Goal: Task Accomplishment & Management: Use online tool/utility

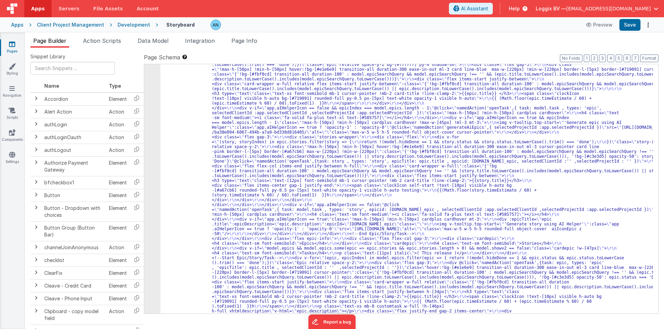
scroll to position [249, 0]
click at [121, 27] on div "Development" at bounding box center [134, 24] width 32 height 7
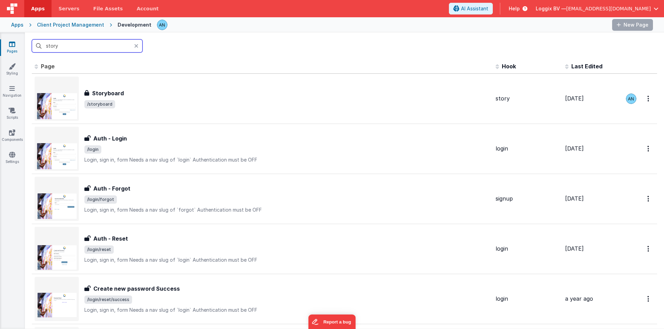
click at [64, 47] on input "story" at bounding box center [87, 45] width 111 height 13
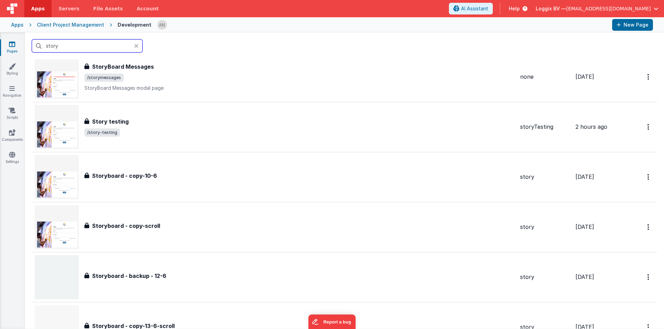
scroll to position [277, 0]
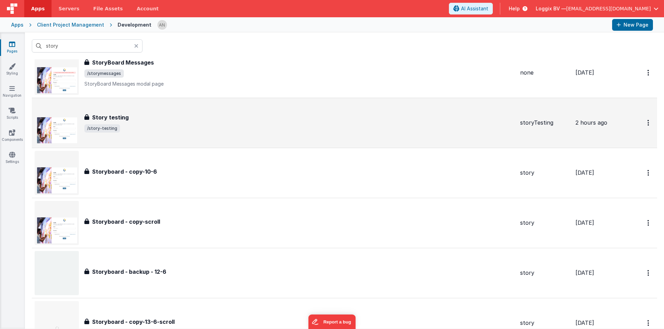
click at [107, 123] on div "Story testing Story testing /story-testing" at bounding box center [299, 122] width 430 height 19
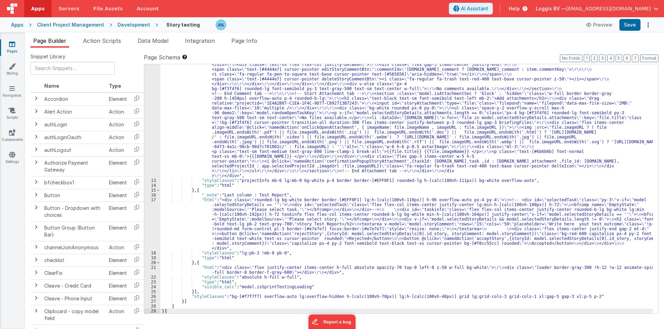
scroll to position [501, 0]
click at [183, 215] on div ""html" : "<pre class= \" text-xs hidden \" >{{model.selectedStoryDetails}}</pre…" at bounding box center [406, 102] width 492 height 661
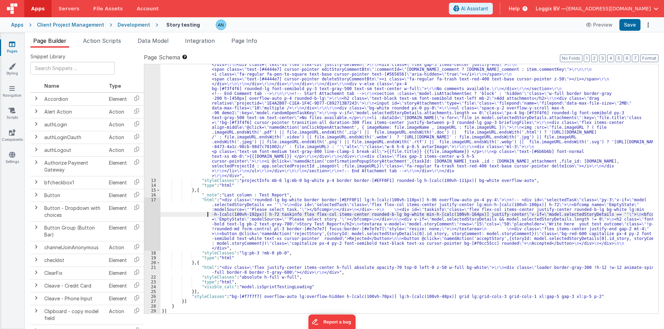
click at [150, 212] on div "17" at bounding box center [152, 224] width 16 height 53
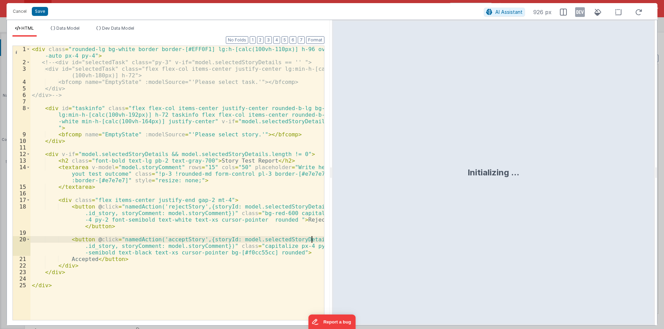
click at [315, 238] on div "< div class = "rounded-lg bg-white border border-[#EFF0F1] lg:h-[calc(100vh-110…" at bounding box center [176, 193] width 293 height 294
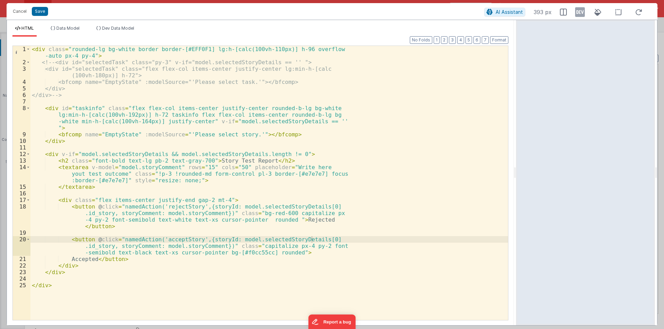
drag, startPoint x: 329, startPoint y: 171, endPoint x: 517, endPoint y: 178, distance: 187.5
click at [517, 178] on html "Cancel Save AI Assistant 393 px HTML Data Model Dev Data Model Format 7 6 5 4 3…" at bounding box center [332, 164] width 664 height 329
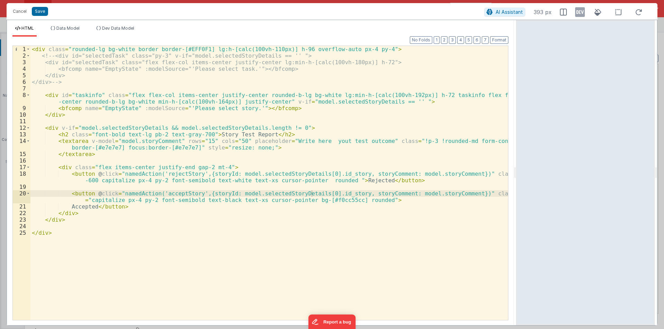
click at [264, 174] on div "< div class = "rounded-lg bg-white border border-[#EFF0F1] lg:h-[calc(100vh-110…" at bounding box center [268, 190] width 477 height 288
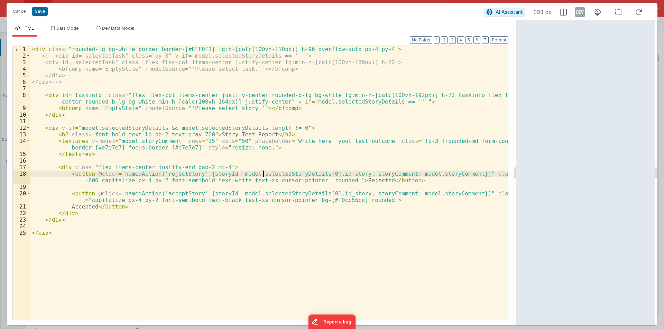
click at [264, 174] on div "< div class = "rounded-lg bg-white border border-[#EFF0F1] lg:h-[calc(100vh-110…" at bounding box center [268, 190] width 477 height 288
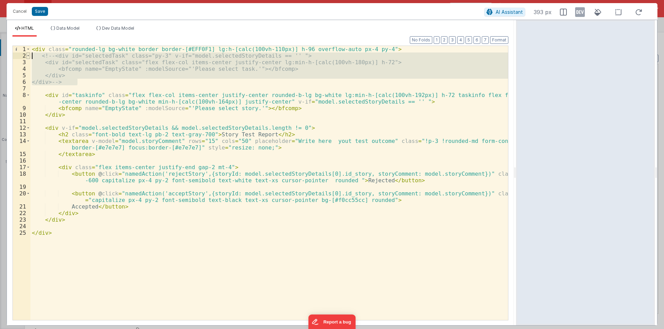
drag, startPoint x: 73, startPoint y: 81, endPoint x: 27, endPoint y: 59, distance: 50.6
click at [27, 59] on div "1 2 3 4 5 6 7 8 9 10 11 12 13 14 15 16 17 18 19 20 21 22 23 24 25 < div class =…" at bounding box center [260, 183] width 496 height 275
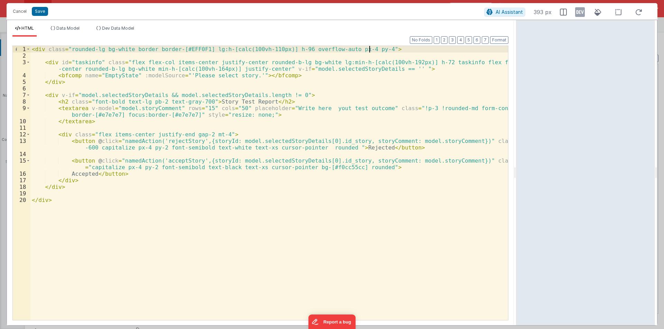
click at [287, 141] on div "< div class = "rounded-lg bg-white border border-[#EFF0F1] lg:h-[calc(100vh-110…" at bounding box center [268, 190] width 477 height 288
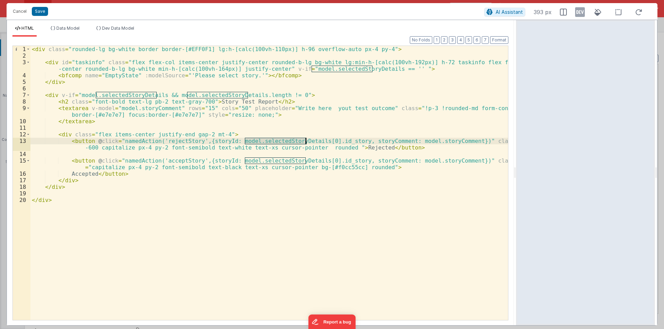
click at [287, 141] on div "< div class = "rounded-lg bg-white border border-[#EFF0F1] lg:h-[calc(100vh-110…" at bounding box center [268, 190] width 477 height 288
click at [315, 140] on div "< div class = "rounded-lg bg-white border border-[#EFF0F1] lg:h-[calc(100vh-110…" at bounding box center [268, 190] width 477 height 288
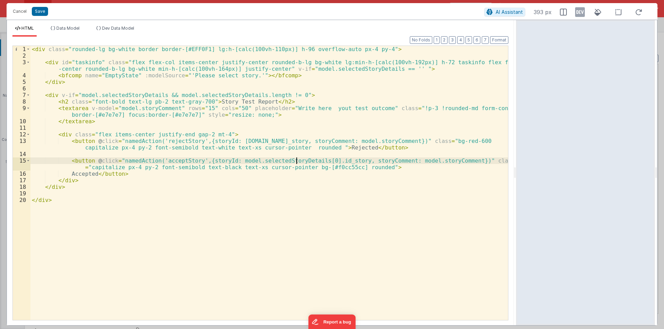
click at [298, 163] on div "< div class = "rounded-lg bg-white border border-[#EFF0F1] lg:h-[calc(100vh-110…" at bounding box center [268, 190] width 477 height 288
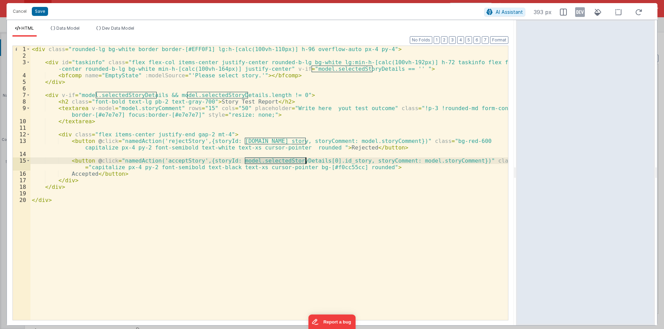
click at [298, 163] on div "< div class = "rounded-lg bg-white border border-[#EFF0F1] lg:h-[calc(100vh-110…" at bounding box center [268, 190] width 477 height 288
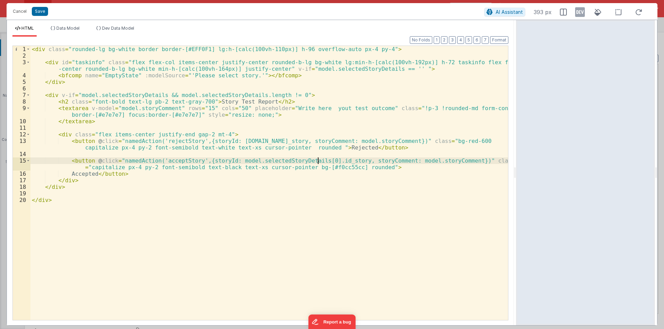
click at [316, 161] on div "< div class = "rounded-lg bg-white border border-[#EFF0F1] lg:h-[calc(100vh-110…" at bounding box center [268, 190] width 477 height 288
click at [271, 162] on div "< div class = "rounded-lg bg-white border border-[#EFF0F1] lg:h-[calc(100vh-110…" at bounding box center [268, 190] width 477 height 288
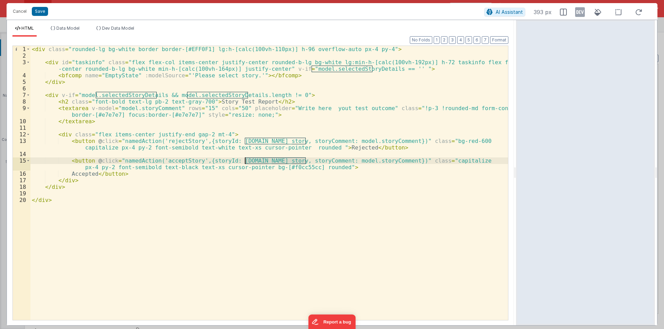
click at [271, 162] on div "< div class = "rounded-lg bg-white border border-[#EFF0F1] lg:h-[calc(100vh-110…" at bounding box center [268, 190] width 477 height 288
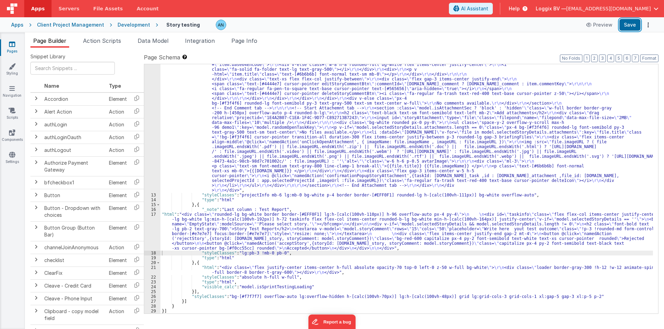
click at [632, 22] on button "Save" at bounding box center [629, 25] width 21 height 12
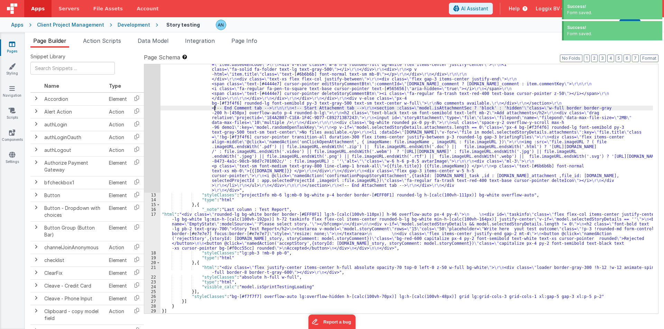
click at [215, 106] on div ""html" : "<pre class= \" text-xs hidden \" >{{model.selectedStoryDetails}}</pre…" at bounding box center [406, 116] width 492 height 661
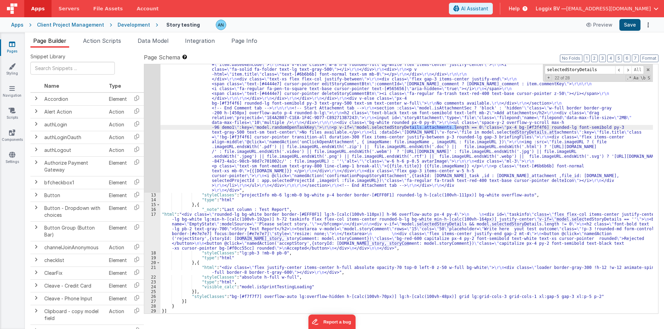
type input "selectedStoryDetails"
click at [635, 22] on button "Save" at bounding box center [629, 25] width 21 height 12
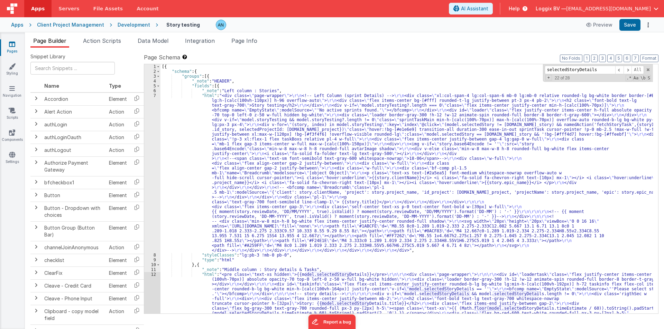
scroll to position [0, 0]
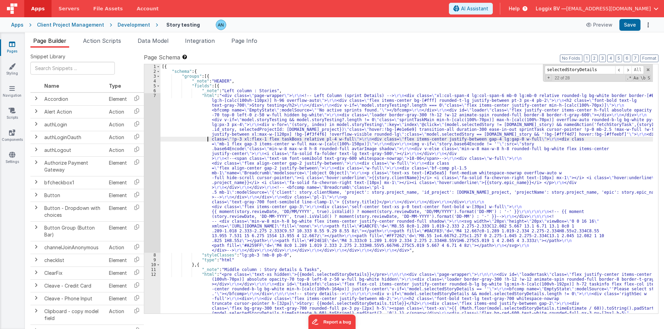
click at [151, 131] on div "7" at bounding box center [152, 173] width 16 height 160
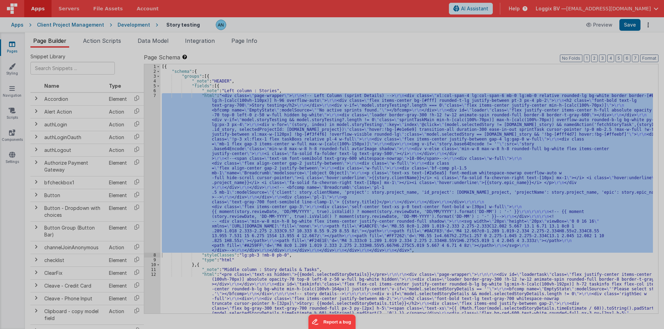
click at [151, 131] on div at bounding box center [332, 164] width 664 height 329
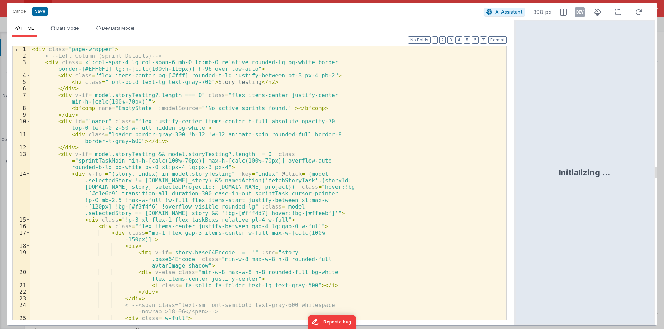
drag, startPoint x: 330, startPoint y: 169, endPoint x: 515, endPoint y: 171, distance: 185.3
click at [515, 171] on html "Cancel Save AI Assistant 398 px HTML Data Model Dev Data Model Format 7 6 5 4 3…" at bounding box center [332, 164] width 664 height 329
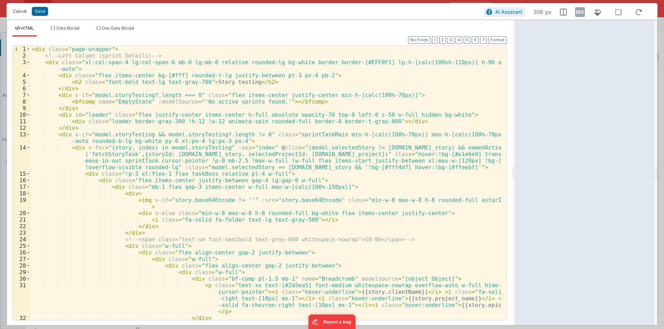
click at [22, 11] on button "Cancel" at bounding box center [19, 12] width 21 height 10
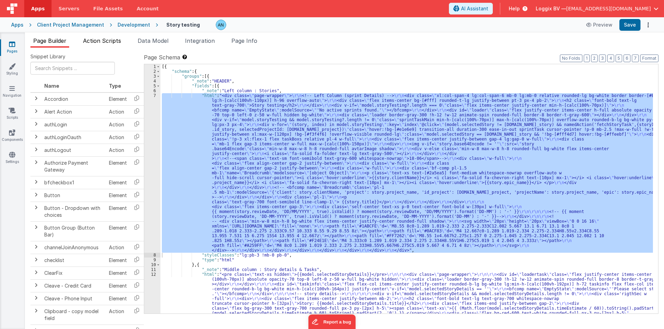
click at [108, 42] on span "Action Scripts" at bounding box center [102, 40] width 38 height 7
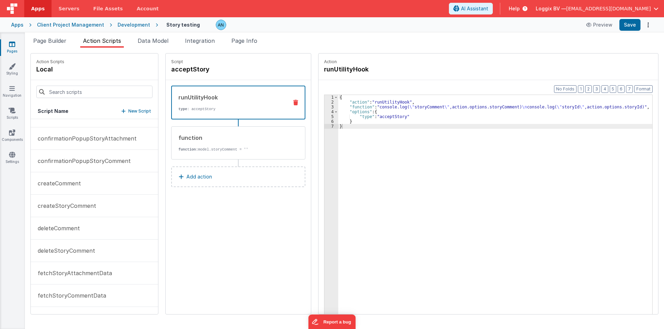
scroll to position [138, 0]
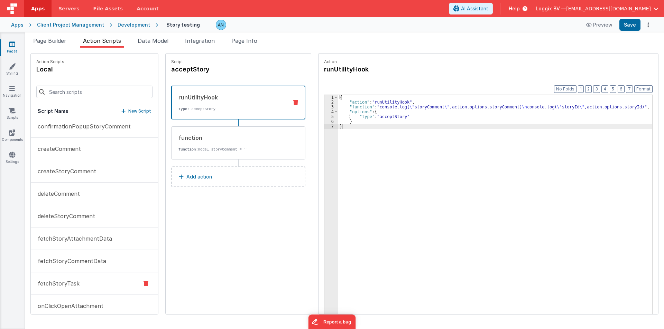
click at [69, 280] on p "fetchStoryTask" at bounding box center [57, 284] width 46 height 8
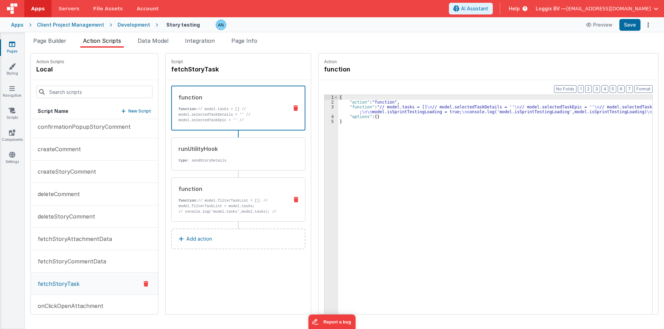
scroll to position [139, 0]
click at [357, 105] on div "{ "action" : "function" , "function" : "// model.tasks = [] \n // model.selecte…" at bounding box center [497, 220] width 319 height 251
click at [324, 108] on div "3" at bounding box center [331, 110] width 14 height 10
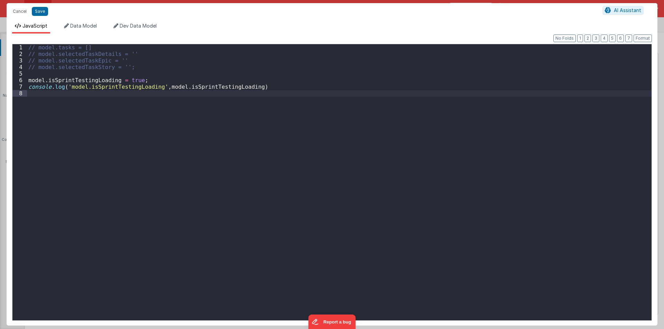
click at [40, 100] on div "// model.tasks = [] // model.selectedTaskDetails = '' // model.selectedTaskEpic…" at bounding box center [339, 189] width 624 height 290
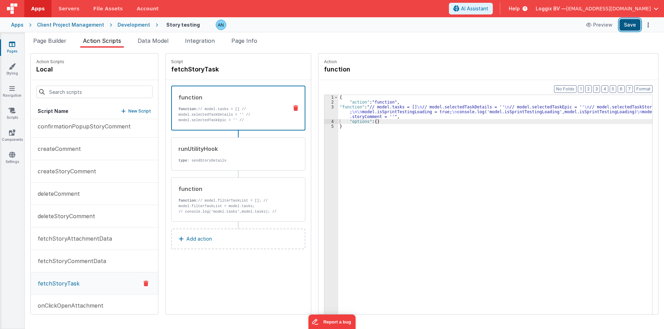
click at [631, 25] on button "Save" at bounding box center [629, 25] width 21 height 12
click at [644, 86] on button "Format" at bounding box center [643, 89] width 18 height 8
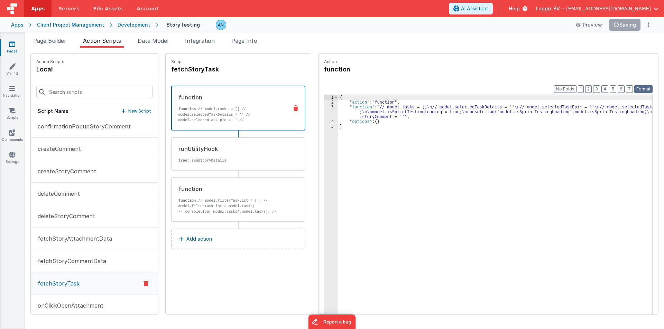
click at [647, 91] on button "Format" at bounding box center [643, 89] width 18 height 8
click at [395, 103] on div "{ "action" : "function" , "function" : "// model.tasks = [] \n // model.selecte…" at bounding box center [497, 220] width 319 height 251
click at [629, 22] on button "Save" at bounding box center [629, 25] width 21 height 12
click at [133, 23] on div "Development" at bounding box center [134, 24] width 32 height 7
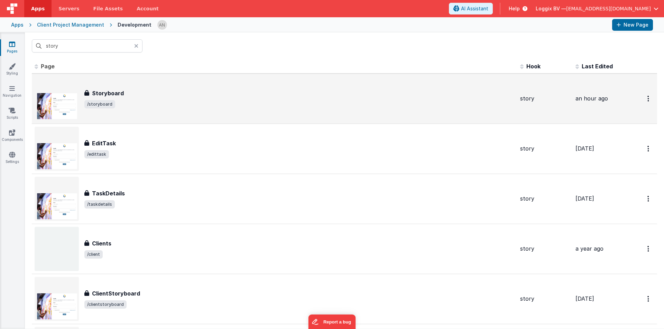
click at [127, 85] on div "Storyboard Storyboard /storyboard" at bounding box center [275, 99] width 480 height 44
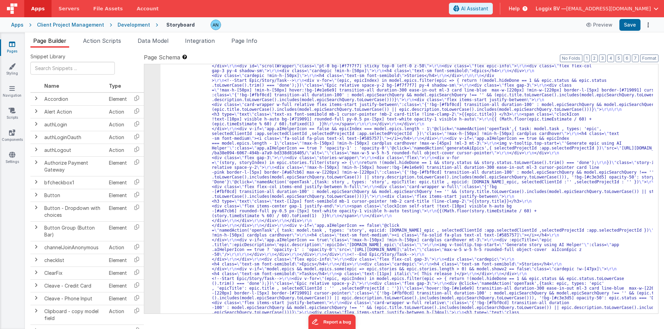
scroll to position [1555, 0]
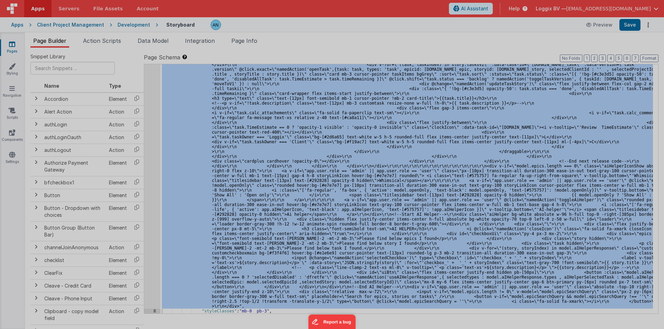
click at [149, 158] on div at bounding box center [332, 164] width 664 height 329
click at [149, 158] on div "< div class = "scrollDiv relative h-[calc(100vh-150px)] overflow-auto mt-8 " :c…" at bounding box center [176, 219] width 285 height 360
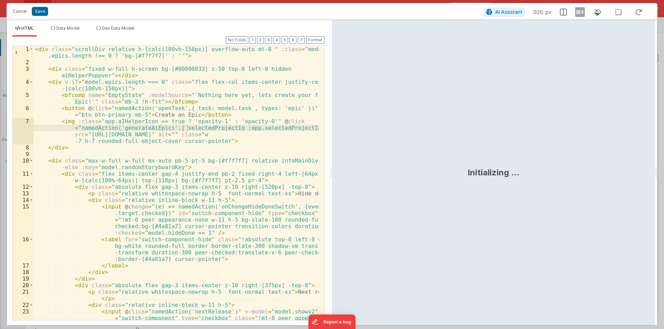
click at [332, 173] on div "Initializing ..." at bounding box center [493, 173] width 323 height 306
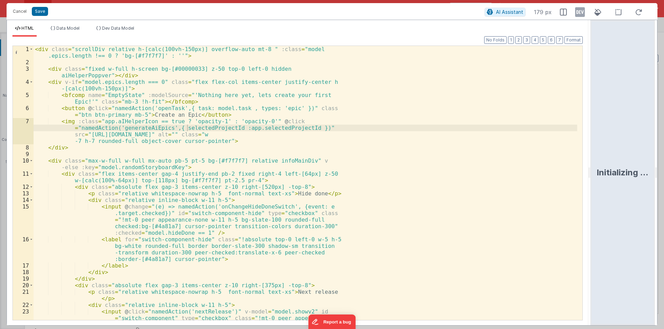
drag, startPoint x: 330, startPoint y: 171, endPoint x: 658, endPoint y: 175, distance: 327.4
click at [658, 175] on html "Cancel Save AI Assistant 179 px HTML Data Model Dev Data Model Format 7 6 5 4 3…" at bounding box center [332, 164] width 664 height 329
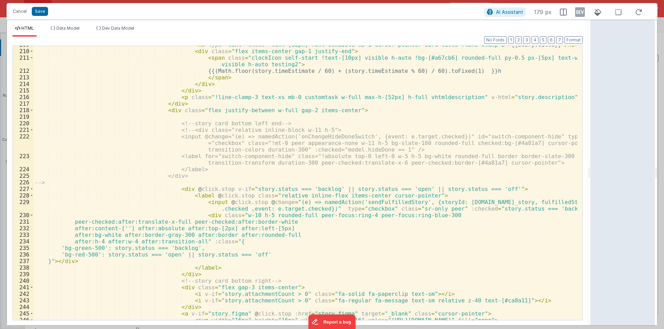
scroll to position [1686, 0]
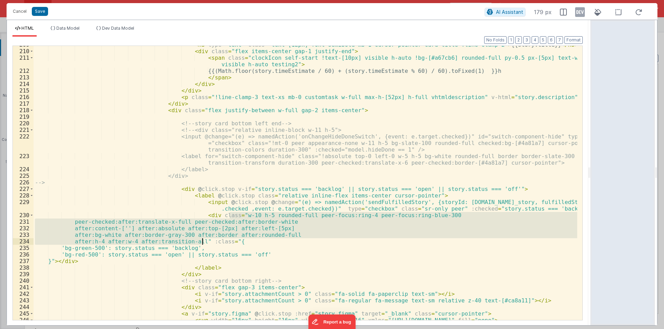
drag, startPoint x: 231, startPoint y: 216, endPoint x: 202, endPoint y: 240, distance: 38.1
click at [202, 240] on div "< h3 type = "text" class = "text-[12px] font-semibold mb-1 cursor-pointer card-…" at bounding box center [305, 185] width 543 height 288
click at [241, 217] on div "< h3 type = "text" class = "text-[12px] font-semibold mb-1 cursor-pointer card-…" at bounding box center [305, 183] width 543 height 274
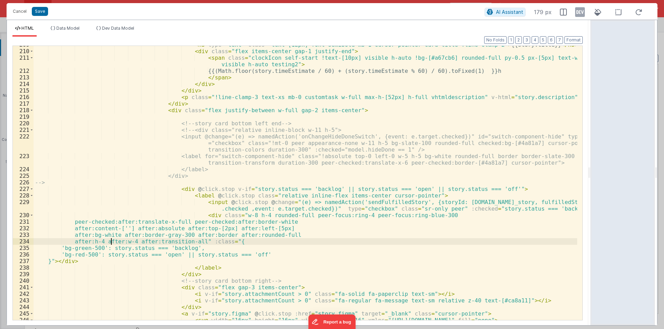
click at [110, 240] on div "< h3 type = "text" class = "text-[12px] font-semibold mb-1 cursor-pointer card-…" at bounding box center [305, 185] width 543 height 288
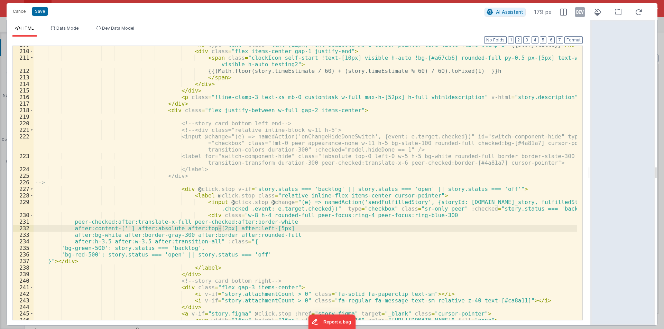
drag, startPoint x: 218, startPoint y: 228, endPoint x: 222, endPoint y: 228, distance: 3.5
click at [222, 228] on div "< h3 type = "text" class = "text-[12px] font-semibold mb-1 cursor-pointer card-…" at bounding box center [305, 185] width 543 height 288
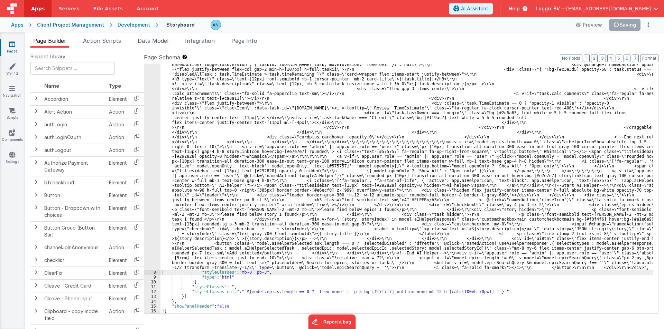
scroll to position [1454, 0]
click at [632, 26] on button "Save" at bounding box center [629, 25] width 21 height 12
click at [649, 57] on button "Format" at bounding box center [649, 59] width 18 height 8
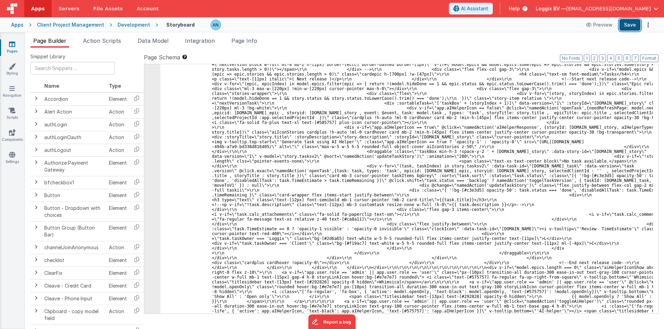
click at [635, 26] on button "Save" at bounding box center [629, 25] width 21 height 12
click at [653, 57] on button "Format" at bounding box center [649, 59] width 18 height 8
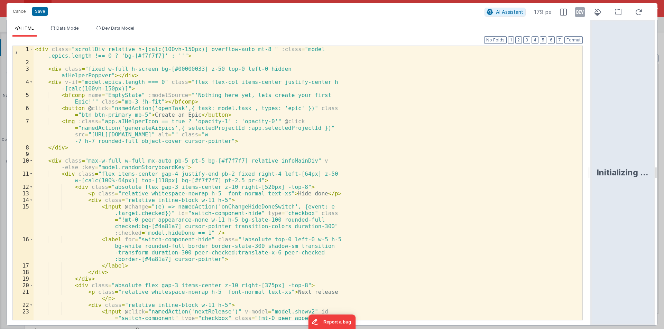
drag, startPoint x: 330, startPoint y: 171, endPoint x: 616, endPoint y: 171, distance: 286.5
click at [616, 171] on html "Cancel Save AI Assistant 179 px HTML Data Model Dev Data Model Format 7 6 5 4 3…" at bounding box center [332, 164] width 664 height 329
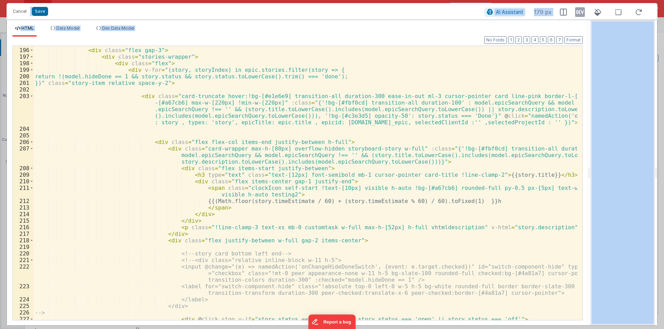
scroll to position [1618, 0]
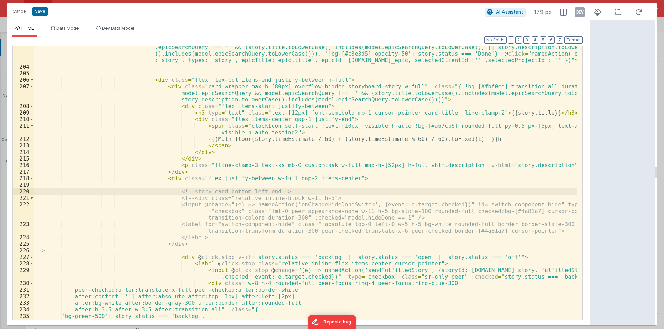
click at [156, 193] on div "< div class = "card-truncate hover:!bg-[#e1e6e9] transition-all duration-300 ea…" at bounding box center [305, 188] width 543 height 314
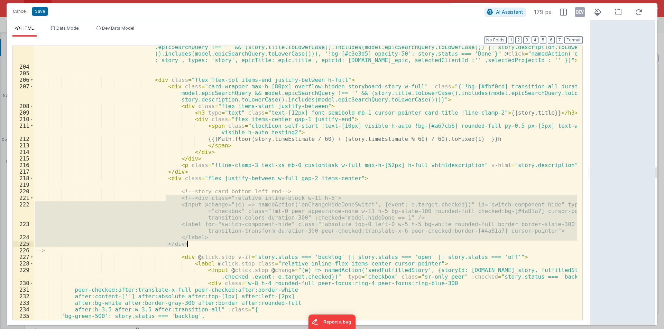
drag, startPoint x: 167, startPoint y: 197, endPoint x: 191, endPoint y: 245, distance: 54.1
click at [191, 245] on div "< div class = "card-truncate hover:!bg-[#e1e6e9] transition-all duration-300 ea…" at bounding box center [305, 188] width 543 height 314
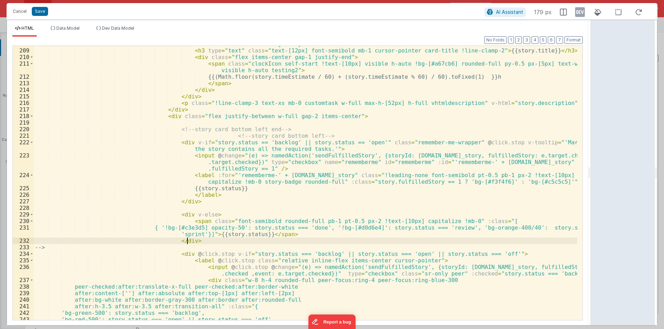
scroll to position [1680, 0]
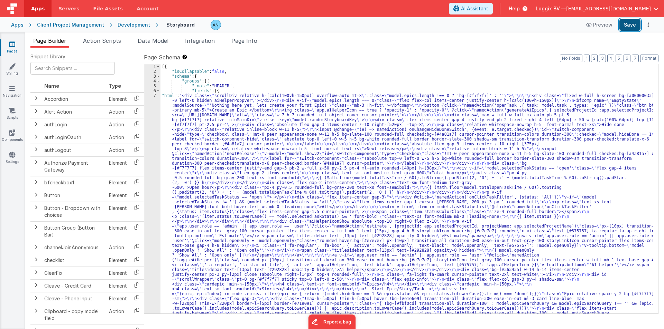
click at [631, 23] on button "Save" at bounding box center [629, 25] width 21 height 12
click at [650, 57] on button "Format" at bounding box center [649, 59] width 18 height 8
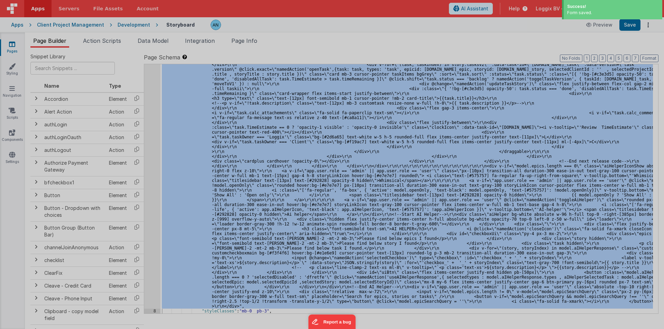
click at [150, 114] on div at bounding box center [332, 164] width 664 height 329
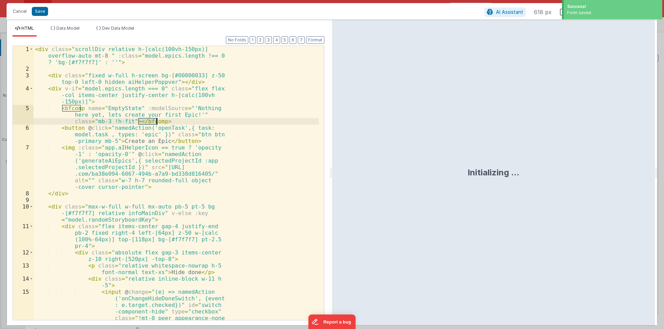
scroll to position [1575, 0]
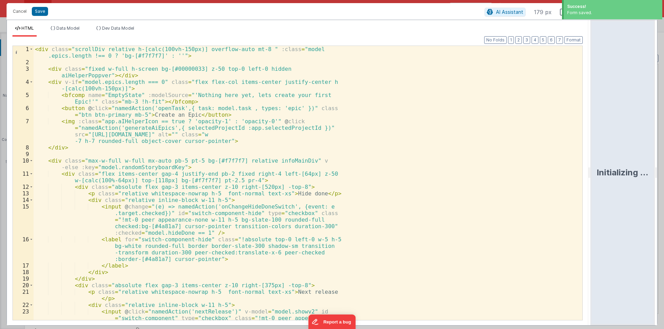
drag, startPoint x: 330, startPoint y: 173, endPoint x: 661, endPoint y: 158, distance: 331.5
click at [662, 159] on html "Success! Form saved. Cancel Save AI Assistant 179 px HTML Data Model Dev Data M…" at bounding box center [332, 164] width 664 height 329
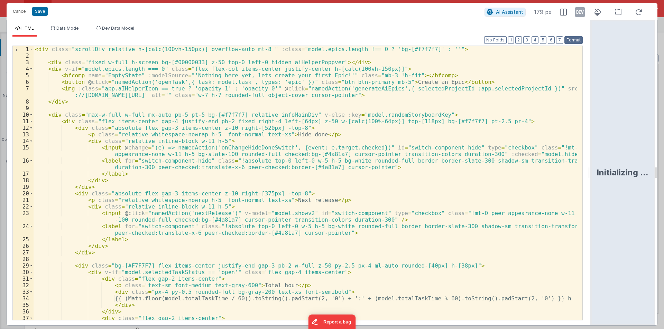
click at [573, 40] on button "Format" at bounding box center [573, 40] width 18 height 8
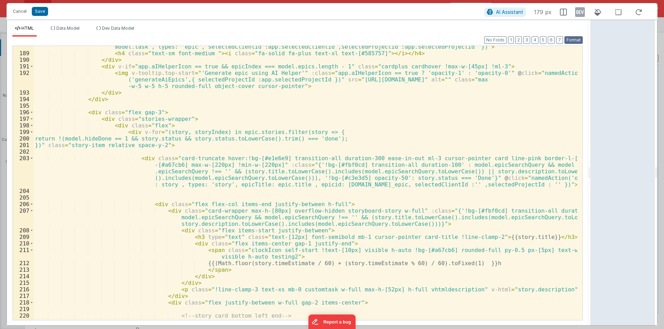
scroll to position [1493, 0]
click at [575, 40] on button "Format" at bounding box center [573, 40] width 18 height 8
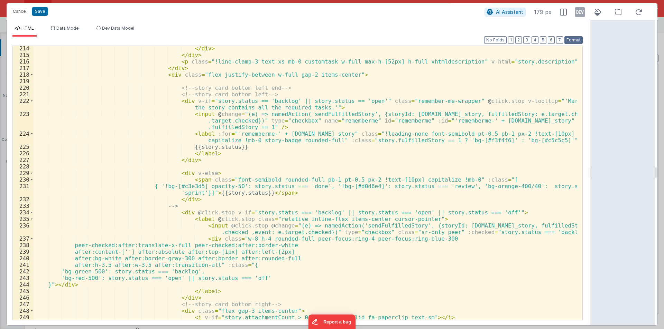
scroll to position [1721, 0]
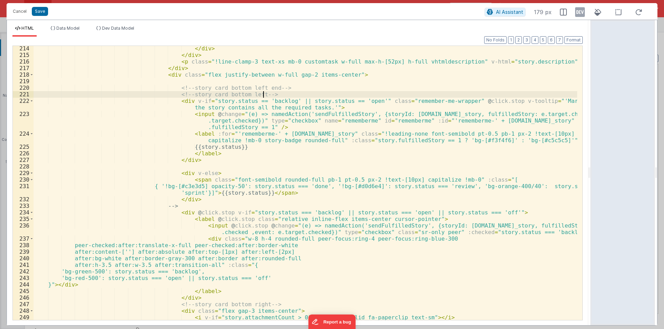
click at [273, 94] on div "</ div > </ div > < p class = "!line-clamp-3 text-xs mb-0 customtask w-full max…" at bounding box center [305, 189] width 543 height 288
drag, startPoint x: 279, startPoint y: 88, endPoint x: 145, endPoint y: 88, distance: 134.1
click at [145, 88] on div "</ div > </ div > < p class = "!line-clamp-3 text-xs mb-0 customtask w-full max…" at bounding box center [305, 189] width 543 height 288
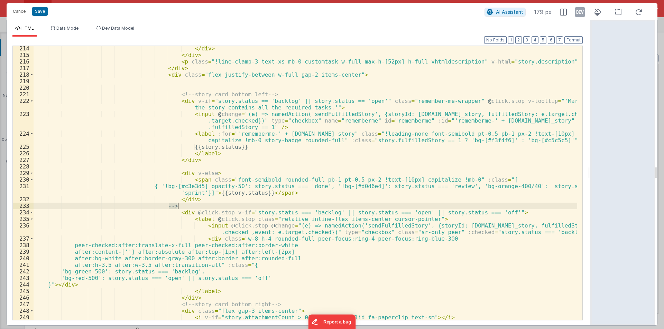
drag, startPoint x: 168, startPoint y: 207, endPoint x: 180, endPoint y: 207, distance: 12.4
click at [180, 207] on div "</ div > </ div > < p class = "!line-clamp-3 text-xs mb-0 customtask w-full max…" at bounding box center [305, 189] width 543 height 288
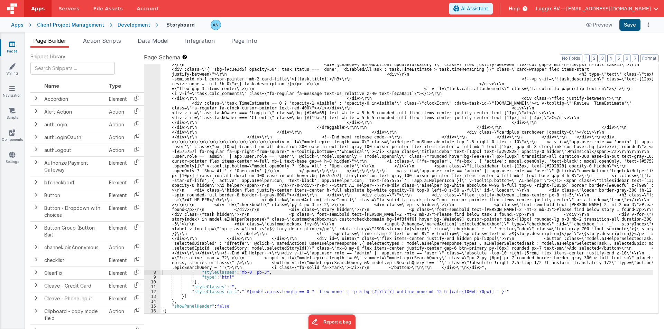
scroll to position [1473, 0]
click at [629, 26] on button "Save" at bounding box center [629, 25] width 21 height 12
click at [647, 55] on button "Format" at bounding box center [649, 59] width 18 height 8
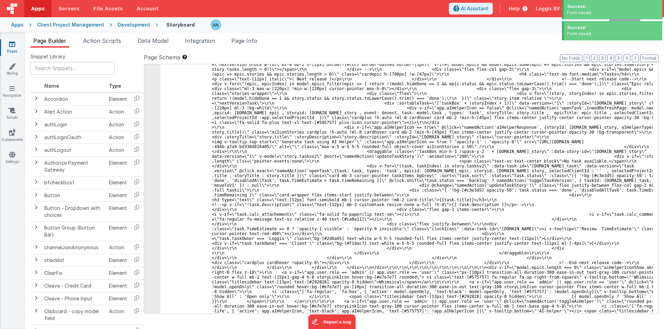
drag, startPoint x: 190, startPoint y: 116, endPoint x: 148, endPoint y: 98, distance: 46.1
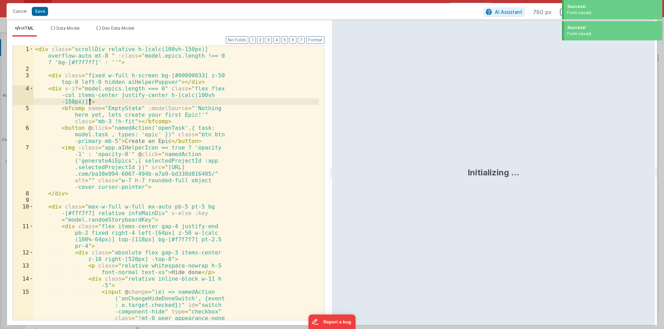
scroll to position [1575, 0]
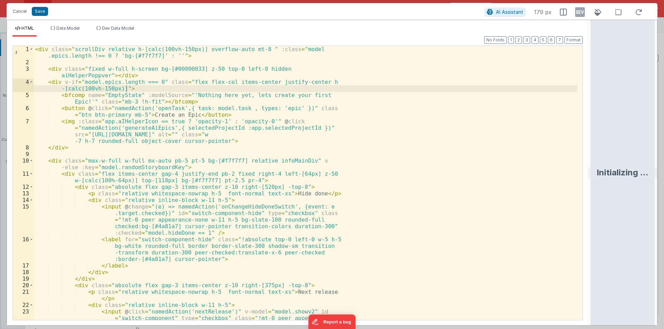
drag, startPoint x: 330, startPoint y: 173, endPoint x: 640, endPoint y: 171, distance: 310.1
click at [641, 172] on html "Cancel Save AI Assistant 179 px HTML Data Model Dev Data Model Format 7 6 5 4 3…" at bounding box center [332, 164] width 664 height 329
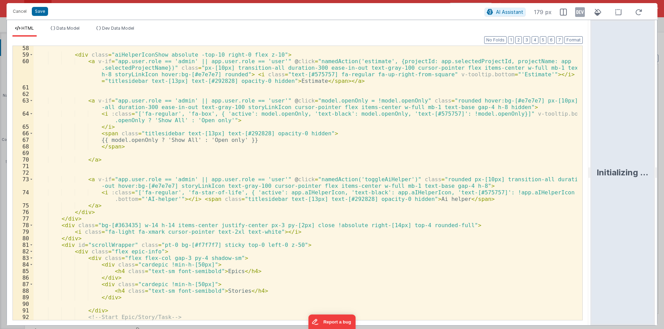
scroll to position [539, 0]
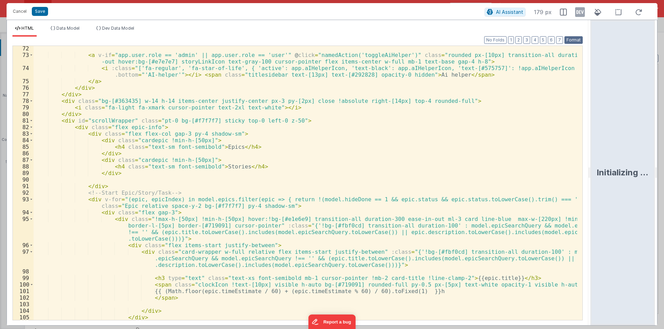
click at [573, 40] on button "Format" at bounding box center [573, 40] width 18 height 8
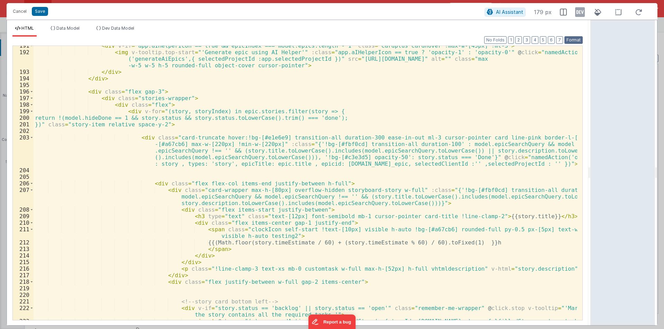
scroll to position [1638, 0]
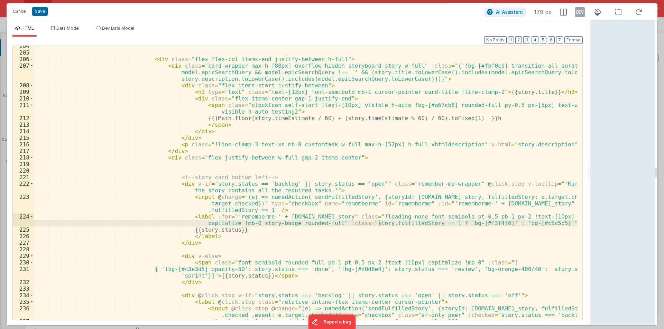
click at [377, 220] on div "< div class = "flex flex-col items-end justify-between h-full" > < div class = …" at bounding box center [305, 187] width 543 height 288
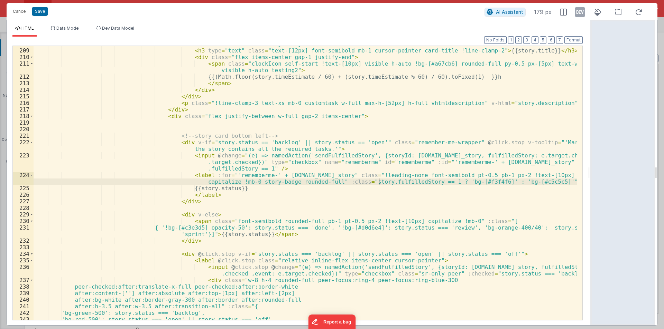
scroll to position [1763, 0]
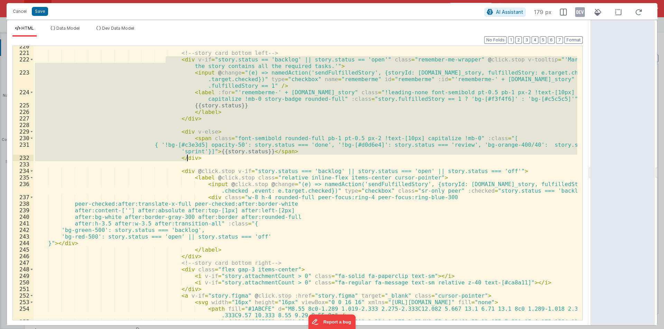
drag, startPoint x: 165, startPoint y: 59, endPoint x: 201, endPoint y: 158, distance: 105.4
click at [201, 158] on div "<!-- story card bottom left --> < div v-if = "story.status == 'backlog' || stor…" at bounding box center [305, 190] width 543 height 294
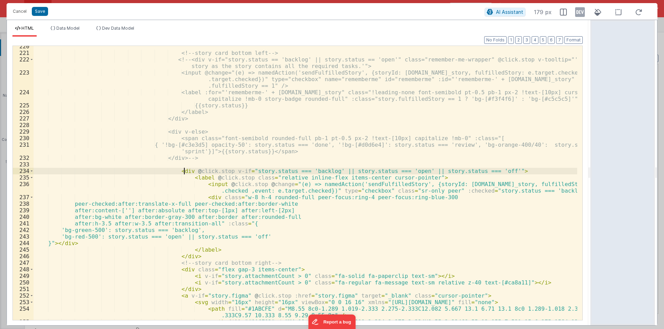
click at [184, 172] on div "<!-- story card bottom left --> <!-- <div v-if="story.status == 'backlog' || st…" at bounding box center [305, 190] width 543 height 294
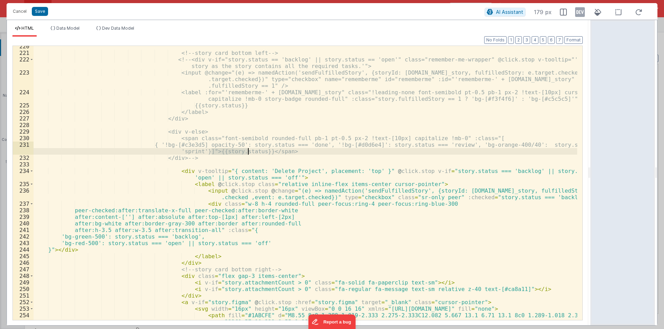
drag, startPoint x: 210, startPoint y: 150, endPoint x: 246, endPoint y: 149, distance: 36.6
click at [246, 149] on div "<!-- story card bottom left --> <!-- <div v-if="story.status == 'backlog' || st…" at bounding box center [305, 190] width 543 height 294
drag, startPoint x: 253, startPoint y: 171, endPoint x: 299, endPoint y: 170, distance: 46.3
click at [299, 170] on div "<!-- story card bottom left --> <!-- <div v-if="story.status == 'backlog' || st…" at bounding box center [305, 190] width 543 height 294
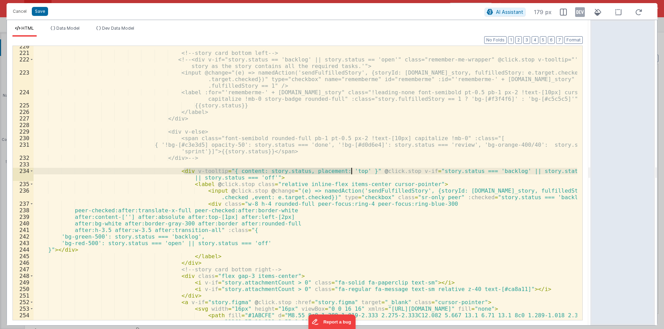
drag, startPoint x: 186, startPoint y: 170, endPoint x: 352, endPoint y: 170, distance: 165.6
click at [352, 170] on div "<!-- story card bottom left --> <!-- <div v-if="story.status == 'backlog' || st…" at bounding box center [305, 190] width 543 height 294
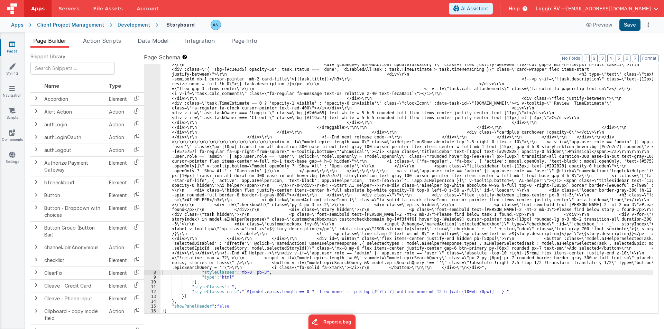
scroll to position [1473, 0]
click at [629, 21] on button "Save" at bounding box center [629, 25] width 21 height 12
click at [651, 59] on button "Format" at bounding box center [649, 59] width 18 height 8
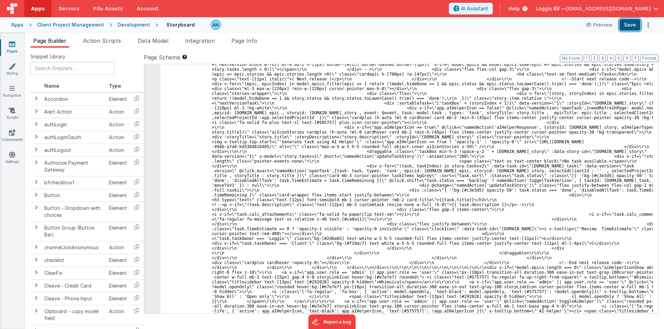
click at [627, 23] on button "Save" at bounding box center [629, 25] width 21 height 12
click at [652, 56] on button "Format" at bounding box center [649, 59] width 18 height 8
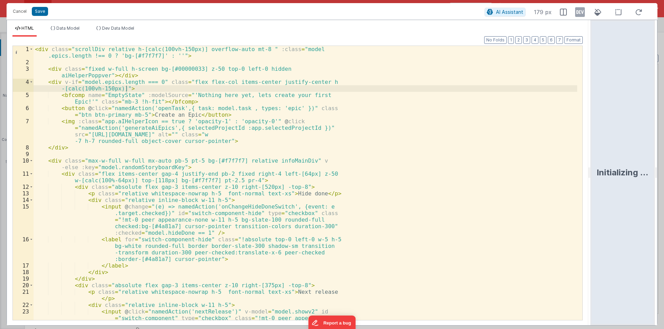
drag, startPoint x: 331, startPoint y: 170, endPoint x: 663, endPoint y: 170, distance: 332.5
click at [663, 170] on html "Cancel Save AI Assistant 179 px HTML Data Model Dev Data Model Format 7 6 5 4 3…" at bounding box center [332, 164] width 664 height 329
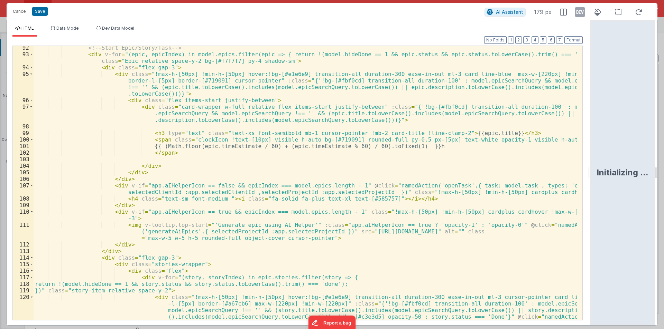
scroll to position [684, 0]
click at [571, 42] on button "Format" at bounding box center [573, 40] width 18 height 8
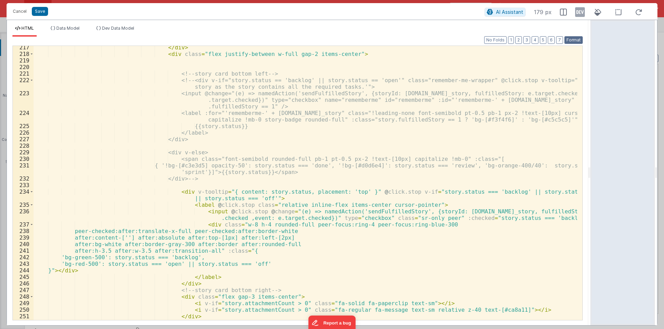
scroll to position [1742, 0]
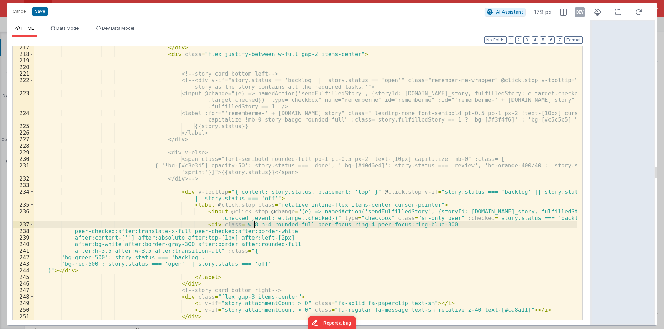
drag, startPoint x: 228, startPoint y: 225, endPoint x: 252, endPoint y: 225, distance: 24.2
click at [252, 225] on div "</ div > < div class = "flex justify-between w-full gap-2 items-center" > <!-- …" at bounding box center [305, 188] width 543 height 288
paste textarea
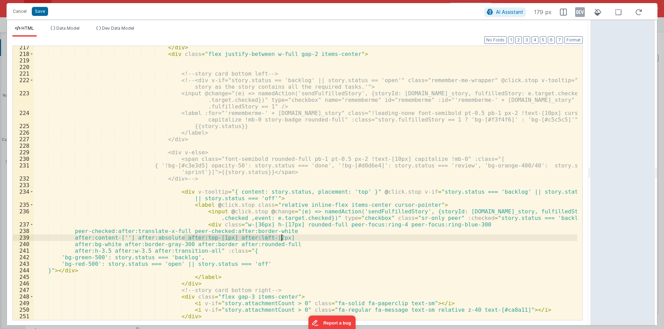
drag, startPoint x: 183, startPoint y: 238, endPoint x: 282, endPoint y: 237, distance: 98.9
click at [282, 237] on div "</ div > < div class = "flex justify-between w-full gap-2 items-center" > <!-- …" at bounding box center [305, 188] width 543 height 288
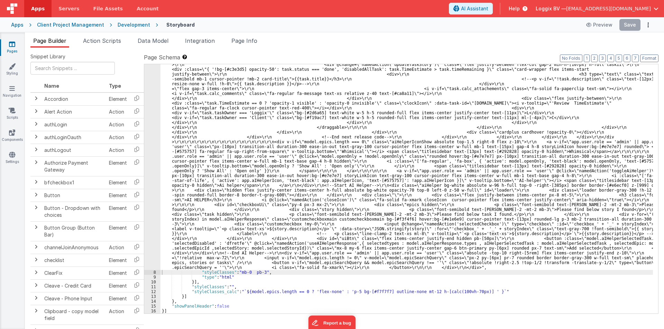
scroll to position [1473, 0]
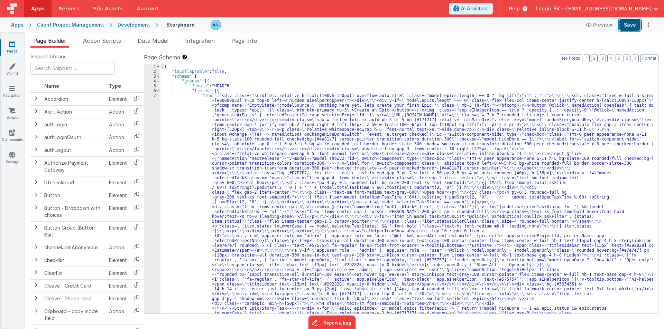
click at [627, 24] on button "Save" at bounding box center [629, 25] width 21 height 12
click at [648, 59] on button "Format" at bounding box center [649, 59] width 18 height 8
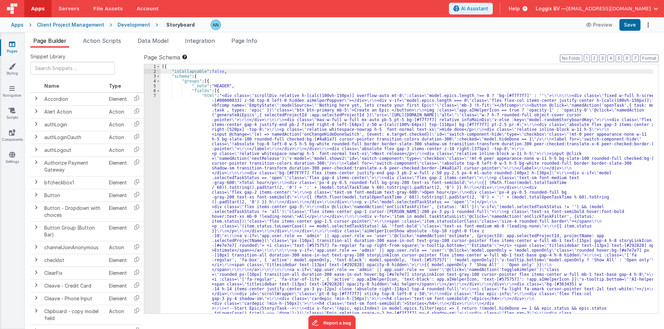
click at [129, 24] on div "Development" at bounding box center [134, 24] width 32 height 7
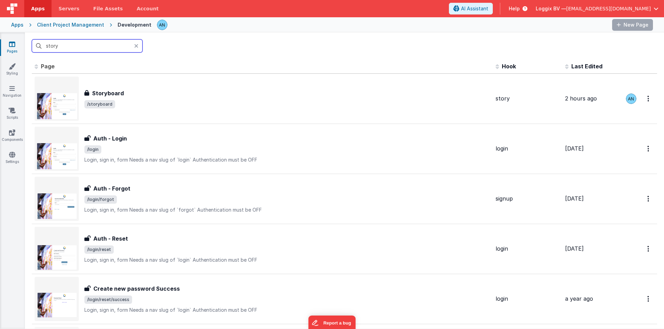
click at [62, 45] on input "story" at bounding box center [87, 45] width 111 height 13
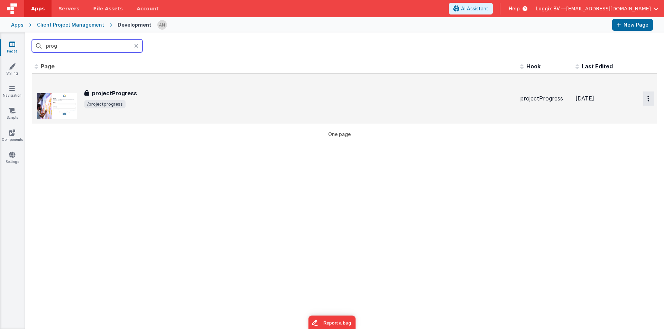
type input "prog"
click at [643, 99] on button "Options" at bounding box center [648, 99] width 11 height 14
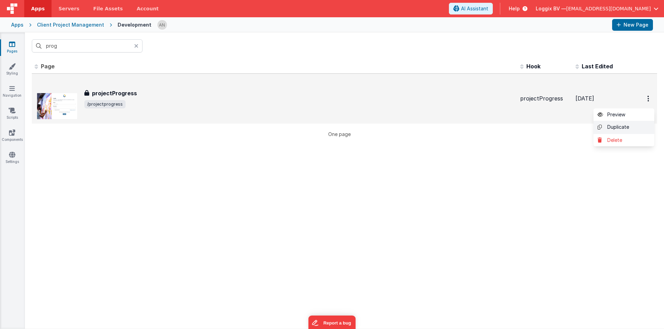
click at [610, 127] on link "Duplicate" at bounding box center [623, 127] width 61 height 13
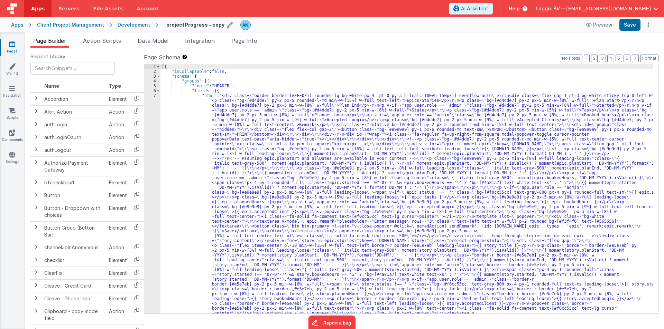
click at [202, 25] on h4 "projectProgress - copy" at bounding box center [195, 24] width 58 height 5
drag, startPoint x: 202, startPoint y: 24, endPoint x: 156, endPoint y: 25, distance: 45.6
click at [158, 25] on div "projectProgress - copy Preview Save" at bounding box center [405, 25] width 495 height 12
type input "new - copy"
click at [255, 26] on icon at bounding box center [258, 25] width 6 height 10
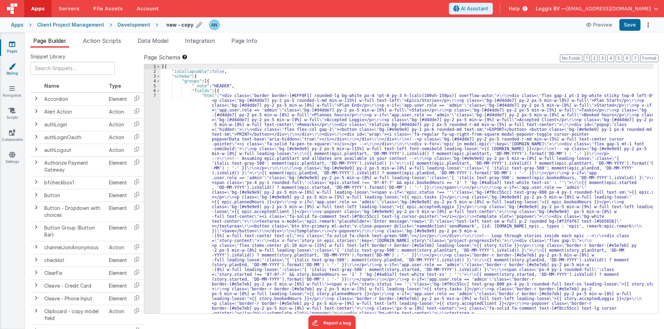
click at [10, 68] on icon at bounding box center [12, 66] width 7 height 7
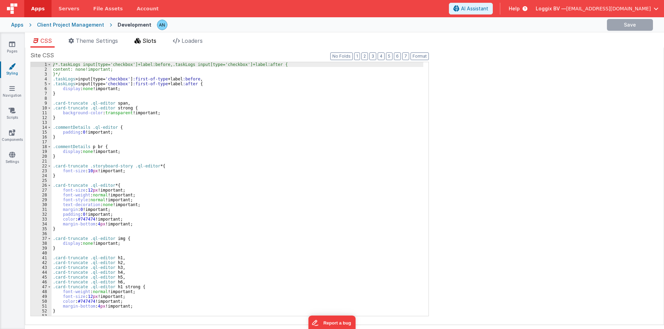
click at [143, 43] on li "Slots" at bounding box center [145, 42] width 27 height 11
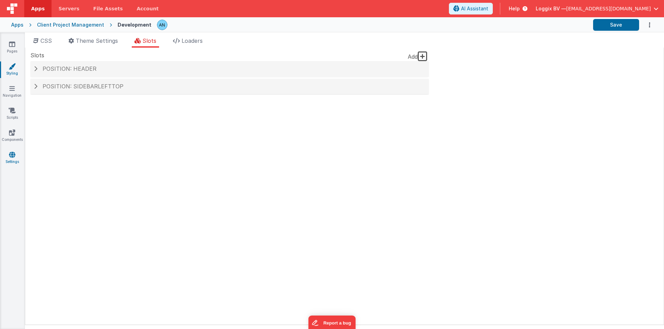
click at [14, 152] on icon at bounding box center [12, 154] width 6 height 7
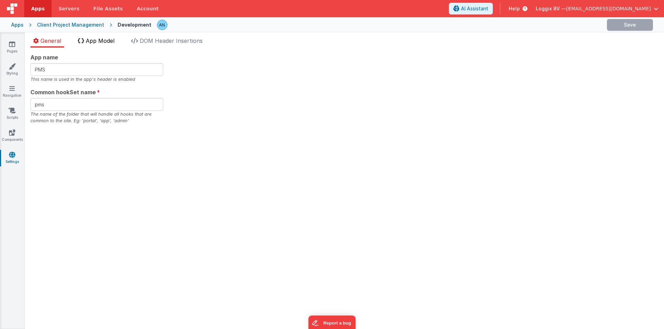
click at [81, 44] on li "App Model" at bounding box center [96, 42] width 42 height 11
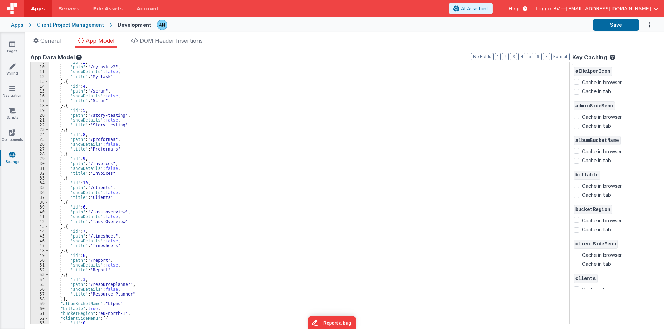
scroll to position [83, 0]
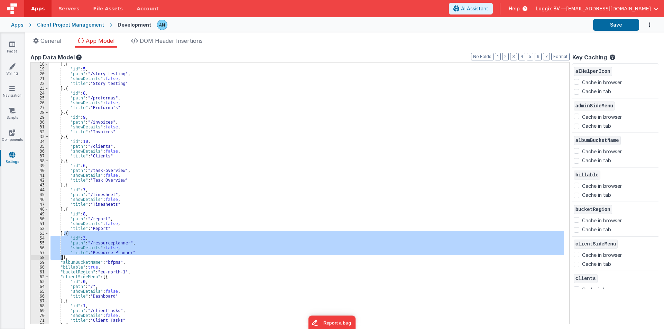
drag, startPoint x: 65, startPoint y: 234, endPoint x: 62, endPoint y: 257, distance: 23.4
click at [62, 257] on div "} , { "id" : 5 , "path" : "/story-testing" , "showDetails" : false , "title" : …" at bounding box center [307, 197] width 516 height 271
click at [62, 257] on div "} , { "id" : 5 , "path" : "/story-testing" , "showDetails" : false , "title" : …" at bounding box center [306, 194] width 515 height 262
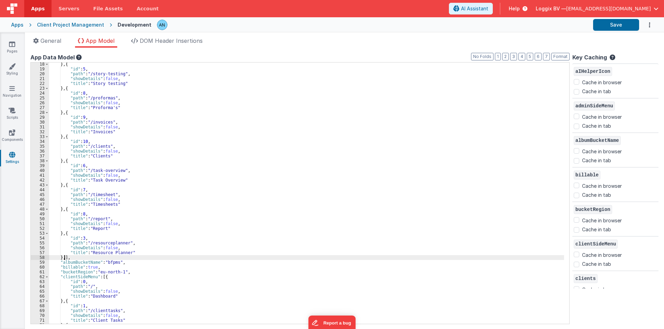
paste textarea
click at [84, 263] on div "} , { "id" : 5 , "path" : "/story-testing" , "showDetails" : false , "title" : …" at bounding box center [307, 197] width 516 height 271
click at [96, 266] on div "} , { "id" : 5 , "path" : "/story-testing" , "showDetails" : false , "title" : …" at bounding box center [307, 197] width 516 height 271
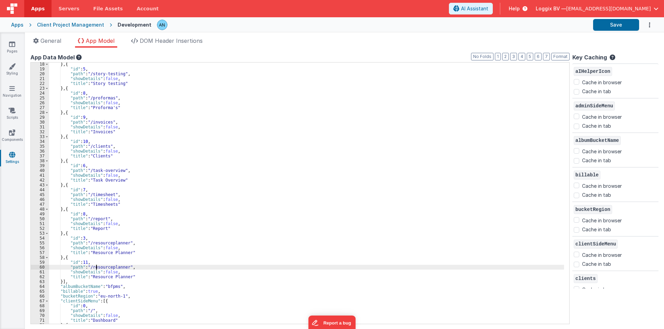
click at [96, 266] on div "} , { "id" : 5 , "path" : "/story-testing" , "showDetails" : false , "title" : …" at bounding box center [307, 197] width 516 height 271
click at [626, 26] on button "Save" at bounding box center [616, 25] width 46 height 12
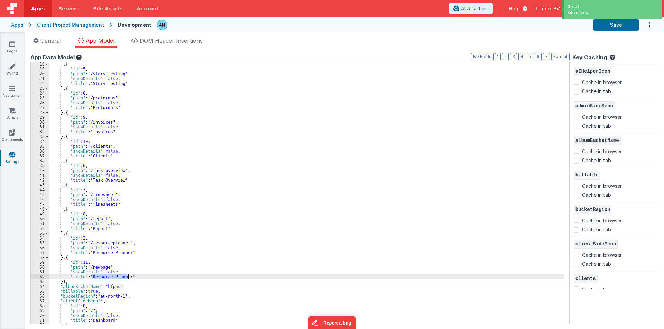
drag, startPoint x: 91, startPoint y: 277, endPoint x: 128, endPoint y: 277, distance: 37.3
click at [128, 277] on div "} , { "id" : 5 , "path" : "/story-testing" , "showDetails" : false , "title" : …" at bounding box center [307, 197] width 516 height 271
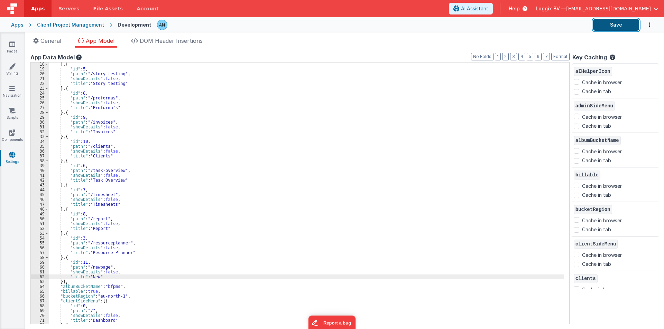
click at [600, 21] on button "Save" at bounding box center [616, 25] width 46 height 12
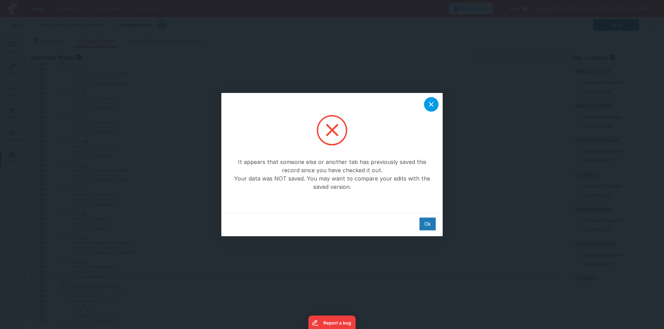
click at [431, 109] on div at bounding box center [431, 104] width 15 height 15
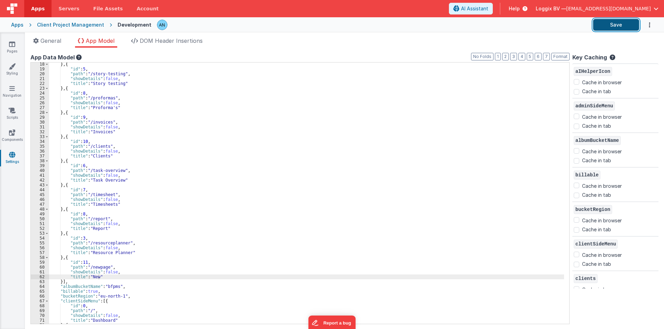
click at [609, 24] on button "Save" at bounding box center [616, 25] width 46 height 12
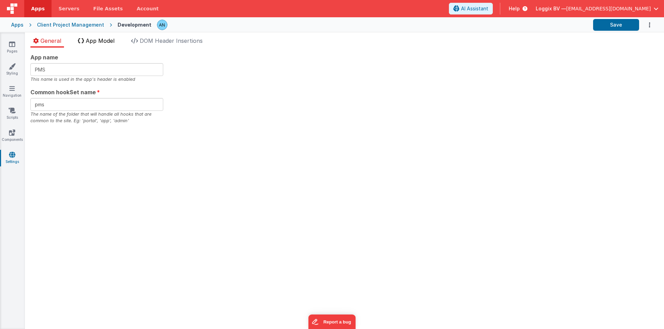
click at [95, 40] on span "App Model" at bounding box center [100, 40] width 29 height 7
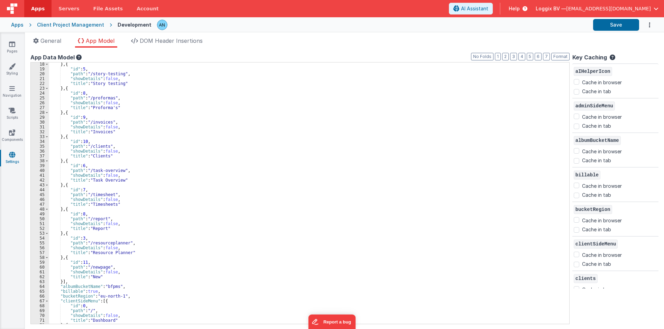
scroll to position [145, 0]
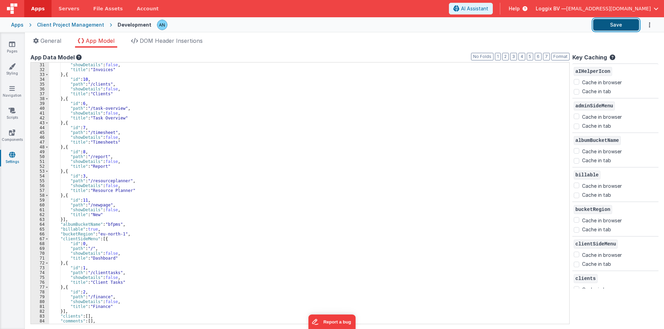
click at [623, 26] on button "Save" at bounding box center [616, 25] width 46 height 12
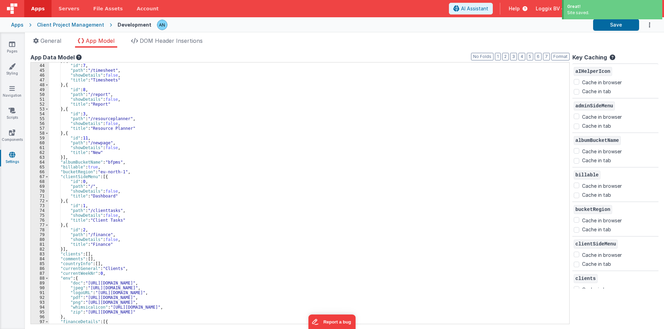
scroll to position [207, 0]
click at [10, 71] on link "Styling" at bounding box center [12, 70] width 25 height 14
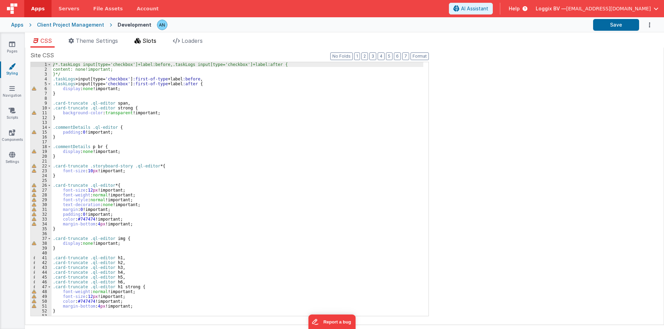
click at [141, 39] on icon at bounding box center [137, 41] width 6 height 6
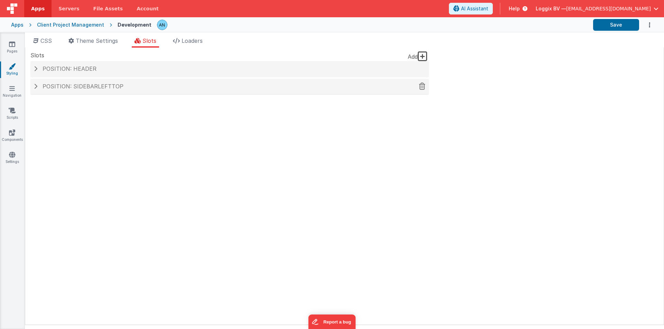
click at [76, 87] on span "Position: sidebarLeftTop" at bounding box center [83, 86] width 81 height 7
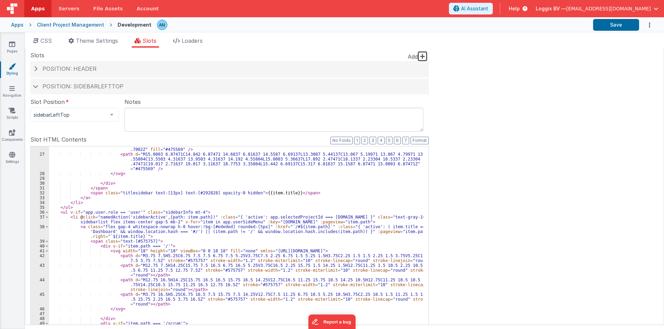
scroll to position [311, 0]
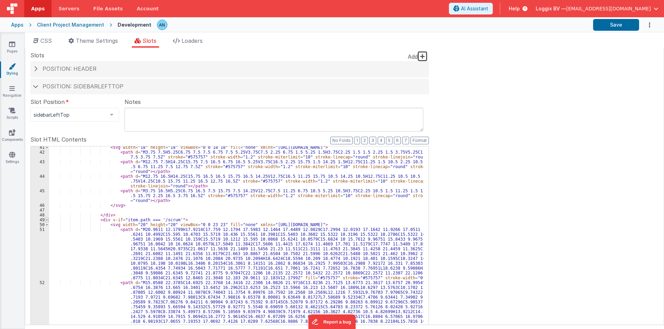
click at [46, 221] on span at bounding box center [47, 220] width 4 height 5
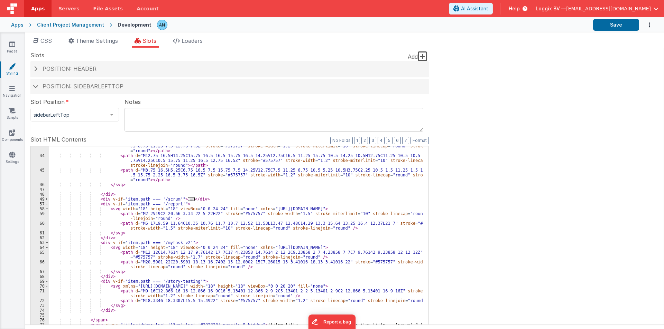
scroll to position [477, 0]
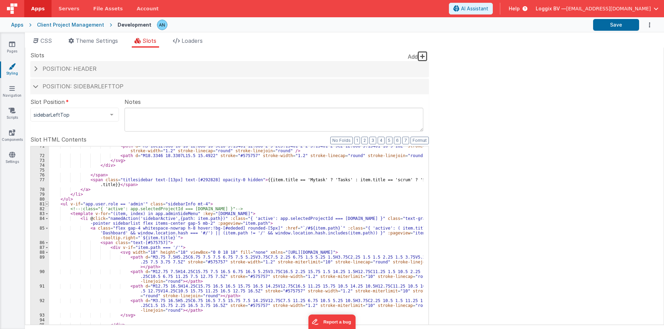
click at [46, 204] on span at bounding box center [47, 204] width 4 height 5
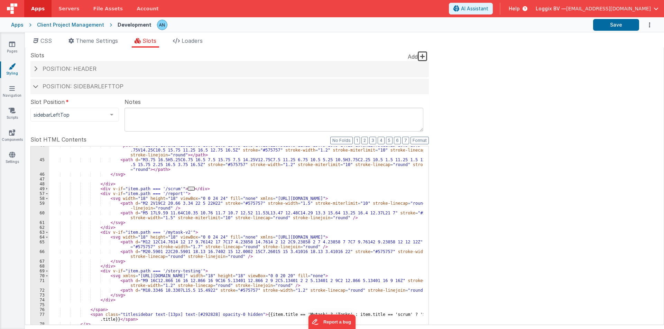
scroll to position [342, 0]
click at [47, 193] on span at bounding box center [47, 193] width 4 height 5
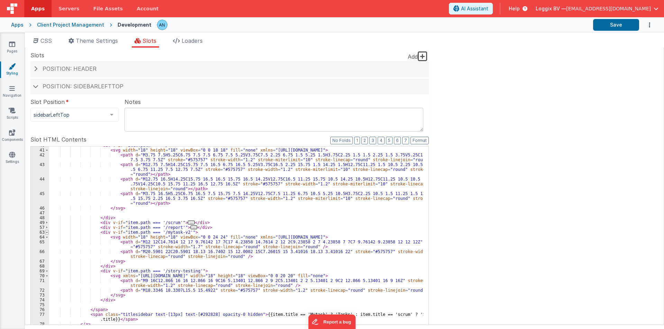
click at [46, 231] on span at bounding box center [47, 232] width 4 height 5
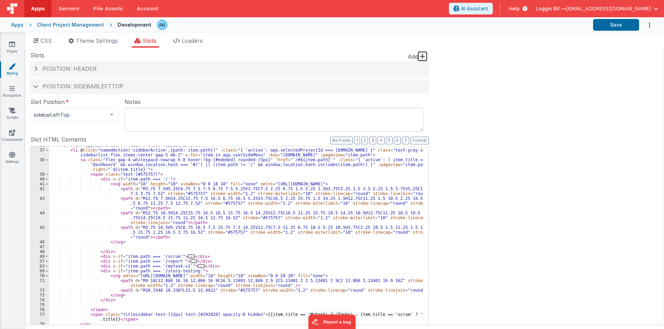
scroll to position [274, 0]
click at [47, 271] on span at bounding box center [47, 271] width 4 height 5
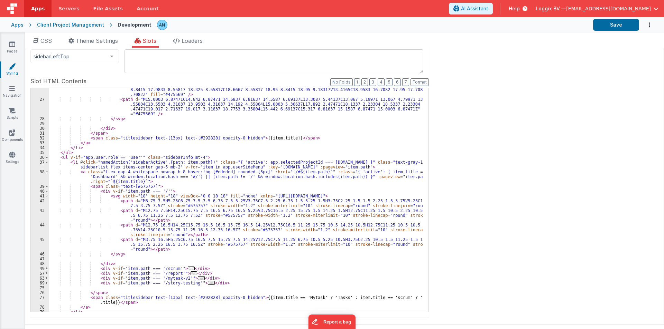
scroll to position [245, 0]
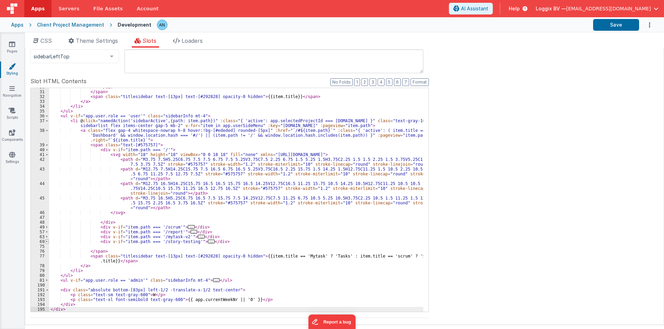
click at [47, 241] on span at bounding box center [47, 242] width 4 height 5
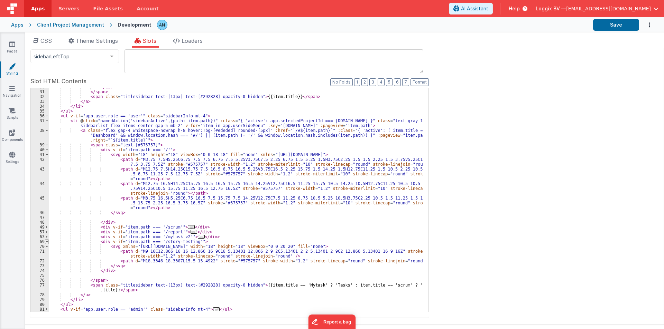
click at [47, 241] on span at bounding box center [47, 242] width 4 height 5
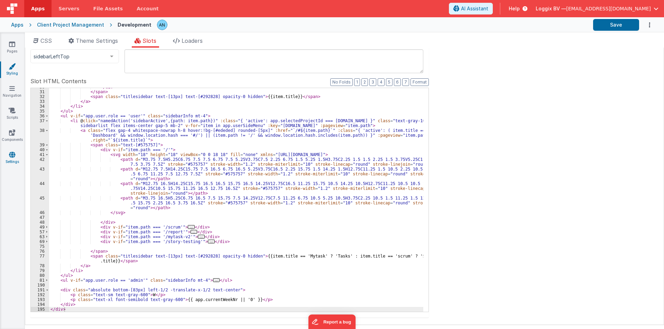
click at [14, 154] on icon at bounding box center [12, 154] width 6 height 7
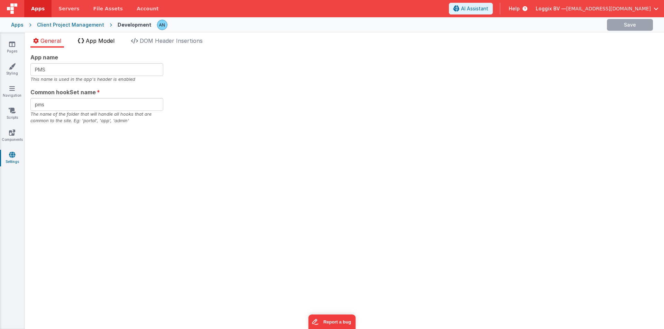
click at [100, 44] on span "App Model" at bounding box center [100, 40] width 29 height 7
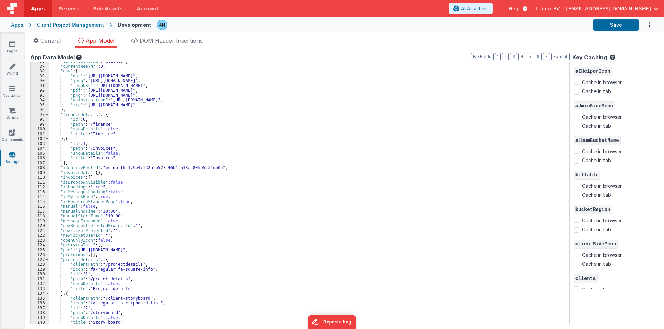
scroll to position [518, 0]
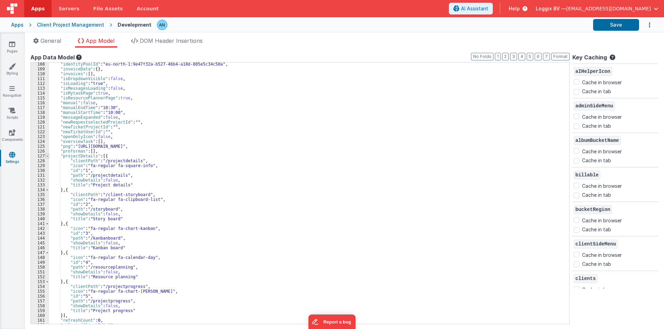
click at [46, 157] on span at bounding box center [47, 156] width 4 height 5
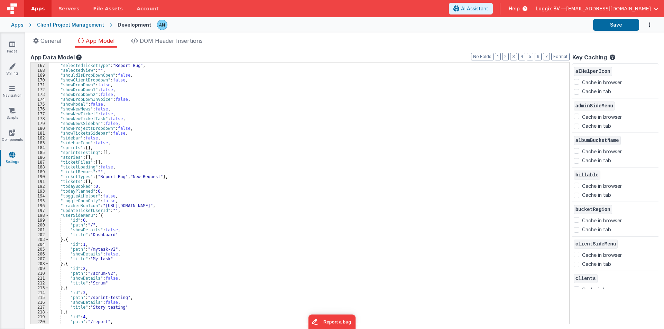
scroll to position [667, 0]
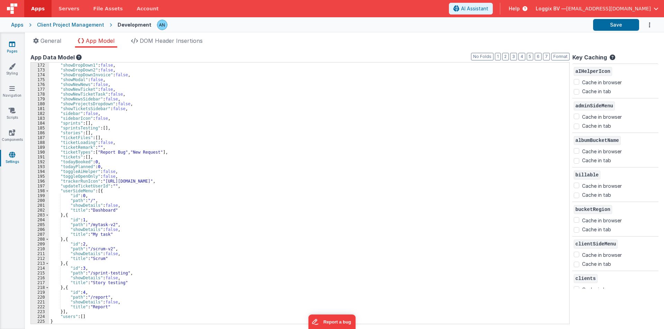
click at [11, 44] on icon at bounding box center [12, 44] width 6 height 7
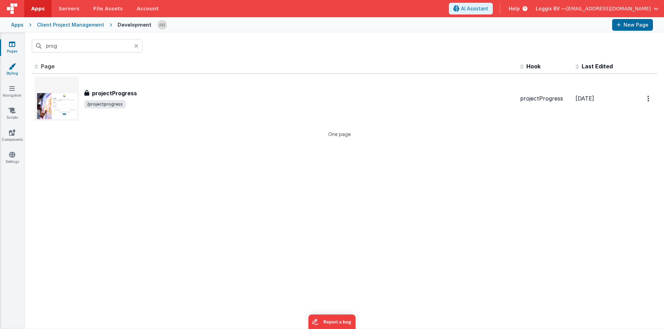
click at [11, 69] on icon at bounding box center [12, 66] width 7 height 7
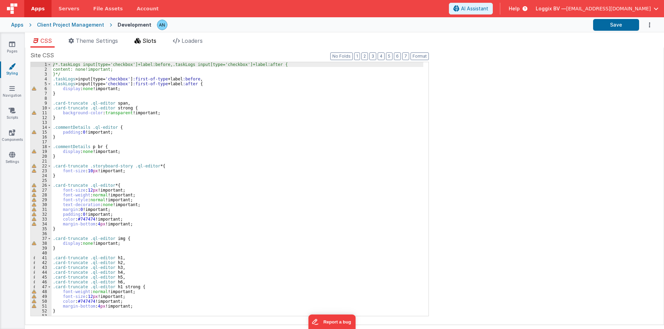
click at [148, 39] on span "Slots" at bounding box center [149, 40] width 14 height 7
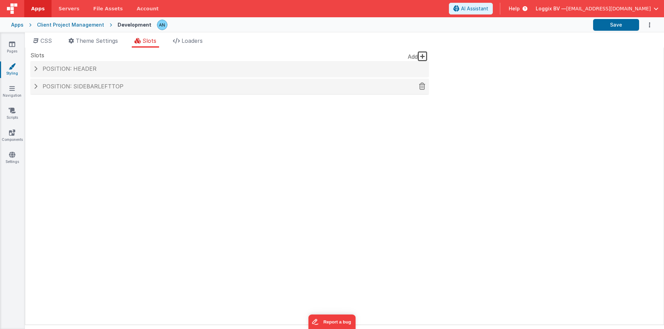
click at [79, 84] on span "Position: sidebarLeftTop" at bounding box center [83, 86] width 81 height 7
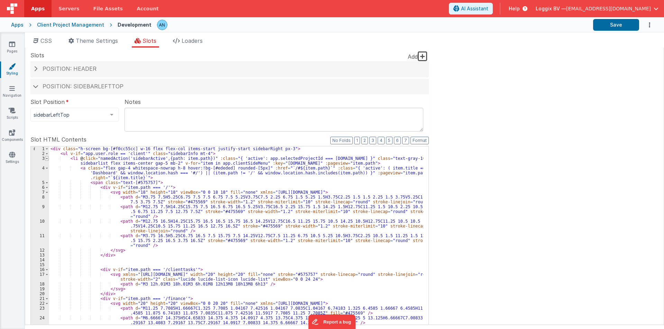
click at [48, 159] on span at bounding box center [47, 158] width 4 height 5
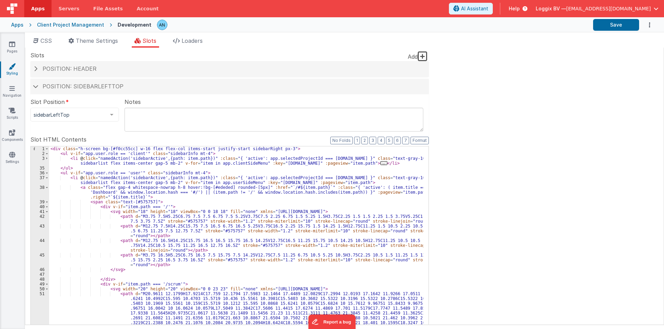
click at [49, 178] on div "37" at bounding box center [40, 181] width 18 height 10
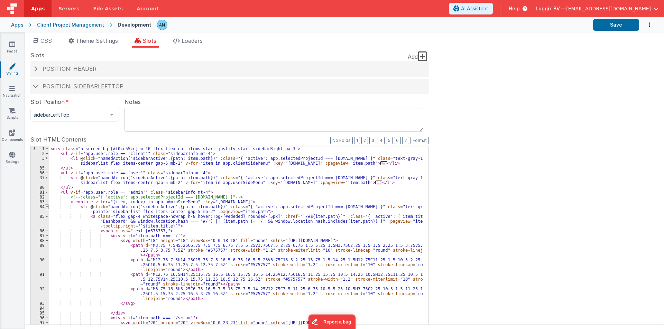
click at [46, 205] on span at bounding box center [47, 207] width 4 height 5
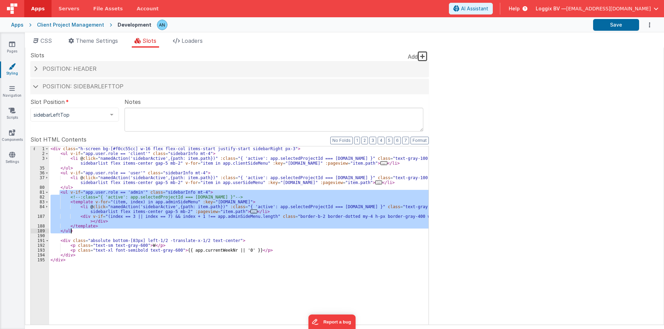
drag, startPoint x: 59, startPoint y: 191, endPoint x: 74, endPoint y: 232, distance: 43.1
click at [74, 232] on div "< div class = "h-screen bg-[#f0cc55cc] w-16 flex flex-col items-start justify-s…" at bounding box center [238, 264] width 379 height 234
click at [154, 165] on div "< div class = "h-screen bg-[#f0cc55cc] w-16 flex flex-col items-start justify-s…" at bounding box center [238, 264] width 379 height 234
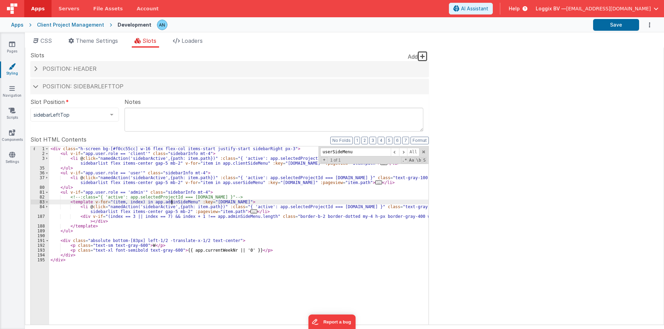
click at [171, 203] on div "< div class = "h-screen bg-[#f0cc55cc] w-16 flex flex-col items-start justify-s…" at bounding box center [238, 264] width 379 height 234
click at [219, 190] on div "< div class = "h-screen bg-[#f0cc55cc] w-16 flex flex-col items-start justify-s…" at bounding box center [238, 264] width 379 height 234
paste input "text-[#575757]"
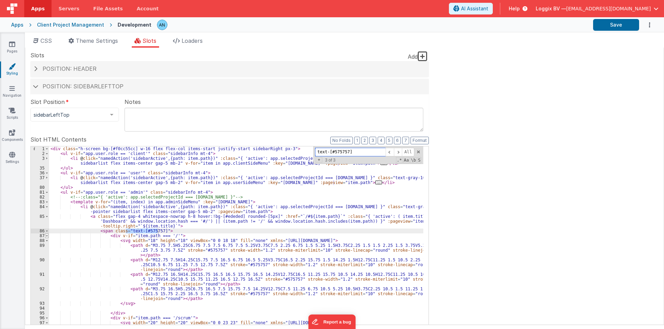
type input "text-[#575757]"
click at [47, 235] on span at bounding box center [47, 236] width 4 height 5
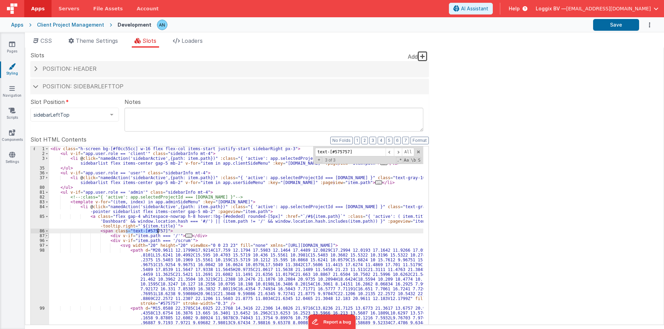
click at [48, 238] on span at bounding box center [47, 236] width 4 height 5
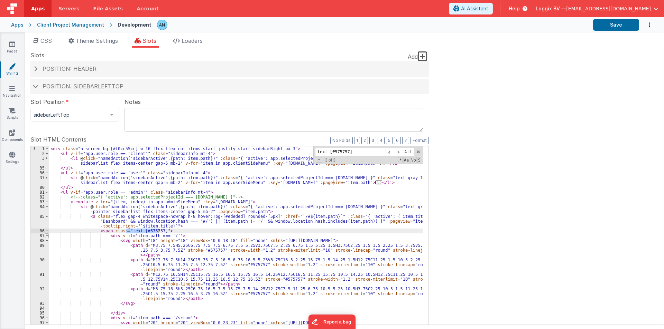
click at [48, 238] on span at bounding box center [47, 236] width 4 height 5
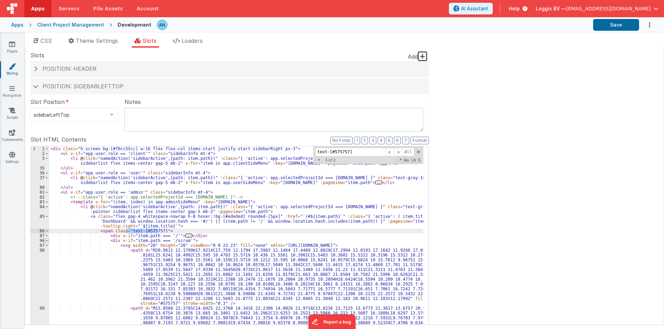
click at [47, 241] on span at bounding box center [47, 240] width 4 height 5
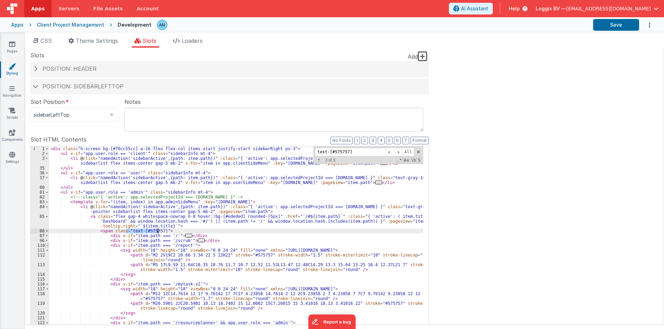
click at [46, 246] on span at bounding box center [47, 245] width 4 height 5
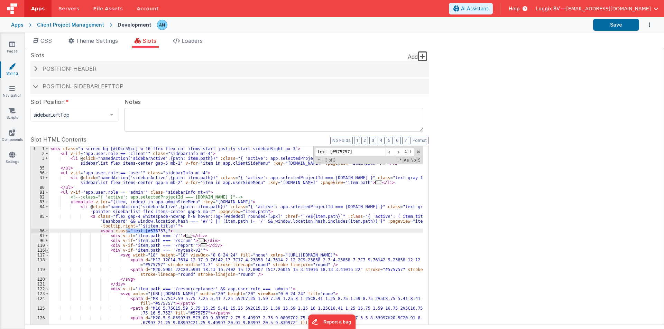
click at [46, 250] on span at bounding box center [47, 250] width 4 height 5
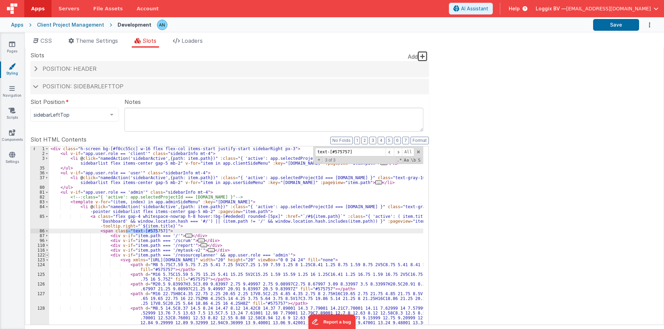
click at [47, 255] on span at bounding box center [47, 255] width 4 height 5
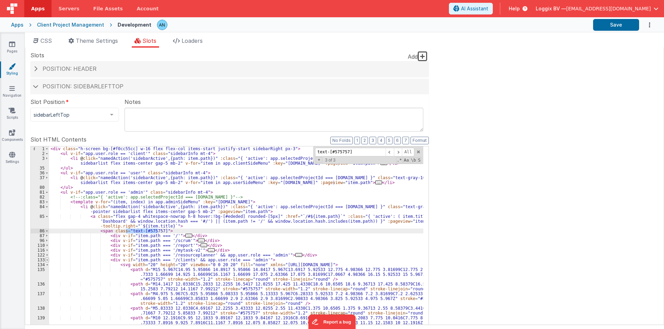
click at [47, 260] on span at bounding box center [47, 260] width 4 height 5
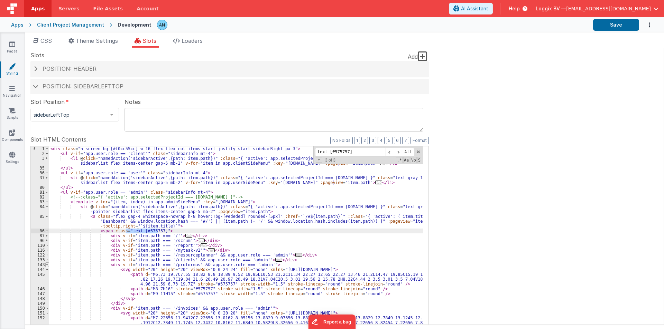
click at [47, 266] on span at bounding box center [47, 265] width 4 height 5
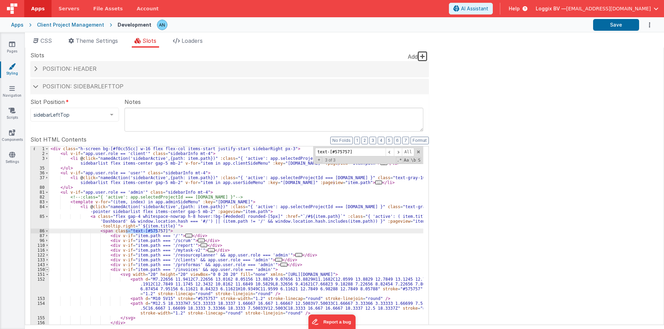
click at [45, 271] on span at bounding box center [47, 270] width 4 height 5
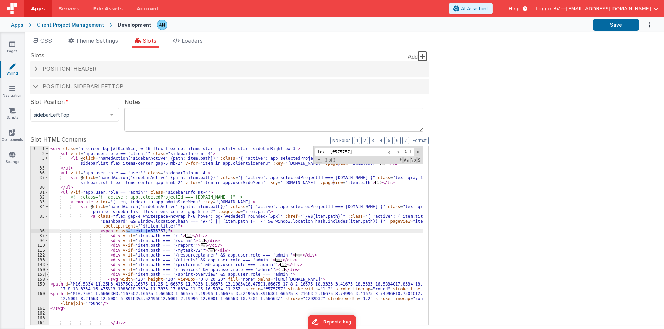
click at [45, 275] on span at bounding box center [47, 274] width 4 height 5
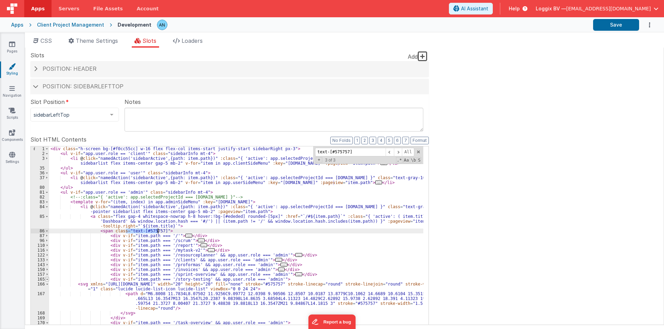
click at [47, 279] on span at bounding box center [47, 279] width 4 height 5
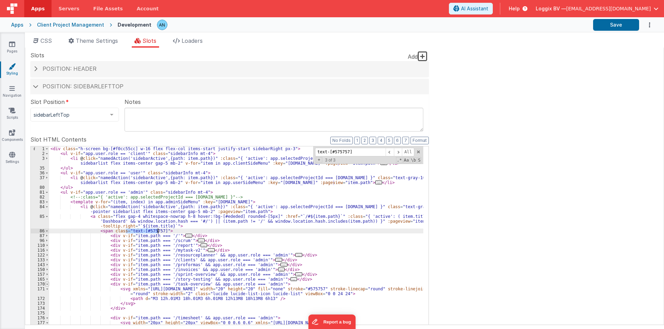
click at [46, 284] on span at bounding box center [47, 284] width 4 height 5
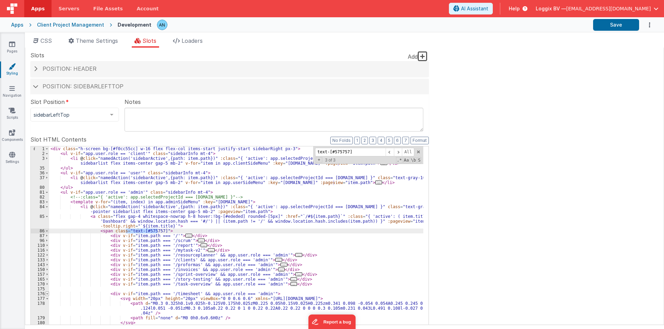
click at [47, 294] on span at bounding box center [47, 294] width 4 height 5
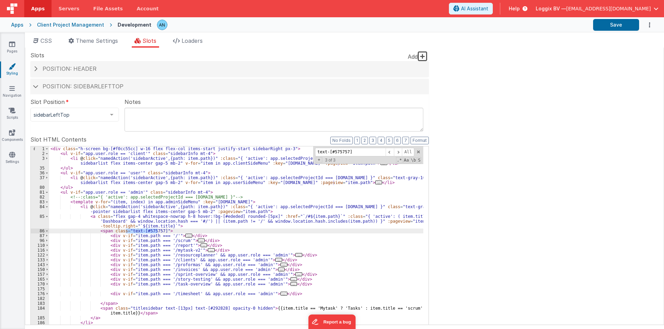
click at [100, 289] on div "< div class = "h-screen bg-[#f0cc55cc] w-16 flex flex-col items-start justify-s…" at bounding box center [236, 264] width 374 height 234
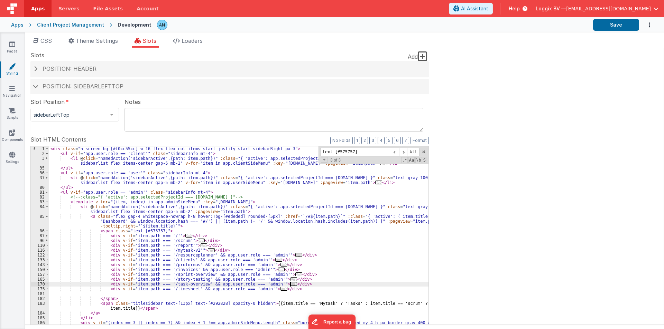
click at [178, 255] on div "< div class = "h-screen bg-[#f0cc55cc] w-16 flex flex-col items-start justify-s…" at bounding box center [238, 264] width 379 height 234
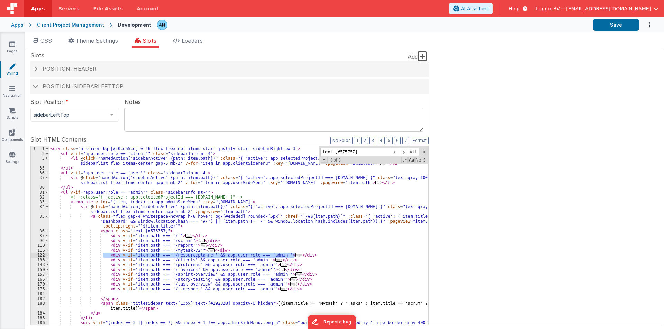
drag, startPoint x: 104, startPoint y: 255, endPoint x: 301, endPoint y: 253, distance: 197.0
click at [301, 253] on div "< div class = "h-screen bg-[#f0cc55cc] w-16 flex flex-col items-start justify-s…" at bounding box center [238, 264] width 379 height 234
click at [301, 253] on div "< div class = "h-screen bg-[#f0cc55cc] w-16 flex flex-col items-start justify-s…" at bounding box center [238, 259] width 379 height 224
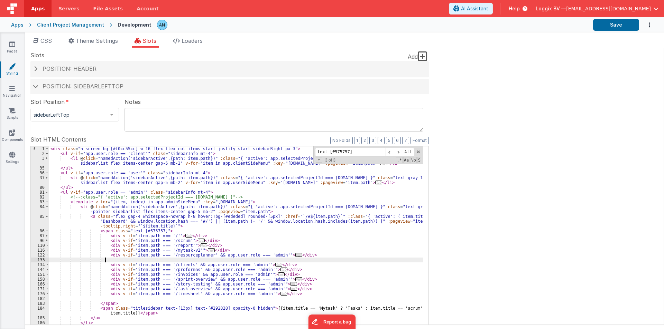
scroll to position [23, 0]
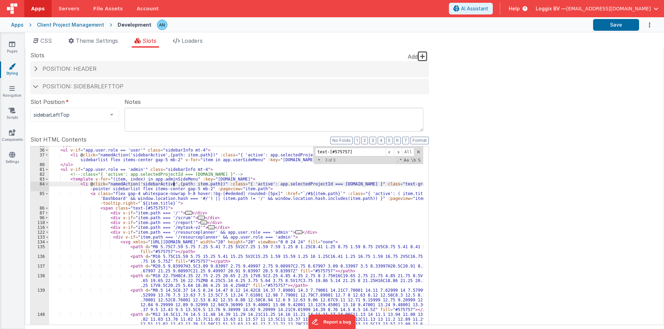
click at [172, 182] on div "</ ul > < ul v-if = "app.user.role == 'user'" class = "sidebarInfo mt-4" > < li…" at bounding box center [236, 260] width 374 height 234
click at [169, 178] on div "</ ul > < ul v-if = "app.user.role == 'user'" class = "sidebarInfo mt-4" > < li…" at bounding box center [236, 260] width 374 height 234
click at [181, 236] on div "</ ul > < ul v-if = "app.user.role == 'user'" class = "sidebarInfo mt-4" > < li…" at bounding box center [236, 260] width 374 height 234
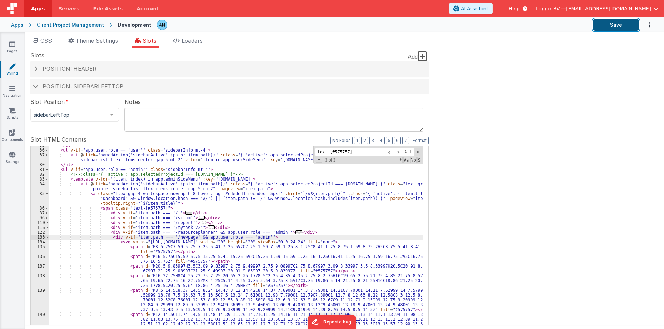
click at [603, 27] on button "Save" at bounding box center [616, 25] width 46 height 12
click at [419, 152] on span at bounding box center [418, 152] width 5 height 5
click at [614, 20] on button "Save" at bounding box center [616, 25] width 46 height 12
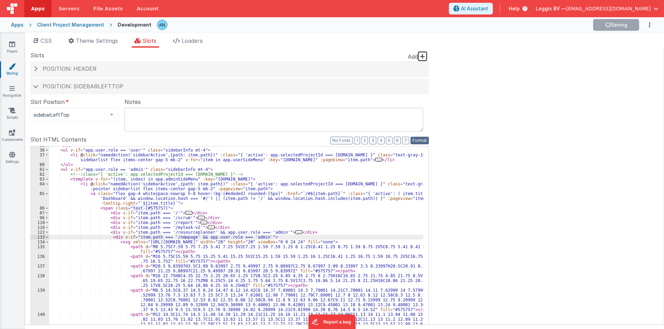
click at [414, 141] on button "Format" at bounding box center [419, 141] width 18 height 8
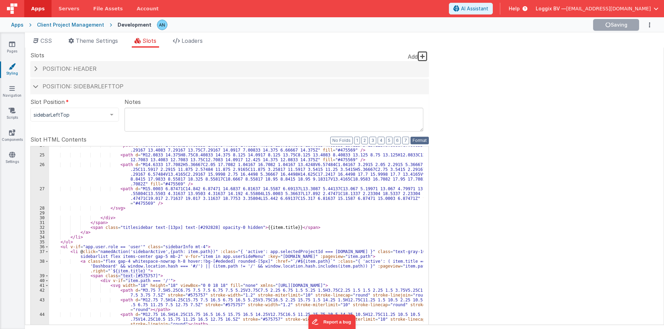
scroll to position [173, 0]
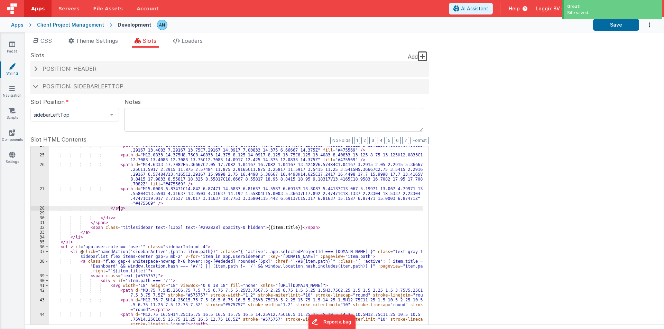
click at [153, 210] on div "< path d = "M6.66667 14.375H5C4.65833 14.375 4.375 14.0917 4.375 13.75C4.375 13…" at bounding box center [236, 286] width 374 height 287
click at [10, 46] on icon at bounding box center [12, 44] width 6 height 7
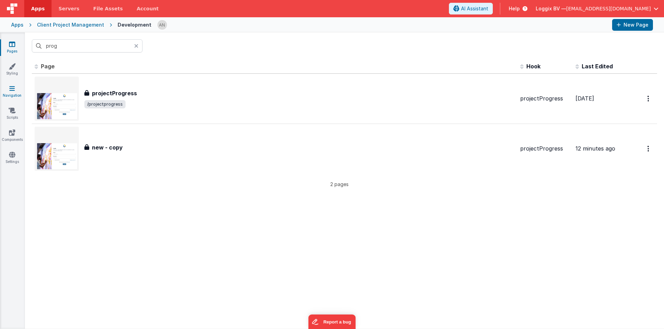
click at [13, 94] on link "Navigation" at bounding box center [12, 92] width 25 height 14
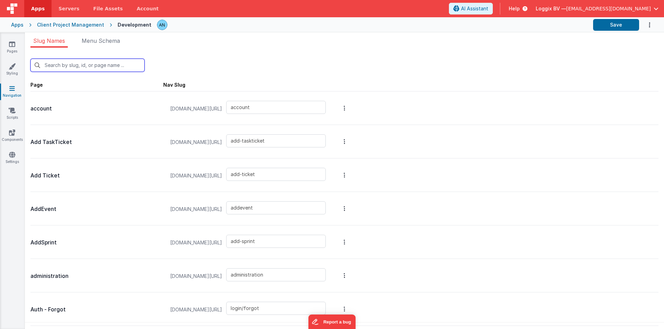
click at [75, 66] on input "text" at bounding box center [87, 65] width 114 height 13
type input "n"
type input "addevent"
type input "add-sprint"
type input "administration"
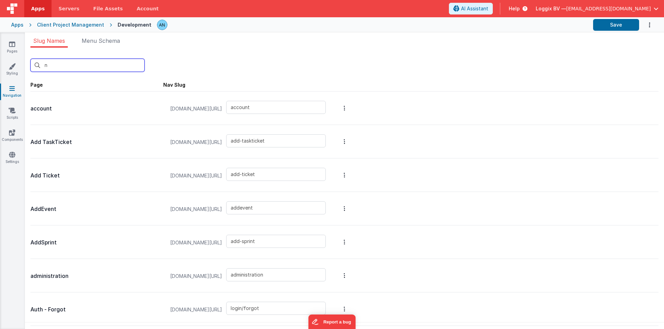
type input "login/forgot"
type input "login"
type input "login/reset"
type input "login/signup"
type input "login/verify"
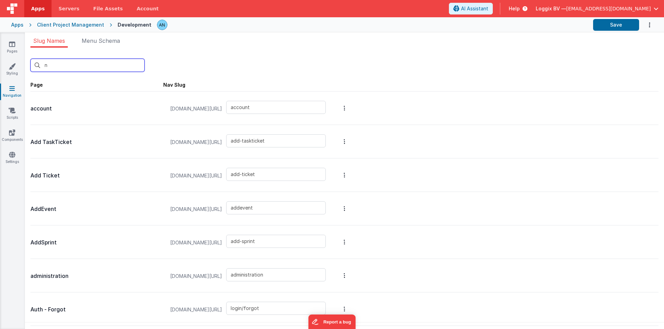
type input "clientdetails"
type input "clients"
type input "client-storyboard"
type input "clienttasks"
type input "client"
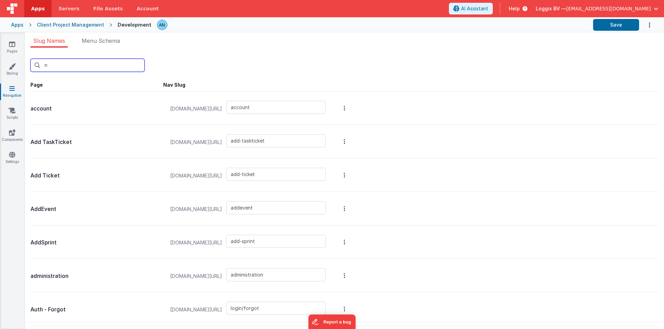
type input "clientstoryboard"
type input "login/reset/success"
type input "createaccount"
type input "finance"
type input "financemain"
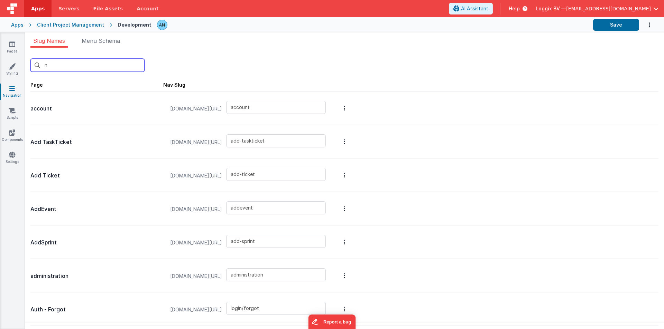
type input "invoices"
type input "kanbanboard"
type input "newproject"
type input "news"
type input "newsmodal"
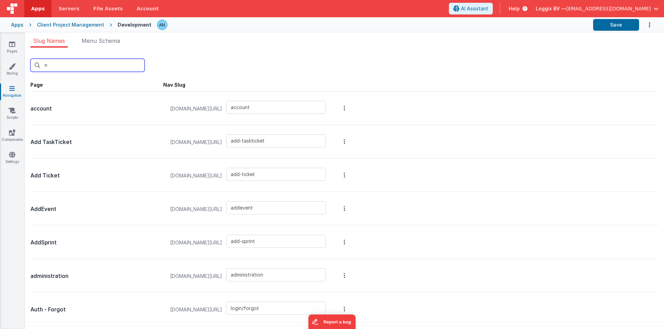
type input "newtask"
type input "newTaskResourcePlanning"
type input "open-task"
type input "open-task-disable"
type input "operations"
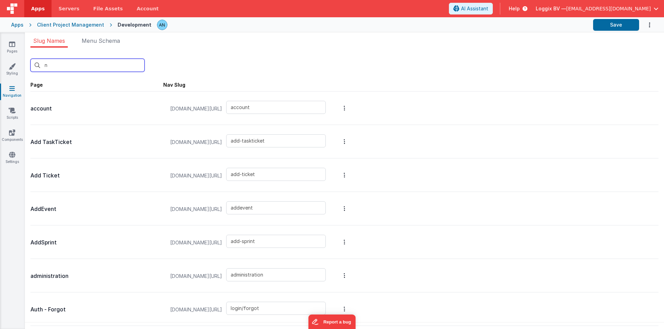
type input "Planningboard - copy"
type input "play-ground"
type input "projectplanning"
type input "projectplanning - copy"
type input "recent-comment"
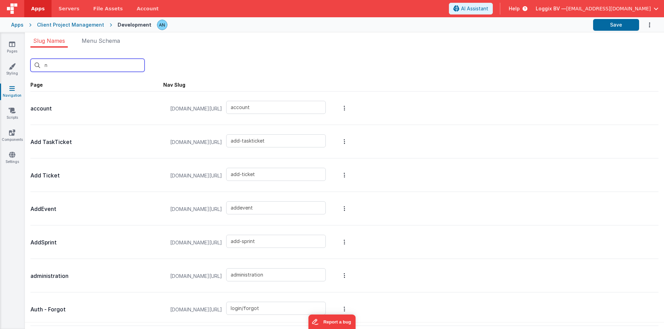
type input "resourceplanner"
type input "resourceplanning"
type input "sprint-overview"
type input "sprints"
type input "story-testing"
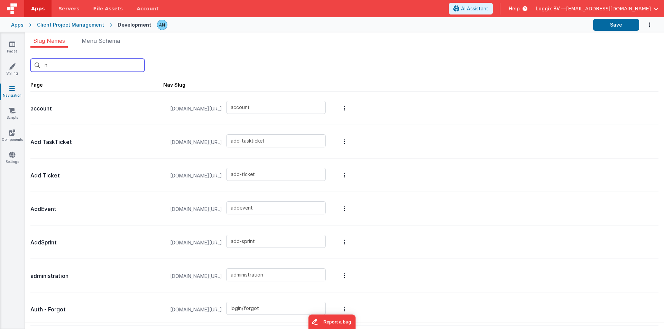
type input "tasktimesend"
type input "ne"
type input "login/reset/success"
type input "newproject"
type input "news"
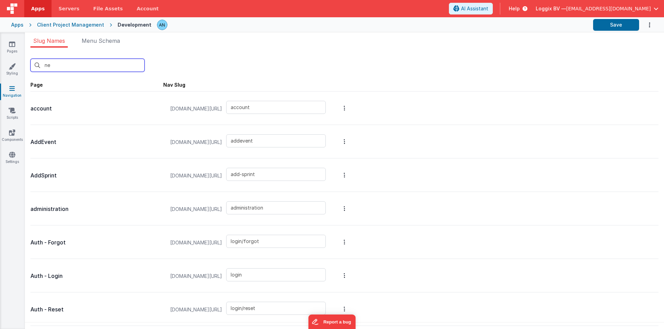
type input "newsmodal"
type input "newtask"
type input "newTaskResourcePlanning"
type input "new"
type input "login/reset/success"
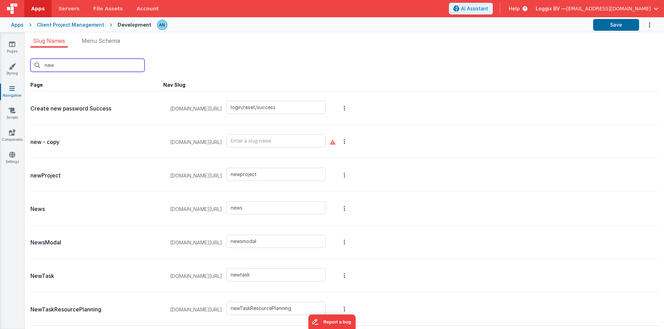
type input "newproject"
type input "news"
type input "newsmodal"
type input "newtask"
type input "newTaskResourcePlanning"
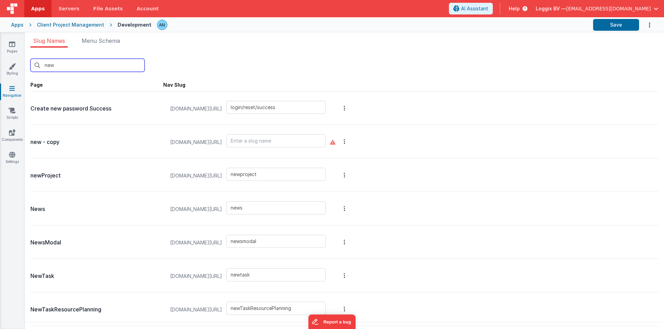
type input "new"
click at [264, 140] on input "text" at bounding box center [276, 140] width 100 height 13
paste input "newpage"
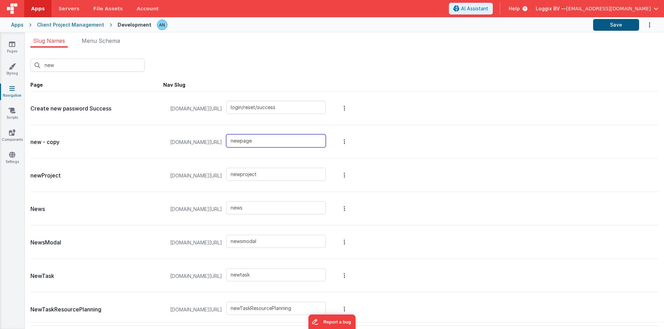
type input "newpage"
click at [607, 25] on button "Save" at bounding box center [616, 25] width 46 height 12
click at [606, 26] on button "Save" at bounding box center [616, 25] width 46 height 12
click at [7, 44] on link "Pages" at bounding box center [12, 48] width 25 height 14
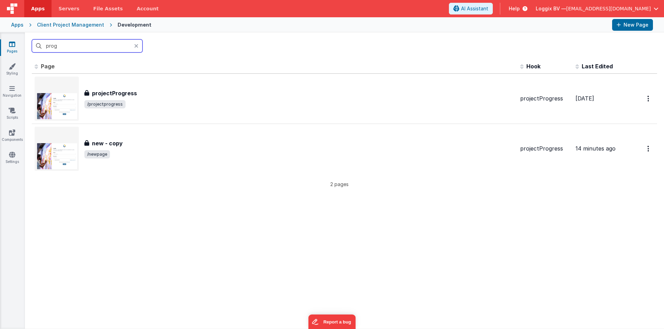
click at [65, 46] on input "prog" at bounding box center [87, 45] width 111 height 13
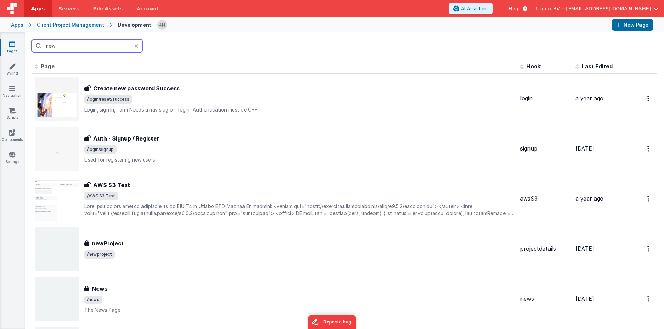
click at [54, 44] on input "new" at bounding box center [87, 45] width 111 height 13
paste input "page"
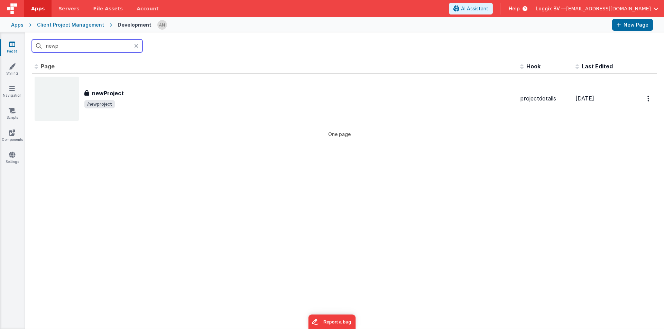
type input "new"
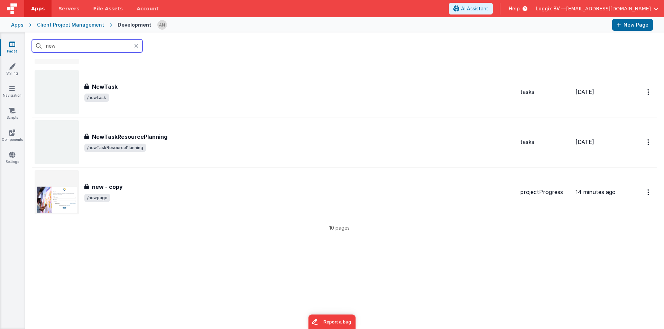
scroll to position [380, 0]
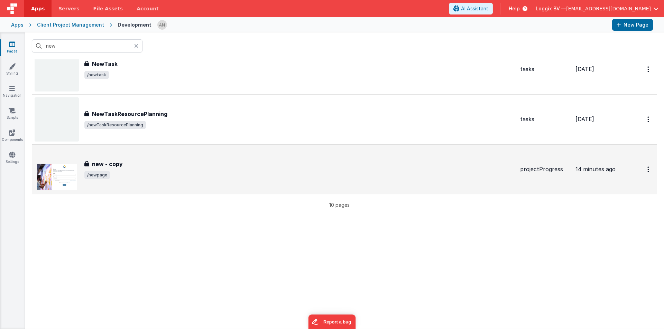
click at [131, 170] on div "new - copy new - copy /newpage" at bounding box center [299, 169] width 430 height 19
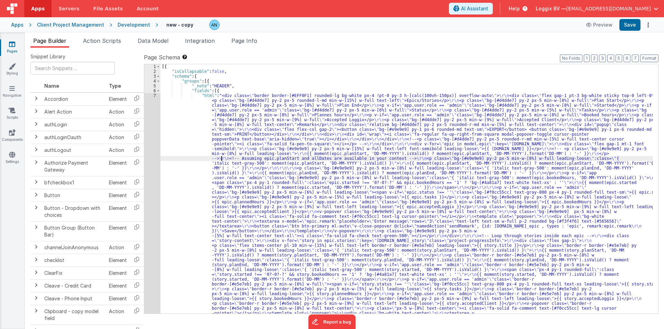
click at [220, 156] on div "[{ "isCollapsable" : false , "schema" : { "groups" : [{ "_note" : "HEADER" , "f…" at bounding box center [406, 317] width 492 height 506
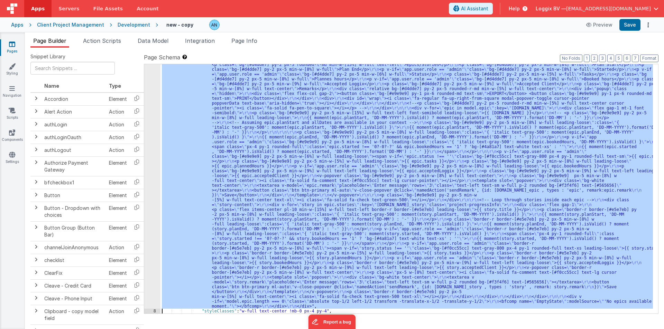
scroll to position [36, 0]
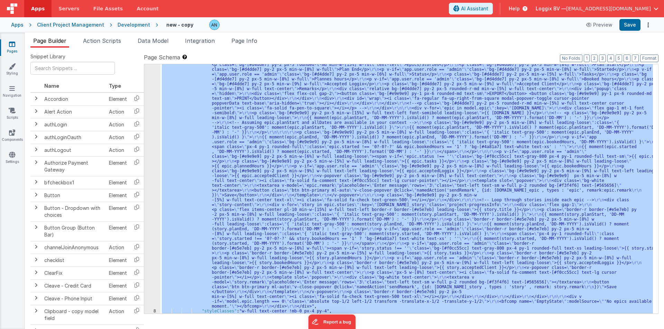
click at [150, 113] on div "7" at bounding box center [152, 183] width 16 height 252
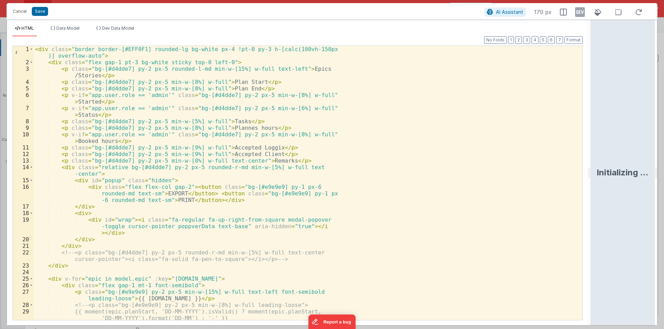
drag, startPoint x: 330, startPoint y: 168, endPoint x: 663, endPoint y: 168, distance: 333.6
click at [663, 168] on html "Cancel Save AI Assistant 179 px HTML Data Model Dev Data Model Format 7 6 5 4 3…" at bounding box center [332, 164] width 664 height 329
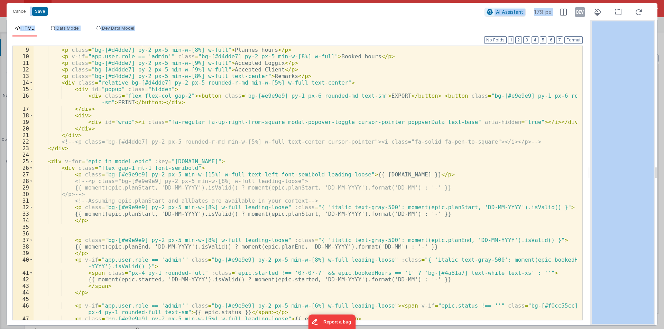
scroll to position [31, 0]
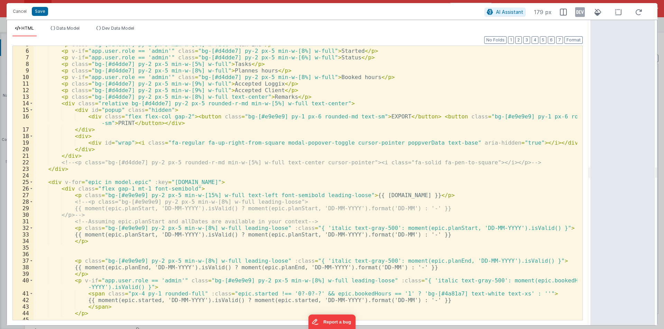
click at [218, 112] on div "< p class = "bg-[#d4dde7] py-2 px-5 min-w-[8%] w-full" > Plan End </ p > < p v-…" at bounding box center [305, 185] width 543 height 288
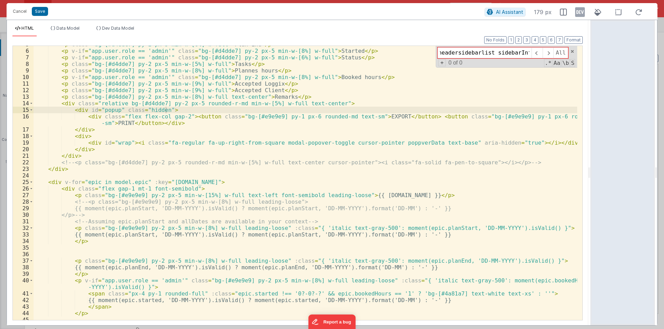
scroll to position [0, 0]
type input "headersidebarlist sidebar"
click at [8, 7] on div "Cancel Save AI Assistant 179 px" at bounding box center [332, 11] width 651 height 17
click at [14, 9] on button "Cancel" at bounding box center [19, 12] width 21 height 10
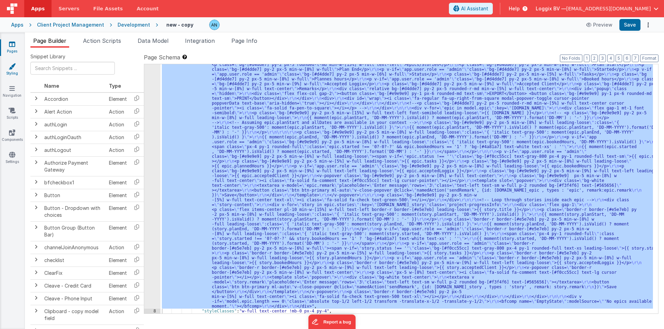
click at [13, 67] on icon at bounding box center [12, 66] width 7 height 7
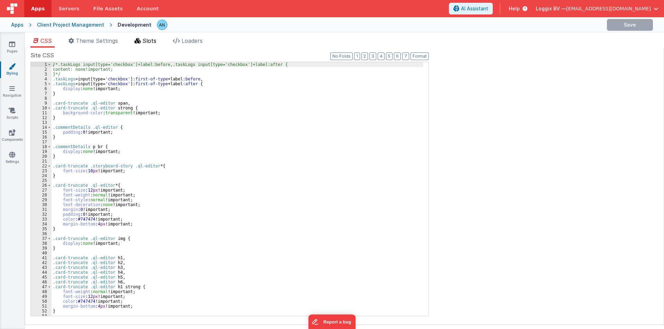
drag, startPoint x: 161, startPoint y: 44, endPoint x: 157, endPoint y: 42, distance: 5.3
click at [161, 44] on ul "CSS Theme Settings Slots Loaders" at bounding box center [344, 42] width 639 height 11
click at [156, 42] on span "Slots" at bounding box center [149, 40] width 14 height 7
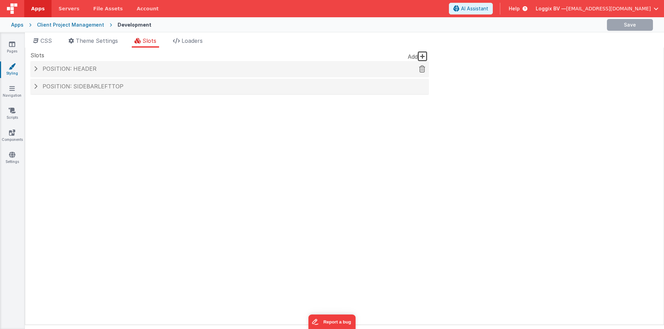
click at [76, 68] on span "Position: header" at bounding box center [70, 68] width 54 height 7
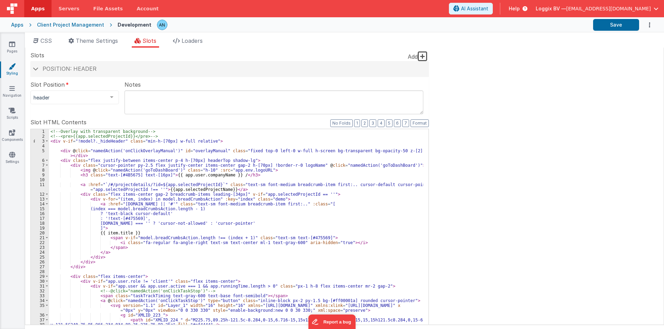
click at [209, 141] on div "<!-- Overlay with transparent background --> <!-- <pre>{{app.selectedProjectId}…" at bounding box center [236, 246] width 374 height 234
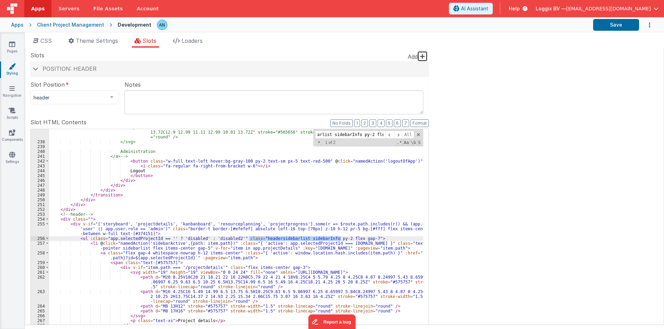
scroll to position [0, 25]
type input "headersidebarlist sidebarInfo py-2 flex"
click at [47, 239] on span at bounding box center [47, 238] width 4 height 5
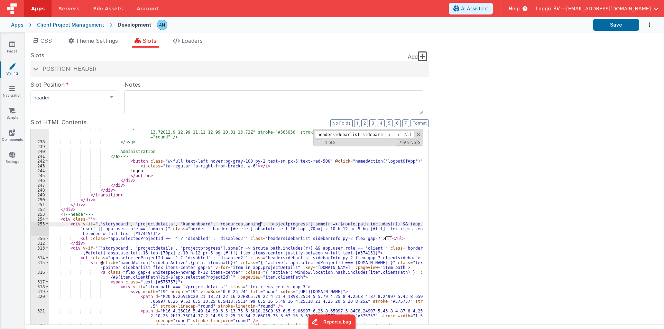
click at [261, 224] on div "<path d="M10.01 13.72C9.05004 14.36 9.05004 15.41 10.01 16.05C11.1 16.78 12.89 …" at bounding box center [236, 246] width 374 height 243
click at [324, 223] on div "<path d="M10.01 13.72C9.05004 14.36 9.05004 15.41 10.01 16.05C11.1 16.78 12.89 …" at bounding box center [236, 246] width 374 height 243
click at [11, 43] on icon at bounding box center [12, 44] width 6 height 7
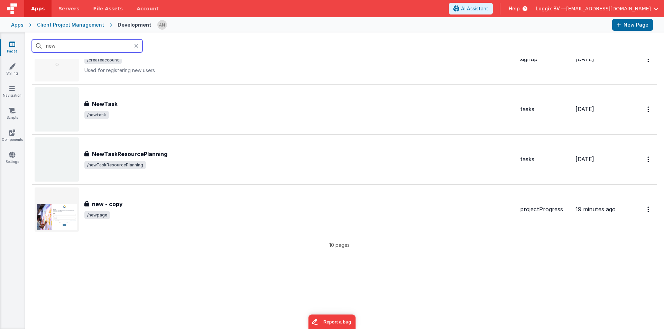
scroll to position [346, 0]
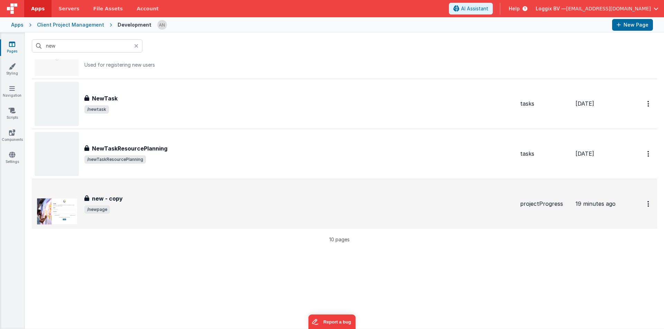
click at [109, 198] on h3 "new - copy" at bounding box center [107, 199] width 31 height 8
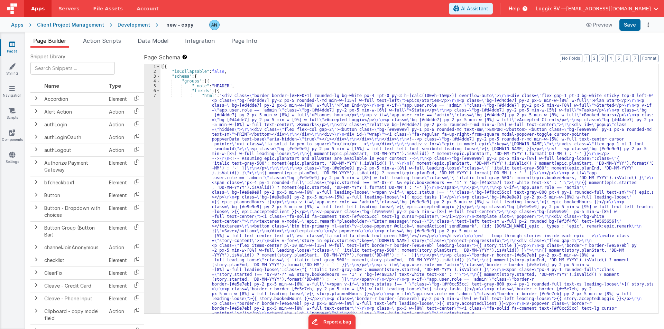
click at [190, 137] on div "[{ "isCollapsable" : false , "schema" : { "groups" : [{ "_note" : "HEADER" , "f…" at bounding box center [406, 317] width 492 height 506
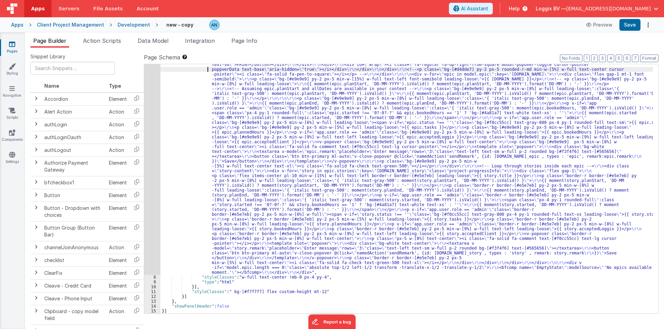
scroll to position [70, 0]
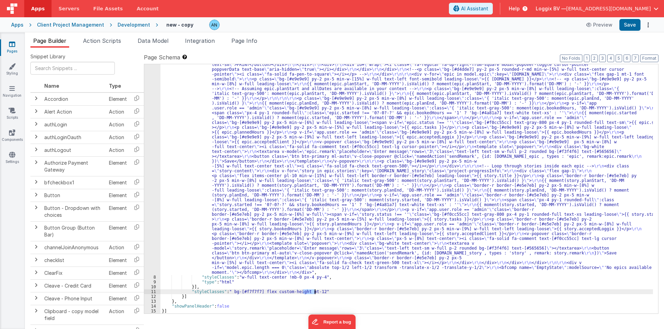
drag, startPoint x: 303, startPoint y: 292, endPoint x: 315, endPoint y: 291, distance: 11.8
click at [315, 291] on div ""html" : "<div class= \" border border-[#EFF0F1] rounded-lg bg-white px-4 !pt-0…" at bounding box center [406, 277] width 492 height 506
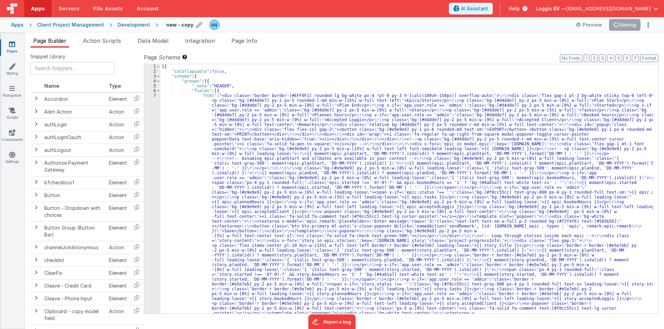
click at [178, 24] on h4 "new - copy" at bounding box center [179, 24] width 27 height 5
click at [176, 25] on input "new - copy" at bounding box center [209, 25] width 86 height 10
paste input "projectprogress"
type input "projectprogress-2"
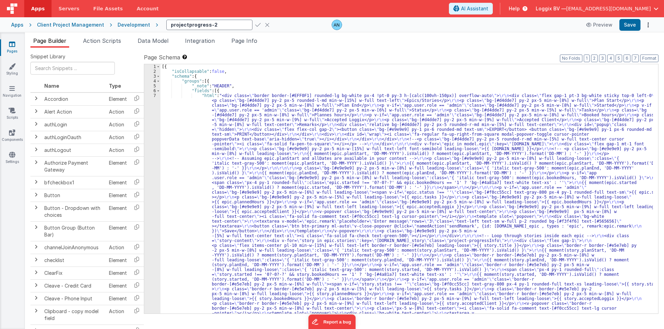
click at [255, 24] on icon at bounding box center [258, 25] width 6 height 10
click at [12, 86] on icon at bounding box center [12, 88] width 6 height 7
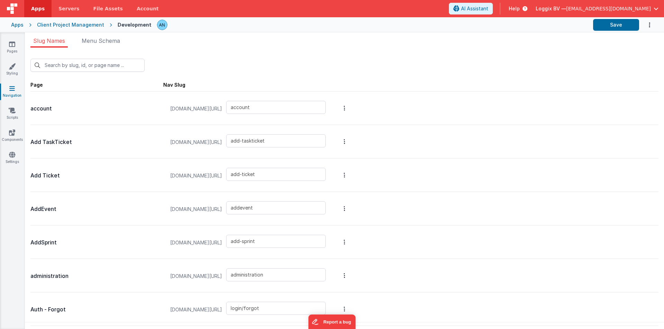
type input "newproject"
type input "news"
type input "newsmodal"
type input "newtask"
type input "newTaskResourcePlanning"
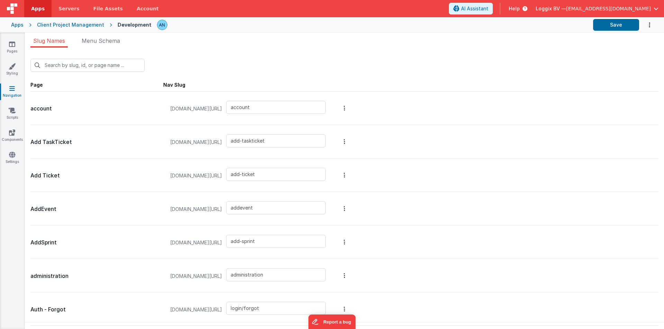
type input "open-task"
type input "open-task-disable"
type input "operations"
type input "Planningboard - copy"
type input "play-ground"
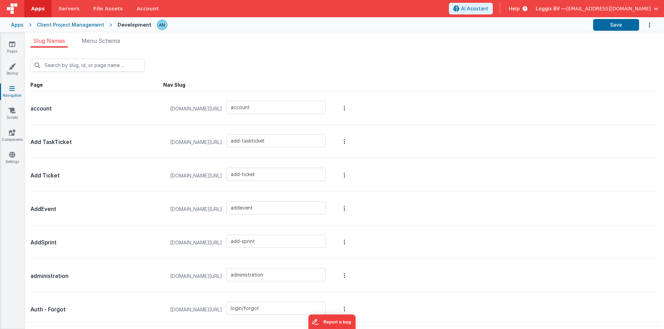
type input "proformas"
type input "projectdetails"
type input "projectplanning"
type input "projectplanning - copy"
type input "projectprogress"
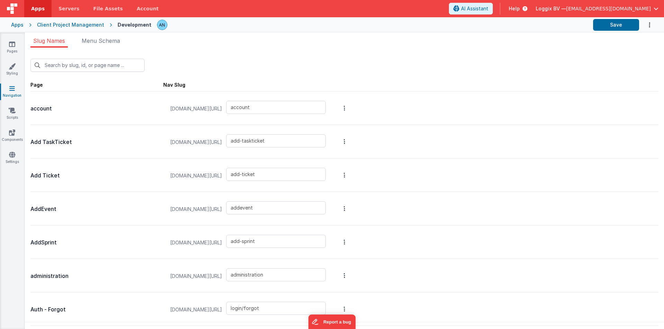
type input "newpage"
click at [12, 159] on link "Settings" at bounding box center [12, 158] width 25 height 14
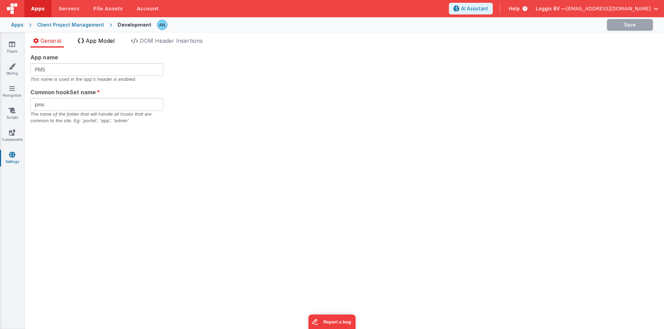
click at [93, 37] on span "App Model" at bounding box center [100, 40] width 29 height 7
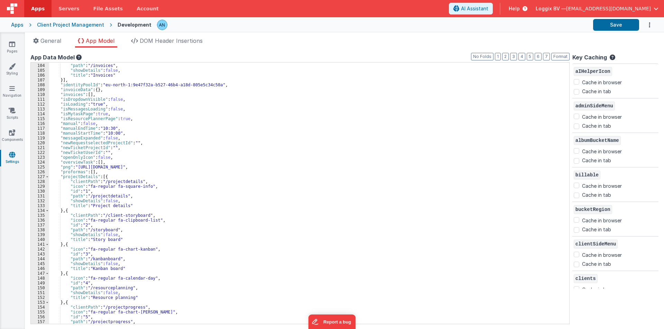
scroll to position [581, 0]
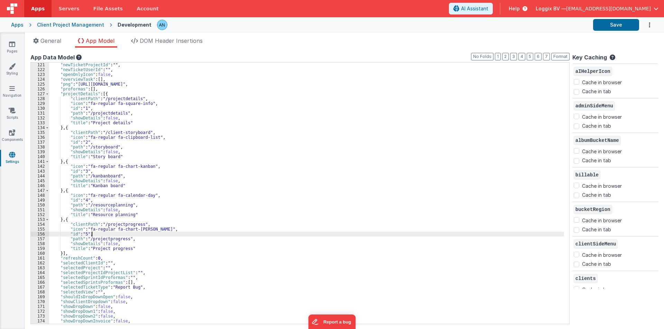
click at [95, 236] on div ""newTicketProjectId" : "" , "newTicketUserId" : "" , "openOnlyIcon" : false , "…" at bounding box center [307, 198] width 516 height 271
click at [96, 240] on div ""newTicketProjectId" : "" , "newTicketUserId" : "" , "openOnlyIcon" : false , "…" at bounding box center [307, 198] width 516 height 271
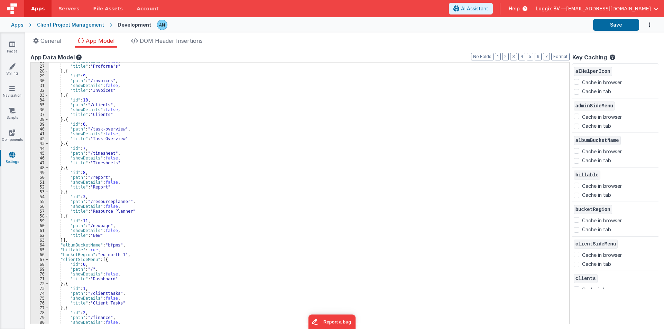
scroll to position [124, 0]
click at [102, 227] on div ""showDetails" : false , "title" : "Proforma's" } , { "id" : 9 , "path" : "/invo…" at bounding box center [307, 194] width 516 height 271
paste textarea
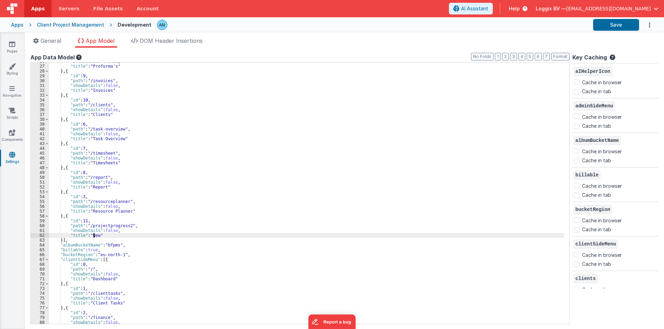
click at [95, 235] on div ""showDetails" : false , "title" : "Proforma's" } , { "id" : 9 , "path" : "/invo…" at bounding box center [307, 194] width 516 height 271
paste textarea
click at [108, 235] on div ""showDetails" : false , "title" : "Proforma's" } , { "id" : 9 , "path" : "/invo…" at bounding box center [307, 194] width 516 height 271
click at [101, 224] on div ""showDetails" : false , "title" : "Proforma's" } , { "id" : 9 , "path" : "/invo…" at bounding box center [307, 194] width 516 height 271
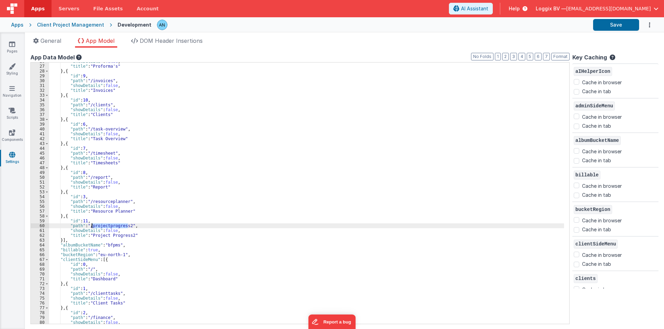
click at [101, 224] on div ""showDetails" : false , "title" : "Proforma's" } , { "id" : 9 , "path" : "/invo…" at bounding box center [307, 194] width 516 height 271
click at [613, 24] on button "Save" at bounding box center [616, 25] width 46 height 12
click at [13, 68] on icon at bounding box center [12, 66] width 7 height 7
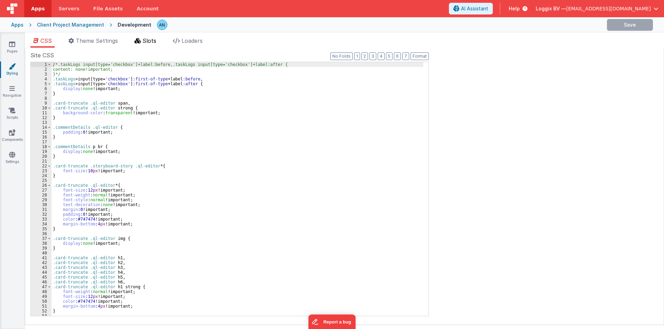
click at [150, 41] on span "Slots" at bounding box center [149, 40] width 14 height 7
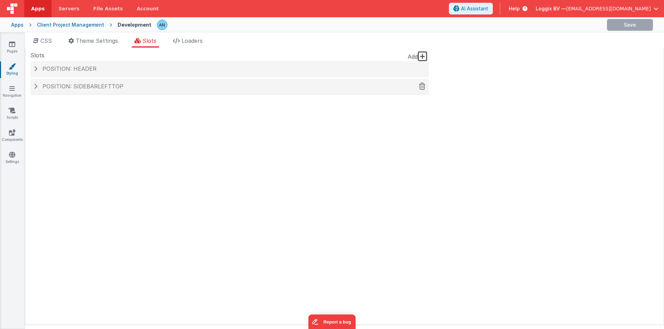
click at [73, 87] on span "Position: sidebarLeftTop" at bounding box center [83, 86] width 81 height 7
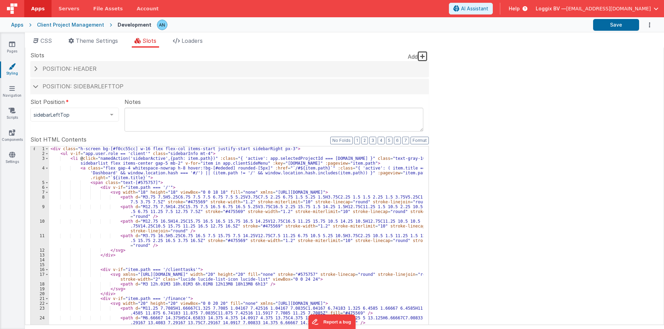
scroll to position [124, 0]
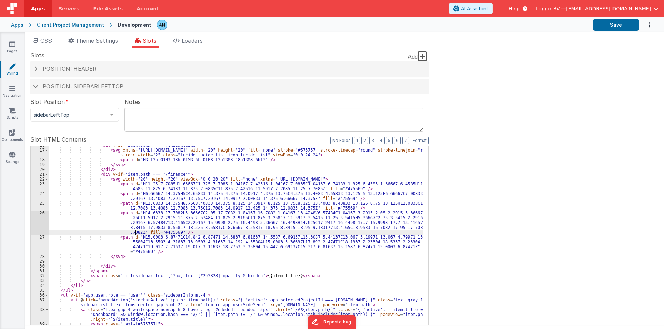
click at [134, 234] on div "< div v-if = "item.path === '/clienttasks'" > < svg xmlns = "http://www.w3.org/…" at bounding box center [236, 264] width 374 height 243
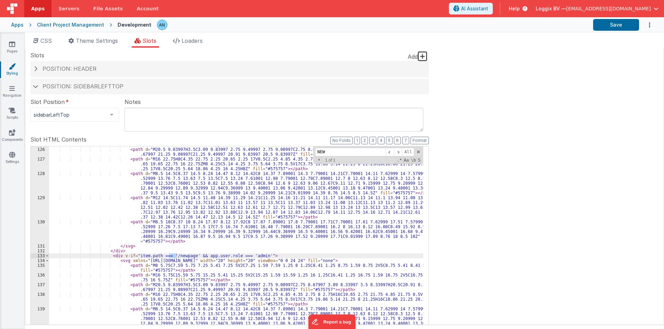
type input "NEW"
click at [174, 256] on div "< path d = "M16 5.75C15.59 5.75 15.25 5.41 15.25 5V2C15.25 1.59 15.59 1.25 16 1…" at bounding box center [236, 259] width 374 height 224
click at [174, 256] on div "< path d = "M16 5.75C15.59 5.75 15.25 5.41 15.25 5V2C15.25 1.59 15.59 1.25 16 1…" at bounding box center [236, 267] width 374 height 258
click at [417, 139] on button "Format" at bounding box center [419, 141] width 18 height 8
click at [418, 151] on span at bounding box center [418, 152] width 5 height 5
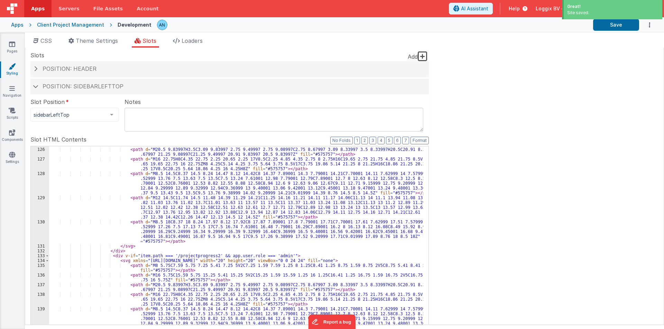
click at [123, 159] on div "< path d = "M16 5.75C15.59 5.75 15.25 5.41 15.25 5V2C15.25 1.59 15.59 1.25 16 1…" at bounding box center [236, 267] width 374 height 258
click at [620, 24] on button "Save" at bounding box center [616, 25] width 46 height 12
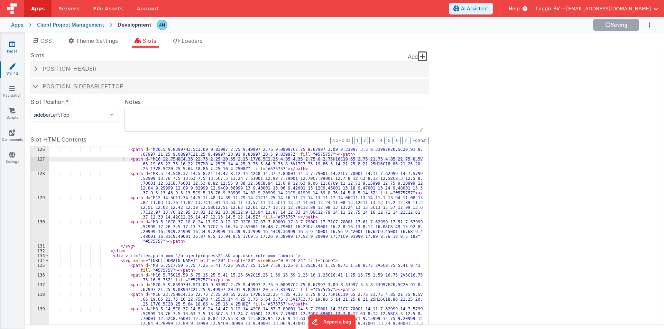
click at [10, 45] on icon at bounding box center [12, 44] width 6 height 7
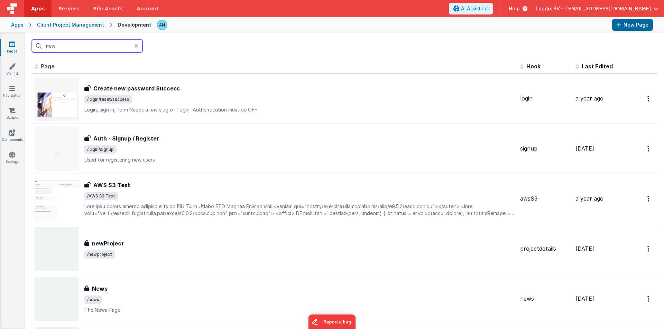
click at [60, 51] on input "new" at bounding box center [87, 45] width 111 height 13
paste input "projectprogress2"
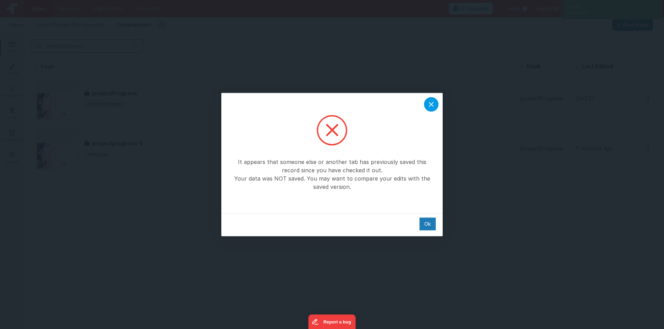
type input "projectprogress"
click at [431, 105] on icon at bounding box center [431, 104] width 5 height 5
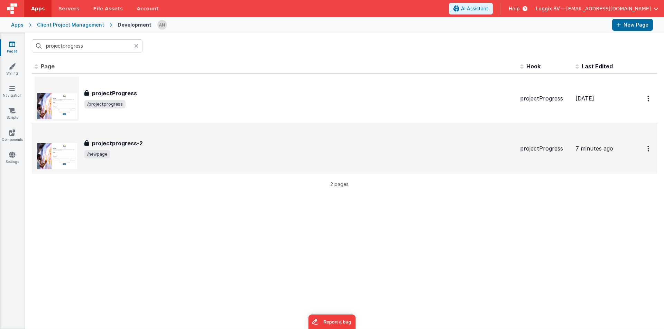
click at [132, 140] on h3 "projectprogress-2" at bounding box center [117, 143] width 51 height 8
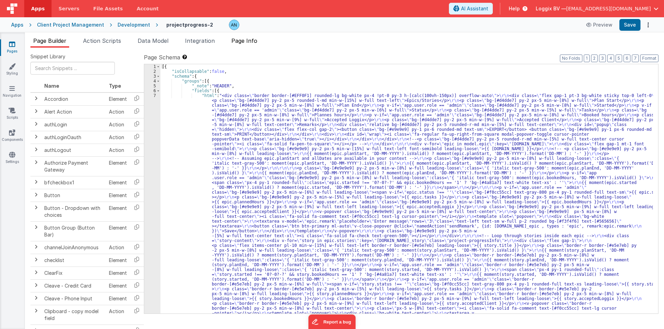
click at [254, 40] on span "Page Info" at bounding box center [244, 40] width 26 height 7
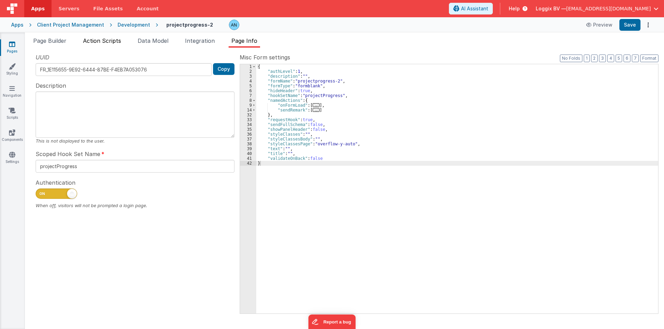
click at [111, 43] on span "Action Scripts" at bounding box center [102, 40] width 38 height 7
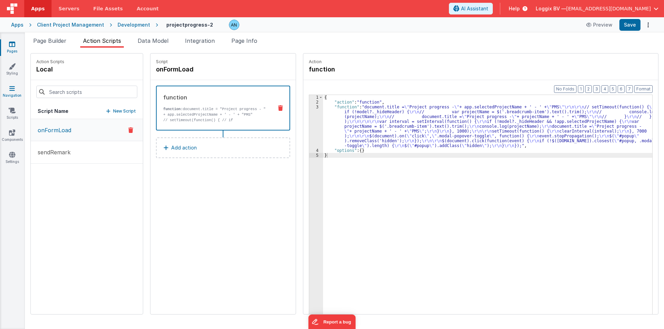
click at [13, 91] on icon at bounding box center [12, 88] width 6 height 7
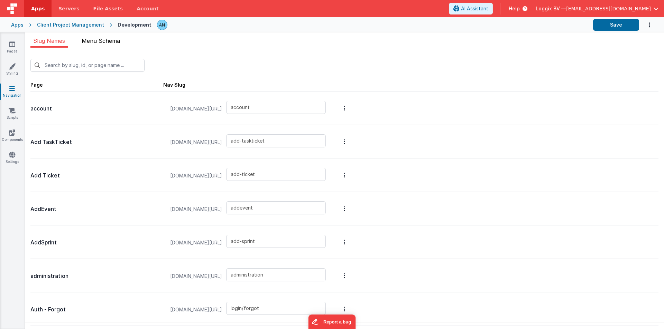
click at [105, 38] on span "Menu Schema" at bounding box center [101, 40] width 38 height 7
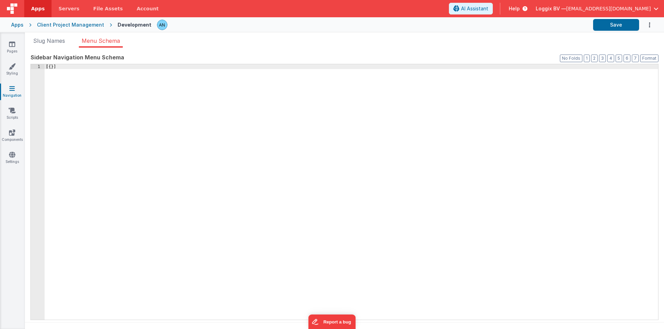
click at [11, 90] on icon at bounding box center [12, 88] width 6 height 7
click at [10, 69] on icon at bounding box center [12, 66] width 7 height 7
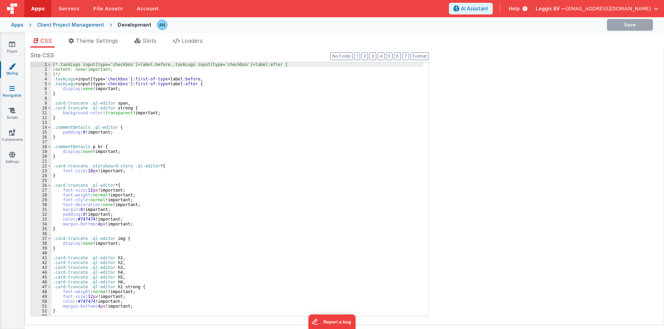
click at [12, 89] on icon at bounding box center [12, 88] width 6 height 7
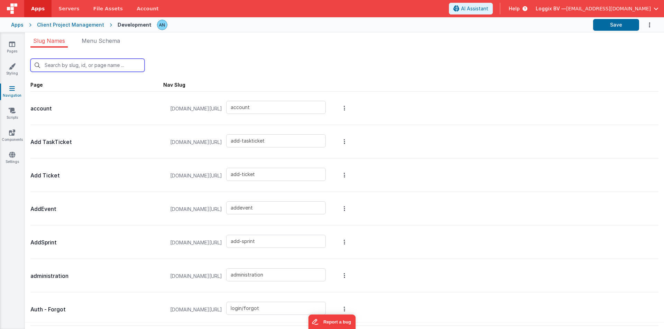
click at [63, 67] on input "text" at bounding box center [87, 65] width 114 height 13
paste input ""epic": [{ "acceptedClient": "", "acceptedLoggix": "1", "bookedHours": "", "nam…"
type input ""epic": [{ "acceptedClient": "", "acceptedLoggix": "1", "bookedHours": "", "nam…"
type input "P"
type input "add-sprint"
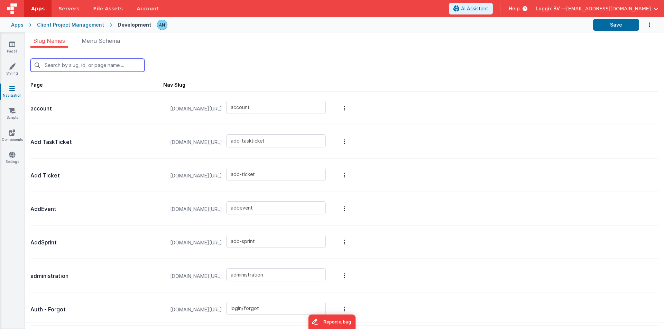
type input "login/signup"
type input "login/reset/success"
type input "newproject"
type input "newTaskResourcePlanning"
type input "open-task"
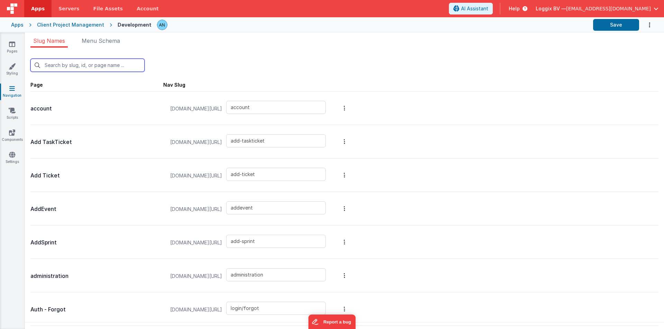
type input "open-task-disable"
type input "operations"
type input "Planningboard - copy"
type input "play-ground"
type input "proformas"
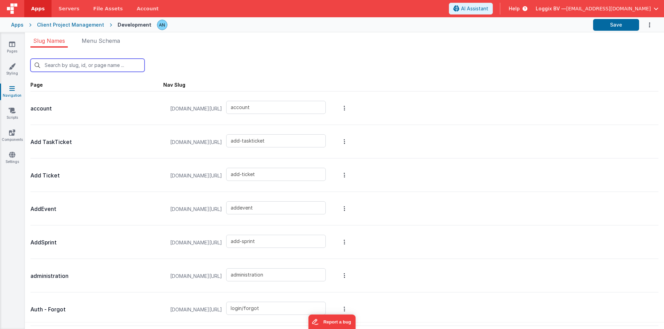
type input "projectdetails"
type input "projectplanning"
type input "projectplanning - copy"
type input "projectprogress"
type input "newpage"
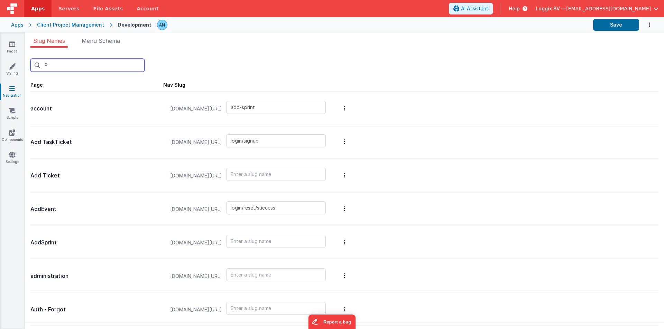
type input "projects"
type input "report"
type input "resourceplanner"
type input "resourceplanning"
type input "selectproject"
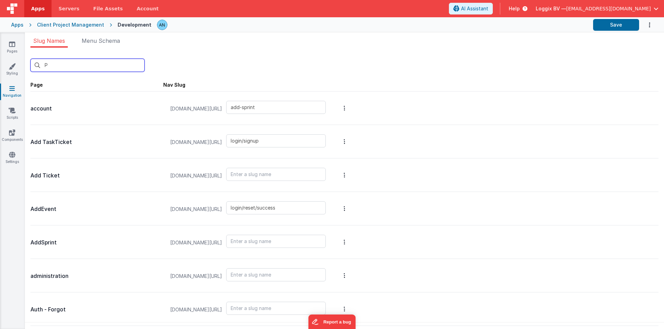
type input "sprint-overview"
type input "sprints"
type input "stoptimetracker"
type input "PR"
type input "newproject"
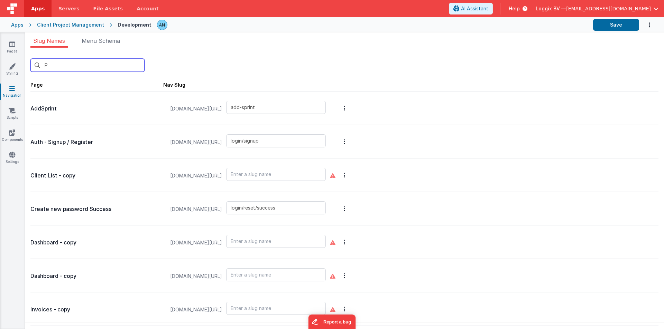
type input "proformas"
type input "projectdetails"
type input "projectplanning"
type input "projectplanning - copy"
type input "projectprogress"
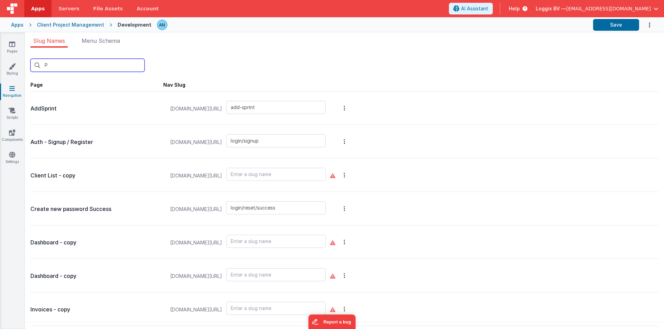
type input "newpage"
type input "projects"
type input "selectproject"
type input "sprint-overview"
type input "sprints"
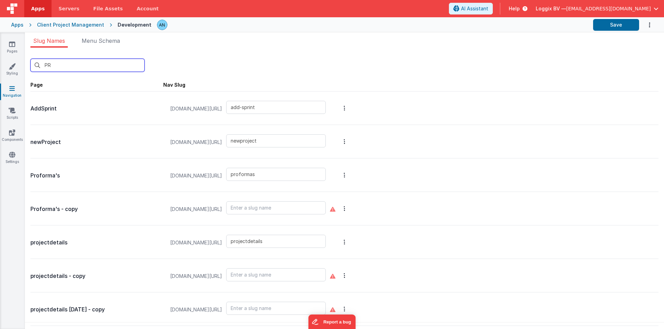
type input "PRO"
type input "newproject"
type input "proformas"
type input "projectdetails"
type input "projectplanning"
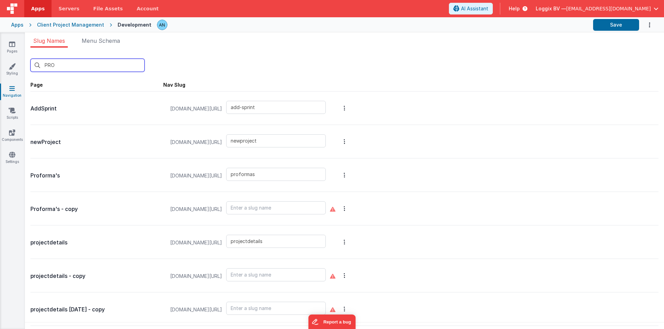
type input "projectplanning - copy"
type input "projectprogress"
type input "newpage"
type input "projects"
type input "selectproject"
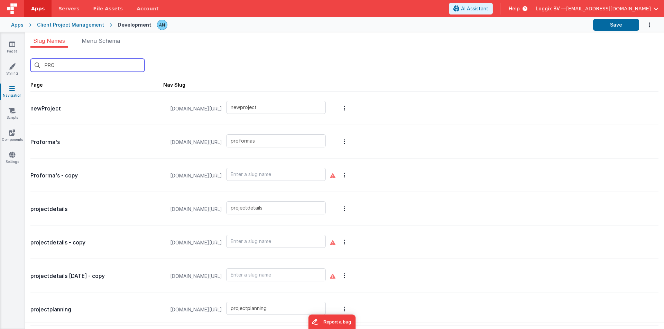
type input "newproject"
type input "proformas"
type input "projectdetails"
type input "projectplanning"
type input "projectplanning - copy"
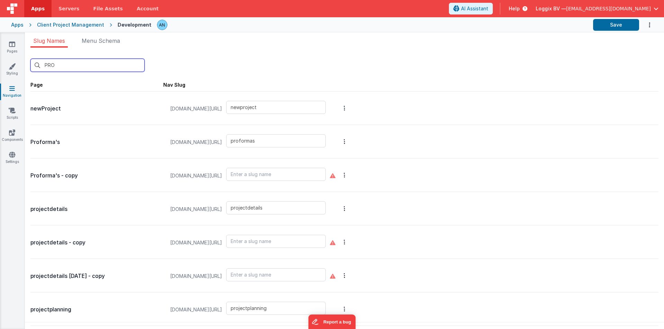
type input "projectprogress"
type input "newpage"
type input "projects"
type input "selectproject"
type input "PR"
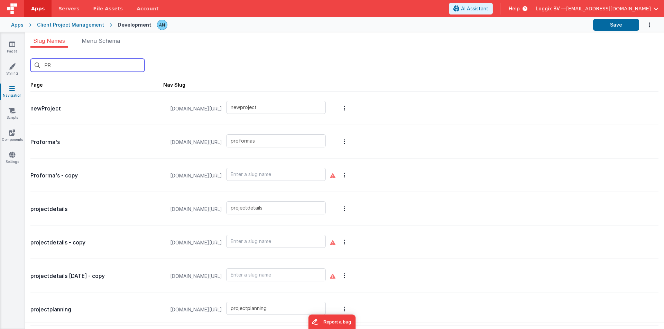
type input "add-sprint"
type input "newproject"
type input "proformas"
type input "projectdetails"
type input "projectplanning"
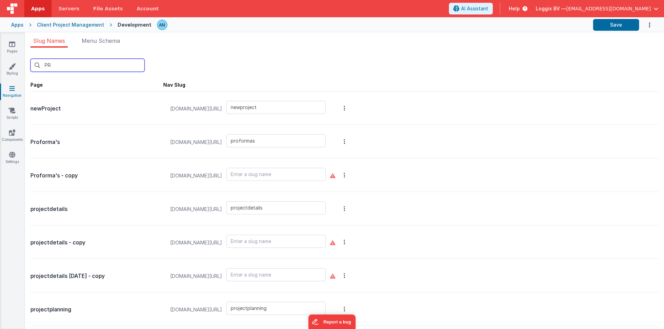
type input "projectplanning - copy"
type input "projectprogress"
type input "newpage"
type input "projects"
type input "P"
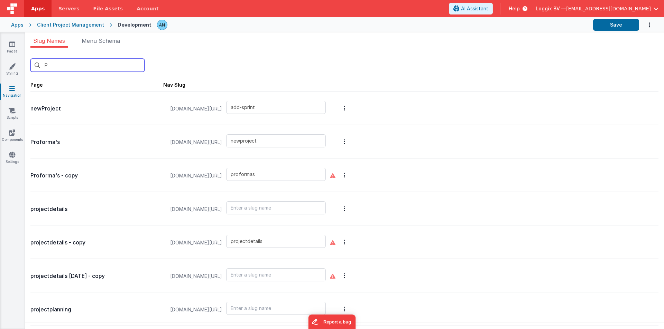
type input "login/signup"
type input "login/reset/success"
type input "newproject"
type input "newTaskResourcePlanning"
type input "account"
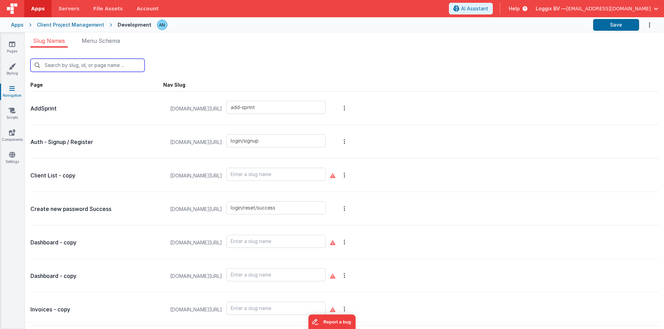
type input "add-taskticket"
type input "add-ticket"
type input "addevent"
type input "add-sprint"
type input "administration"
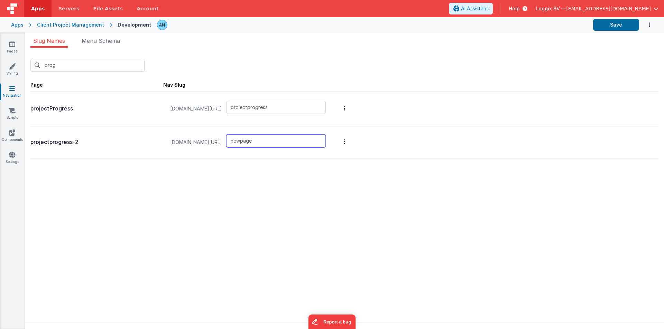
click at [262, 143] on input "newpage" at bounding box center [276, 140] width 100 height 13
click at [279, 105] on input "projectprogress" at bounding box center [276, 107] width 100 height 13
click at [269, 140] on input "newpage" at bounding box center [276, 140] width 100 height 13
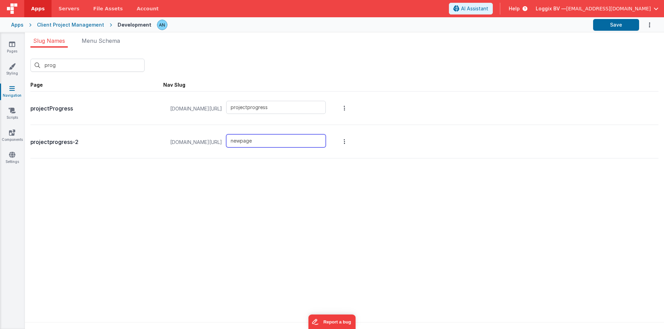
click at [269, 140] on input "newpage" at bounding box center [276, 140] width 100 height 13
paste input "projectprogress"
click at [615, 24] on button "Save" at bounding box center [616, 25] width 46 height 12
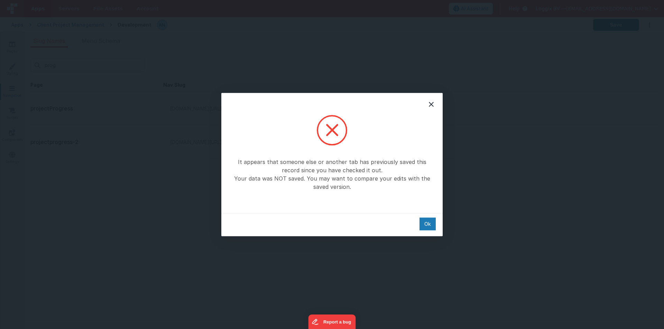
drag, startPoint x: 434, startPoint y: 105, endPoint x: 75, endPoint y: 2, distance: 374.0
click at [434, 105] on icon at bounding box center [431, 104] width 8 height 8
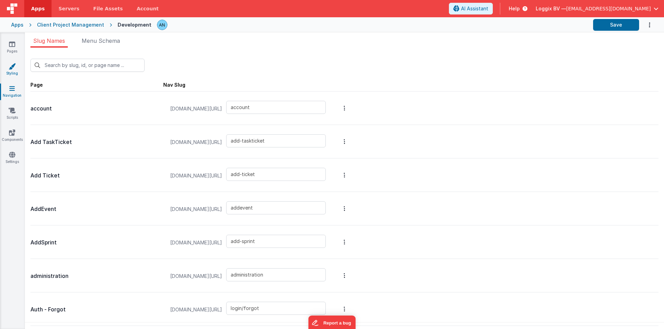
click at [13, 63] on icon at bounding box center [12, 66] width 7 height 7
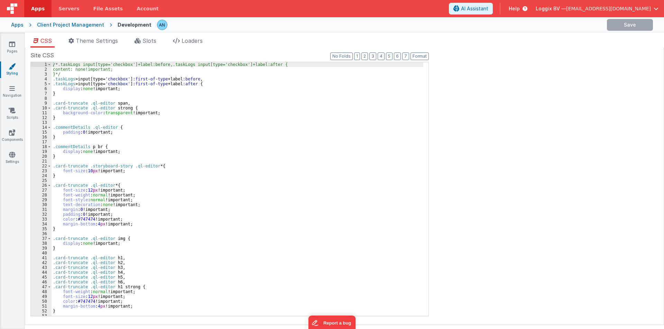
click at [16, 159] on link "Settings" at bounding box center [12, 158] width 25 height 14
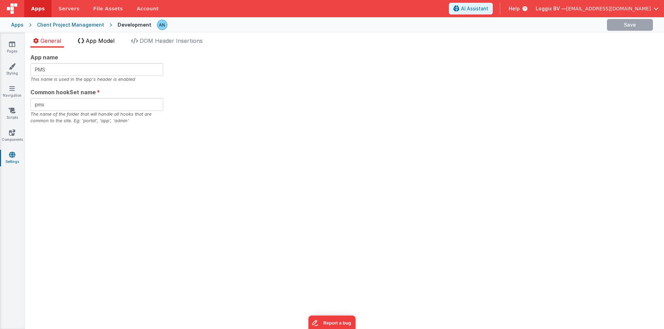
click at [113, 41] on span "App Model" at bounding box center [100, 40] width 29 height 7
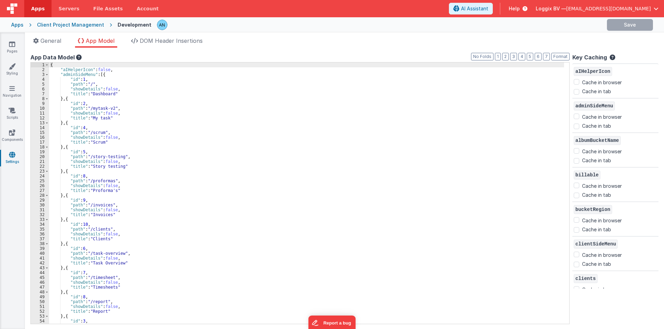
click at [188, 190] on div "{ "aIHelperIcon" : false , "adminSideMenu" : [{ "id" : 1 , "path" : "/" , "show…" at bounding box center [307, 198] width 516 height 271
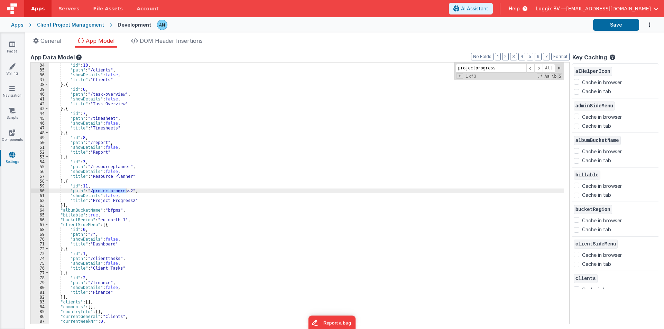
scroll to position [160, 0]
type input "projectprogress"
click at [125, 188] on div "} , { "id" : 10 , "path" : "/clients" , "showDetails" : false , "title" : "Clie…" at bounding box center [307, 193] width 516 height 271
click at [92, 191] on div "} , { "id" : 10 , "path" : "/clients" , "showDetails" : false , "title" : "Clie…" at bounding box center [307, 193] width 516 height 271
drag, startPoint x: 108, startPoint y: 191, endPoint x: 91, endPoint y: 191, distance: 17.3
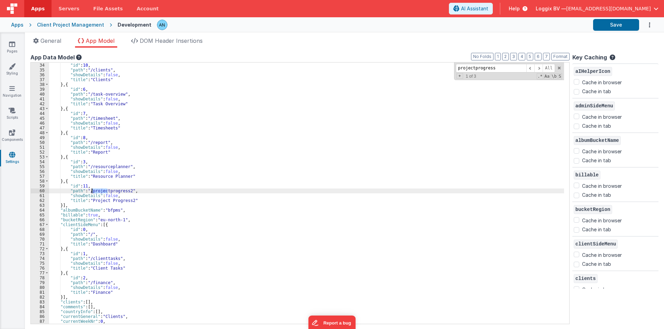
click at [91, 191] on div "} , { "id" : 10 , "path" : "/clients" , "showDetails" : false , "title" : "Clie…" at bounding box center [307, 193] width 516 height 271
click at [95, 190] on div "} , { "id" : 10 , "path" : "/clients" , "showDetails" : false , "title" : "Clie…" at bounding box center [307, 193] width 516 height 271
click at [9, 63] on icon at bounding box center [12, 66] width 7 height 7
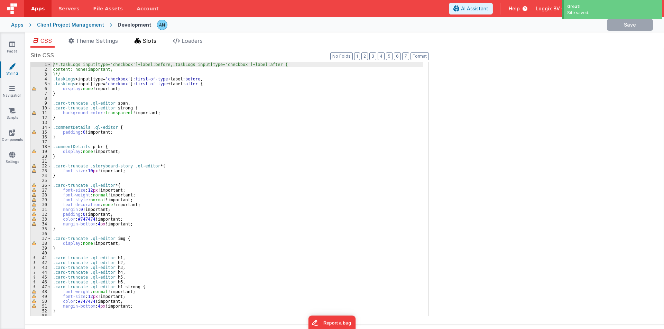
click at [159, 40] on li "Slots" at bounding box center [145, 42] width 27 height 11
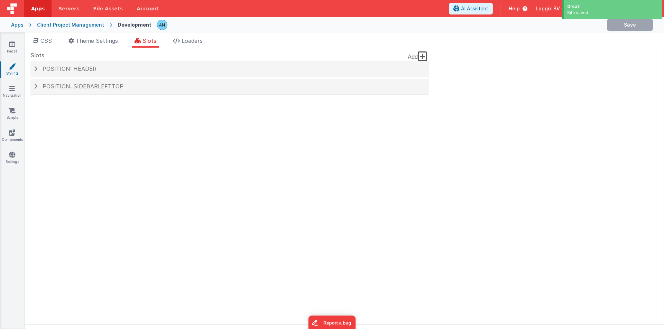
click at [68, 60] on div "Slots Add Position: header Slot Position header inactive header headerBrandLeft…" at bounding box center [229, 76] width 398 height 50
click at [68, 71] on span "Position: header" at bounding box center [70, 68] width 54 height 7
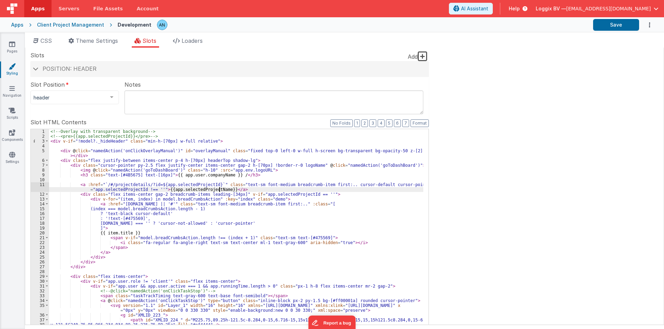
click at [219, 191] on div "<!-- Overlay with transparent background --> <!-- <pre>{{app.selectedProjectId}…" at bounding box center [236, 246] width 374 height 234
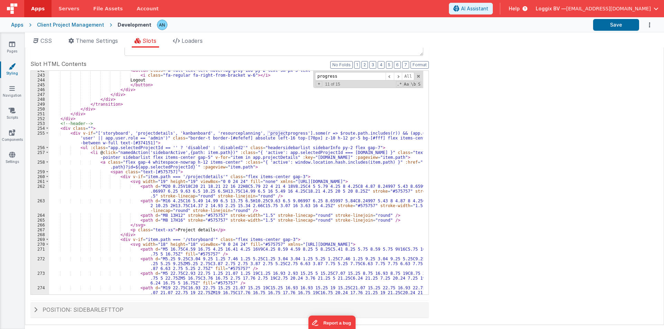
scroll to position [1532, 0]
type input "progress"
click at [45, 131] on span at bounding box center [47, 133] width 4 height 5
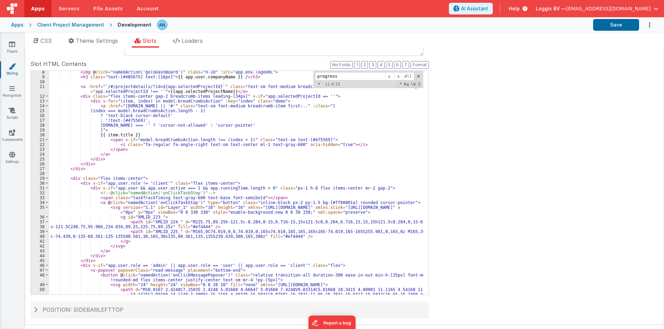
scroll to position [0, 0]
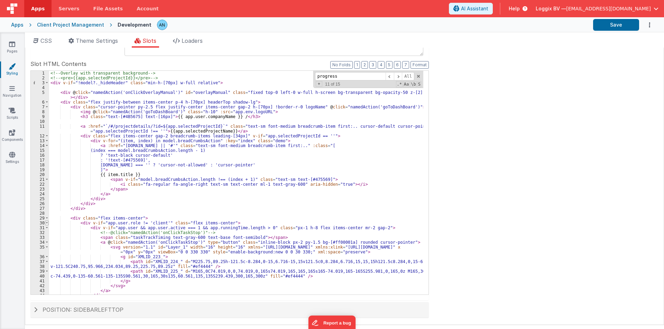
click at [46, 224] on span at bounding box center [47, 223] width 4 height 5
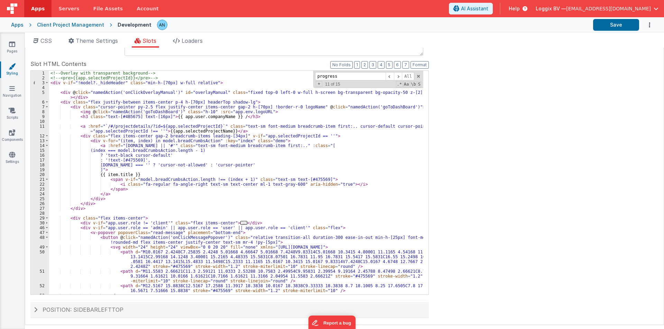
click at [44, 246] on div "49" at bounding box center [40, 247] width 18 height 5
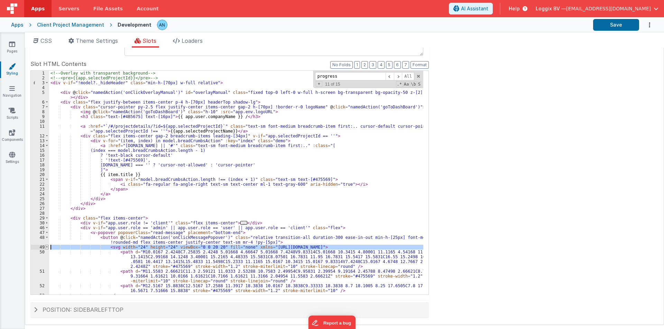
click at [46, 246] on span at bounding box center [47, 247] width 4 height 5
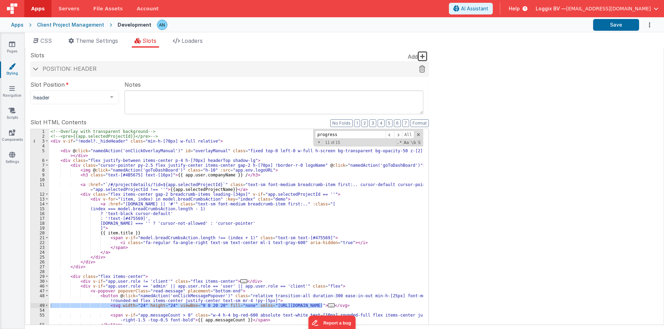
click at [76, 64] on div "Position: header" at bounding box center [229, 69] width 398 height 16
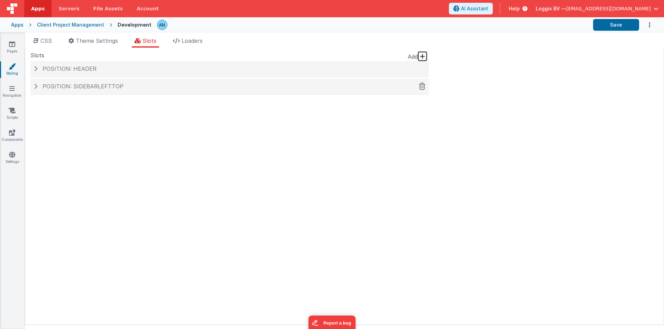
click at [73, 86] on span "Position: sidebarLeftTop" at bounding box center [83, 86] width 81 height 7
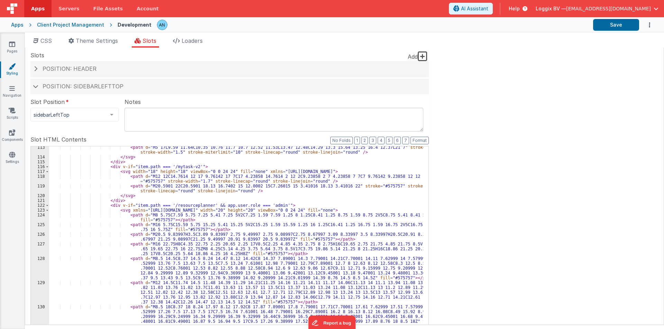
scroll to position [1390, 0]
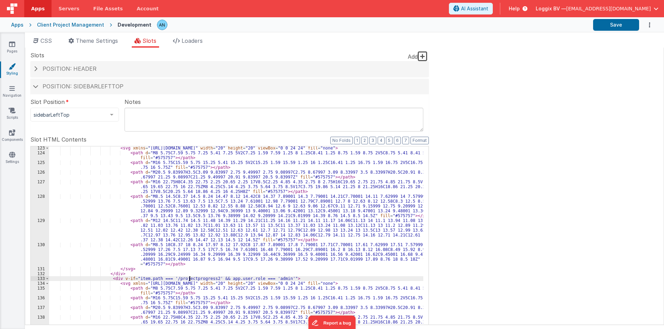
click at [189, 280] on div "< svg xmlns = "http://www.w3.org/2000/svg" width = "20" height = "20" viewBox =…" at bounding box center [236, 272] width 374 height 253
click at [16, 90] on link "Navigation" at bounding box center [12, 92] width 25 height 14
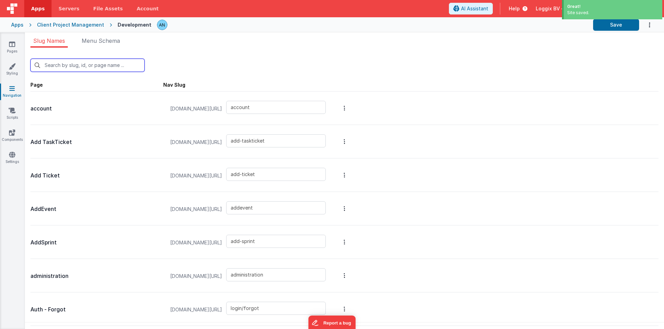
click at [95, 67] on input "text" at bounding box center [87, 65] width 114 height 13
paste input "progress"
type input "progress"
type input "projectprogress"
type input "projectprogress2"
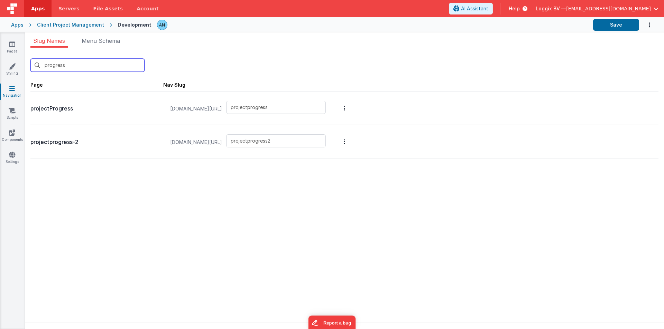
type input "progress"
click at [271, 141] on input "projectprogress2" at bounding box center [276, 140] width 100 height 13
paste input "gress"
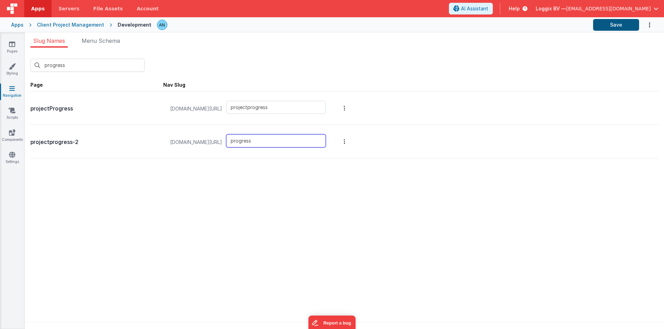
type input "progress"
click at [619, 23] on button "Save" at bounding box center [616, 25] width 46 height 12
type input "projectprogress"
type input "progress"
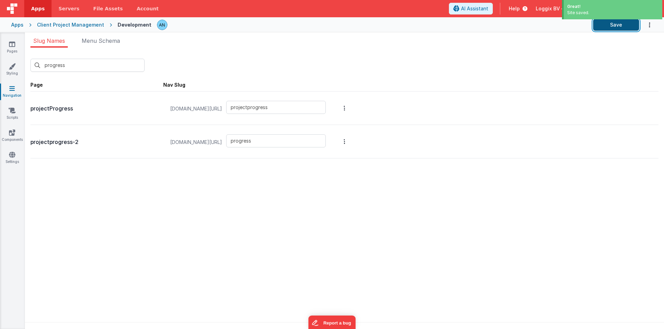
click at [606, 21] on button "Save" at bounding box center [616, 25] width 46 height 12
click at [10, 46] on icon at bounding box center [12, 44] width 6 height 7
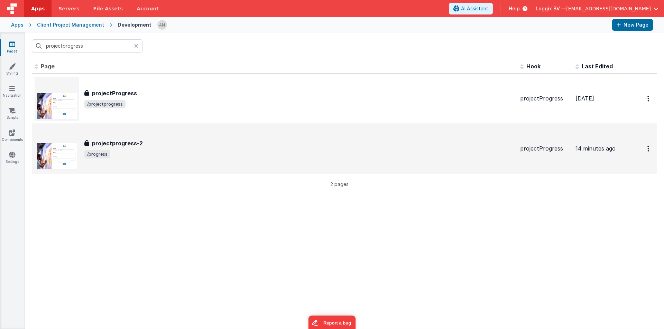
click at [128, 151] on span "/progress" at bounding box center [299, 154] width 430 height 8
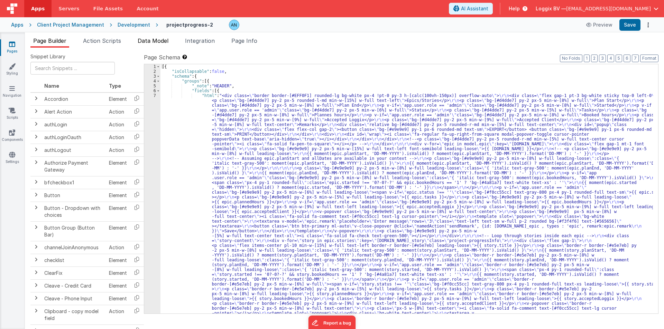
click at [154, 43] on span "Data Model" at bounding box center [153, 40] width 31 height 7
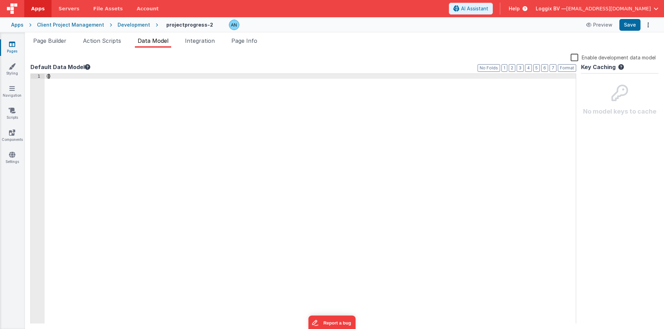
click at [49, 76] on div "{ }" at bounding box center [310, 204] width 531 height 260
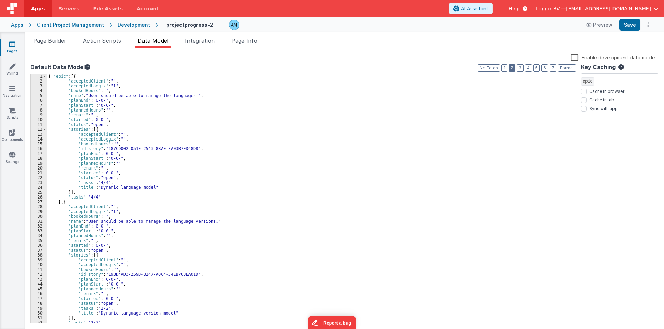
click at [514, 67] on button "2" at bounding box center [511, 68] width 7 height 8
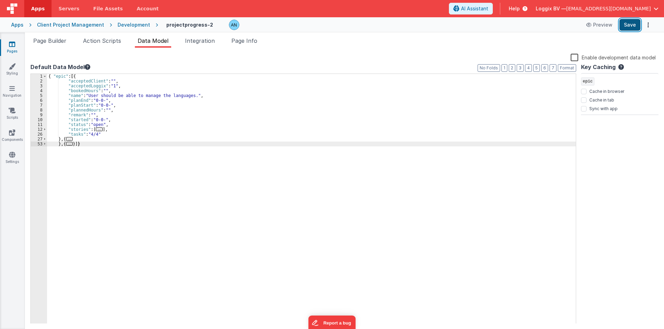
click at [624, 20] on button "Save" at bounding box center [629, 25] width 21 height 12
click at [53, 76] on div "{ "epic" : [{ "acceptedClient" : "" , "acceptedLoggix" : "1" , "bookedHours" : …" at bounding box center [311, 204] width 529 height 260
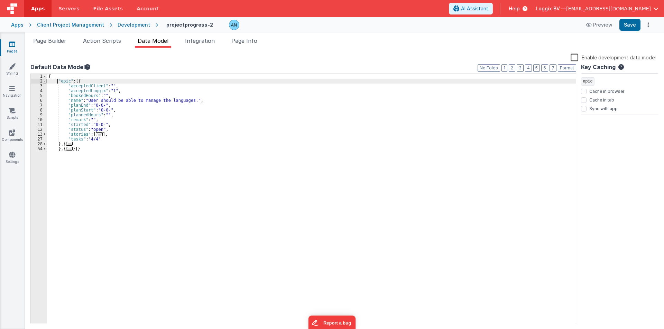
click at [44, 82] on span at bounding box center [45, 81] width 4 height 5
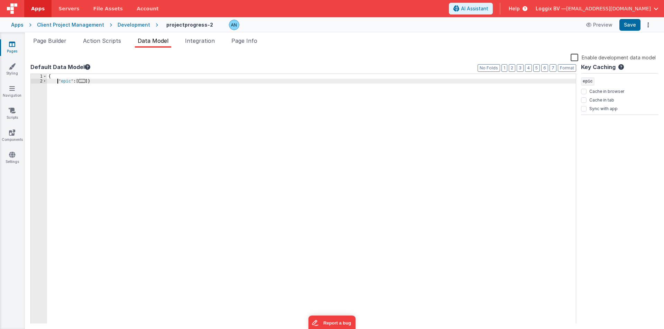
click at [86, 81] on div "{ "epic" : [ ... ]}" at bounding box center [311, 204] width 529 height 260
click at [630, 26] on button "Save" at bounding box center [629, 25] width 21 height 12
click at [202, 46] on li "Integration" at bounding box center [199, 42] width 35 height 11
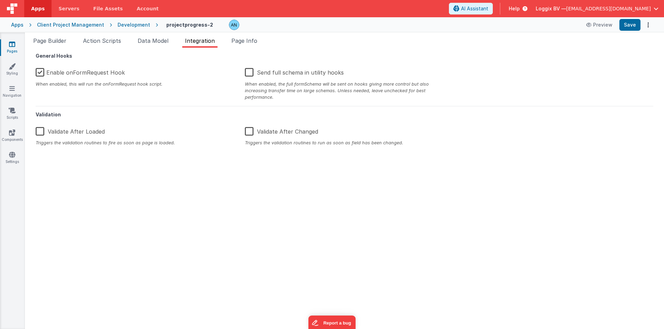
click at [38, 70] on label "Enable onFormRequest Hook" at bounding box center [80, 71] width 89 height 15
click at [0, 0] on input "Enable onFormRequest Hook" at bounding box center [0, 0] width 0 height 0
click at [632, 22] on button "Save" at bounding box center [629, 25] width 21 height 12
click at [111, 38] on span "Action Scripts" at bounding box center [102, 40] width 38 height 7
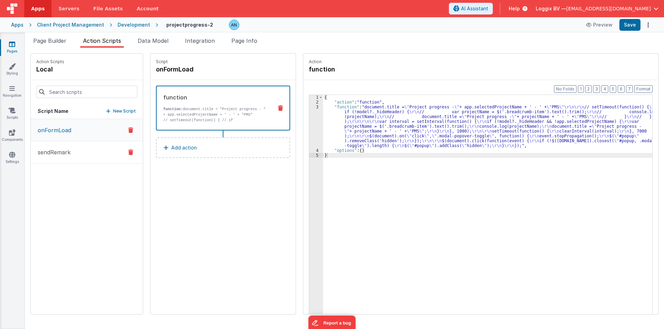
click at [102, 148] on button "sendRemark" at bounding box center [87, 152] width 112 height 22
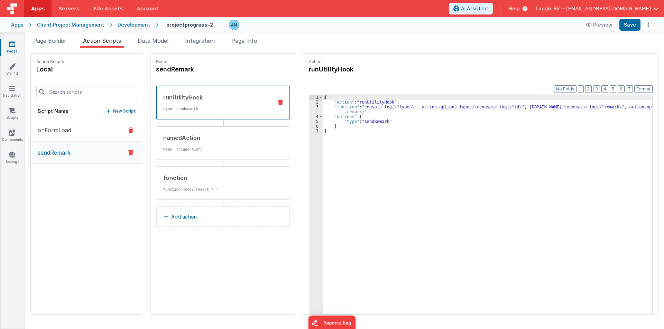
click at [89, 120] on button "onFormLoad" at bounding box center [87, 130] width 112 height 22
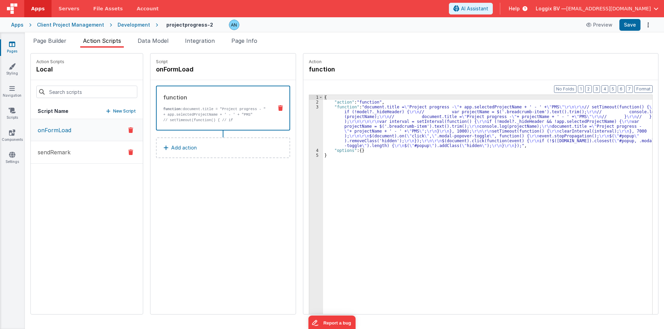
click at [128, 151] on icon at bounding box center [130, 152] width 5 height 8
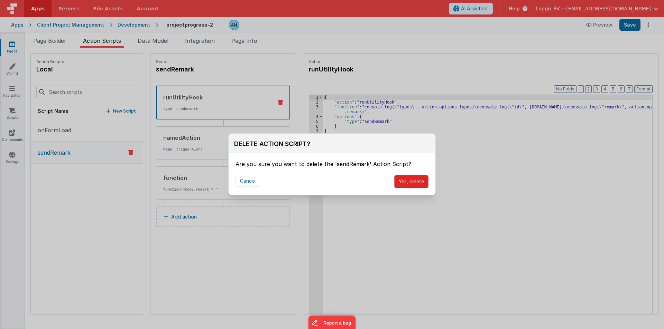
click at [417, 179] on button "Yes, delete" at bounding box center [411, 181] width 34 height 13
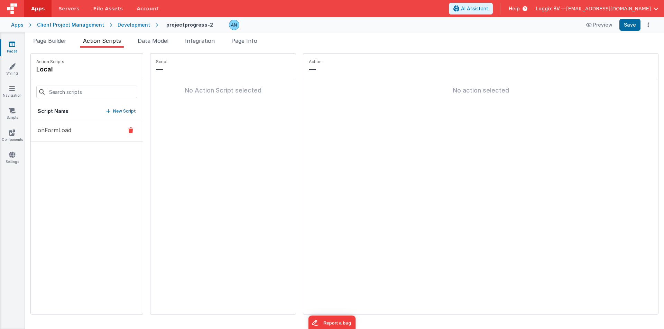
drag, startPoint x: 62, startPoint y: 129, endPoint x: 111, endPoint y: 129, distance: 48.7
click at [63, 129] on p "onFormLoad" at bounding box center [53, 130] width 38 height 8
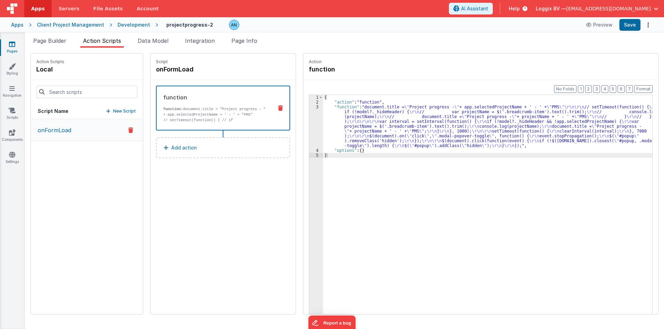
click at [340, 103] on div "{ "action" : "function" , "function" : "document.title = \" Project progress - …" at bounding box center [491, 220] width 336 height 251
click at [309, 115] on div "3" at bounding box center [316, 127] width 14 height 44
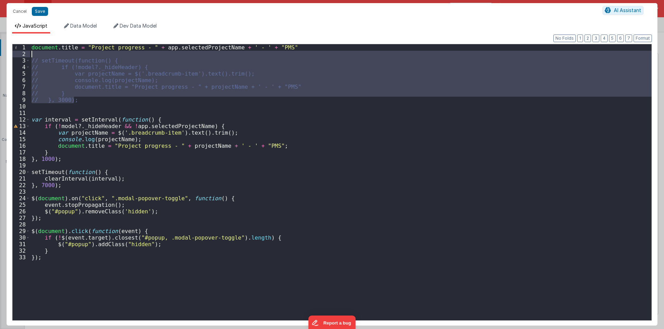
drag, startPoint x: 89, startPoint y: 101, endPoint x: 28, endPoint y: 55, distance: 76.0
click at [28, 55] on div "1 2 3 4 5 6 7 8 9 10 11 12 13 14 15 16 17 18 19 20 21 22 23 24 25 26 27 28 29 3…" at bounding box center [331, 182] width 639 height 277
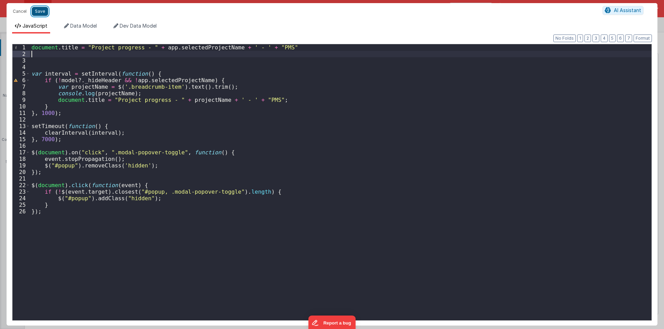
click at [34, 11] on button "Save" at bounding box center [40, 11] width 16 height 9
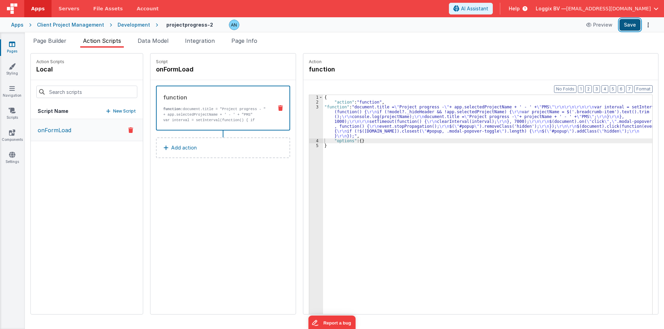
click at [624, 24] on button "Save" at bounding box center [629, 25] width 21 height 12
click at [64, 42] on span "Page Builder" at bounding box center [49, 40] width 33 height 7
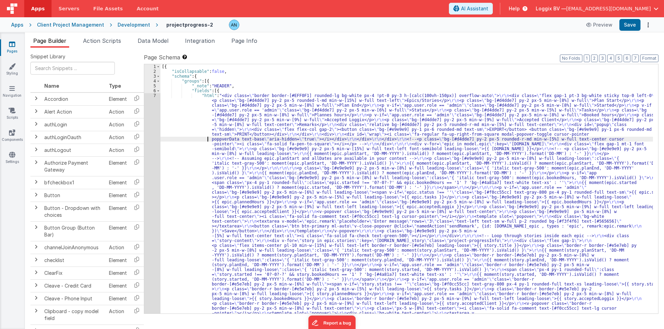
click at [187, 140] on div "[{ "isCollapsable" : false , "schema" : { "groups" : [{ "_note" : "HEADER" , "f…" at bounding box center [406, 317] width 492 height 506
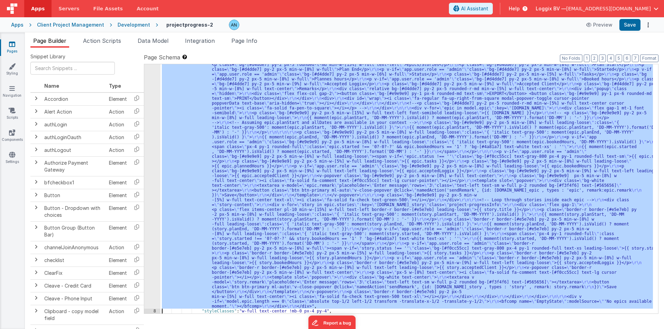
click at [149, 112] on div "7" at bounding box center [152, 183] width 16 height 252
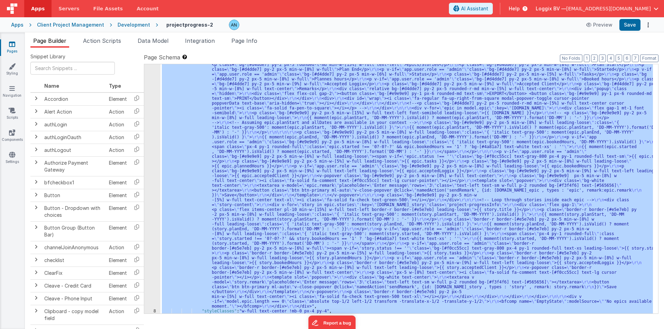
click at [149, 112] on div "7" at bounding box center [152, 183] width 16 height 252
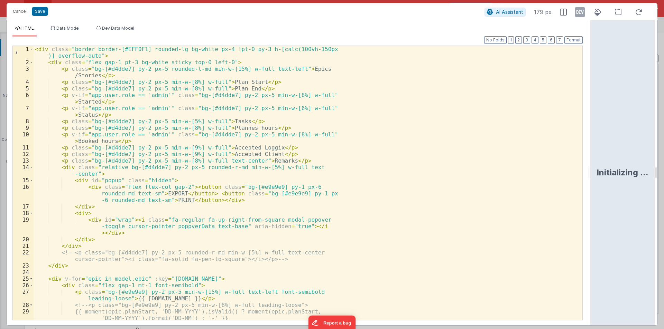
drag, startPoint x: 331, startPoint y: 171, endPoint x: 663, endPoint y: 175, distance: 332.2
click at [663, 175] on html "Cancel Save AI Assistant 179 px HTML Data Model Dev Data Model Format 7 6 5 4 3…" at bounding box center [332, 164] width 664 height 329
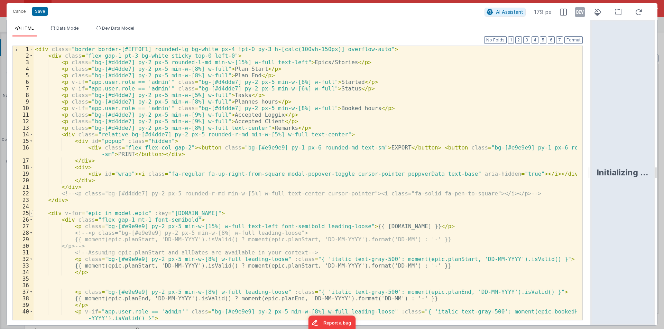
click at [31, 214] on span at bounding box center [31, 213] width 4 height 7
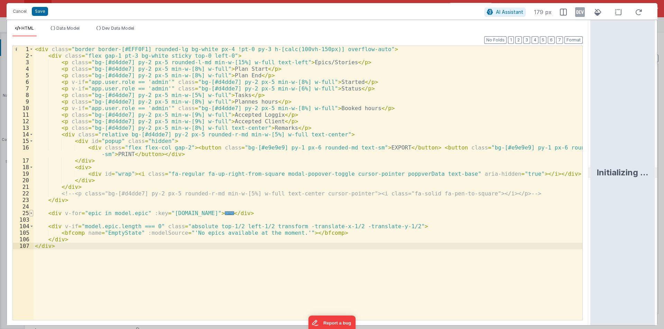
click at [31, 214] on span at bounding box center [31, 213] width 4 height 7
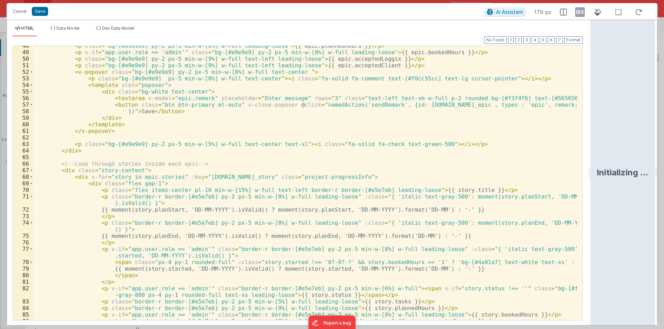
scroll to position [332, 0]
click at [22, 15] on button "Cancel" at bounding box center [19, 12] width 21 height 10
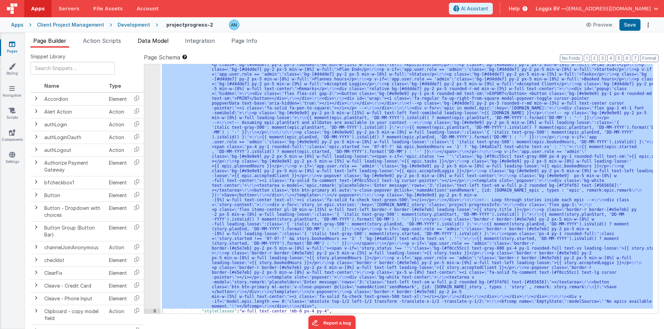
click at [165, 41] on span "Data Model" at bounding box center [153, 40] width 31 height 7
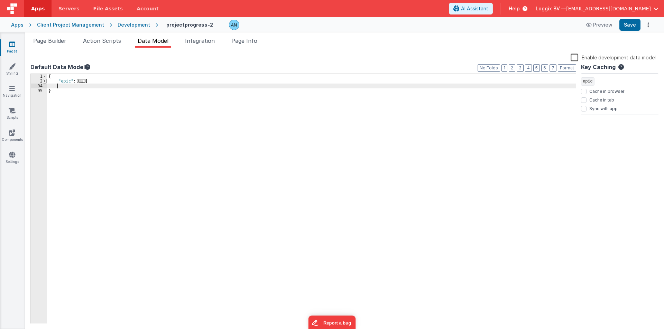
click at [46, 82] on span at bounding box center [45, 81] width 4 height 5
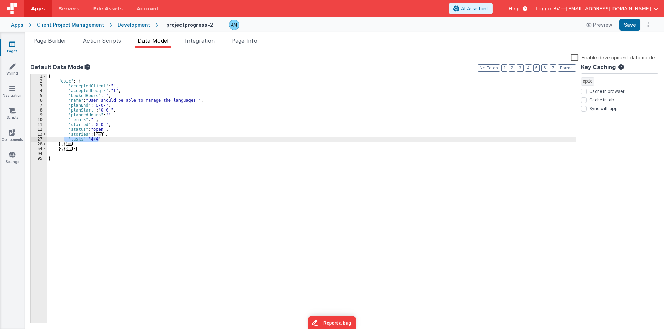
drag, startPoint x: 65, startPoint y: 138, endPoint x: 111, endPoint y: 138, distance: 46.0
click at [111, 138] on div "{ "epic" : [{ "acceptedClient" : "" , "acceptedLoggix" : "1" , "bookedHours" : …" at bounding box center [311, 204] width 529 height 260
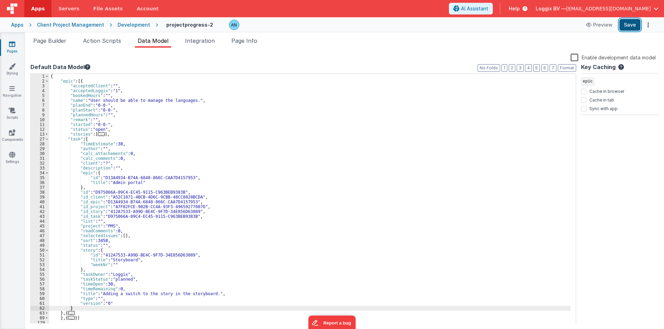
click at [632, 22] on button "Save" at bounding box center [629, 25] width 21 height 12
click at [632, 24] on button "Save" at bounding box center [629, 25] width 21 height 12
click at [50, 40] on span "Page Builder" at bounding box center [49, 40] width 33 height 7
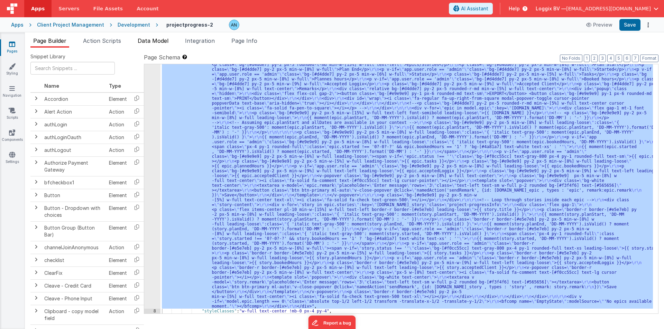
click at [148, 38] on span "Data Model" at bounding box center [153, 40] width 31 height 7
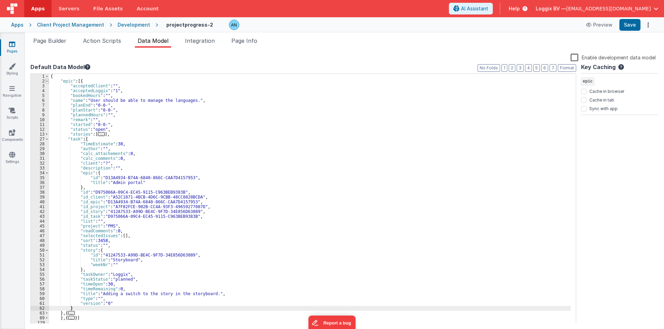
click at [47, 82] on span at bounding box center [47, 81] width 4 height 5
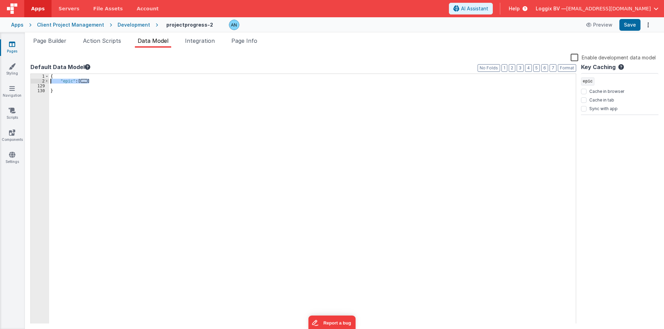
drag, startPoint x: 97, startPoint y: 80, endPoint x: 41, endPoint y: 80, distance: 56.3
click at [41, 80] on div "1 2 129 130 { "epic" : [ ... ] } XXXXXXXXXXXXXXXXXXXXXXXXXXXXXXXXXXXXXXXXXXXXXX…" at bounding box center [302, 199] width 545 height 251
click at [52, 44] on span "Page Builder" at bounding box center [49, 40] width 33 height 7
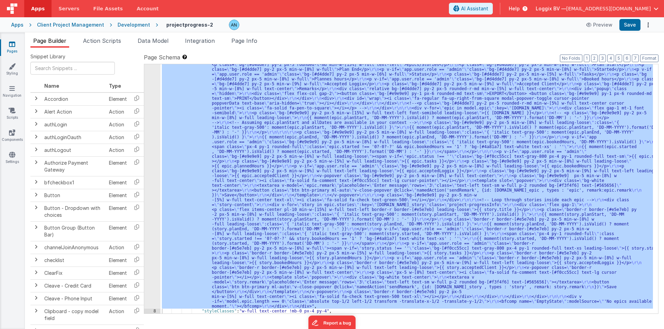
click at [151, 140] on div "7" at bounding box center [152, 183] width 16 height 252
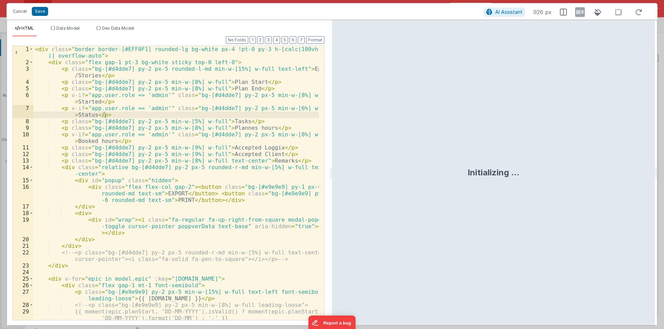
drag, startPoint x: 331, startPoint y: 174, endPoint x: 663, endPoint y: 175, distance: 332.2
click at [663, 175] on html "Cancel Save AI Assistant 926 px HTML Data Model Dev Data Model Format 7 6 5 4 3…" at bounding box center [332, 164] width 664 height 329
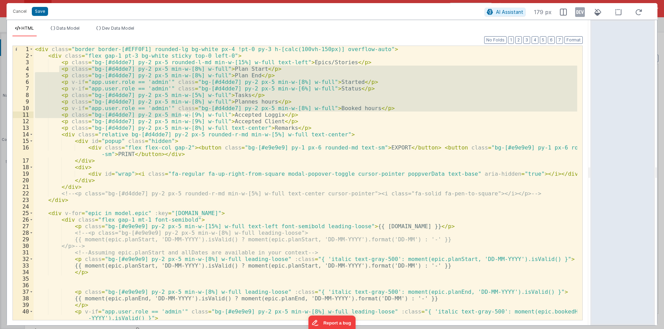
drag, startPoint x: 58, startPoint y: 69, endPoint x: 182, endPoint y: 113, distance: 131.0
click at [182, 113] on div "< div class = "border border-[#EFF0F1] rounded-lg bg-white px-4 !pt-0 py-3 h-[c…" at bounding box center [305, 190] width 543 height 288
click at [32, 134] on span at bounding box center [31, 134] width 4 height 7
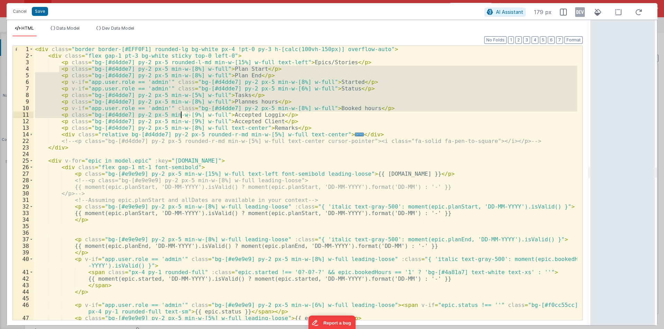
click at [357, 134] on div "< div class = "border border-[#EFF0F1] rounded-lg bg-white px-4 !pt-0 py-3 h-[c…" at bounding box center [305, 190] width 543 height 288
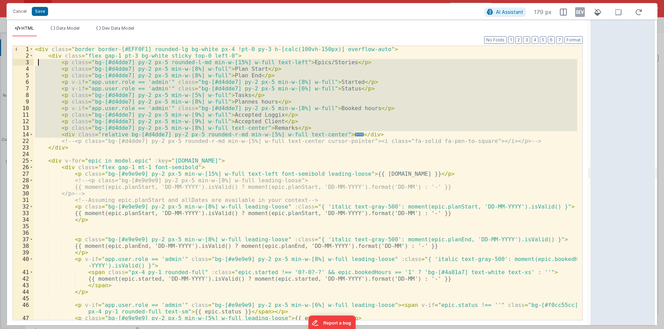
drag, startPoint x: 356, startPoint y: 133, endPoint x: 38, endPoint y: 59, distance: 325.8
click at [38, 59] on div "< div class = "border border-[#EFF0F1] rounded-lg bg-white px-4 !pt-0 py-3 h-[c…" at bounding box center [305, 190] width 543 height 288
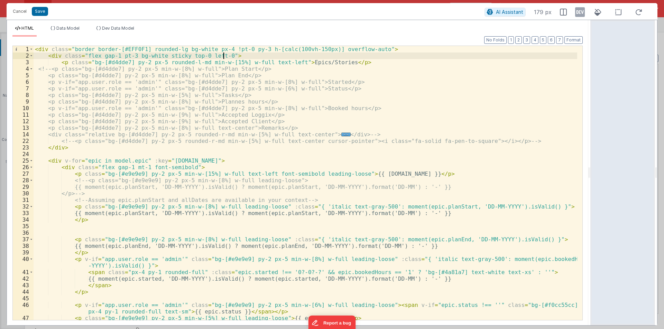
click at [239, 57] on div "< div class = "border border-[#EFF0F1] rounded-lg bg-white px-4 !pt-0 py-3 h-[c…" at bounding box center [305, 190] width 543 height 288
drag, startPoint x: 59, startPoint y: 62, endPoint x: 342, endPoint y: 60, distance: 282.4
click at [342, 60] on div "< div class = "border border-[#EFF0F1] rounded-lg bg-white px-4 !pt-0 py-3 h-[c…" at bounding box center [305, 190] width 543 height 288
click at [342, 60] on div "< div class = "border border-[#EFF0F1] rounded-lg bg-white px-4 !pt-0 py-3 h-[c…" at bounding box center [305, 183] width 543 height 274
paste textarea
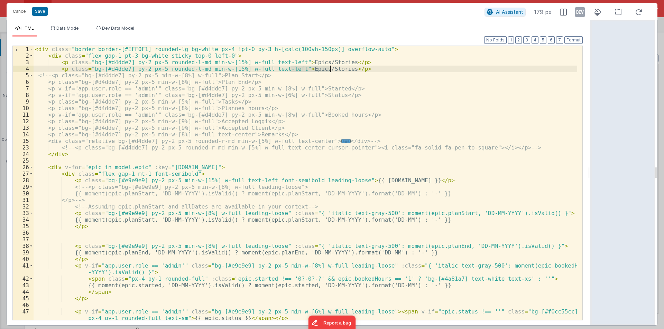
drag, startPoint x: 291, startPoint y: 68, endPoint x: 329, endPoint y: 68, distance: 38.4
click at [329, 68] on div "< div class = "border border-[#EFF0F1] rounded-lg bg-white px-4 !pt-0 py-3 h-[c…" at bounding box center [305, 190] width 543 height 288
click at [224, 68] on div "< div class = "border border-[#EFF0F1] rounded-lg bg-white px-4 !pt-0 py-3 h-[c…" at bounding box center [305, 190] width 543 height 288
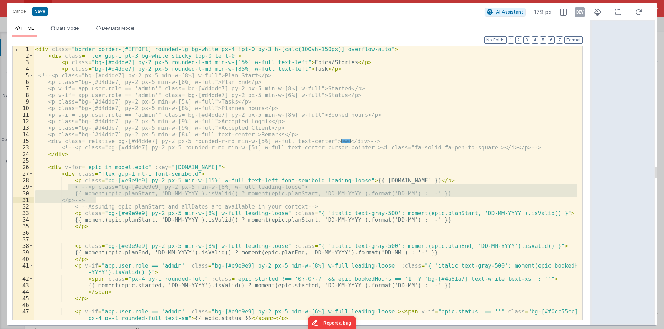
drag, startPoint x: 68, startPoint y: 188, endPoint x: 101, endPoint y: 198, distance: 34.5
click at [101, 198] on div "< div class = "border border-[#EFF0F1] rounded-lg bg-white px-4 !pt-0 py-3 h-[c…" at bounding box center [305, 190] width 543 height 288
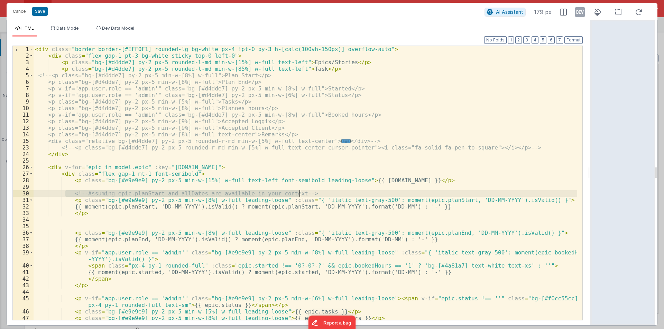
drag, startPoint x: 67, startPoint y: 192, endPoint x: 302, endPoint y: 194, distance: 235.4
click at [302, 194] on div "< div class = "border border-[#EFF0F1] rounded-lg bg-white px-4 !pt-0 py-3 h-[c…" at bounding box center [305, 190] width 543 height 288
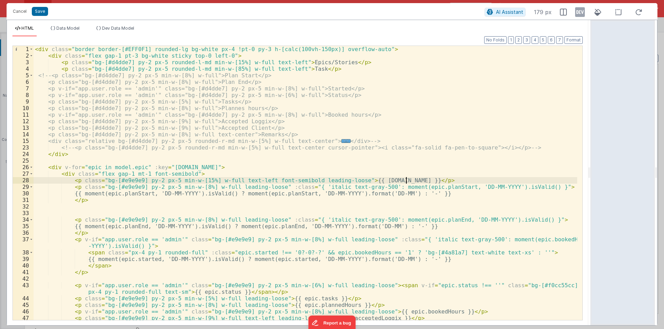
click at [72, 213] on div "< div class = "border border-[#EFF0F1] rounded-lg bg-white px-4 !pt-0 py-3 h-[c…" at bounding box center [305, 190] width 543 height 288
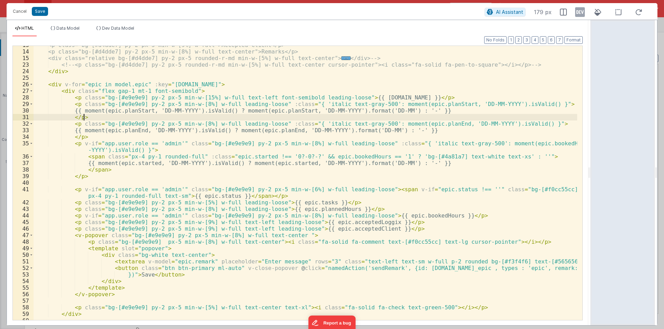
scroll to position [104, 0]
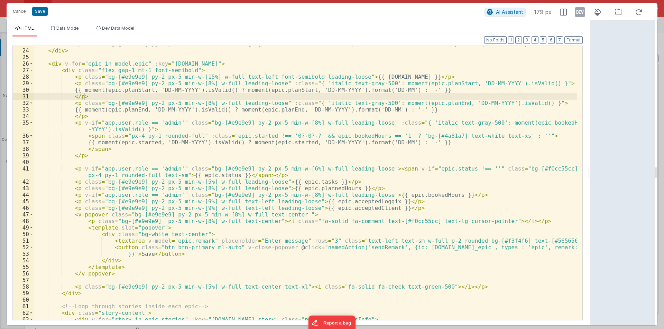
click at [31, 169] on div "41" at bounding box center [23, 172] width 21 height 13
click at [31, 214] on span at bounding box center [31, 215] width 4 height 7
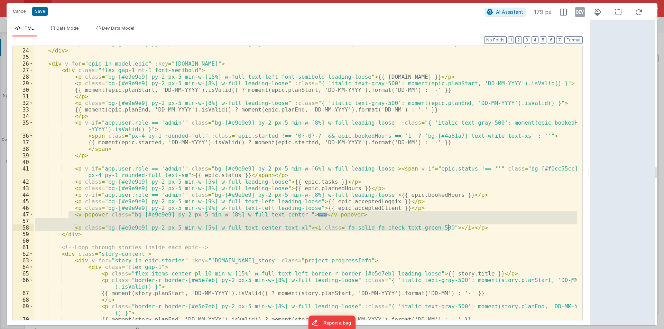
drag, startPoint x: 68, startPoint y: 213, endPoint x: 450, endPoint y: 228, distance: 382.9
click at [450, 228] on div "<!-- <p class="bg-[#d4dde7] py-2 px-5 rounded-r-md min-w-[5%] w-full text-cente…" at bounding box center [305, 185] width 543 height 288
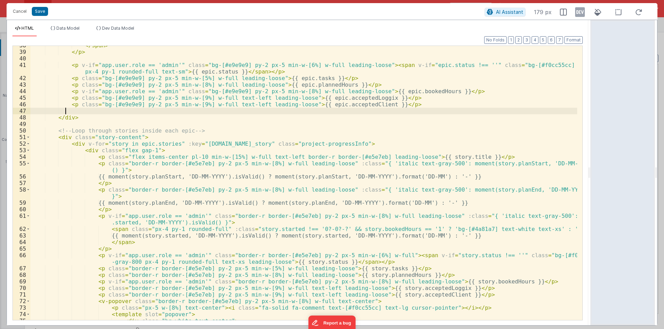
scroll to position [166, 0]
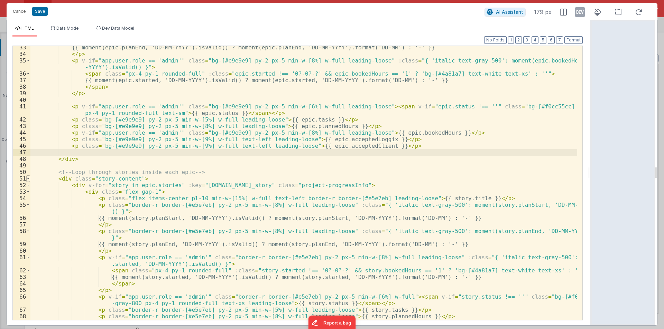
click at [27, 178] on span at bounding box center [28, 179] width 4 height 7
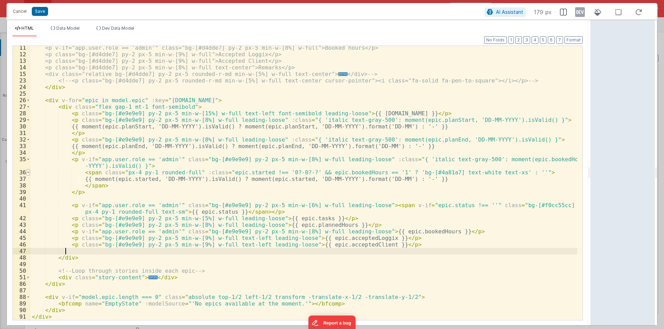
scroll to position [67, 0]
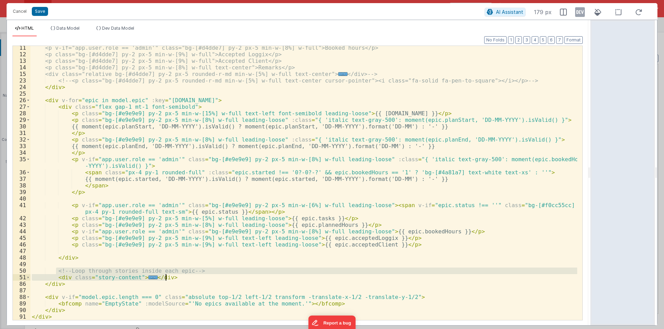
drag, startPoint x: 55, startPoint y: 270, endPoint x: 176, endPoint y: 276, distance: 121.5
click at [176, 276] on div "<p v-if="app.user.role == 'admin'" class="bg-[#d4dde7] py-2 px-5 min-w-[8%] w-f…" at bounding box center [303, 189] width 546 height 288
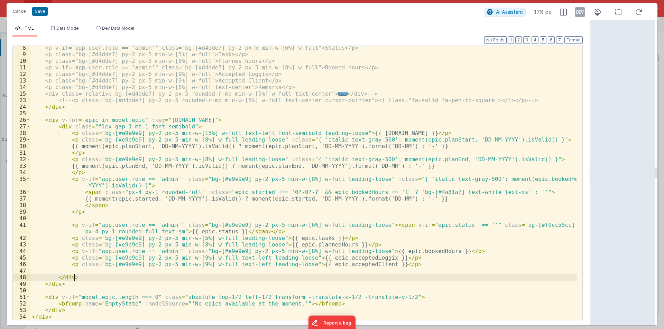
scroll to position [47, 0]
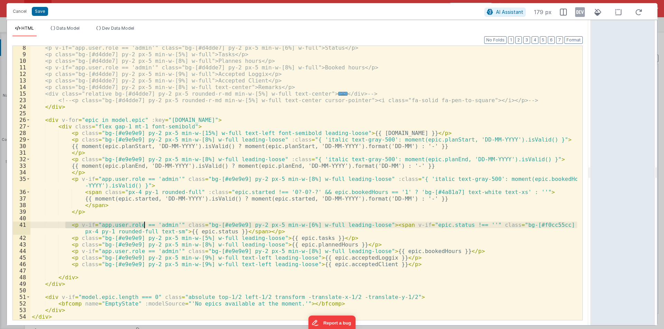
drag, startPoint x: 66, startPoint y: 223, endPoint x: 148, endPoint y: 227, distance: 82.3
click at [148, 227] on div "<p v-if="app.user.role == 'admin'" class="bg-[#d4dde7] py-2 px-5 min-w-[6%] w-f…" at bounding box center [303, 189] width 546 height 288
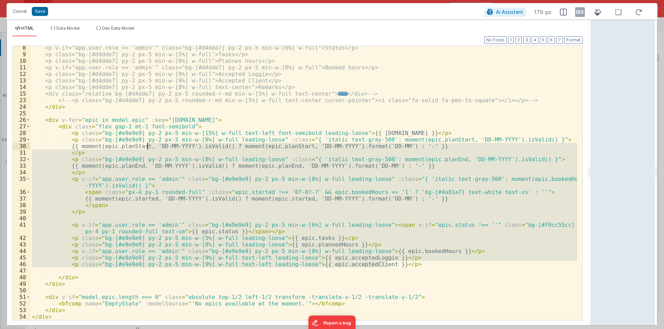
drag, startPoint x: 395, startPoint y: 265, endPoint x: 146, endPoint y: 149, distance: 275.4
click at [146, 149] on div "<p v-if="app.user.role == 'admin'" class="bg-[#d4dde7] py-2 px-5 min-w-[6%] w-f…" at bounding box center [303, 189] width 546 height 288
click at [53, 269] on div "<p v-if="app.user.role == 'admin'" class="bg-[#d4dde7] py-2 px-5 min-w-[6%] w-f…" at bounding box center [303, 189] width 546 height 288
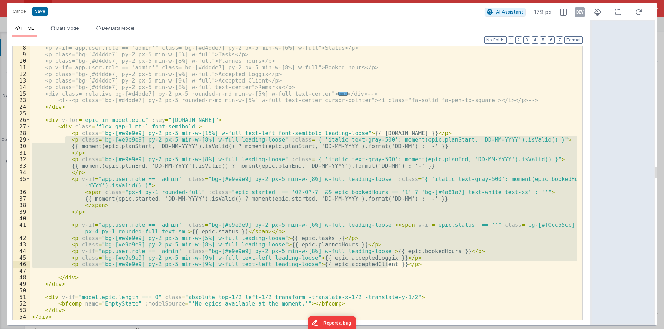
drag, startPoint x: 66, startPoint y: 140, endPoint x: 391, endPoint y: 264, distance: 347.3
click at [391, 264] on div "<p v-if="app.user.role == 'admin'" class="bg-[#d4dde7] py-2 px-5 min-w-[6%] w-f…" at bounding box center [303, 189] width 546 height 288
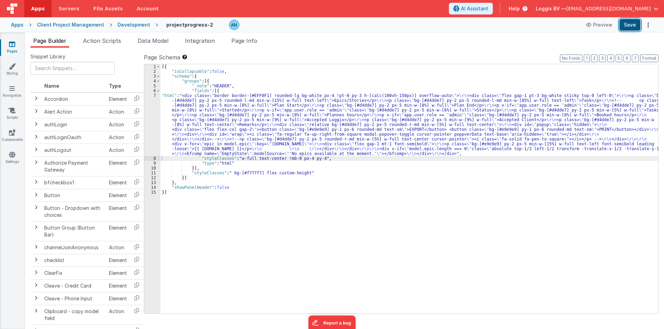
click at [636, 24] on button "Save" at bounding box center [629, 25] width 21 height 12
click at [137, 25] on div "Development" at bounding box center [134, 24] width 32 height 7
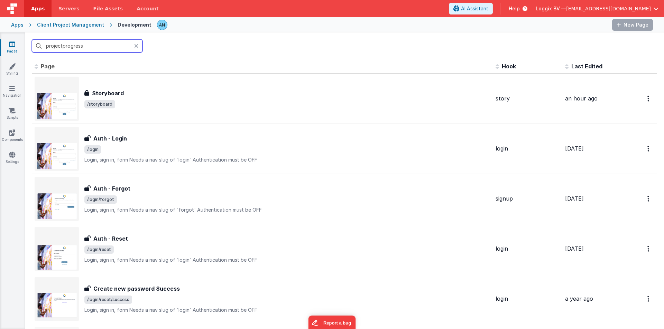
click at [70, 45] on input "projectprogress" at bounding box center [87, 45] width 111 height 13
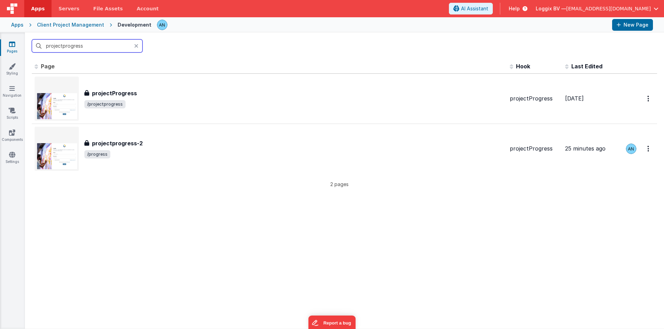
click at [70, 45] on input "projectprogress" at bounding box center [87, 45] width 111 height 13
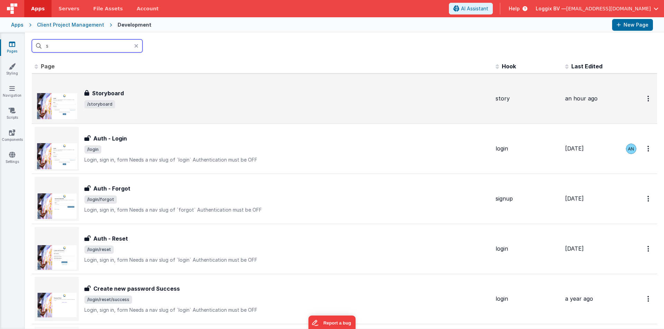
type input "s"
click at [96, 81] on div "Storyboard Storyboard /storyboard" at bounding box center [262, 99] width 455 height 44
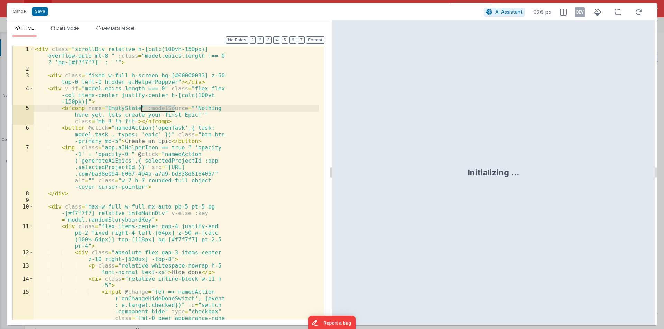
scroll to position [1575, 0]
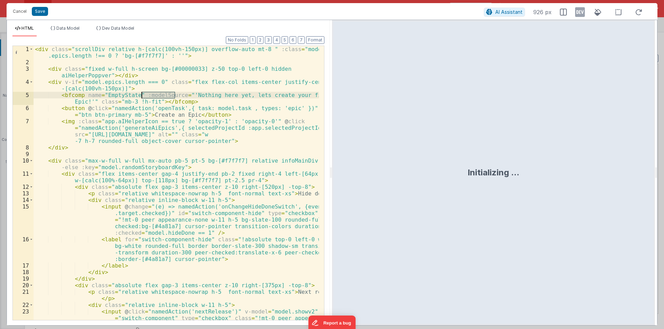
drag, startPoint x: 452, startPoint y: 158, endPoint x: 539, endPoint y: 148, distance: 88.0
click at [508, 153] on html "Cancel Save AI Assistant 926 px HTML Data Model Dev Data Model Format 7 6 5 4 3…" at bounding box center [332, 164] width 664 height 329
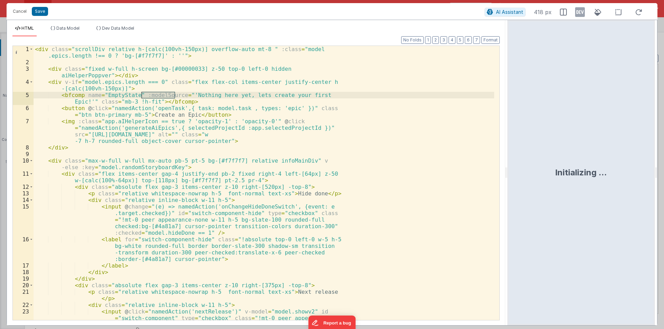
click at [368, 169] on div "< div class = "scrollDiv relative h-[calc(100vh-150px)] overflow-auto mt-8 " :c…" at bounding box center [264, 203] width 460 height 314
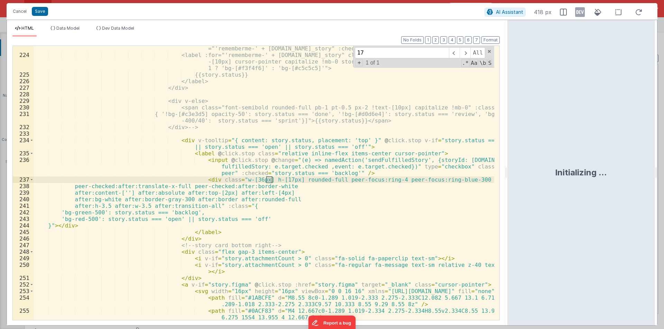
scroll to position [1991, 0]
type input "17"
click at [270, 178] on div "<input @change="(e) => namedAction('sendFulfilledStory', {storyId: story.id_sto…" at bounding box center [264, 183] width 460 height 274
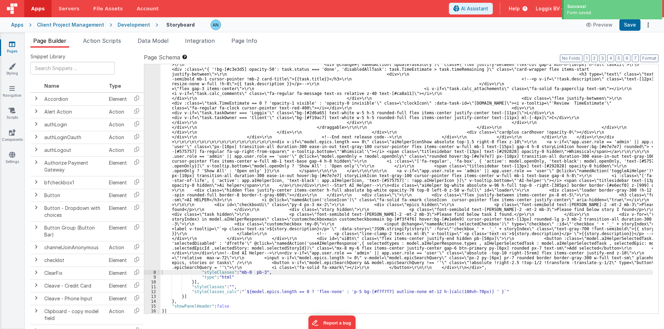
scroll to position [1473, 0]
click at [634, 24] on button "Save" at bounding box center [629, 25] width 21 height 12
click at [651, 58] on button "Format" at bounding box center [649, 59] width 18 height 8
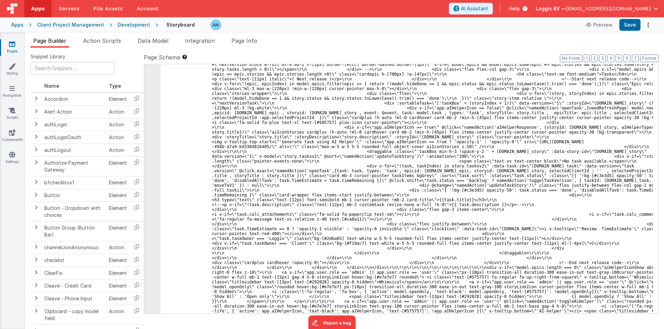
click at [124, 25] on div "Development" at bounding box center [134, 24] width 32 height 7
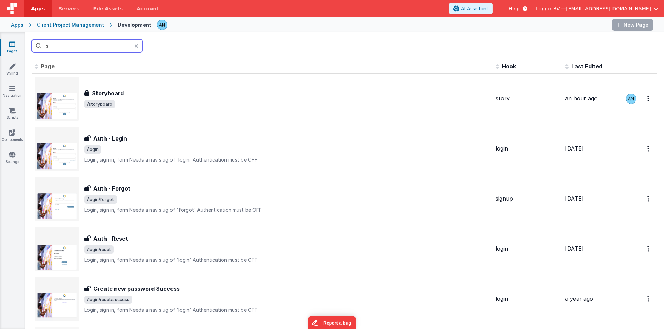
click at [77, 47] on input "s" at bounding box center [87, 45] width 111 height 13
type input "progree"
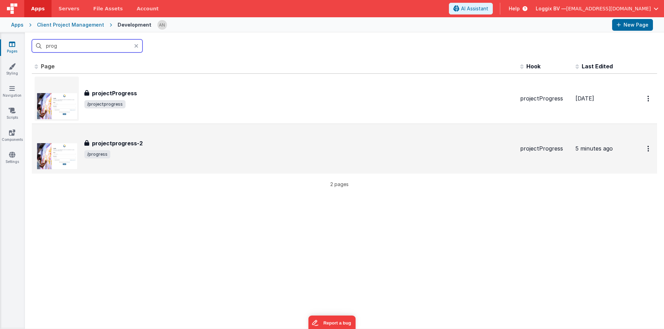
type input "prog"
click at [160, 150] on span "/progress" at bounding box center [299, 154] width 430 height 8
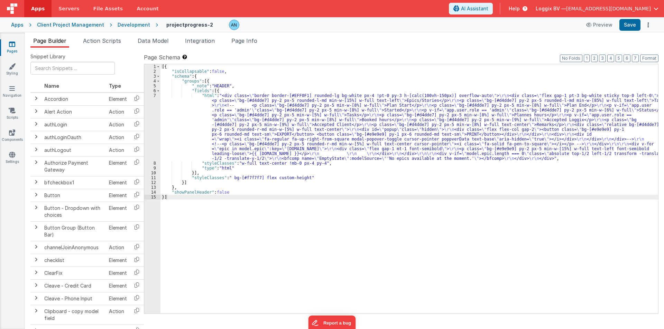
click at [175, 113] on div "[{ "isCollapsable" : false , "schema" : { "groups" : [{ "_note" : "HEADER" , "f…" at bounding box center [408, 193] width 497 height 259
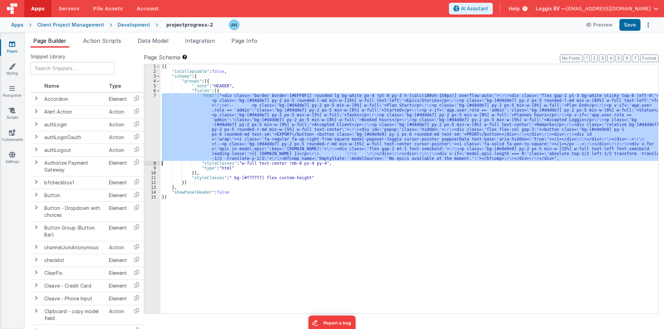
click at [146, 102] on div "7" at bounding box center [152, 127] width 16 height 68
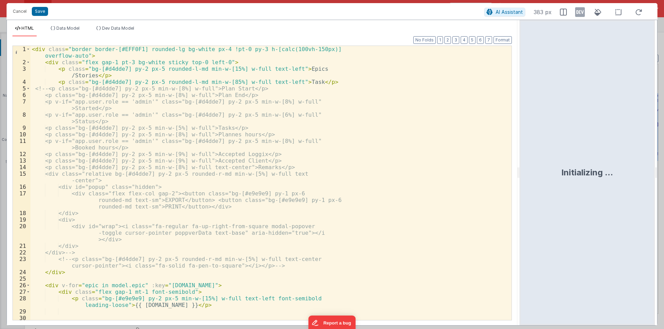
drag, startPoint x: 375, startPoint y: 171, endPoint x: 526, endPoint y: 172, distance: 150.4
click at [559, 175] on html "Cancel Save AI Assistant 383 px HTML Data Model Dev Data Model Format 7 6 5 4 3…" at bounding box center [332, 164] width 664 height 329
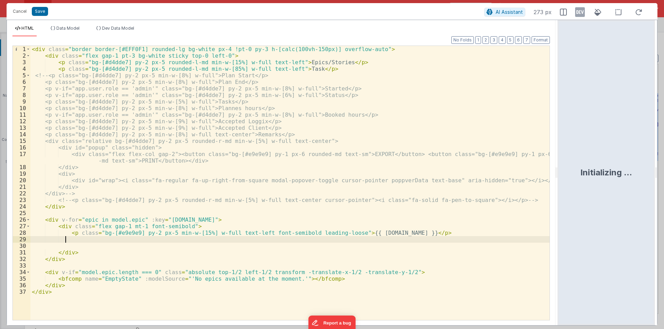
click at [74, 242] on div "< div class = "border border-[#EFF0F1] rounded-lg bg-white px-4 !pt-0 py-3 h-[c…" at bounding box center [289, 190] width 519 height 288
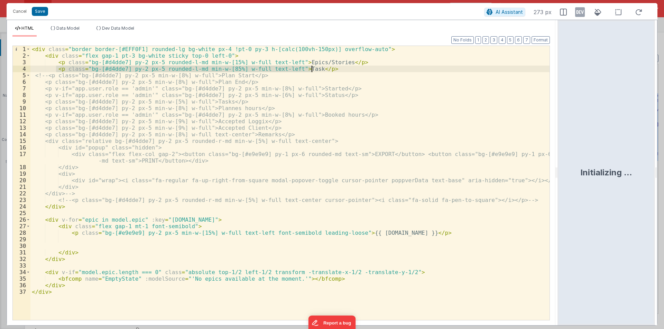
drag, startPoint x: 70, startPoint y: 69, endPoint x: 317, endPoint y: 69, distance: 246.8
click at [317, 69] on div "< div class = "border border-[#EFF0F1] rounded-lg bg-white px-4 !pt-0 py-3 h-[c…" at bounding box center [289, 190] width 519 height 288
click at [88, 243] on div "< div class = "border border-[#EFF0F1] rounded-lg bg-white px-4 !pt-0 py-3 h-[c…" at bounding box center [289, 190] width 519 height 288
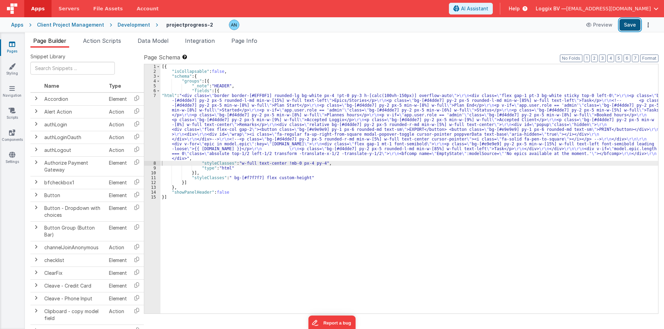
click at [632, 24] on button "Save" at bounding box center [629, 25] width 21 height 12
click at [645, 58] on button "Format" at bounding box center [649, 59] width 18 height 8
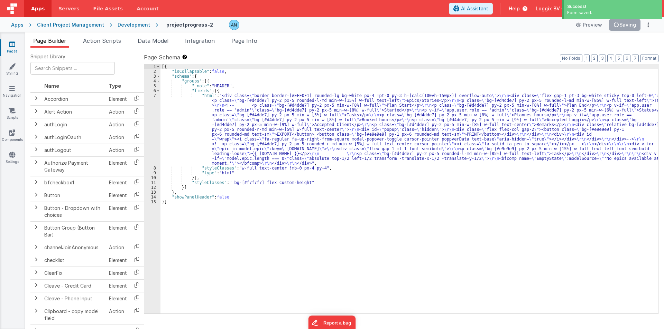
click at [179, 119] on div "[{ "isCollapsable" : false , "schema" : { "groups" : [{ "_note" : "HEADER" , "f…" at bounding box center [408, 193] width 497 height 259
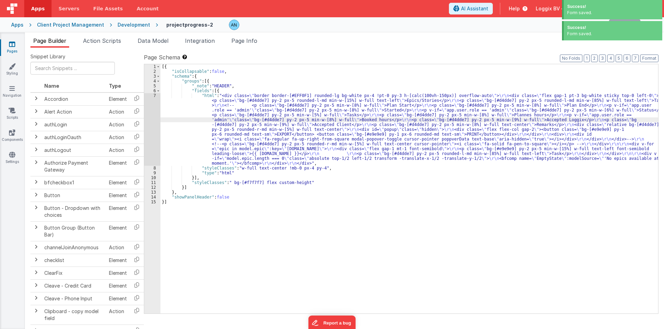
click at [149, 107] on div "7" at bounding box center [152, 129] width 16 height 73
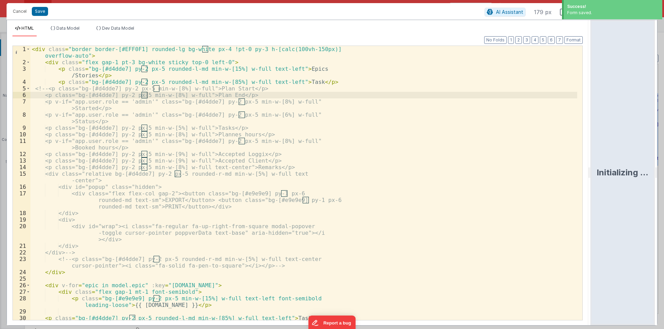
drag, startPoint x: 330, startPoint y: 171, endPoint x: 633, endPoint y: 178, distance: 303.6
click at [633, 178] on html "Success! Form saved. Cancel Save AI Assistant 179 px HTML Data Model Dev Data M…" at bounding box center [332, 164] width 664 height 329
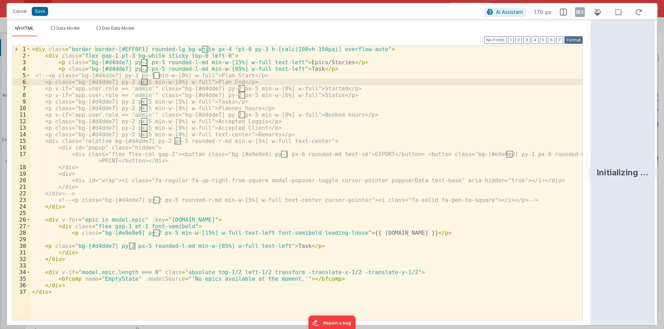
click at [569, 42] on button "Format" at bounding box center [573, 40] width 18 height 8
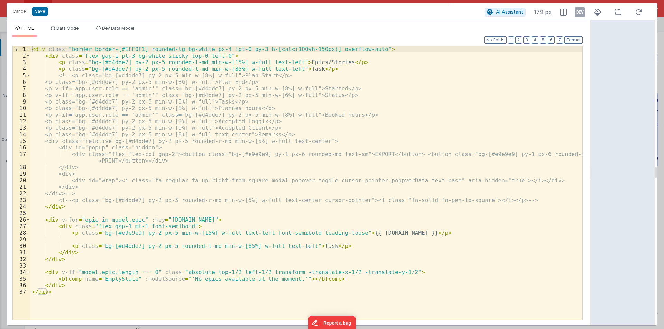
click at [85, 250] on div "< div class = "border border-[#EFF0F1] rounded-lg bg-white px-4 !pt-0 py-3 h-[c…" at bounding box center [306, 190] width 552 height 288
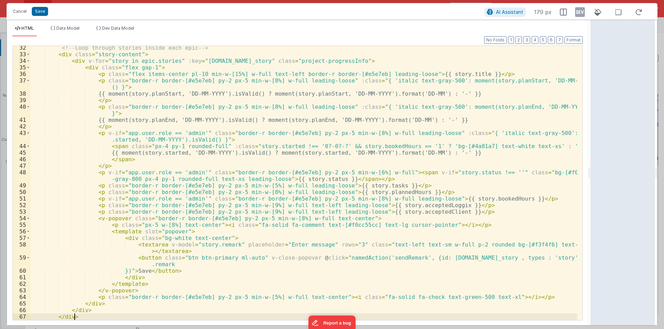
scroll to position [212, 0]
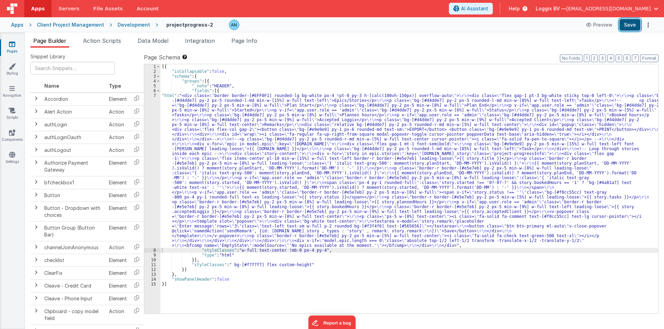
click at [636, 22] on button "Save" at bounding box center [629, 25] width 21 height 12
click at [654, 54] on label "Page Schema Shortcuts: Find: command-f Fold: command-option-L Unfold: command-o…" at bounding box center [401, 57] width 514 height 8
click at [651, 56] on button "Format" at bounding box center [649, 59] width 18 height 8
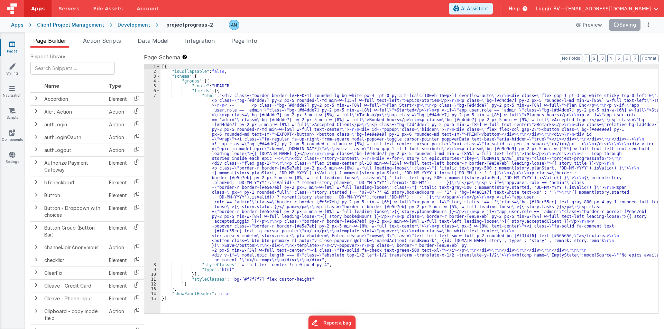
click at [192, 127] on div "[{ "isCollapsable" : false , "schema" : { "groups" : [{ "_note" : "HEADER" , "f…" at bounding box center [408, 193] width 497 height 259
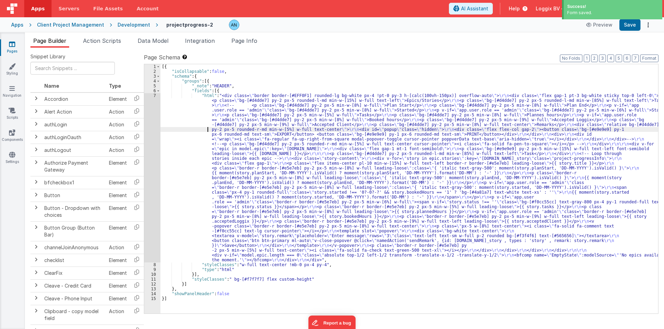
click at [149, 96] on div "7" at bounding box center [152, 177] width 16 height 169
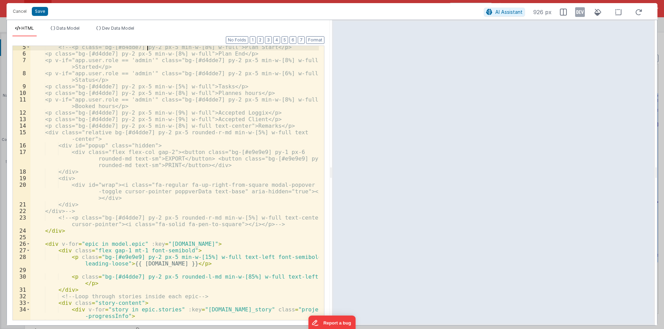
scroll to position [124, 0]
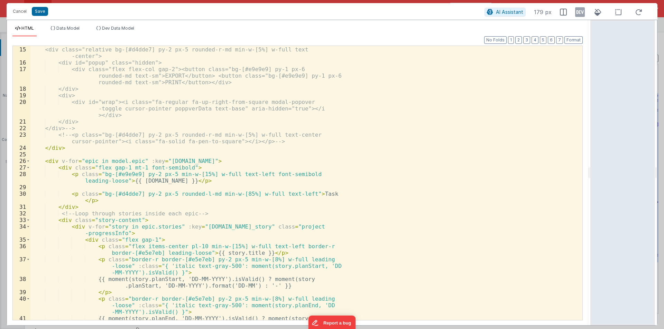
drag, startPoint x: 331, startPoint y: 170, endPoint x: 538, endPoint y: 190, distance: 208.3
click at [663, 170] on html "Cancel Save AI Assistant 179 px HTML Data Model Dev Data Model Format 7 6 5 4 3…" at bounding box center [332, 164] width 664 height 329
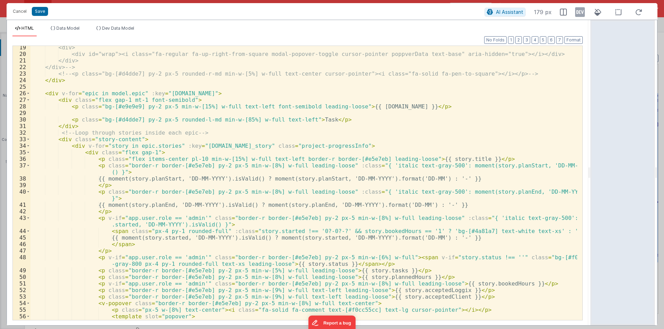
scroll to position [106, 0]
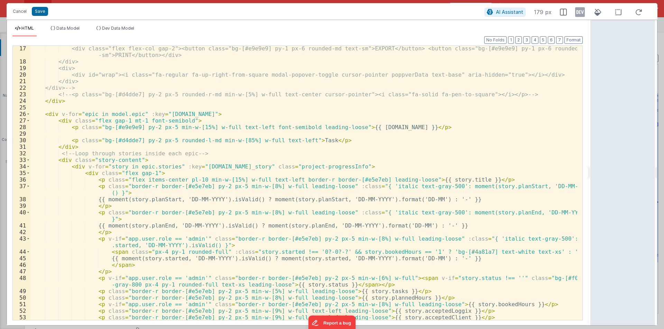
click at [305, 138] on div "<div class="flex flex-col gap-2"><button class="bg-[#e9e9e9] py-1 px-6 rounded-…" at bounding box center [303, 192] width 546 height 294
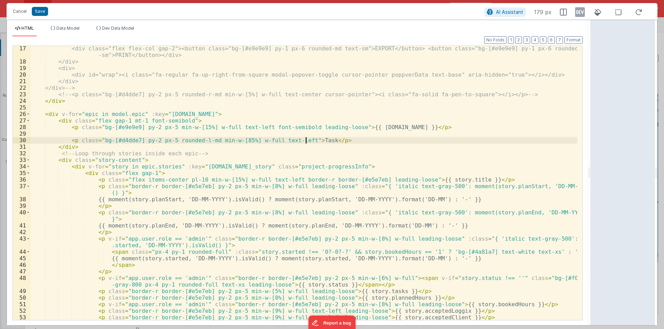
click at [305, 138] on div "<div class="flex flex-col gap-2"><button class="bg-[#e9e9e9] py-1 px-6 rounded-…" at bounding box center [303, 192] width 546 height 294
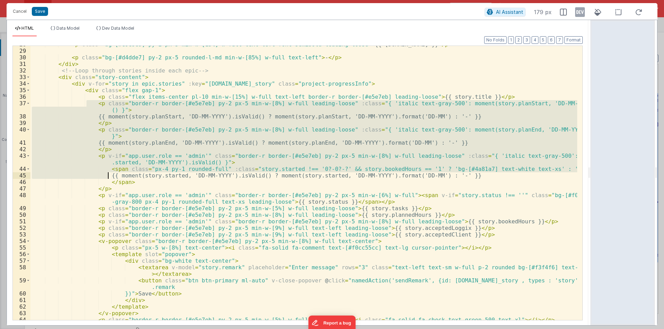
scroll to position [251, 0]
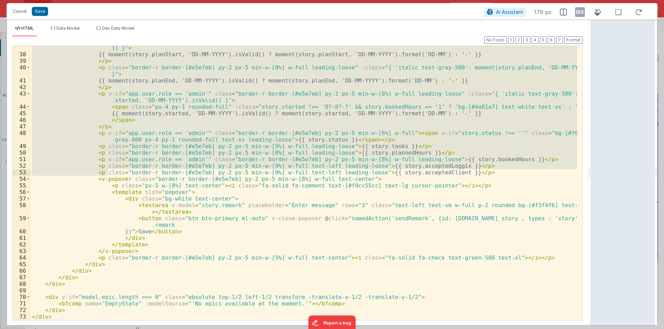
drag, startPoint x: 89, startPoint y: 148, endPoint x: 108, endPoint y: 174, distance: 32.1
click at [108, 174] on div "< p class = "border-r border-[#e5e7eb] py-2 px-5 min-w-[8%] w-full leading-loos…" at bounding box center [303, 185] width 546 height 294
click at [28, 178] on span at bounding box center [28, 179] width 4 height 7
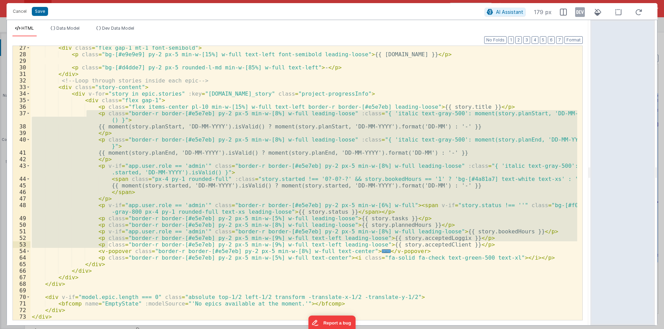
click at [511, 258] on div "< div class = "flex gap-1 mt-1 font-semibold" > < p class = "bg-[#e9e9e9] py-2 …" at bounding box center [303, 189] width 546 height 288
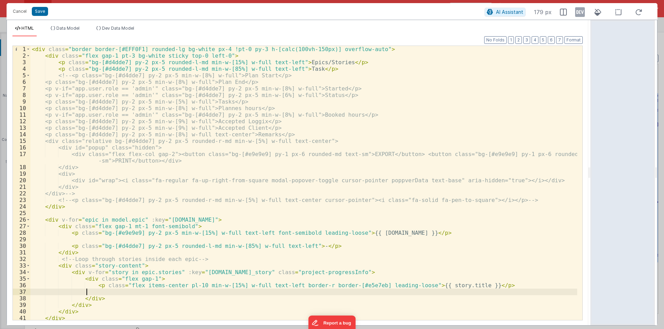
scroll to position [0, 0]
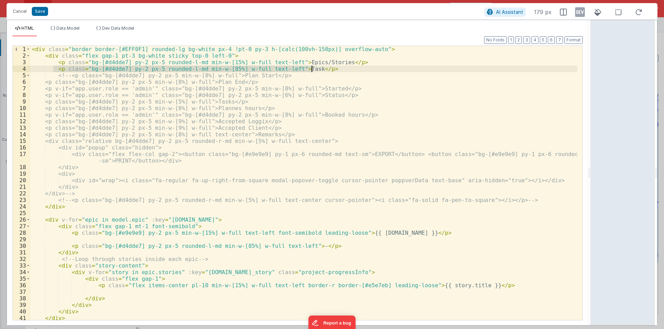
drag, startPoint x: 52, startPoint y: 70, endPoint x: 361, endPoint y: 69, distance: 308.7
click at [361, 69] on div "< div class = "border border-[#EFF0F1] rounded-lg bg-white px-4 !pt-0 py-3 h-[c…" at bounding box center [303, 190] width 546 height 288
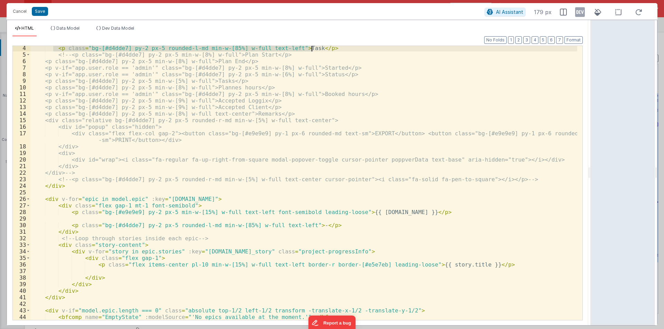
scroll to position [34, 0]
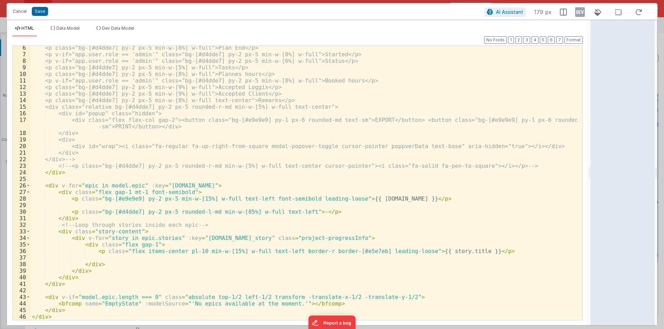
click at [89, 258] on div "<p class="bg-[#d4dde7] py-2 px-5 min-w-[8%] w-full">Plan End</p> <p v-if="app.u…" at bounding box center [303, 189] width 546 height 288
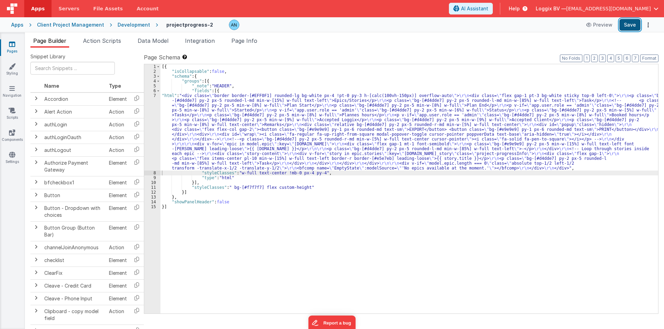
click at [633, 26] on button "Save" at bounding box center [629, 25] width 21 height 12
click at [651, 58] on button "Format" at bounding box center [649, 59] width 18 height 8
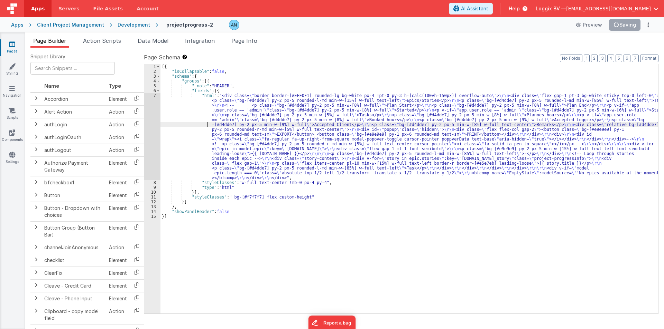
click at [178, 123] on div "[{ "isCollapsable" : false , "schema" : { "groups" : [{ "_note" : "HEADER" , "f…" at bounding box center [408, 193] width 497 height 259
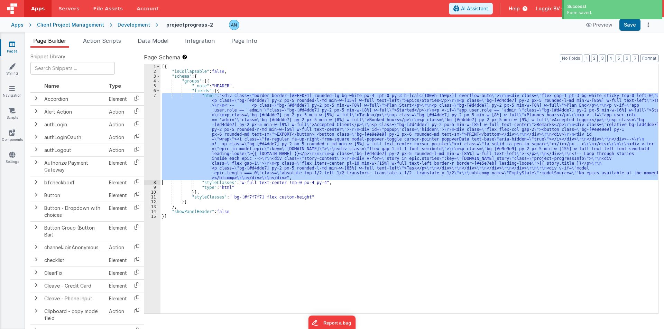
click at [149, 99] on div "7" at bounding box center [152, 136] width 16 height 87
click at [151, 101] on div "7" at bounding box center [152, 136] width 16 height 87
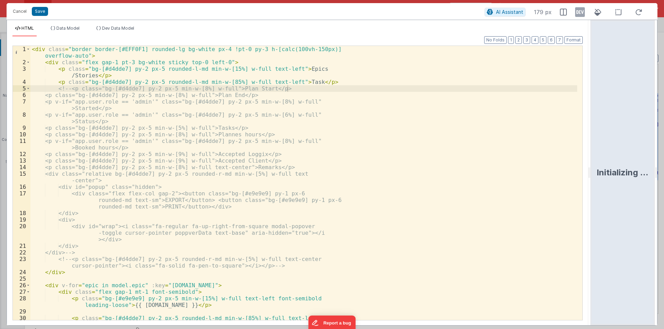
drag, startPoint x: 331, startPoint y: 168, endPoint x: 629, endPoint y: 162, distance: 298.0
click at [629, 162] on html "Cancel Save AI Assistant 179 px HTML Data Model Dev Data Model Format 7 6 5 4 3…" at bounding box center [332, 164] width 664 height 329
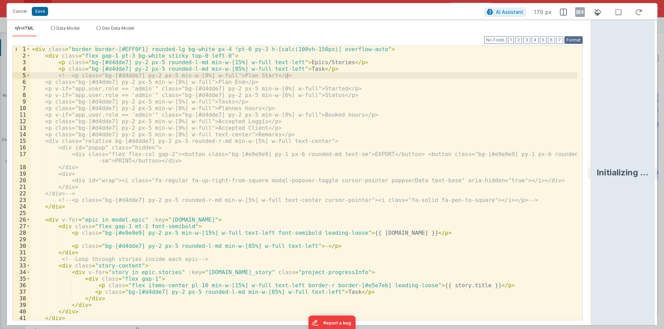
click at [574, 40] on button "Format" at bounding box center [573, 40] width 18 height 8
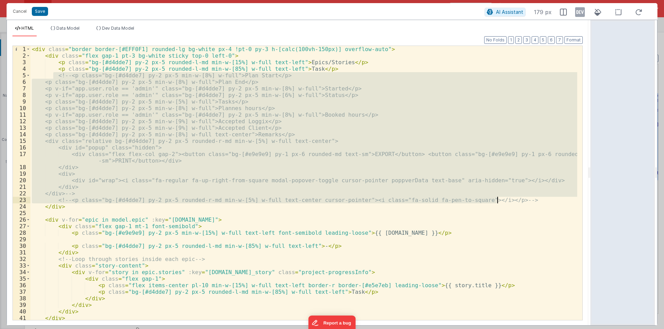
drag, startPoint x: 52, startPoint y: 75, endPoint x: 499, endPoint y: 198, distance: 464.3
click at [499, 198] on div "< div class = "border border-[#EFF0F1] rounded-lg bg-white px-4 !pt-0 py-3 h-[c…" at bounding box center [303, 190] width 546 height 288
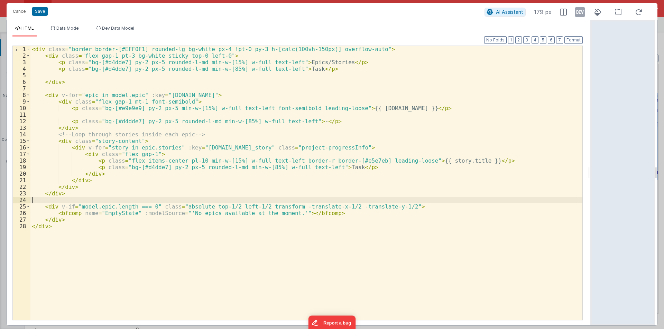
click at [52, 202] on div "< div class = "border border-[#EFF0F1] rounded-lg bg-white px-4 !pt-0 py-3 h-[c…" at bounding box center [306, 190] width 552 height 288
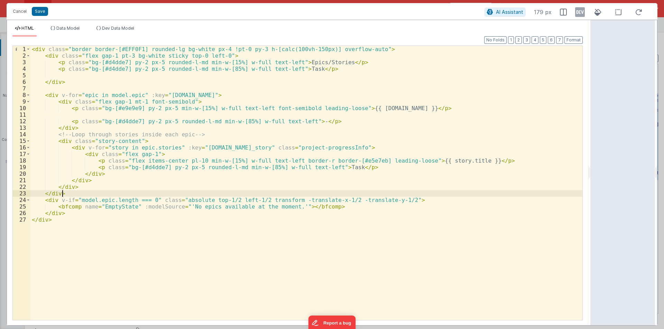
click at [50, 88] on div "< div class = "border border-[#EFF0F1] rounded-lg bg-white px-4 !pt-0 py-3 h-[c…" at bounding box center [306, 190] width 552 height 288
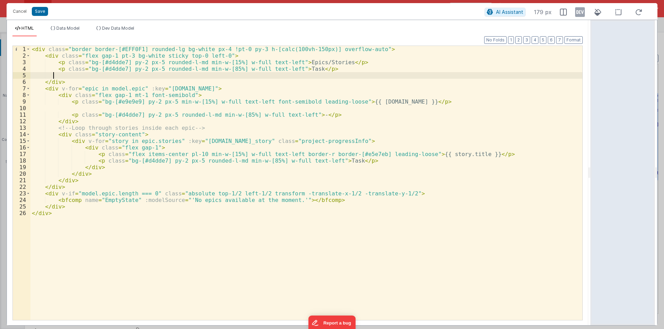
click at [58, 72] on div "< div class = "border border-[#EFF0F1] rounded-lg bg-white px-4 !pt-0 py-3 h-[c…" at bounding box center [306, 190] width 552 height 288
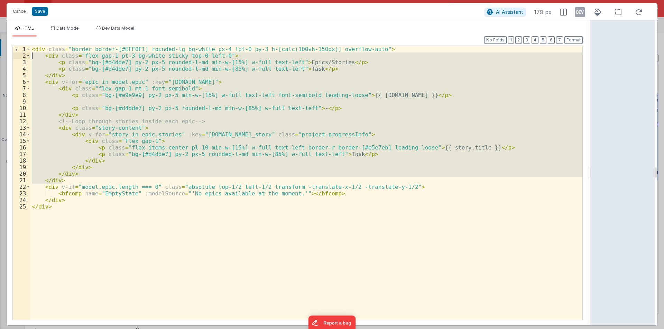
drag, startPoint x: 67, startPoint y: 179, endPoint x: 0, endPoint y: 49, distance: 146.1
click at [0, 49] on div "Cancel Save AI Assistant 179 px HTML Data Model Dev Data Model Format 7 6 5 4 3…" at bounding box center [332, 164] width 664 height 329
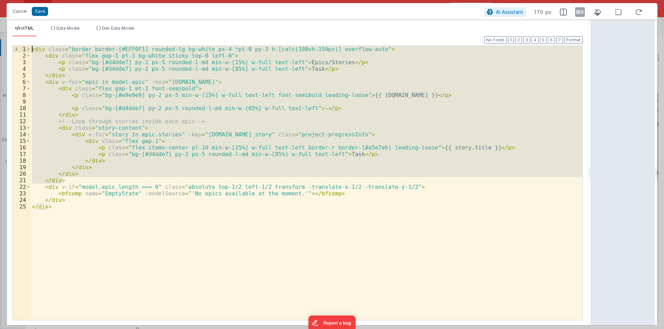
click at [53, 222] on div "< div class = "border border-[#EFF0F1] rounded-lg bg-white px-4 !pt-0 py-3 h-[c…" at bounding box center [306, 190] width 552 height 288
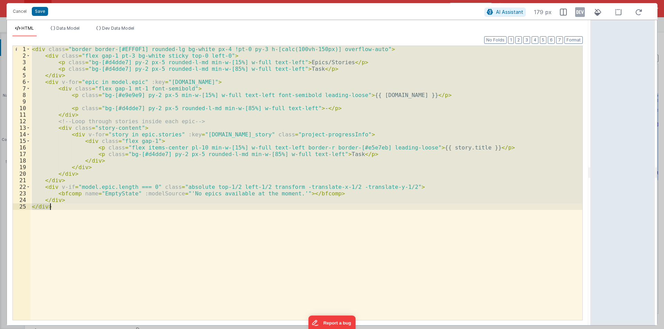
click at [187, 105] on div "< div class = "border border-[#EFF0F1] rounded-lg bg-white px-4 !pt-0 py-3 h-[c…" at bounding box center [306, 183] width 552 height 274
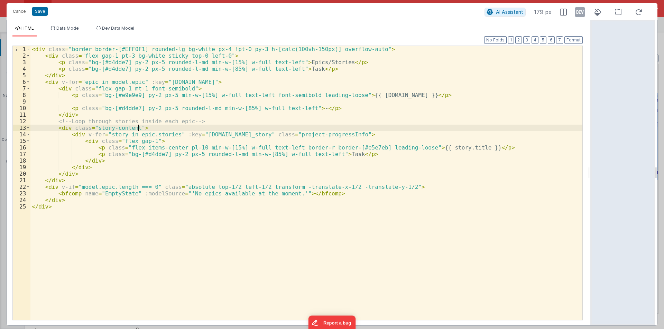
click at [148, 125] on div "< div class = "border border-[#EFF0F1] rounded-lg bg-white px-4 !pt-0 py-3 h-[c…" at bounding box center [306, 190] width 552 height 288
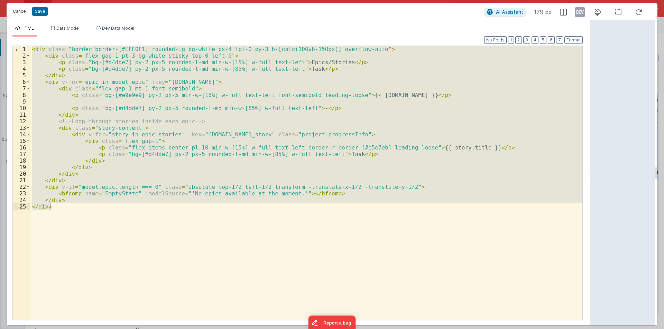
click at [22, 9] on button "Cancel" at bounding box center [19, 12] width 21 height 10
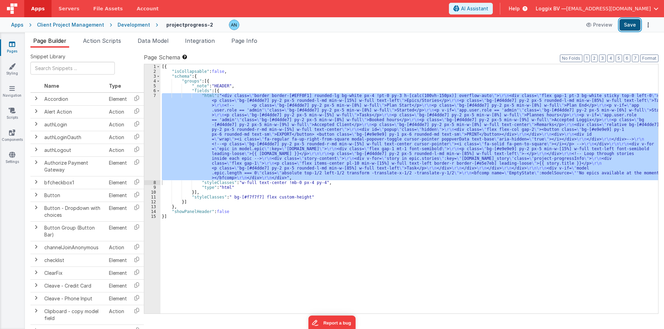
click at [629, 25] on button "Save" at bounding box center [629, 25] width 21 height 12
click at [635, 24] on button "Save" at bounding box center [629, 25] width 21 height 12
click at [654, 56] on button "Format" at bounding box center [649, 59] width 18 height 8
click at [633, 26] on button "Save" at bounding box center [629, 25] width 21 height 12
click at [632, 26] on button "Save" at bounding box center [629, 25] width 21 height 12
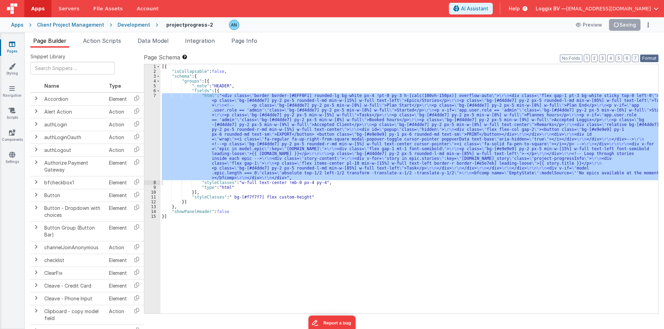
click at [648, 60] on button "Format" at bounding box center [649, 59] width 18 height 8
click at [649, 56] on button "Format" at bounding box center [649, 59] width 18 height 8
click at [151, 121] on div "7" at bounding box center [152, 136] width 16 height 87
click at [150, 132] on div "7" at bounding box center [152, 136] width 16 height 87
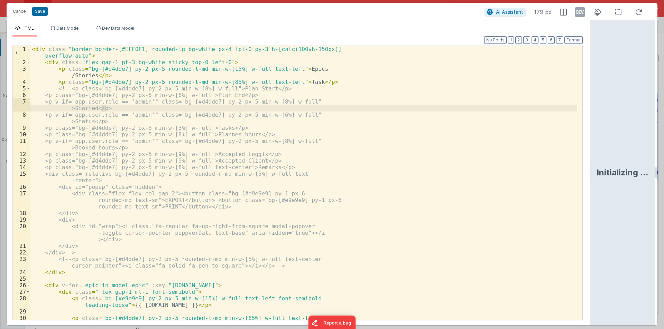
drag, startPoint x: 331, startPoint y: 173, endPoint x: 663, endPoint y: 183, distance: 332.0
click at [663, 183] on html "Cancel Save AI Assistant 179 px HTML Data Model Dev Data Model Format 7 6 5 4 3…" at bounding box center [332, 164] width 664 height 329
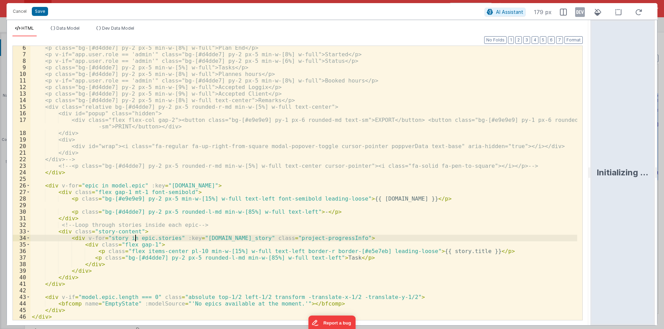
click at [135, 240] on div "<p class="bg-[#d4dde7] py-2 px-5 min-w-[8%] w-full">Plan End</p> <p v-if="app.u…" at bounding box center [303, 189] width 546 height 288
click at [28, 184] on span at bounding box center [28, 186] width 4 height 7
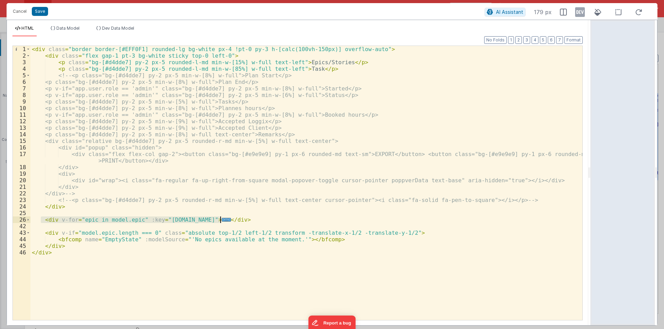
drag, startPoint x: 44, startPoint y: 219, endPoint x: 224, endPoint y: 217, distance: 180.1
click at [224, 217] on div "< div class = "border border-[#EFF0F1] rounded-lg bg-white px-4 !pt-0 py-3 h-[c…" at bounding box center [306, 190] width 552 height 288
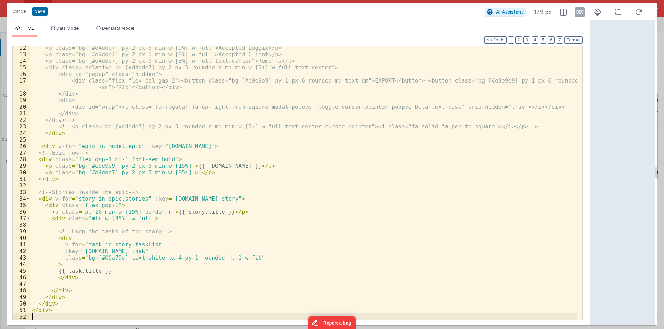
scroll to position [74, 0]
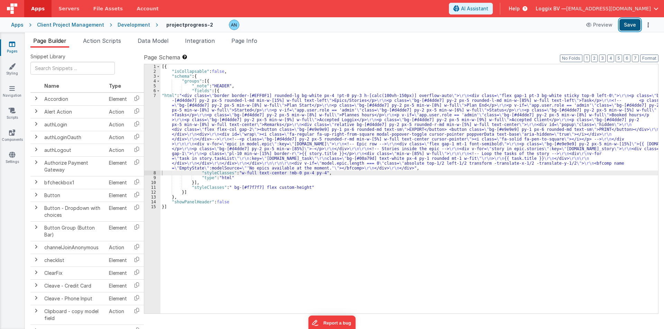
click at [628, 27] on button "Save" at bounding box center [629, 25] width 21 height 12
click at [147, 40] on span "Data Model" at bounding box center [153, 40] width 31 height 7
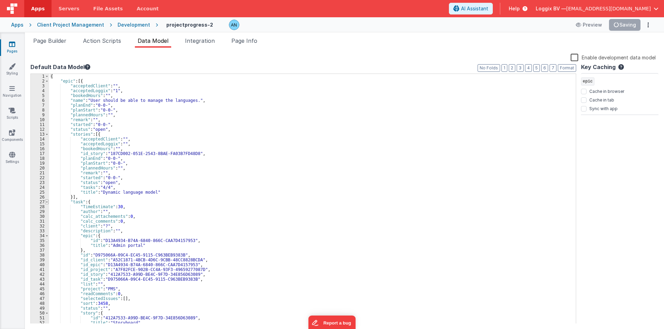
click at [48, 203] on span at bounding box center [47, 202] width 4 height 5
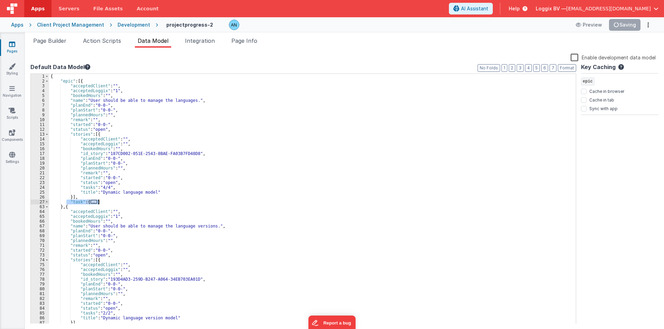
drag, startPoint x: 66, startPoint y: 202, endPoint x: 113, endPoint y: 202, distance: 47.0
click at [113, 202] on div "{ "epic" : [{ "acceptedClient" : "" , "acceptedLoggix" : "1" , "bookedHours" : …" at bounding box center [309, 204] width 521 height 260
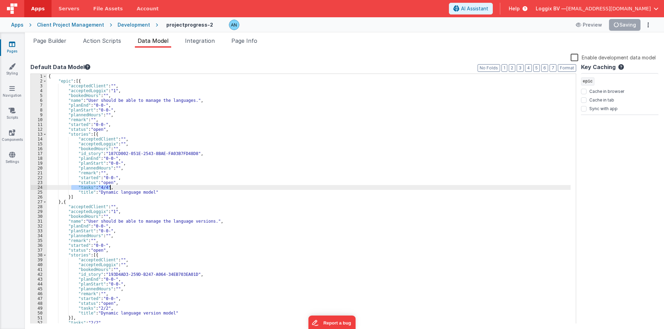
drag, startPoint x: 72, startPoint y: 186, endPoint x: 111, endPoint y: 188, distance: 38.4
click at [111, 188] on div "{ "epic" : [{ "acceptedClient" : "" , "acceptedLoggix" : "1" , "bookedHours" : …" at bounding box center [308, 204] width 523 height 260
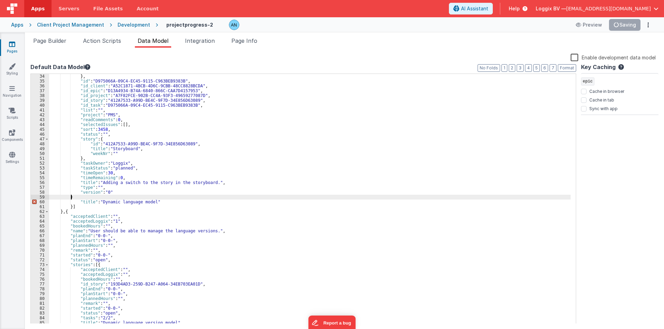
scroll to position [160, 0]
click at [46, 139] on span at bounding box center [47, 139] width 4 height 5
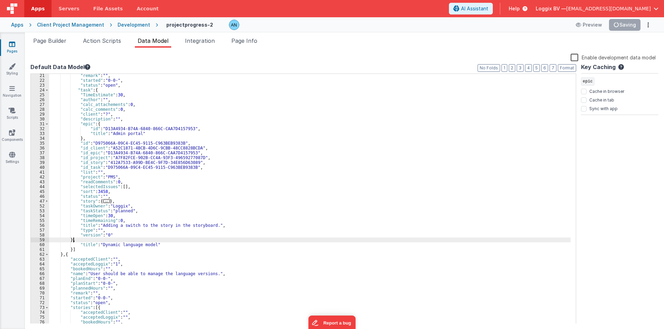
scroll to position [77, 0]
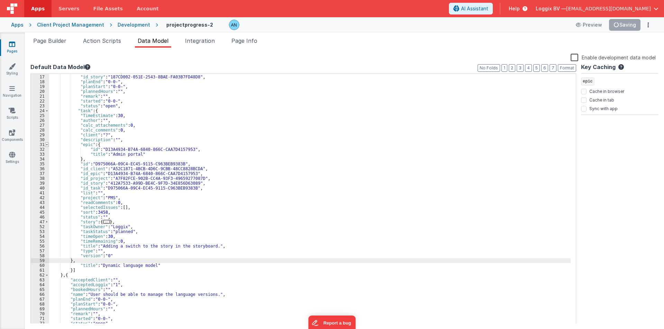
click at [46, 145] on span at bounding box center [47, 144] width 4 height 5
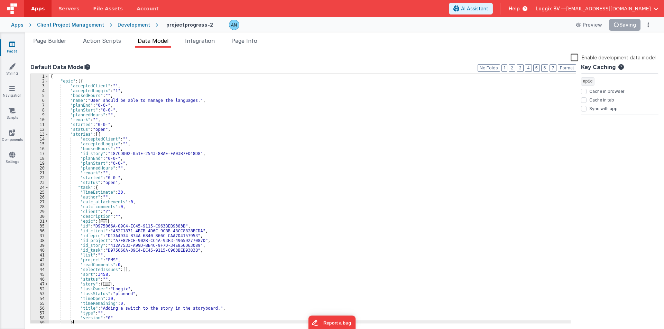
scroll to position [0, 0]
click at [46, 134] on span at bounding box center [47, 134] width 4 height 5
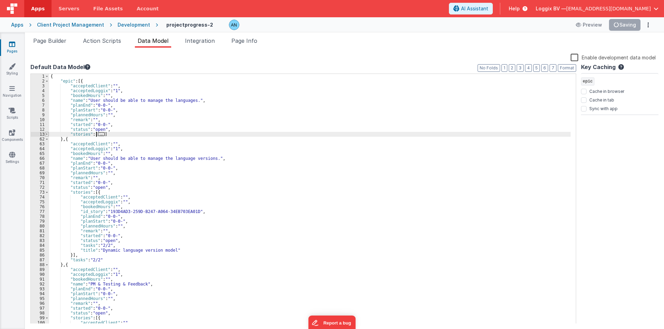
click at [46, 134] on span at bounding box center [47, 134] width 4 height 5
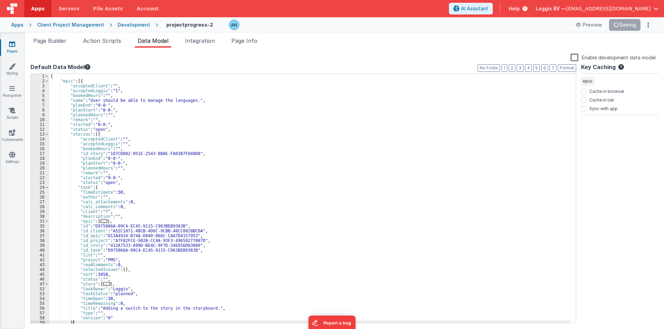
scroll to position [104, 0]
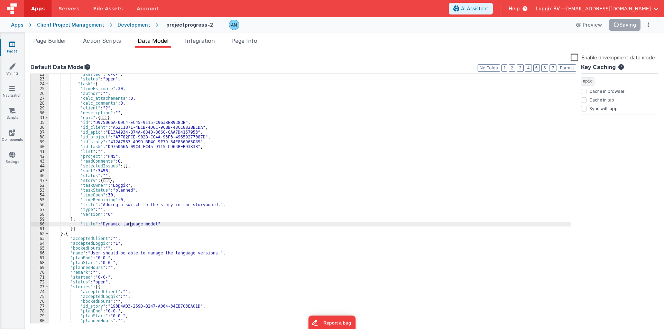
click at [129, 223] on div ""started" : "0-0-" , "status" : "open" , "task" : { "TimeEstimate" : 30 , "auth…" at bounding box center [309, 202] width 521 height 260
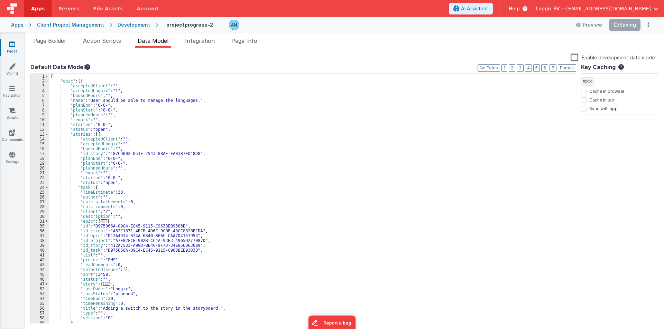
scroll to position [0, 0]
click at [48, 81] on span at bounding box center [47, 81] width 4 height 5
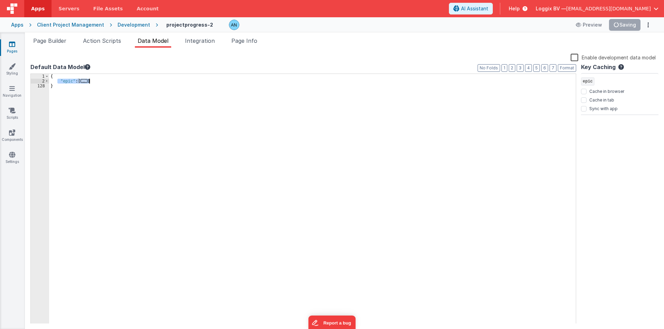
drag, startPoint x: 58, startPoint y: 81, endPoint x: 96, endPoint y: 80, distance: 38.4
click at [96, 80] on div "{ "epic" : [ ... ] }" at bounding box center [312, 204] width 526 height 260
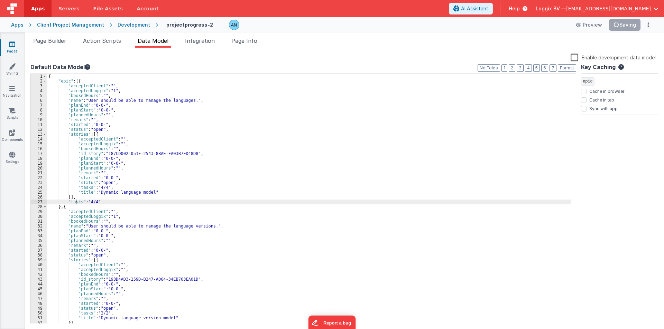
click at [76, 203] on div "{ "epic" : [{ "acceptedClient" : "" , "acceptedLoggix" : "1" , "bookedHours" : …" at bounding box center [308, 204] width 523 height 260
click at [45, 135] on span at bounding box center [45, 134] width 4 height 5
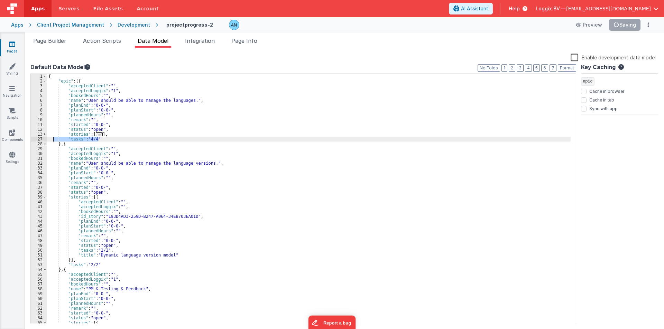
drag, startPoint x: 111, startPoint y: 139, endPoint x: 52, endPoint y: 138, distance: 58.8
click at [52, 138] on div "{ "epic" : [{ "acceptedClient" : "" , "acceptedLoggix" : "1" , "bookedHours" : …" at bounding box center [308, 204] width 523 height 260
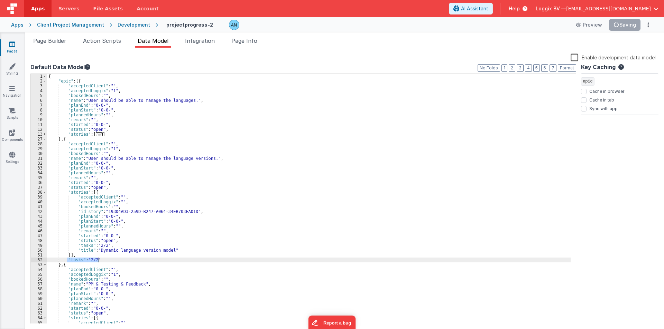
drag, startPoint x: 66, startPoint y: 260, endPoint x: 103, endPoint y: 260, distance: 37.0
click at [103, 260] on div "{ "epic" : [{ "acceptedClient" : "" , "acceptedLoggix" : "1" , "bookedHours" : …" at bounding box center [308, 204] width 523 height 260
click at [44, 135] on span at bounding box center [45, 134] width 4 height 5
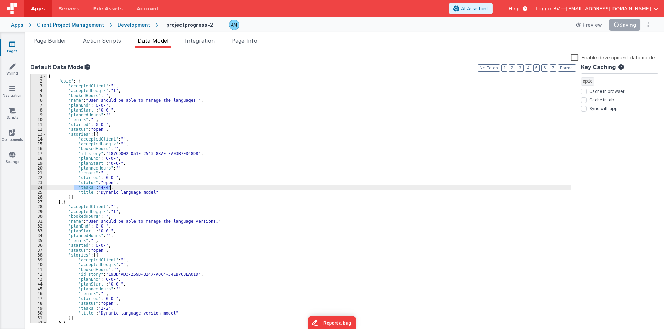
drag, startPoint x: 74, startPoint y: 188, endPoint x: 127, endPoint y: 187, distance: 53.2
click at [127, 187] on div "{ "epic" : [{ "acceptedClient" : "" , "acceptedLoggix" : "1" , "bookedHours" : …" at bounding box center [308, 204] width 523 height 260
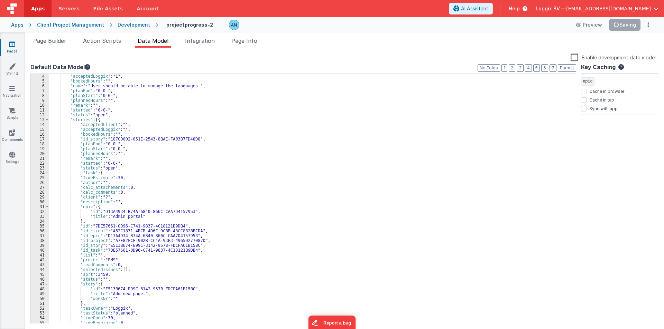
scroll to position [15, 0]
click at [97, 173] on div ""acceptedLoggix" : "1" , "bookedHours" : "" , "name" : "User should be able to …" at bounding box center [309, 204] width 521 height 260
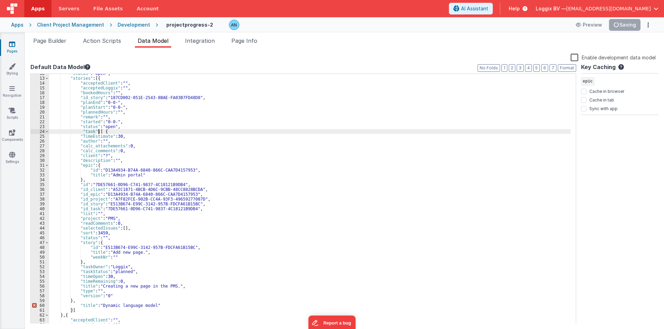
scroll to position [0, 0]
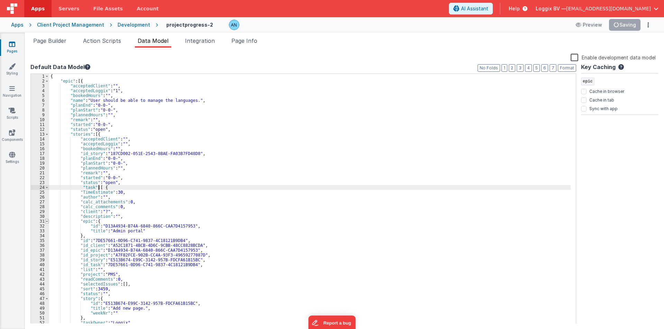
click at [48, 222] on span at bounding box center [47, 221] width 4 height 5
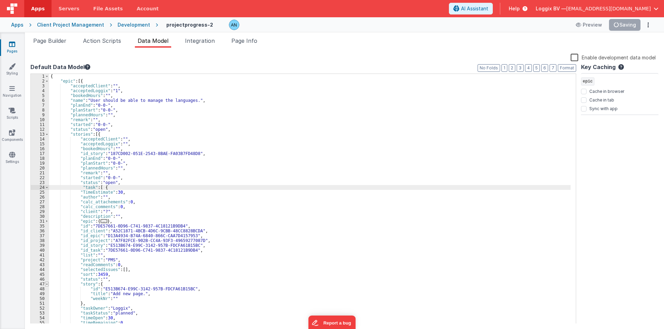
click at [48, 284] on span at bounding box center [47, 284] width 4 height 5
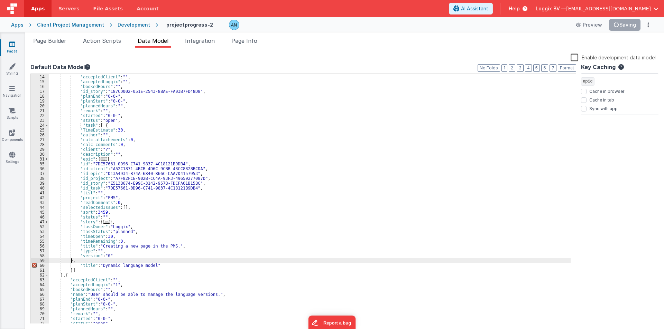
click at [72, 261] on div ""stories" : [{ "acceptedClient" : "" , "acceptedLoggix" : "" , "bookedHours" : …" at bounding box center [309, 200] width 521 height 260
click at [433, 112] on div ""stories" : [{ "acceptedClient" : "" , "acceptedLoggix" : "" , "bookedHours" : …" at bounding box center [309, 200] width 521 height 260
click at [625, 29] on button "Save" at bounding box center [629, 25] width 21 height 12
click at [309, 147] on div ""stories" : [{ "acceptedClient" : "" , "acceptedLoggix" : "" , "bookedHours" : …" at bounding box center [309, 200] width 521 height 260
click at [570, 68] on button "Format" at bounding box center [567, 68] width 18 height 8
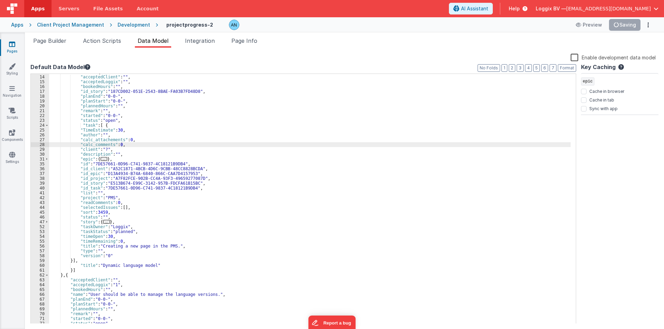
click at [361, 174] on div ""stories" : [{ "acceptedClient" : "" , "acceptedLoggix" : "" , "bookedHours" : …" at bounding box center [309, 200] width 521 height 260
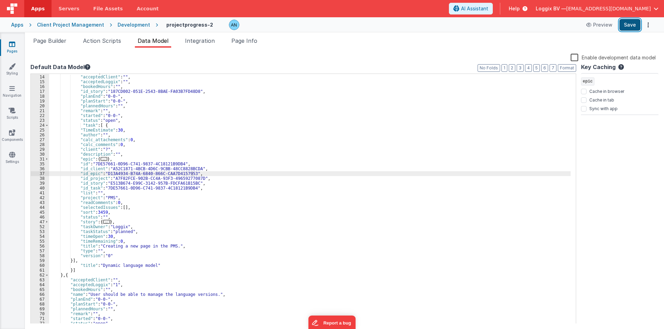
click at [623, 25] on button "Save" at bounding box center [629, 25] width 21 height 12
click at [434, 97] on div ""stories" : [{ "acceptedClient" : "" , "acceptedLoggix" : "" , "bookedHours" : …" at bounding box center [309, 200] width 521 height 260
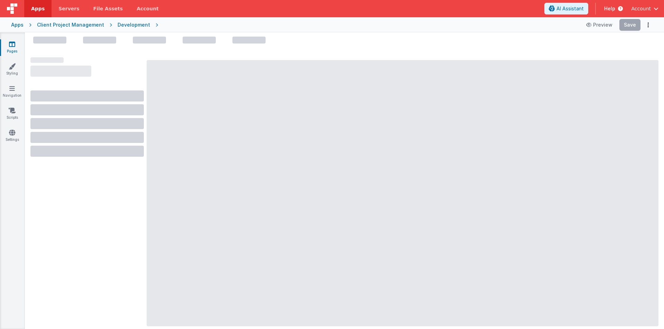
click at [118, 25] on div "Development" at bounding box center [134, 24] width 32 height 7
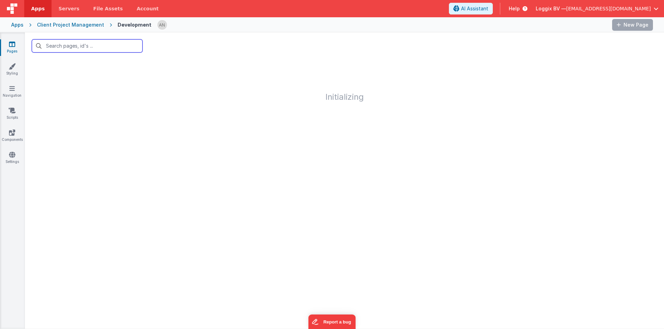
click at [69, 49] on input "text" at bounding box center [87, 45] width 111 height 13
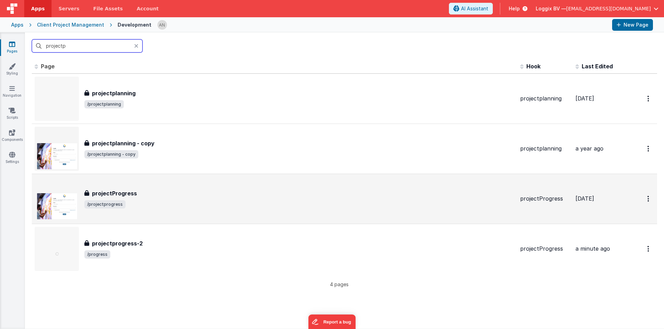
type input "projectp"
click at [113, 201] on span "/projectprogress" at bounding box center [104, 204] width 41 height 8
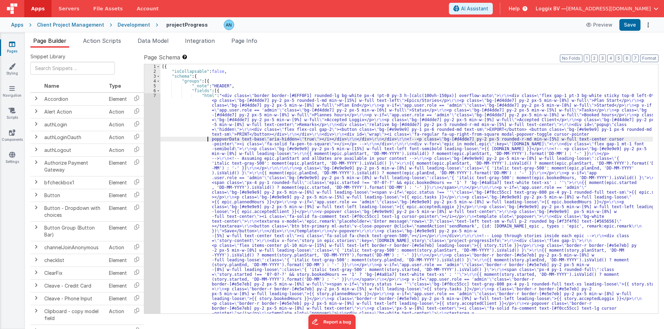
click at [165, 141] on div "[{ "isCollapsable" : false , "schema" : { "groups" : [{ "_note" : "HEADER" , "f…" at bounding box center [406, 317] width 492 height 506
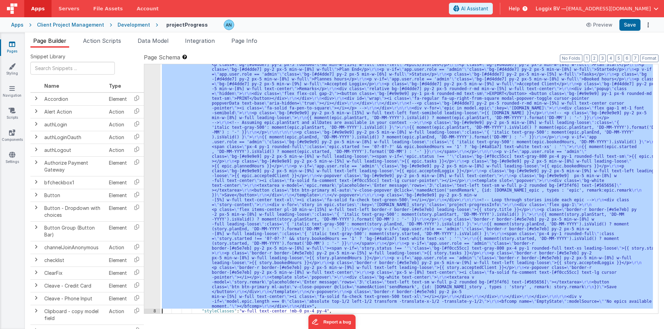
click at [148, 100] on div "7" at bounding box center [152, 183] width 16 height 252
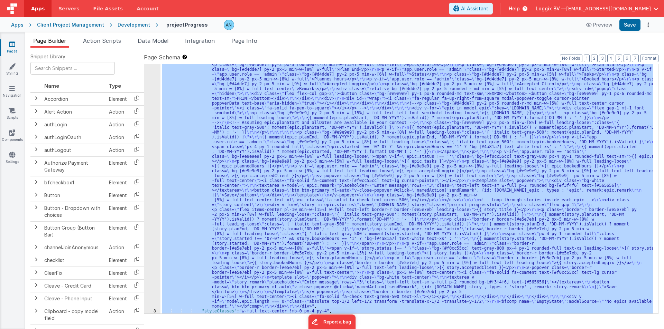
click at [148, 100] on div "7" at bounding box center [152, 183] width 16 height 252
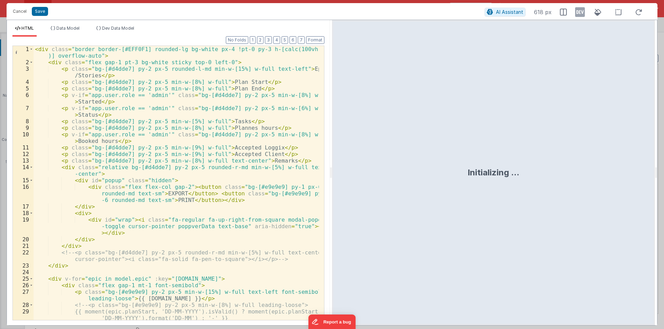
click at [272, 148] on div "< div class = "border border-[#EFF0F1] rounded-lg bg-white px-4 !pt-0 py-3 h-[c…" at bounding box center [176, 193] width 285 height 294
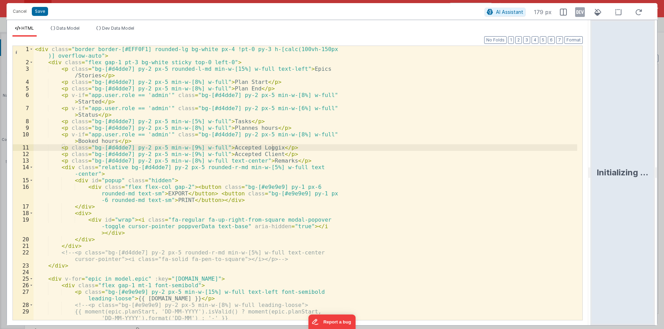
click at [663, 183] on html "Cancel Save AI Assistant 179 px HTML Data Model Dev Data Model Format 7 6 5 4 3…" at bounding box center [332, 164] width 664 height 329
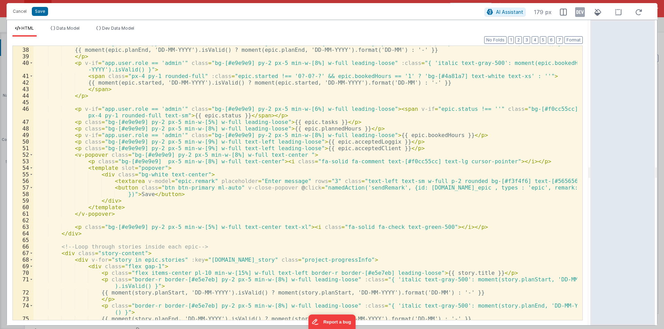
scroll to position [290, 0]
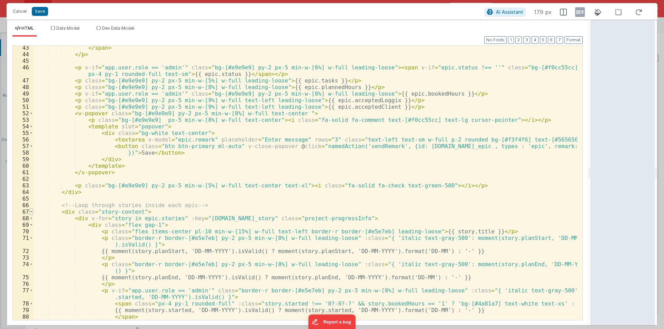
click at [31, 212] on span at bounding box center [31, 212] width 4 height 7
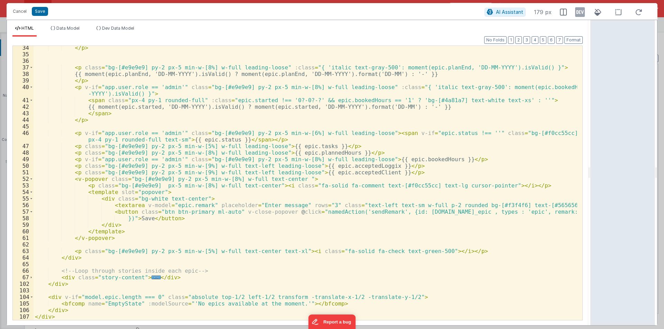
scroll to position [225, 0]
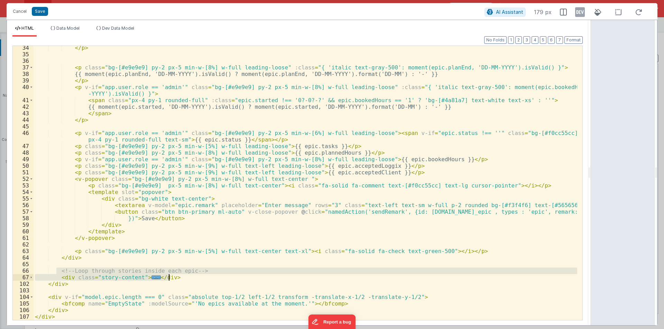
drag, startPoint x: 56, startPoint y: 270, endPoint x: 190, endPoint y: 277, distance: 134.7
click at [190, 277] on div "</ p > < p class = "bg-[#e9e9e9] py-2 px-5 min-w-[8%] w-full leading-loose" :cl…" at bounding box center [305, 189] width 543 height 288
click at [31, 275] on span at bounding box center [31, 277] width 4 height 7
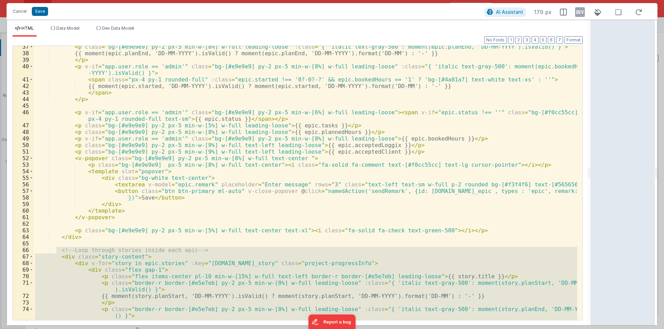
scroll to position [266, 0]
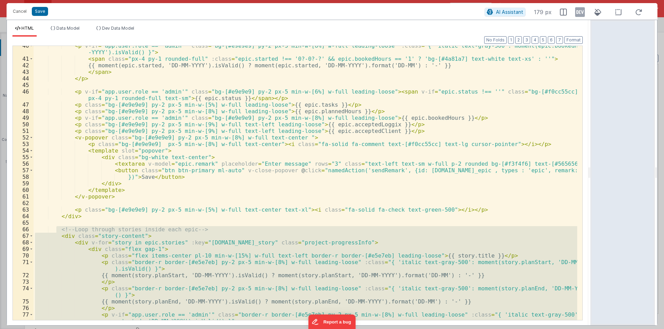
click at [75, 256] on div "< p v-if = "app.user.role == 'admin'" class = "bg-[#e9e9e9] py-2 px-5 min-w-[8%…" at bounding box center [305, 183] width 543 height 274
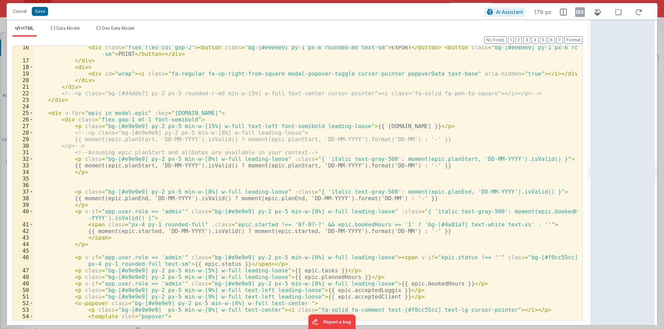
scroll to position [100, 0]
click at [30, 113] on span at bounding box center [31, 113] width 4 height 7
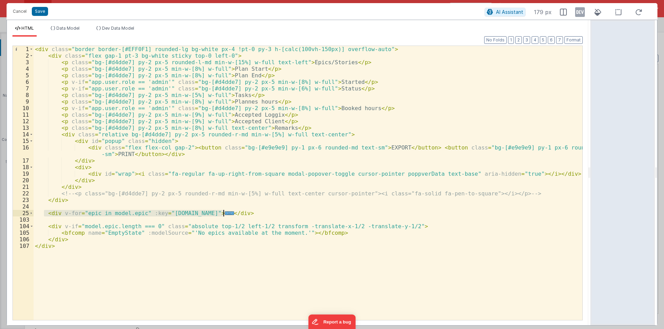
drag, startPoint x: 44, startPoint y: 213, endPoint x: 229, endPoint y: 213, distance: 185.3
click at [229, 213] on div "< div class = "border border-[#EFF0F1] rounded-lg bg-white px-4 !pt-0 py-3 h-[c…" at bounding box center [308, 190] width 549 height 288
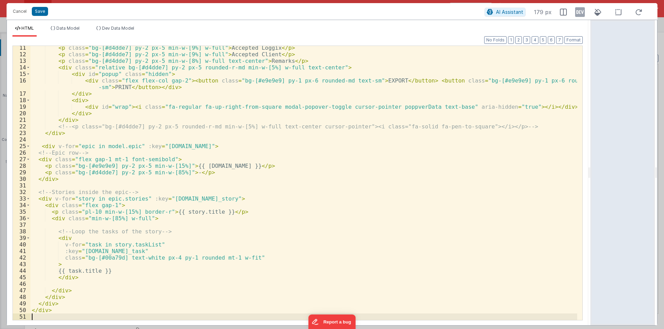
scroll to position [67, 0]
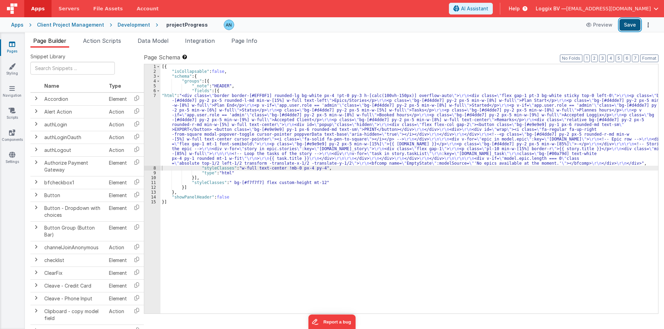
click at [633, 24] on button "Save" at bounding box center [629, 25] width 21 height 12
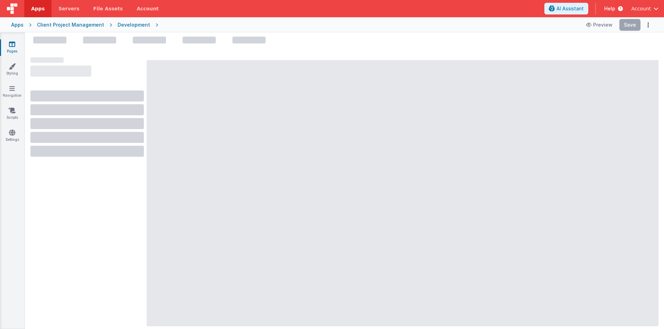
click at [128, 25] on div "Development" at bounding box center [134, 24] width 32 height 7
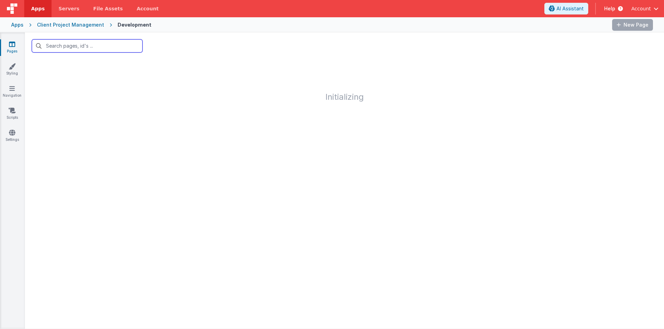
click at [69, 48] on input "text" at bounding box center [87, 45] width 111 height 13
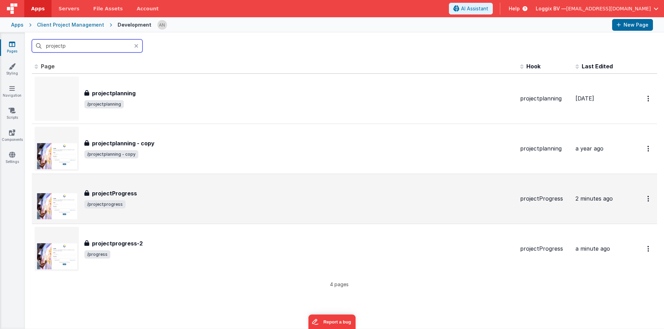
type input "projectp"
click at [124, 191] on h3 "projectProgress" at bounding box center [114, 193] width 45 height 8
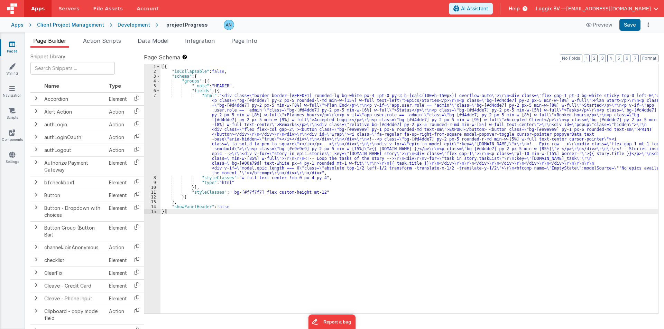
click at [186, 135] on div "[{ "isCollapsable" : false , "schema" : { "groups" : [{ "_note" : "HEADER" , "f…" at bounding box center [408, 193] width 497 height 259
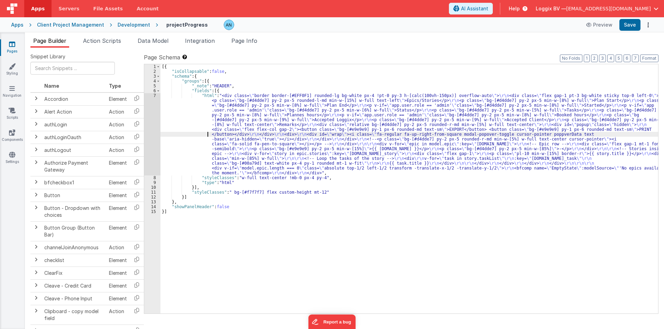
click at [149, 120] on div "7" at bounding box center [152, 134] width 16 height 82
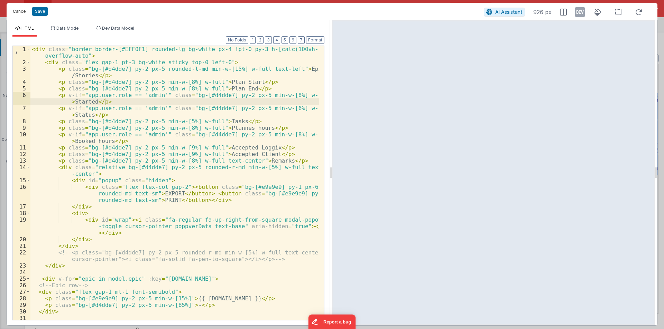
click at [16, 12] on button "Cancel" at bounding box center [19, 12] width 21 height 10
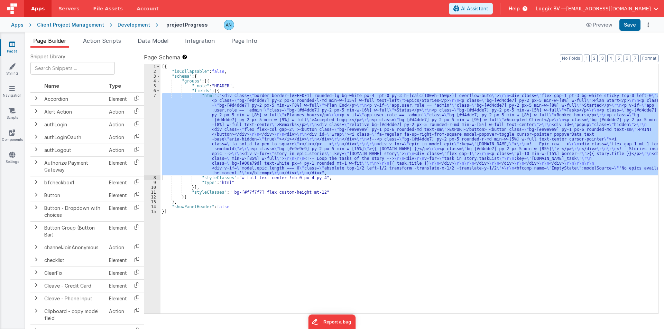
click at [182, 25] on h4 "projectProgress" at bounding box center [186, 24] width 41 height 5
click at [182, 25] on input "projectProgress" at bounding box center [209, 25] width 86 height 10
click at [265, 25] on icon at bounding box center [267, 25] width 5 height 10
click at [179, 119] on div "[{ "isCollapsable" : false , "schema" : { "groups" : [{ "_note" : "HEADER" , "f…" at bounding box center [408, 189] width 497 height 250
click at [151, 111] on div "7" at bounding box center [152, 134] width 16 height 82
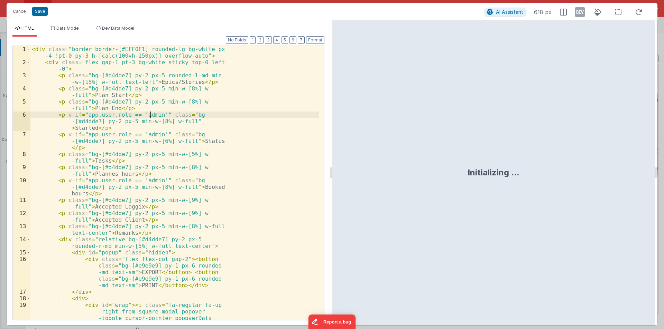
click at [201, 129] on div "< div class = "border border-[#EFF0F1] rounded-lg bg-white px -4 !pt-0 py-3 h-[…" at bounding box center [174, 206] width 288 height 320
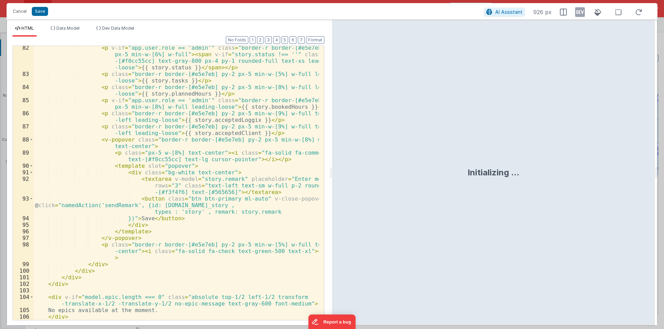
scroll to position [842, 0]
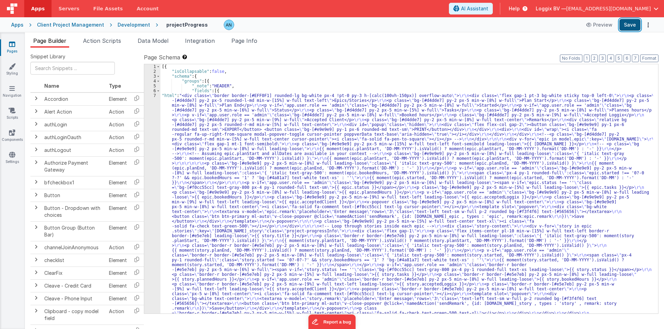
click at [631, 25] on button "Save" at bounding box center [629, 25] width 21 height 12
click at [625, 24] on button "Save" at bounding box center [629, 25] width 21 height 12
click at [628, 27] on button "Save" at bounding box center [629, 25] width 21 height 12
click at [651, 56] on button "Format" at bounding box center [649, 59] width 18 height 8
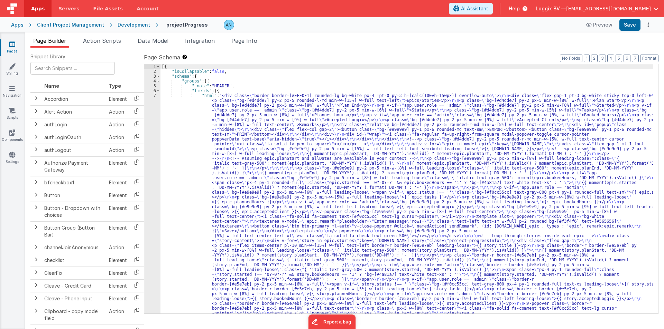
click at [147, 107] on div "7" at bounding box center [152, 219] width 16 height 252
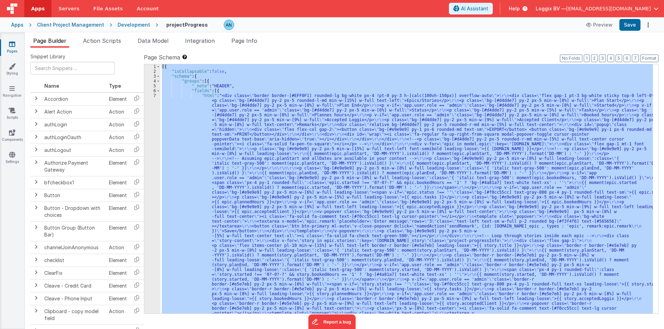
scroll to position [36, 0]
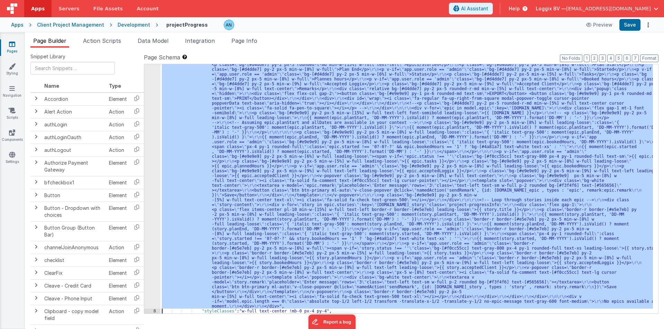
click at [147, 107] on div "7" at bounding box center [152, 183] width 16 height 252
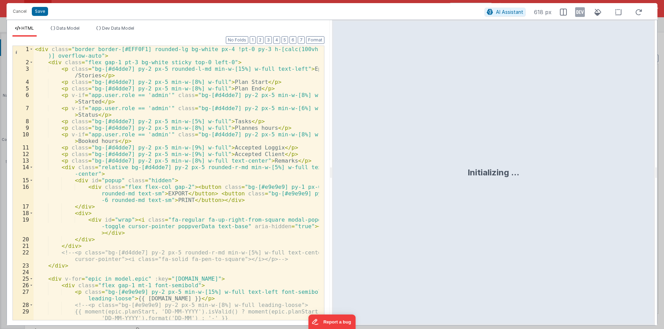
click at [146, 109] on div "< div class = "border border-[#EFF0F1] rounded-lg bg-white px-4 !pt-0 py-3 h-[c…" at bounding box center [176, 193] width 285 height 294
click at [30, 49] on span at bounding box center [31, 49] width 4 height 7
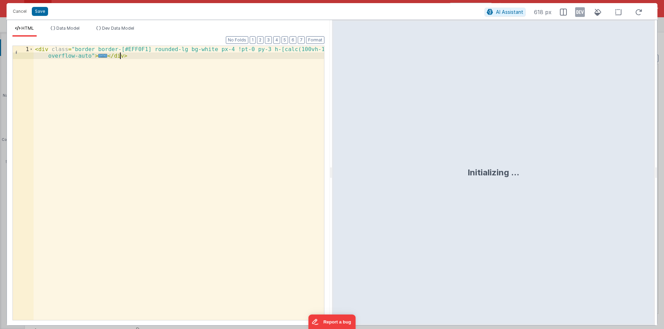
click at [81, 81] on div "< div class = "border border-[#EFF0F1] rounded-lg bg-white px-4 !pt-0 py-3 h-[c…" at bounding box center [179, 193] width 290 height 294
click at [31, 48] on span at bounding box center [31, 49] width 4 height 7
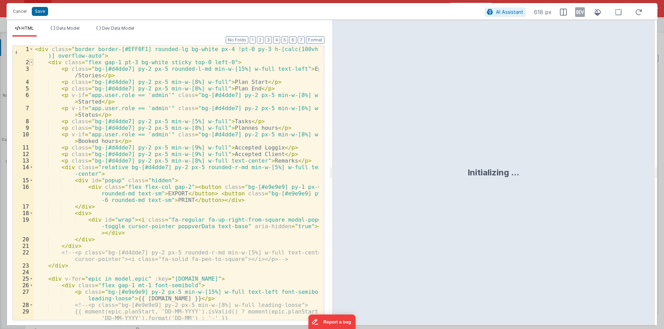
click at [32, 63] on span at bounding box center [31, 62] width 4 height 7
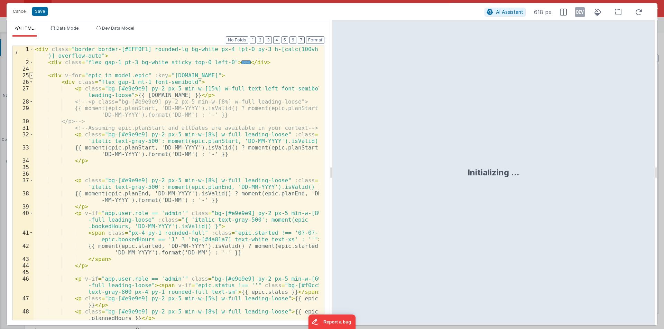
click at [32, 75] on span at bounding box center [31, 75] width 4 height 7
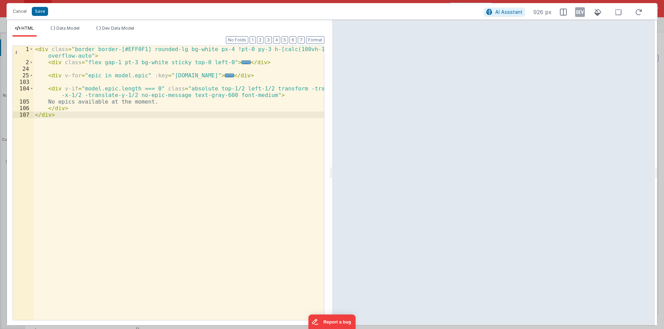
click at [100, 134] on div "< div class = "border border-[#EFF0F1] rounded-lg bg-white px-4 !pt-0 py-3 h-[c…" at bounding box center [179, 193] width 290 height 294
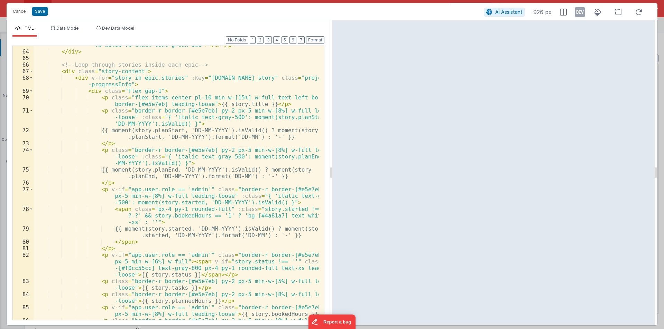
scroll to position [635, 0]
drag, startPoint x: 318, startPoint y: 200, endPoint x: 320, endPoint y: 189, distance: 11.1
click at [320, 189] on div at bounding box center [320, 183] width 7 height 274
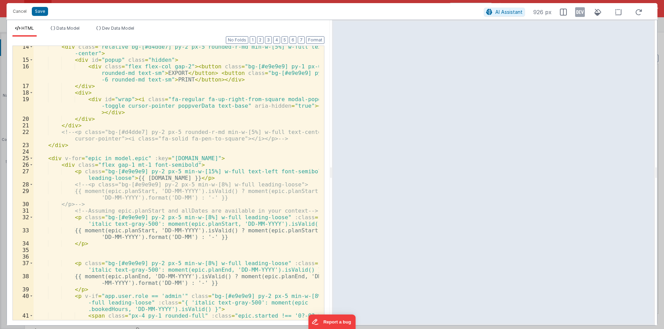
scroll to position [0, 0]
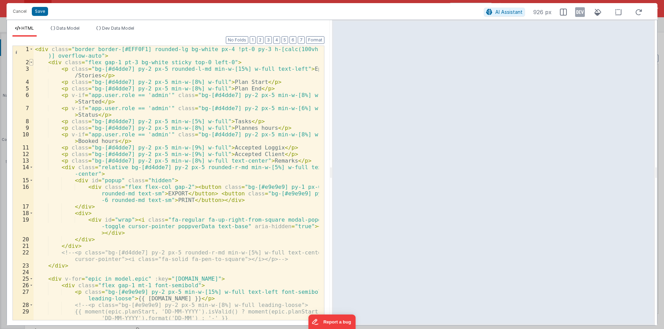
click at [32, 63] on span at bounding box center [31, 62] width 4 height 7
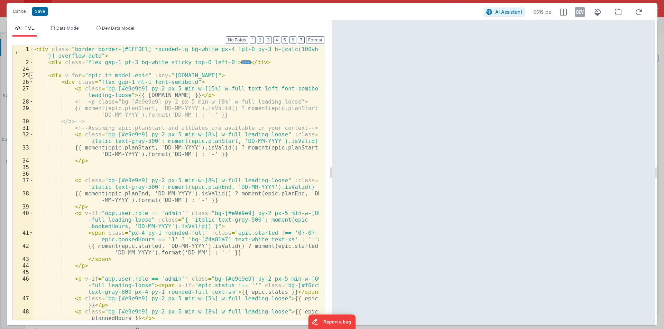
click at [31, 75] on span at bounding box center [31, 75] width 4 height 7
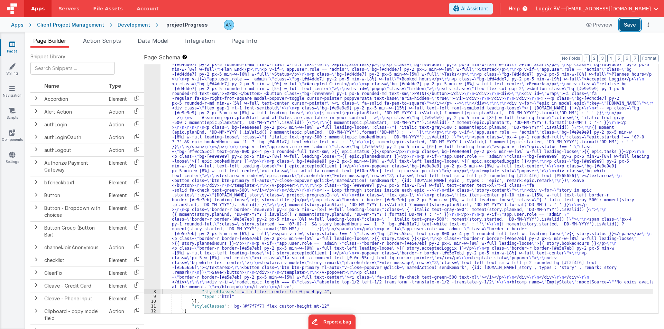
click at [632, 23] on button "Save" at bounding box center [629, 25] width 21 height 12
click at [648, 58] on button "Format" at bounding box center [649, 59] width 18 height 8
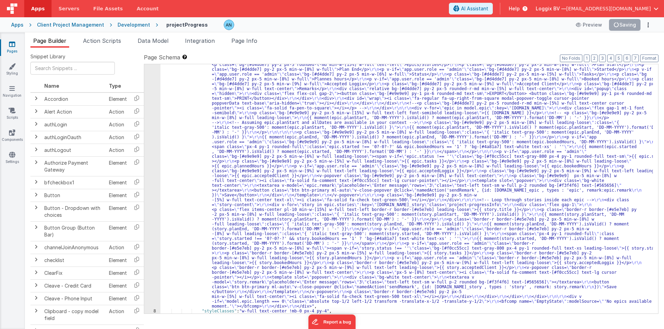
click at [196, 94] on div ""html" : "<div class= \" border border-[#EFF0F1] rounded-lg bg-white px-4 !pt-0…" at bounding box center [406, 310] width 492 height 506
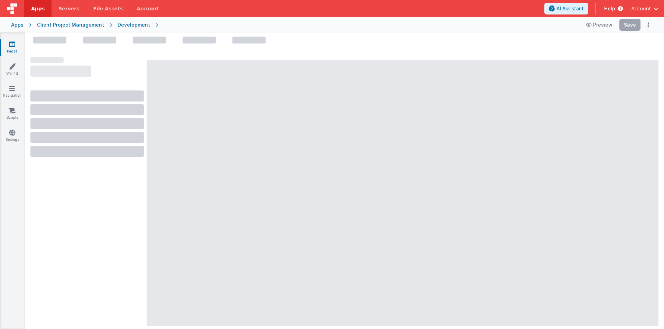
click at [41, 10] on span "Apps" at bounding box center [37, 8] width 13 height 7
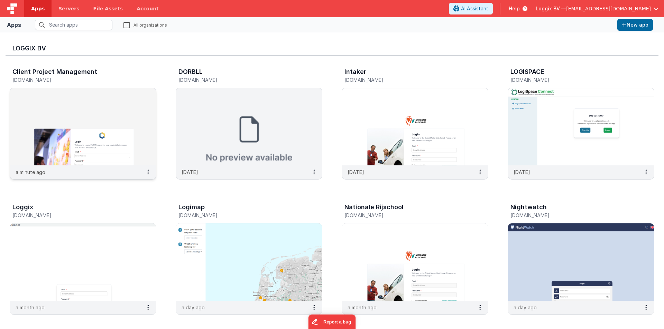
click at [111, 99] on img at bounding box center [83, 126] width 146 height 77
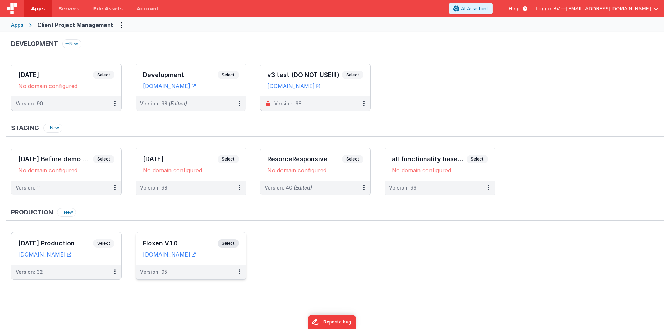
click at [168, 237] on div "Floxen V.1.0 Select URLs portal.floxen.io" at bounding box center [191, 249] width 110 height 32
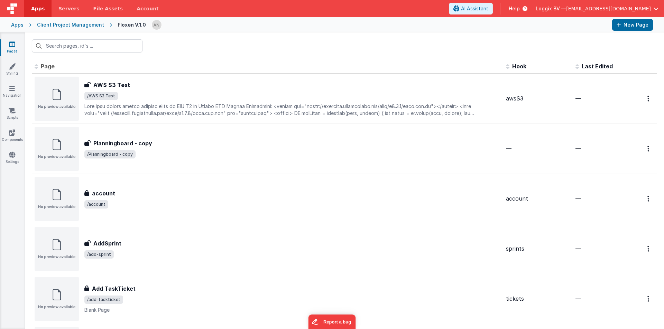
click at [84, 24] on div "Client Project Management" at bounding box center [70, 24] width 67 height 7
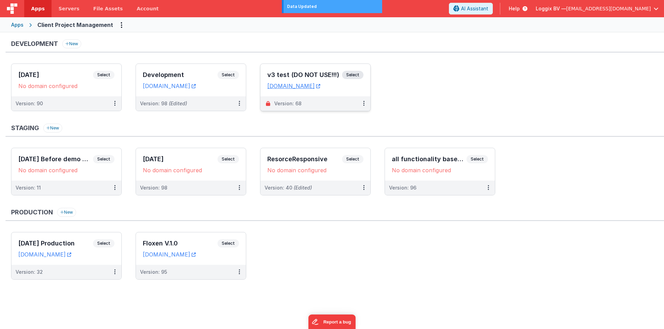
click at [274, 74] on h3 "v3 test (DO NOT USE!!!)" at bounding box center [304, 75] width 75 height 7
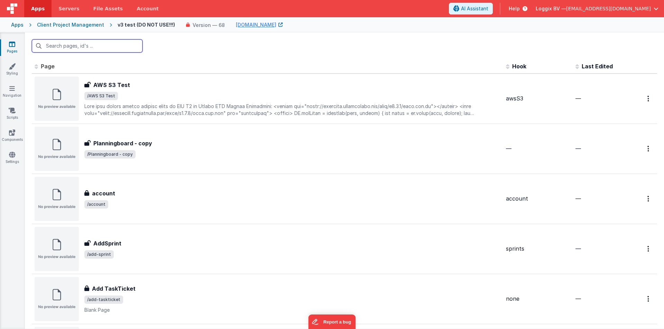
click at [63, 46] on input "text" at bounding box center [87, 45] width 111 height 13
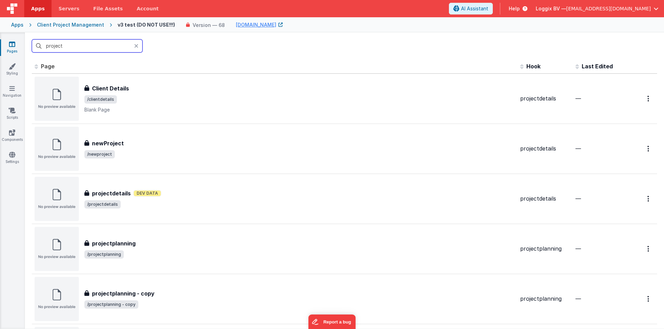
click at [112, 44] on input "project" at bounding box center [87, 45] width 111 height 13
paste input "Progress"
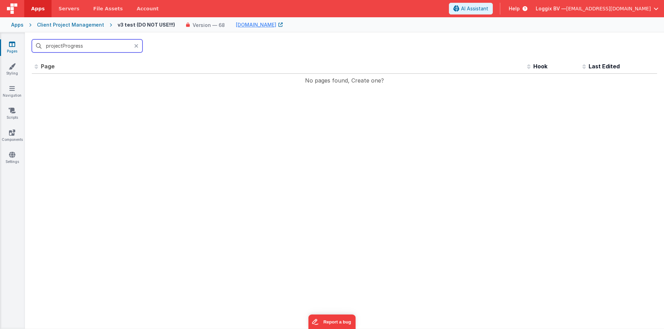
type input "projectProgress"
click at [92, 24] on div "Client Project Management" at bounding box center [70, 24] width 67 height 7
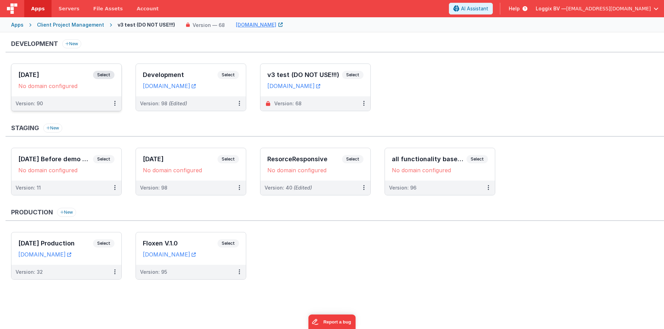
click at [72, 67] on div "23-4-2025 Select URLs No domain configured" at bounding box center [66, 80] width 110 height 32
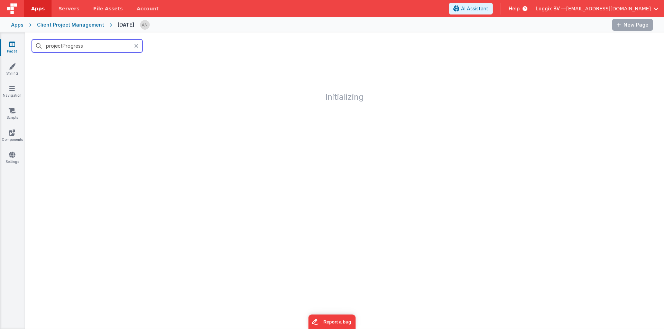
click at [65, 51] on input "projectProgress" at bounding box center [87, 45] width 111 height 13
click at [93, 48] on input "projectProgress" at bounding box center [87, 45] width 111 height 13
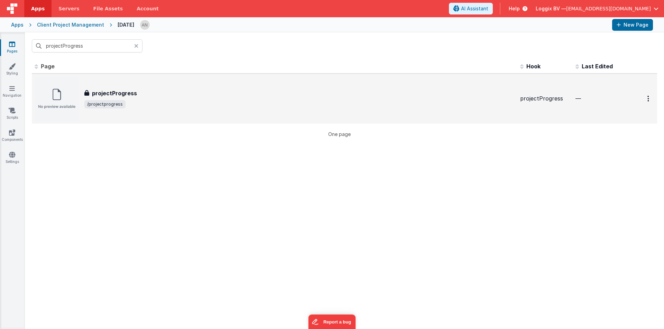
click at [125, 89] on h3 "projectProgress" at bounding box center [114, 93] width 45 height 8
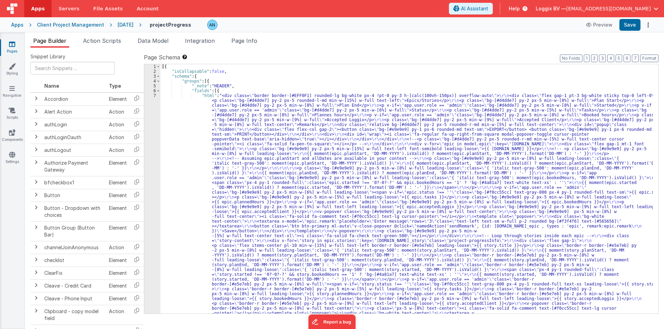
click at [150, 135] on div "7" at bounding box center [152, 219] width 16 height 252
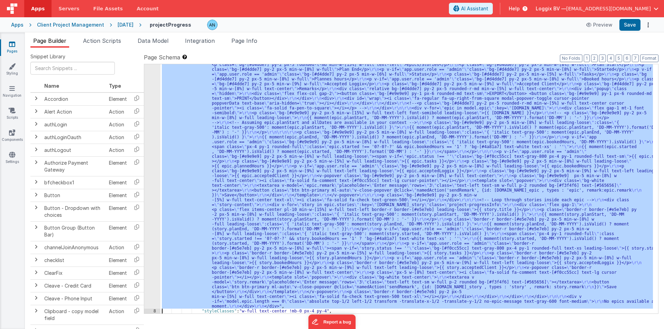
scroll to position [36, 0]
click at [150, 135] on div "7" at bounding box center [152, 183] width 16 height 252
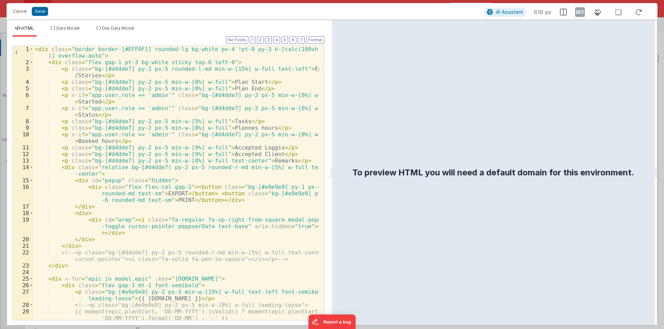
click at [169, 139] on div "< div class = "border border-[#EFF0F1] rounded-lg bg-white px-4 !pt-0 py-3 h-[c…" at bounding box center [176, 193] width 285 height 294
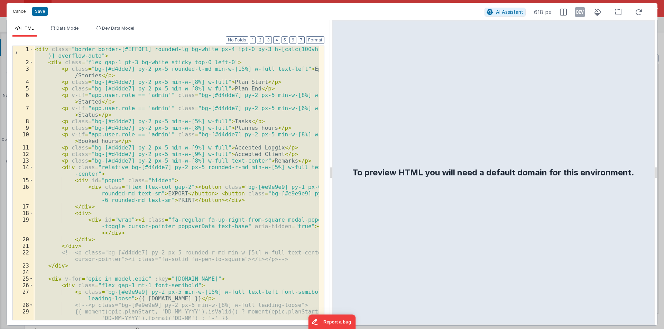
click at [22, 8] on button "Cancel" at bounding box center [19, 12] width 21 height 10
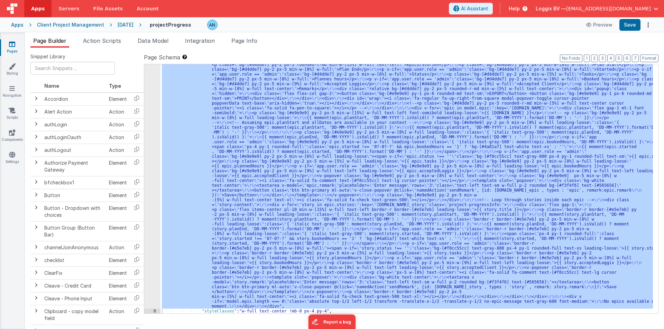
click at [92, 24] on div "Client Project Management" at bounding box center [70, 24] width 67 height 7
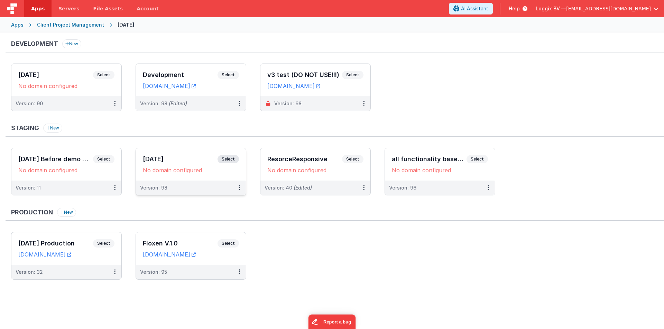
click at [158, 159] on h3 "16-7-20" at bounding box center [180, 159] width 75 height 7
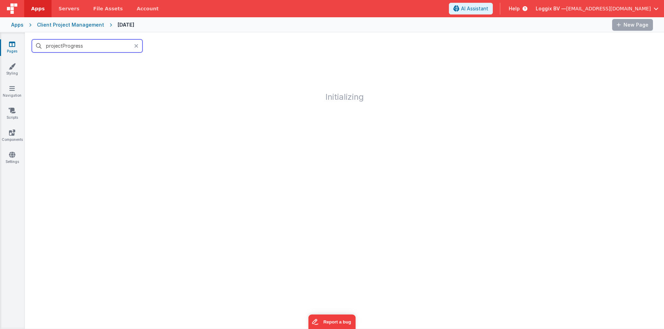
click at [89, 46] on input "projectProgress" at bounding box center [87, 45] width 111 height 13
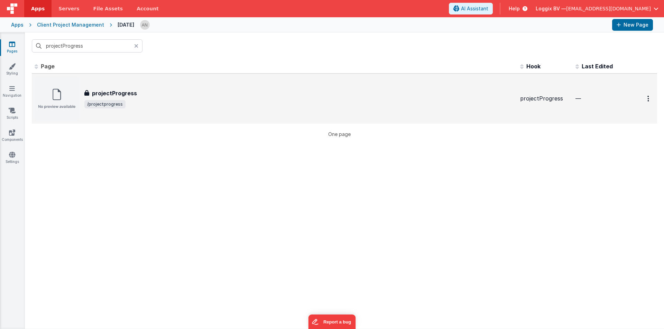
click at [146, 85] on div "projectProgress projectProgress /projectprogress" at bounding box center [275, 99] width 480 height 44
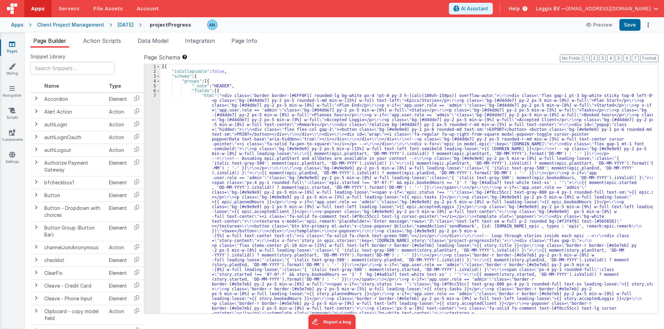
click at [188, 119] on div "[{ "isCollapsable" : false , "schema" : { "groups" : [{ "_note" : "HEADER" , "f…" at bounding box center [406, 317] width 492 height 506
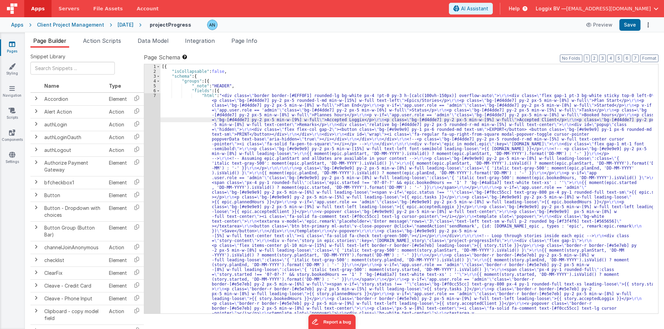
scroll to position [36, 0]
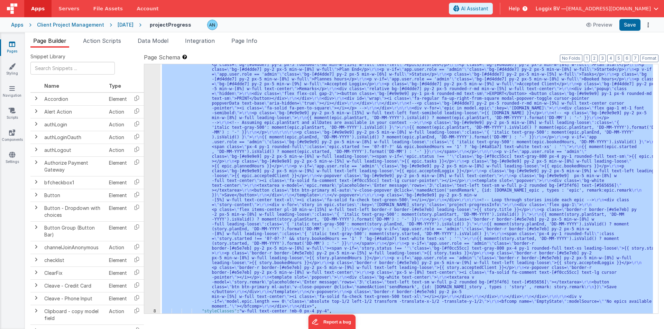
click at [152, 108] on div "7" at bounding box center [152, 183] width 16 height 252
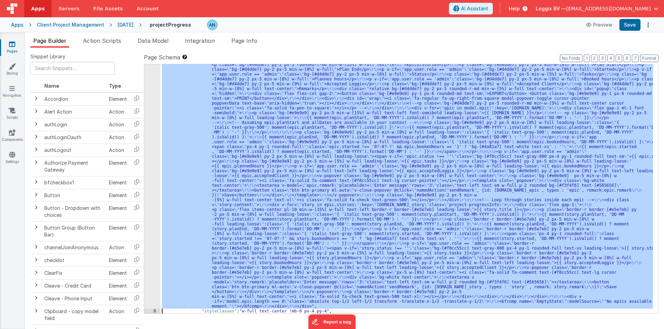
click at [152, 108] on div "7" at bounding box center [152, 183] width 16 height 252
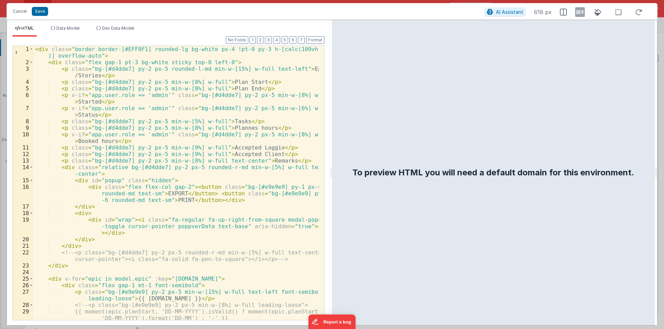
click at [162, 108] on div "< div class = "border border-[#EFF0F1] rounded-lg bg-white px-4 !pt-0 py-3 h-[c…" at bounding box center [176, 193] width 285 height 294
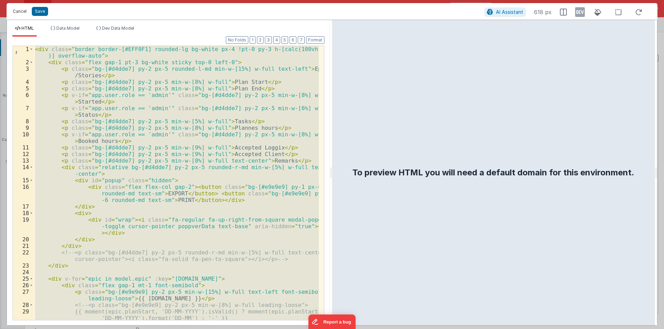
click at [17, 11] on button "Cancel" at bounding box center [19, 12] width 21 height 10
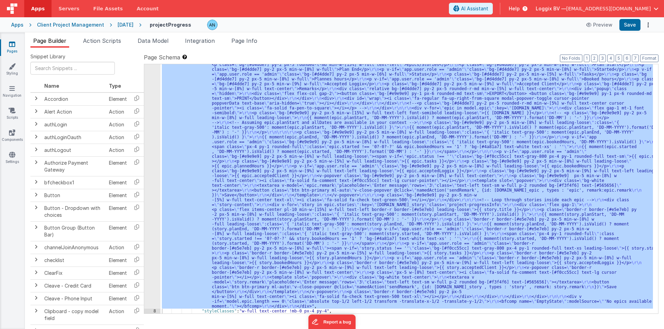
click at [91, 22] on div "Client Project Management" at bounding box center [70, 24] width 67 height 7
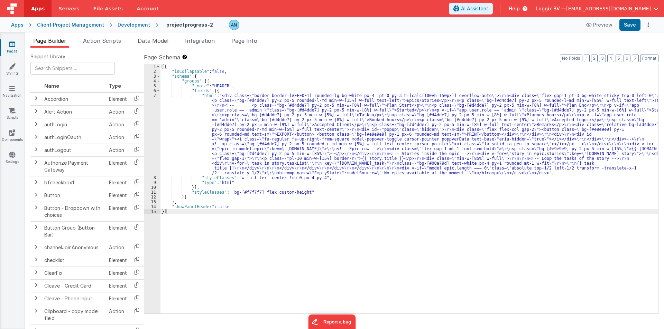
click at [233, 129] on div "[{ "isCollapsable" : false , "schema" : { "groups" : [{ "_note" : "HEADER" , "f…" at bounding box center [408, 193] width 497 height 259
click at [149, 100] on div "7" at bounding box center [152, 134] width 16 height 82
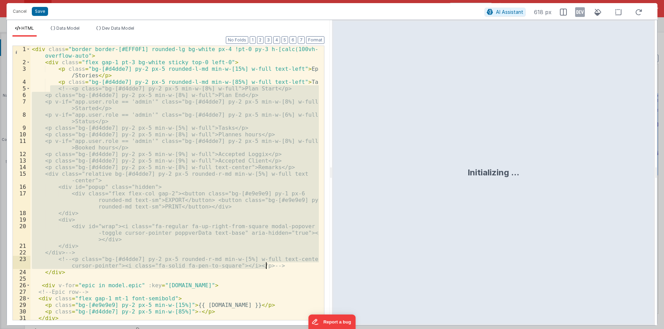
drag, startPoint x: 52, startPoint y: 88, endPoint x: 284, endPoint y: 264, distance: 291.6
click at [284, 264] on div "< div class = "border border-[#EFF0F1] rounded-lg bg-white px-4 !pt-0 py-3 h-[c…" at bounding box center [174, 193] width 288 height 294
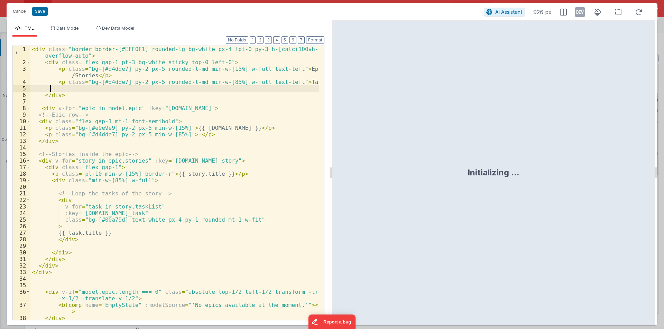
scroll to position [8, 0]
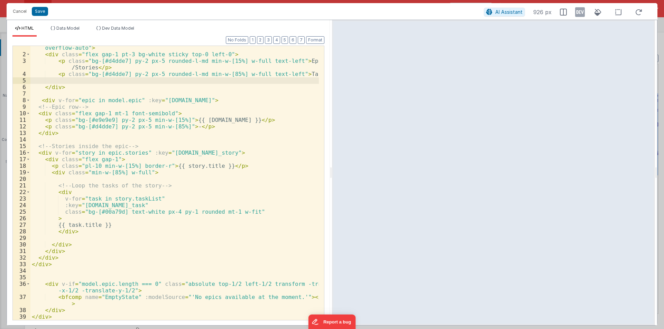
click at [94, 225] on div "< div class = "border border-[#EFF0F1] rounded-lg bg-white px-4 !pt-0 py-3 h-[c…" at bounding box center [174, 185] width 288 height 294
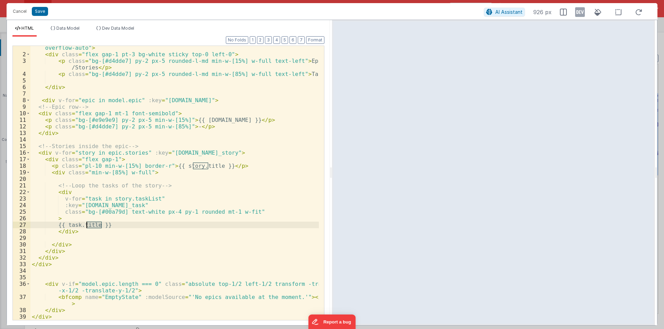
click at [94, 225] on div "< div class = "border border-[#EFF0F1] rounded-lg bg-white px-4 !pt-0 py-3 h-[c…" at bounding box center [174, 185] width 288 height 294
click at [114, 200] on div "< div class = "border border-[#EFF0F1] rounded-lg bg-white px-4 !pt-0 py-3 h-[c…" at bounding box center [174, 185] width 288 height 294
click at [142, 199] on div "< div class = "border border-[#EFF0F1] rounded-lg bg-white px-4 !pt-0 py-3 h-[c…" at bounding box center [174, 185] width 288 height 294
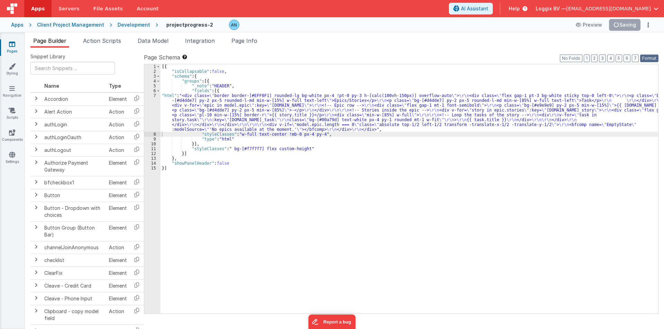
click at [648, 59] on button "Format" at bounding box center [649, 59] width 18 height 8
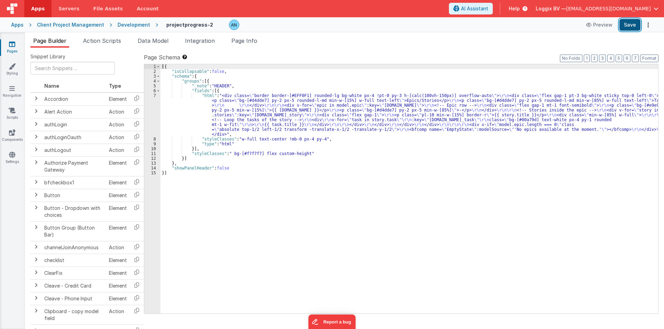
click at [626, 26] on button "Save" at bounding box center [629, 25] width 21 height 12
click at [646, 56] on button "Format" at bounding box center [649, 59] width 18 height 8
click at [203, 126] on div "[{ "isCollapsable" : false , "schema" : { "groups" : [{ "_note" : "HEADER" , "f…" at bounding box center [408, 193] width 497 height 259
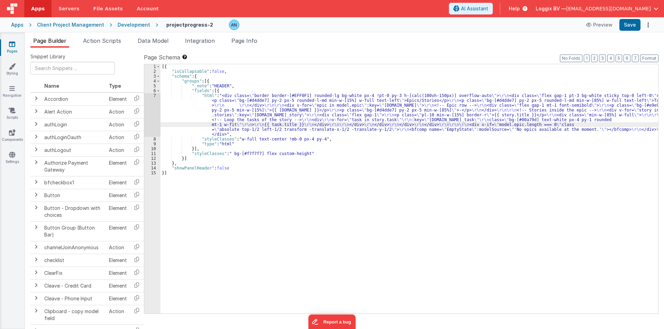
click at [152, 105] on div "7" at bounding box center [152, 115] width 16 height 44
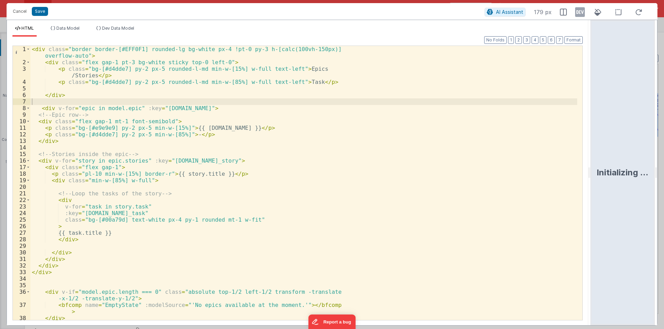
drag, startPoint x: 330, startPoint y: 172, endPoint x: 657, endPoint y: 185, distance: 327.2
click at [657, 185] on html "Cancel Save AI Assistant 179 px HTML Data Model Dev Data Model Format 7 6 5 4 3…" at bounding box center [332, 164] width 664 height 329
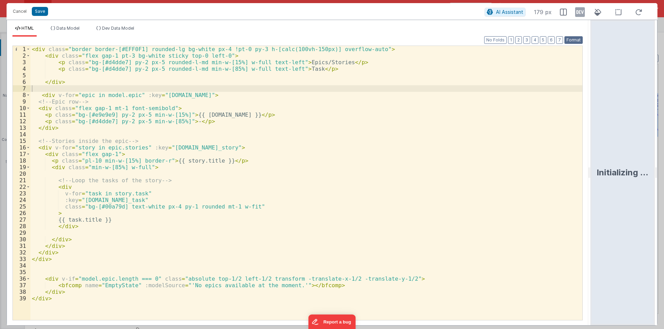
click at [572, 38] on button "Format" at bounding box center [573, 40] width 18 height 8
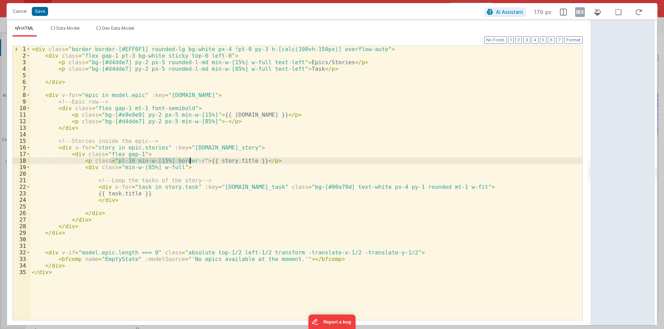
drag, startPoint x: 111, startPoint y: 161, endPoint x: 189, endPoint y: 160, distance: 77.8
click at [189, 160] on div "< div class = "border border-[#EFF0F1] rounded-lg bg-white px-4 !pt-0 py-3 h-[c…" at bounding box center [306, 190] width 552 height 288
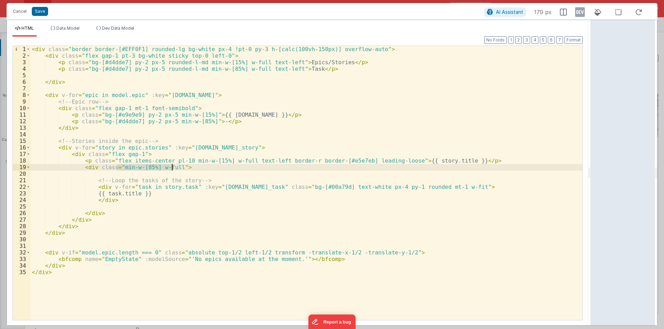
drag, startPoint x: 117, startPoint y: 167, endPoint x: 172, endPoint y: 166, distance: 54.6
click at [172, 166] on div "< div class = "border border-[#EFF0F1] rounded-lg bg-white px-4 !pt-0 py-3 h-[c…" at bounding box center [306, 190] width 552 height 288
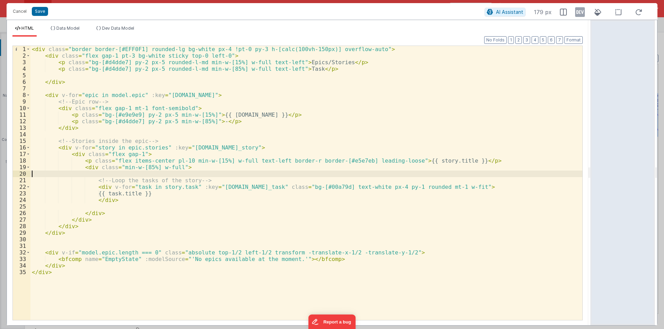
click at [118, 172] on div "< div class = "border border-[#EFF0F1] rounded-lg bg-white px-4 !pt-0 py-3 h-[c…" at bounding box center [306, 190] width 552 height 288
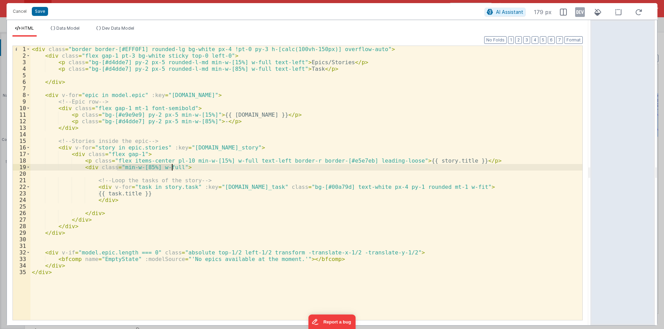
drag, startPoint x: 116, startPoint y: 168, endPoint x: 172, endPoint y: 167, distance: 56.4
click at [172, 167] on div "< div class = "border border-[#EFF0F1] rounded-lg bg-white px-4 !pt-0 py-3 h-[c…" at bounding box center [306, 190] width 552 height 288
click at [199, 168] on div "< div class = "border border-[#EFF0F1] rounded-lg bg-white px-4 !pt-0 py-3 h-[c…" at bounding box center [306, 190] width 552 height 288
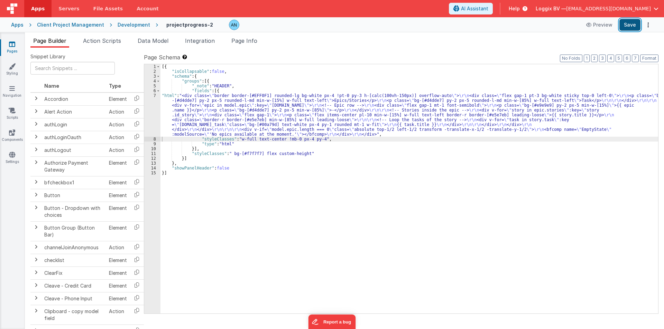
click at [631, 22] on button "Save" at bounding box center [629, 25] width 21 height 12
click at [649, 55] on button "Format" at bounding box center [649, 59] width 18 height 8
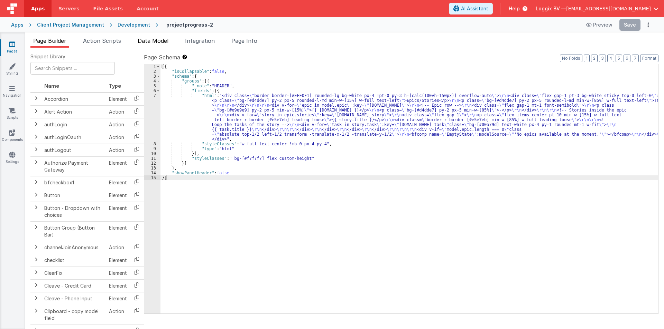
click at [151, 39] on span "Data Model" at bounding box center [153, 40] width 31 height 7
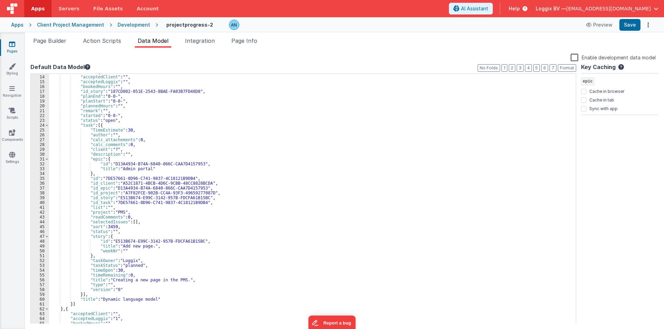
scroll to position [83, 0]
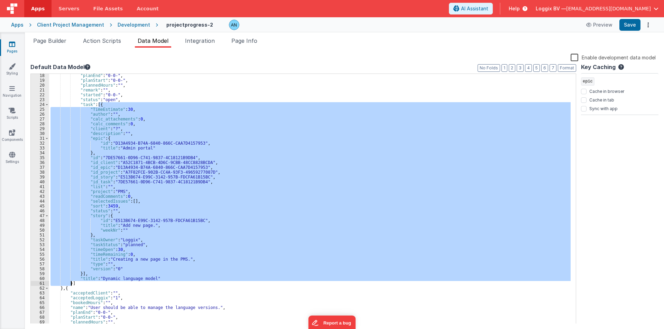
drag, startPoint x: 97, startPoint y: 104, endPoint x: 71, endPoint y: 281, distance: 179.3
click at [71, 281] on div ""planEnd" : "0-0-" , "planStart" : "0-0-" , "plannedHours" : "" , "remark" : ""…" at bounding box center [309, 203] width 521 height 260
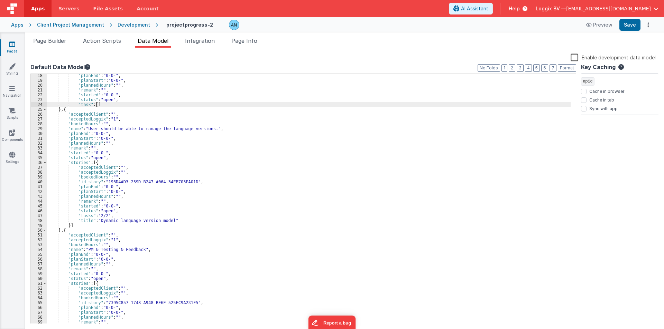
paste textarea
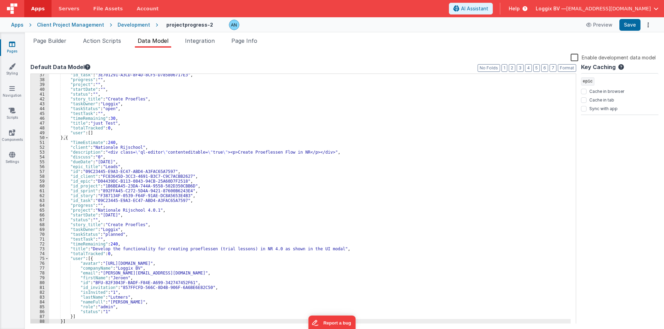
scroll to position [196, 0]
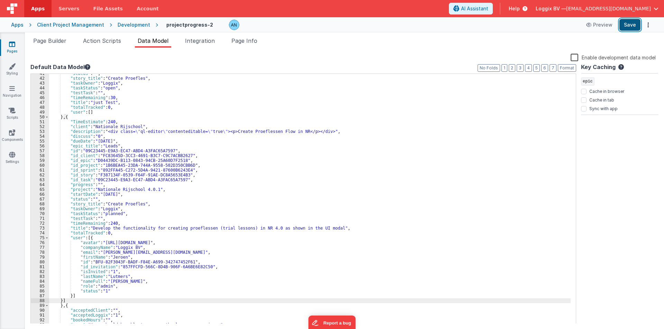
click at [629, 24] on button "Save" at bounding box center [629, 25] width 21 height 12
click at [633, 25] on button "Save" at bounding box center [629, 25] width 21 height 12
click at [571, 67] on button "Format" at bounding box center [567, 68] width 18 height 8
click at [564, 70] on button "Format" at bounding box center [567, 68] width 18 height 8
click at [629, 20] on button "Save" at bounding box center [629, 25] width 21 height 12
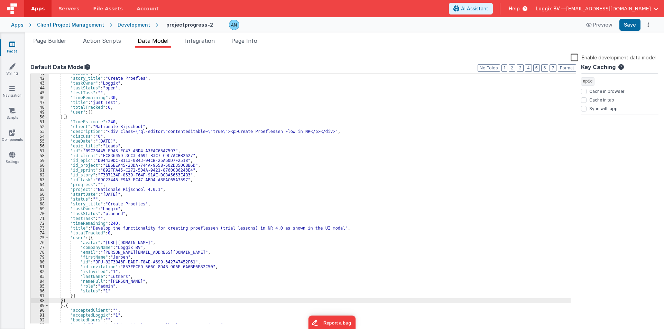
drag, startPoint x: 55, startPoint y: 42, endPoint x: 72, endPoint y: 61, distance: 25.2
click at [55, 42] on span "Page Builder" at bounding box center [49, 40] width 33 height 7
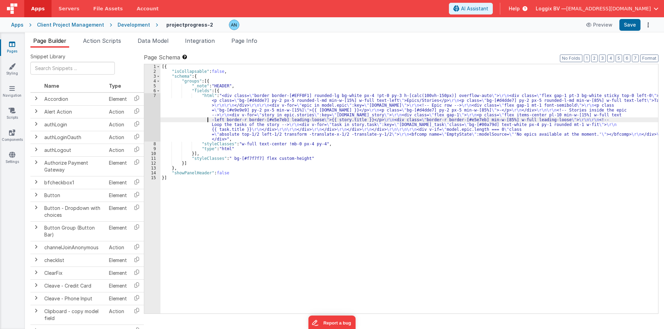
click at [171, 120] on div "[{ "isCollapsable" : false , "schema" : { "groups" : [{ "_note" : "HEADER" , "f…" at bounding box center [408, 193] width 497 height 259
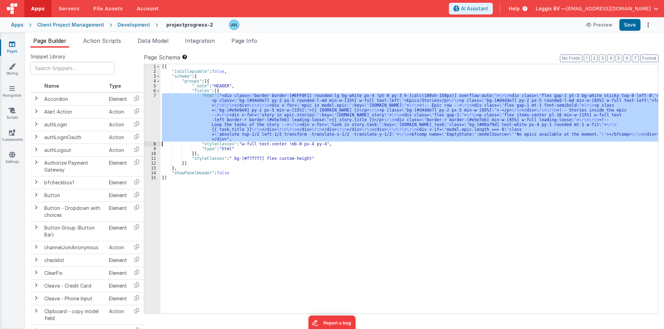
click at [150, 116] on div "7" at bounding box center [152, 117] width 16 height 48
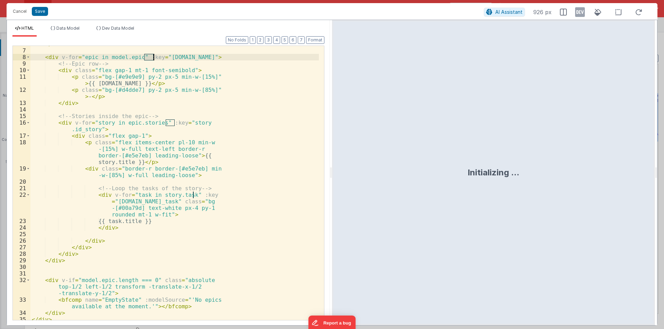
scroll to position [64, 0]
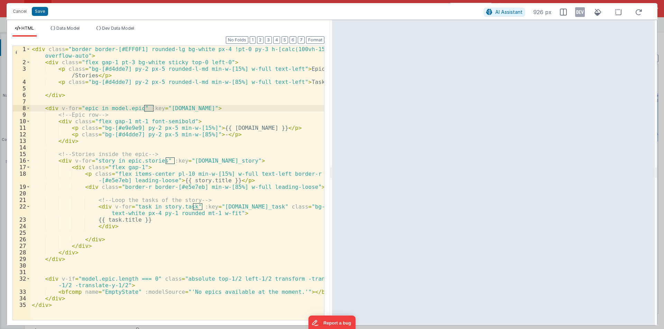
click at [75, 25] on div "HTML Data Model Dev Data Model Format 7 6 5 4 3 2 1 No Folds 1 2 3 4 5 6 7 8 9 …" at bounding box center [168, 173] width 323 height 306
click at [16, 13] on button "Cancel" at bounding box center [19, 12] width 21 height 10
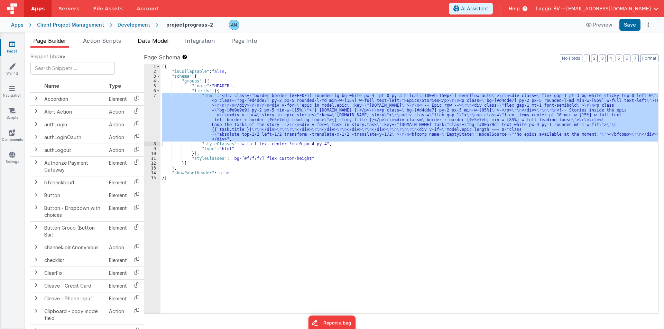
click at [147, 40] on span "Data Model" at bounding box center [153, 40] width 31 height 7
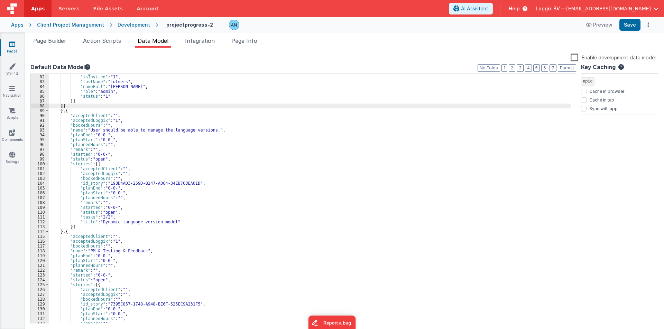
scroll to position [495, 0]
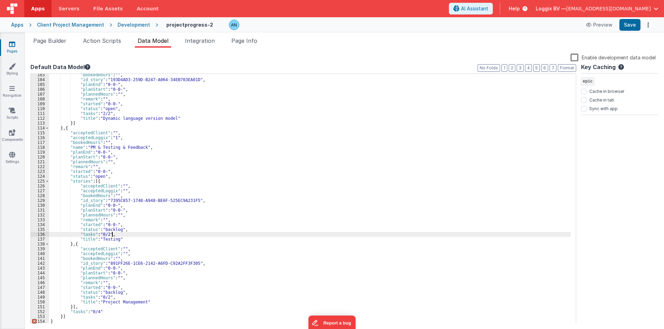
click at [204, 233] on div ""bookedHours" : "" , "id_story" : "193D4AD3-259D-B247-A064-34EB703EA01D" , "pla…" at bounding box center [309, 203] width 521 height 260
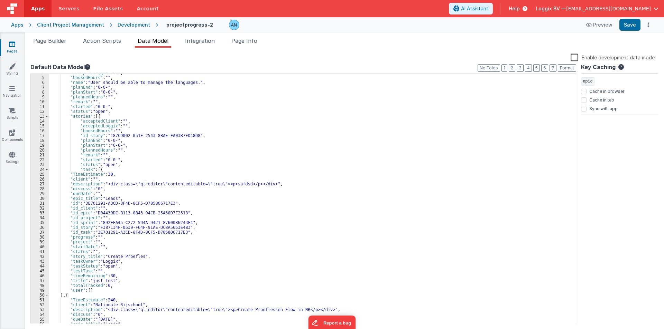
scroll to position [0, 0]
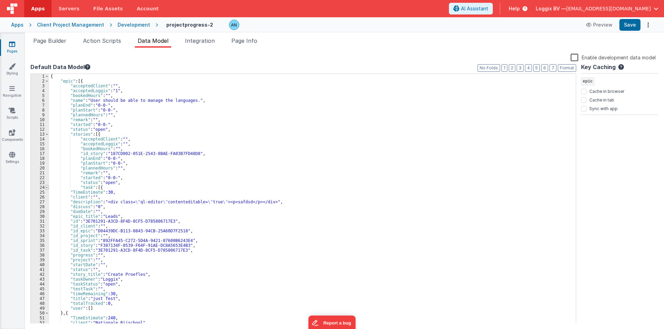
click at [46, 189] on span at bounding box center [47, 187] width 4 height 5
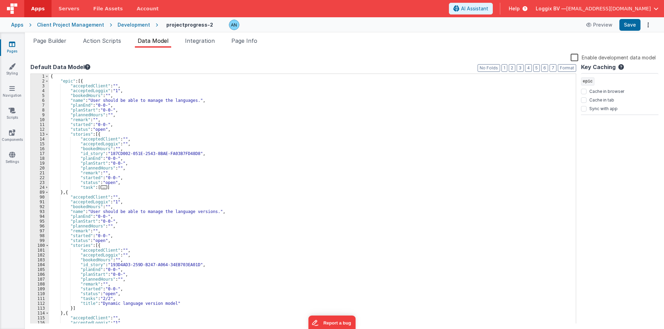
click at [47, 196] on div "90" at bounding box center [40, 197] width 18 height 5
click at [47, 82] on span at bounding box center [47, 81] width 4 height 5
click at [46, 134] on span at bounding box center [47, 134] width 4 height 5
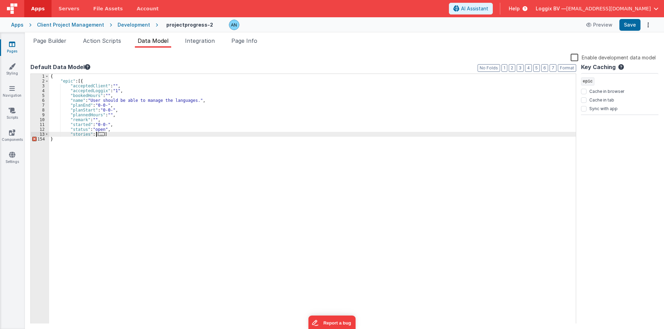
click at [111, 135] on div "{ "epic" : [{ "acceptedClient" : "" , "acceptedLoggix" : "1" , "bookedHours" : …" at bounding box center [312, 204] width 526 height 260
click at [47, 134] on span at bounding box center [47, 134] width 4 height 5
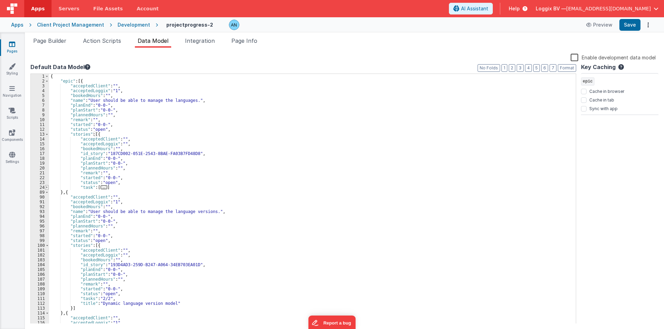
click at [48, 187] on span at bounding box center [47, 187] width 4 height 5
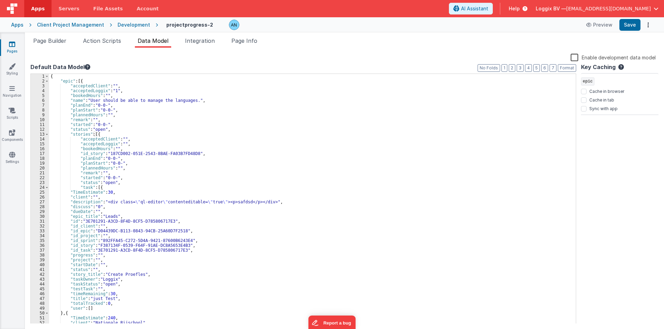
click at [99, 189] on div "{ "epic" : [{ "acceptedClient" : "" , "acceptedLoggix" : "1" , "bookedHours" : …" at bounding box center [309, 204] width 521 height 260
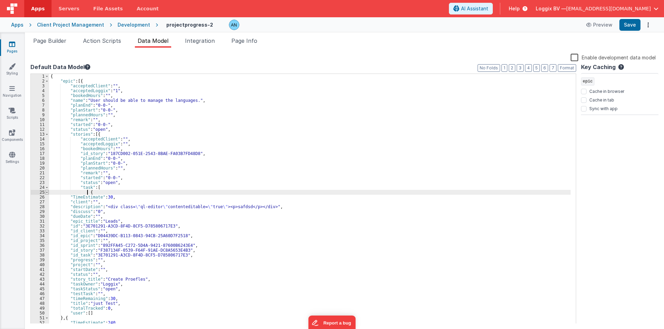
click at [47, 193] on span at bounding box center [47, 192] width 4 height 5
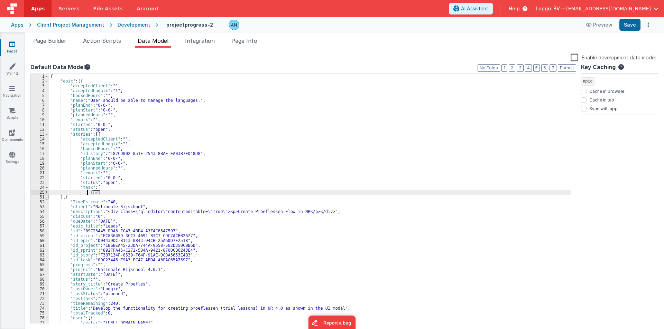
click at [47, 196] on span at bounding box center [47, 197] width 4 height 5
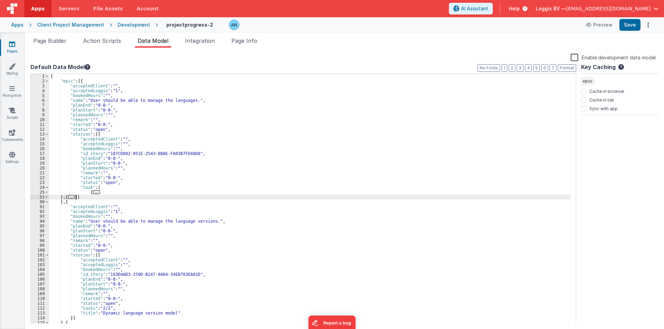
click at [76, 197] on div "{ "epic" : [{ "acceptedClient" : "" , "acceptedLoggix" : "1" , "bookedHours" : …" at bounding box center [309, 204] width 521 height 260
click at [48, 81] on span at bounding box center [47, 81] width 4 height 5
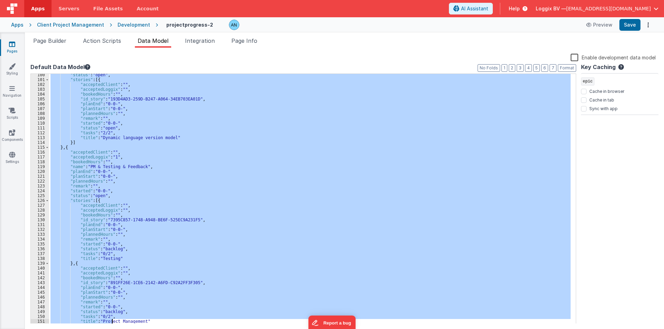
scroll to position [195, 0]
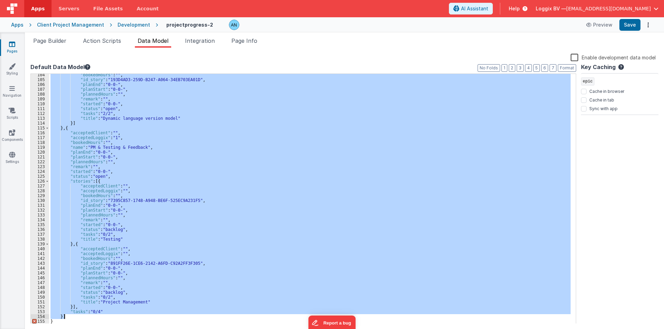
drag, startPoint x: 67, startPoint y: 93, endPoint x: 73, endPoint y: 315, distance: 222.3
click at [73, 315] on div ""bookedHours" : "" , "id_story" : "193D4AD3-259D-B247-A064-34EB703EA01D" , "pla…" at bounding box center [309, 203] width 521 height 260
click at [103, 310] on div ""bookedHours" : "" , "id_story" : "193D4AD3-259D-B247-A064-34EB703EA01D" , "pla…" at bounding box center [309, 199] width 521 height 250
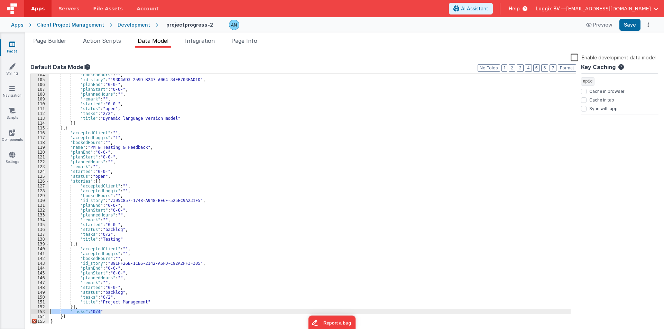
drag, startPoint x: 103, startPoint y: 310, endPoint x: 36, endPoint y: 311, distance: 66.4
click at [36, 311] on div "104 105 106 107 108 109 110 111 112 113 114 115 116 117 118 119 120 121 122 123…" at bounding box center [302, 199] width 545 height 251
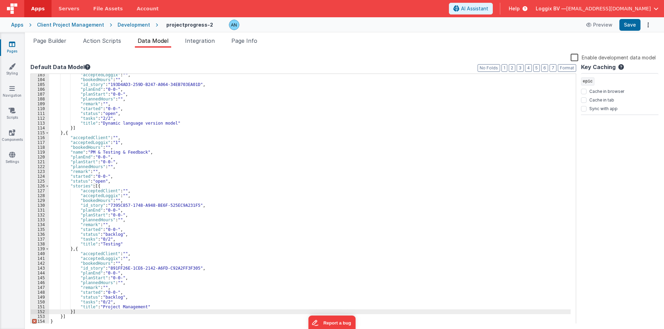
scroll to position [149, 0]
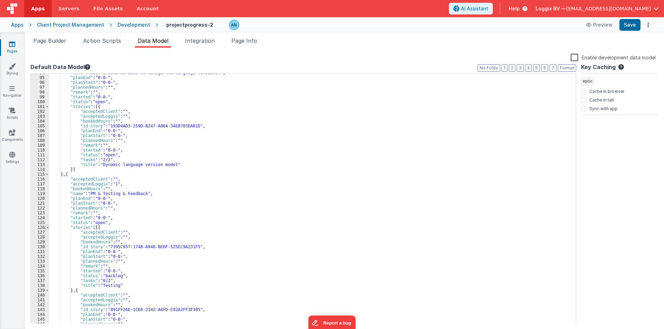
click at [47, 229] on span at bounding box center [47, 227] width 4 height 5
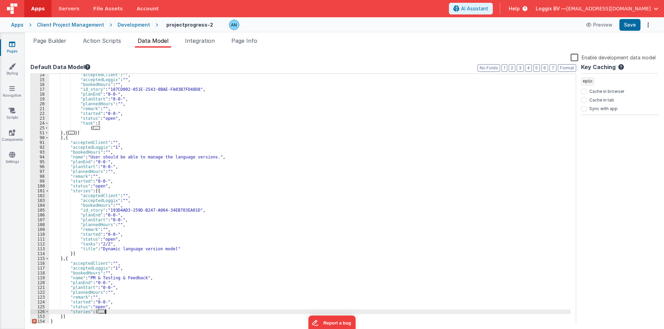
scroll to position [64, 0]
click at [48, 192] on span at bounding box center [47, 191] width 4 height 5
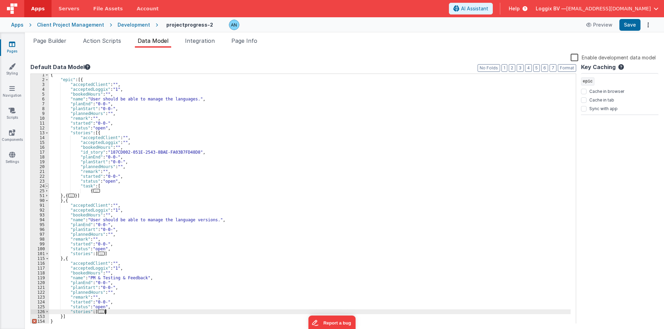
click at [48, 187] on span at bounding box center [47, 186] width 4 height 5
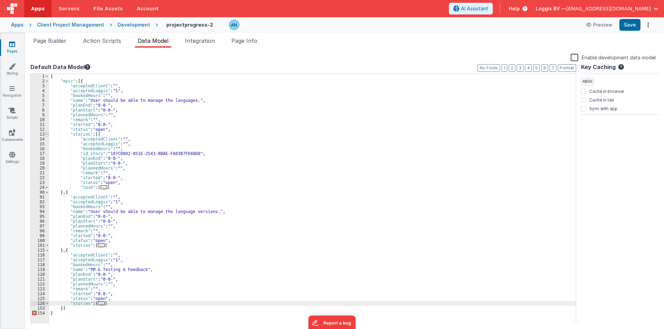
click at [46, 133] on span at bounding box center [47, 134] width 4 height 5
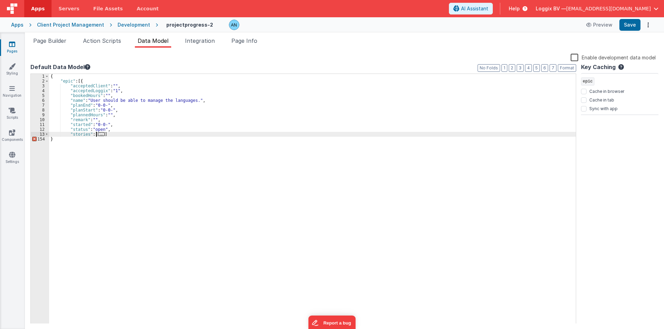
click at [81, 81] on div "{ "epic" : [{ "acceptedClient" : "" , "acceptedLoggix" : "1" , "bookedHours" : …" at bounding box center [312, 204] width 526 height 260
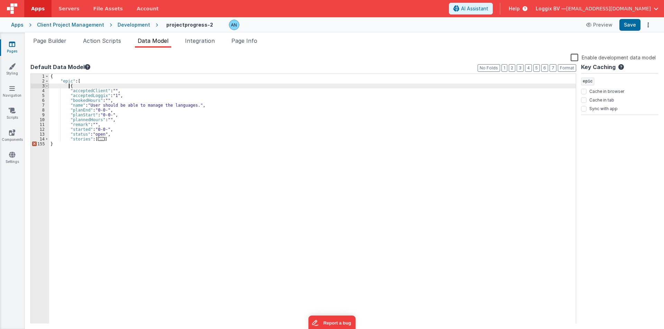
click at [48, 86] on span at bounding box center [47, 86] width 4 height 5
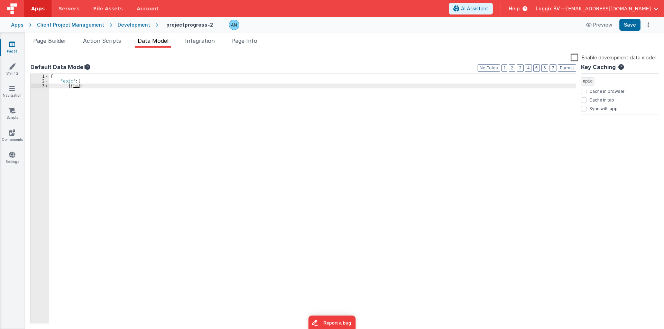
click at [93, 83] on div "{ "epic" : [ { ... }" at bounding box center [312, 204] width 526 height 260
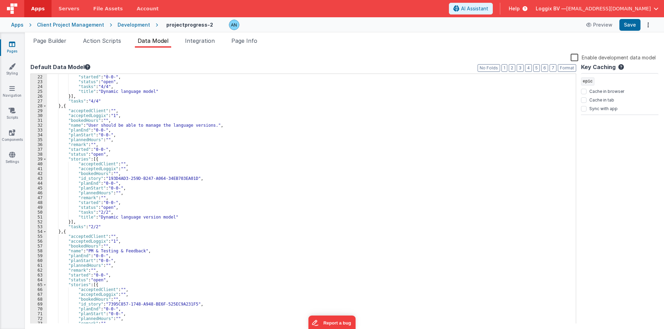
scroll to position [0, 0]
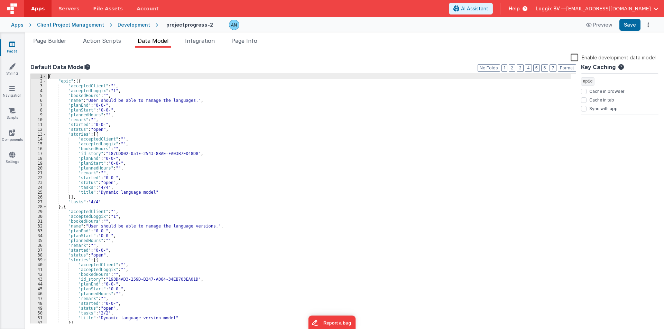
click at [78, 82] on div "{ "epic" : [{ "acceptedClient" : "" , "acceptedLoggix" : "1" , "bookedHours" : …" at bounding box center [308, 204] width 523 height 260
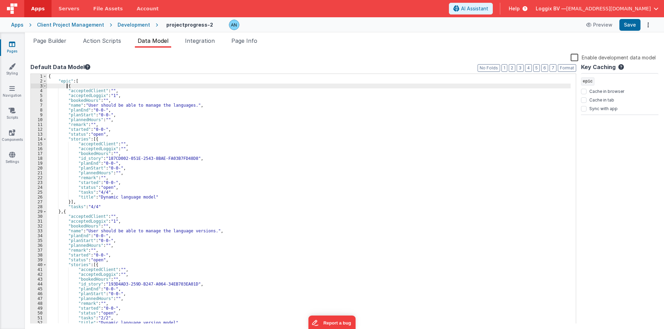
click at [45, 86] on span at bounding box center [45, 86] width 4 height 5
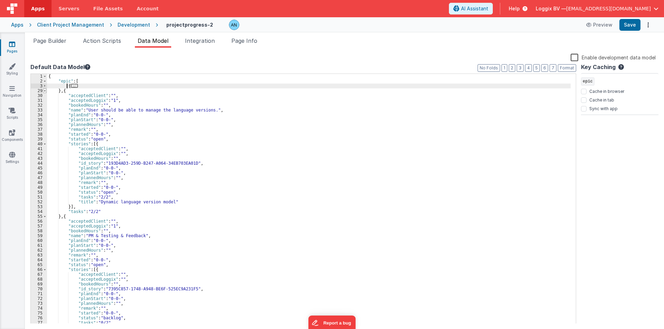
click at [45, 92] on span at bounding box center [45, 90] width 4 height 5
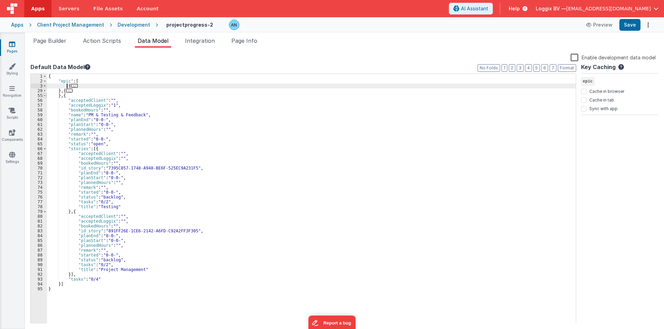
click at [45, 95] on span at bounding box center [45, 95] width 4 height 5
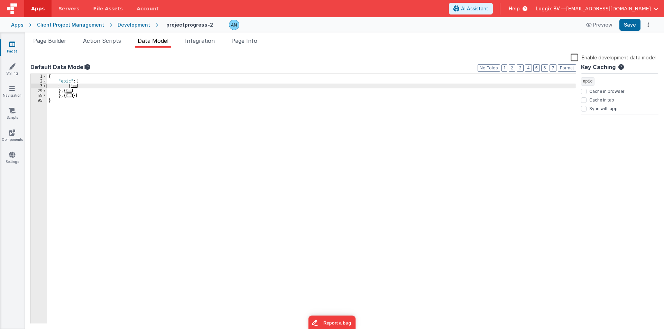
click at [43, 85] on span at bounding box center [45, 86] width 4 height 5
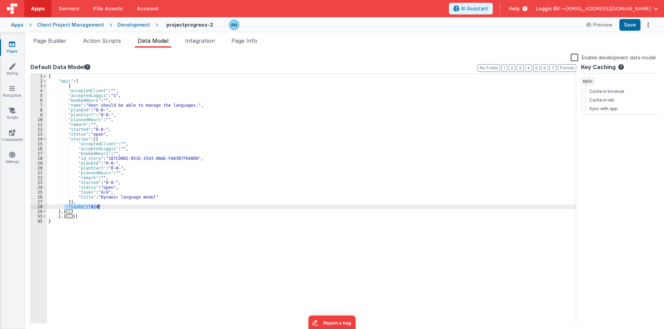
drag, startPoint x: 65, startPoint y: 205, endPoint x: 106, endPoint y: 206, distance: 41.1
click at [106, 206] on div "{ "epic" : [ { "acceptedClient" : "" , "acceptedLoggix" : "1" , "bookedHours" :…" at bounding box center [311, 204] width 529 height 260
drag, startPoint x: 96, startPoint y: 191, endPoint x: 109, endPoint y: 191, distance: 12.8
click at [109, 191] on div "{ "epic" : [ { "acceptedClient" : "" , "acceptedLoggix" : "1" , "bookedHours" :…" at bounding box center [311, 204] width 529 height 260
paste textarea
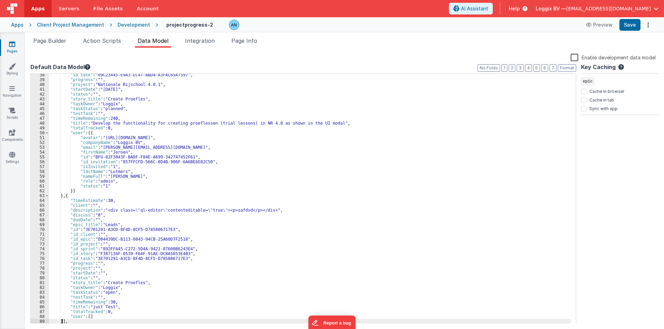
scroll to position [205, 0]
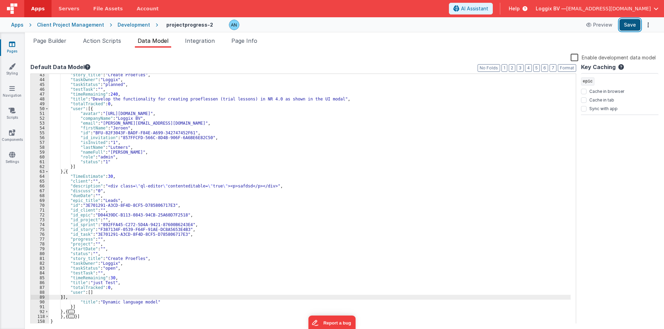
click at [634, 20] on button "Save" at bounding box center [629, 25] width 21 height 12
click at [625, 25] on button "Save" at bounding box center [629, 25] width 21 height 12
click at [511, 69] on button "2" at bounding box center [511, 68] width 7 height 8
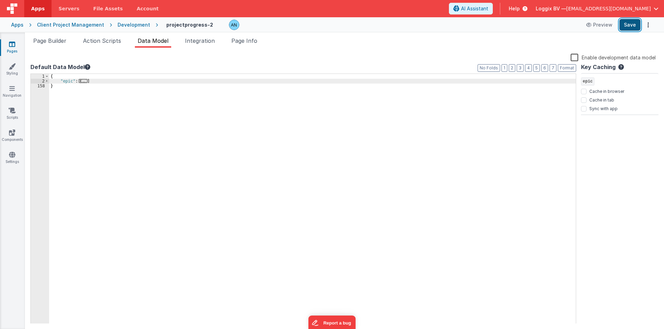
click at [627, 26] on button "Save" at bounding box center [629, 25] width 21 height 12
click at [568, 67] on button "Format" at bounding box center [567, 68] width 18 height 8
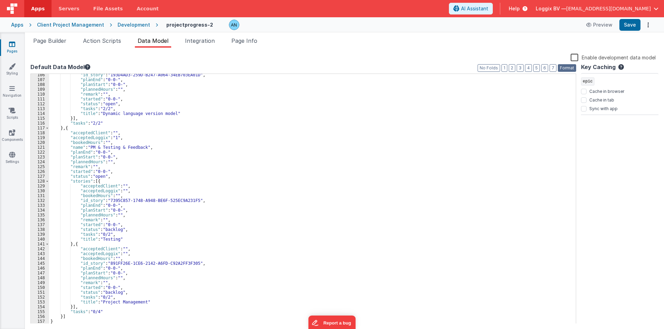
scroll to position [509, 0]
click at [45, 40] on span "Page Builder" at bounding box center [49, 40] width 33 height 7
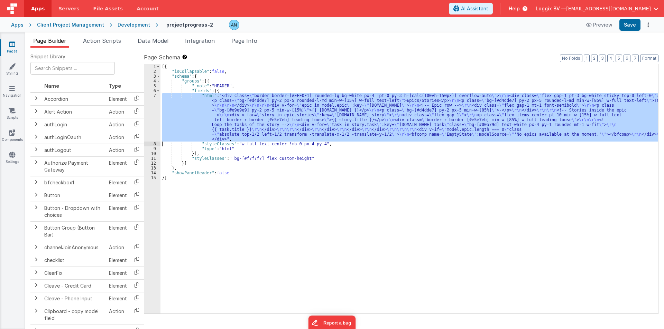
click at [152, 111] on div "7" at bounding box center [152, 117] width 16 height 48
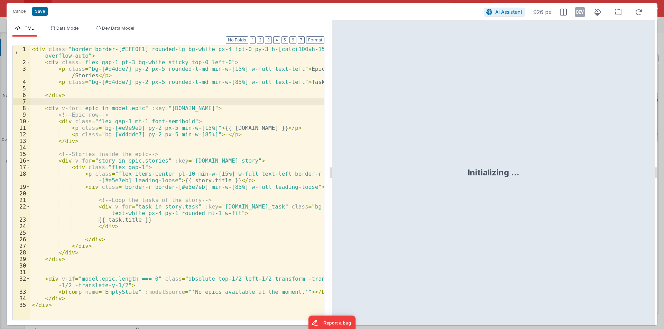
click at [179, 207] on div "< div class = "border border-[#EFF0F1] rounded-lg bg-white px-4 !pt-0 py-3 h-[c…" at bounding box center [176, 193] width 293 height 294
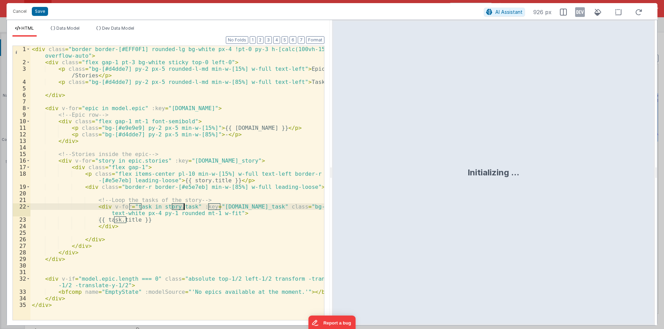
click at [179, 207] on div "< div class = "border border-[#EFF0F1] rounded-lg bg-white px-4 !pt-0 py-3 h-[c…" at bounding box center [176, 193] width 293 height 294
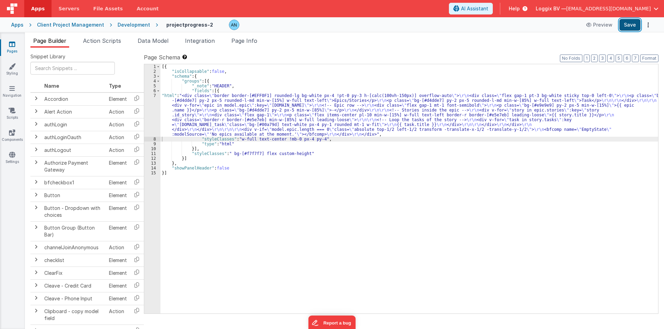
click at [637, 23] on button "Save" at bounding box center [629, 25] width 21 height 12
click at [654, 59] on button "Format" at bounding box center [649, 59] width 18 height 8
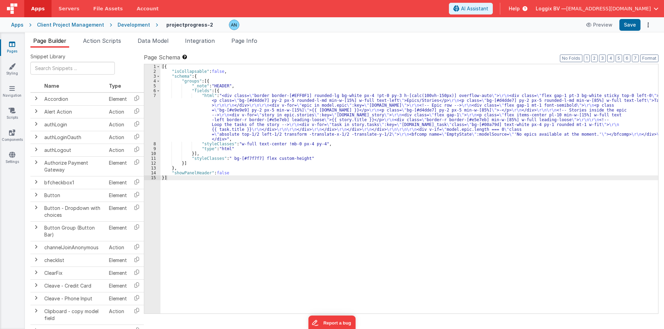
click at [175, 111] on div "[{ "isCollapsable" : false , "schema" : { "groups" : [{ "_note" : "HEADER" , "f…" at bounding box center [408, 193] width 497 height 259
click at [148, 106] on div "7" at bounding box center [152, 117] width 16 height 48
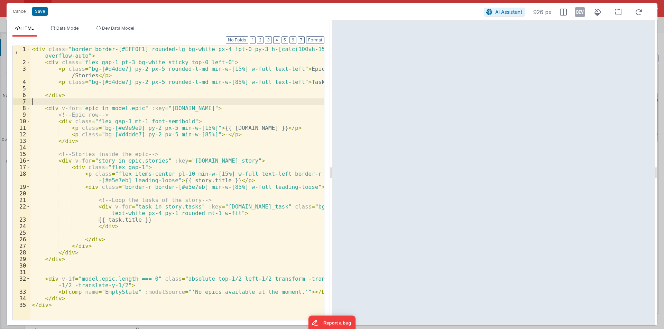
click at [116, 187] on div "< div class = "border border-[#EFF0F1] rounded-lg bg-white px-4 !pt-0 py-3 h-[c…" at bounding box center [176, 193] width 293 height 294
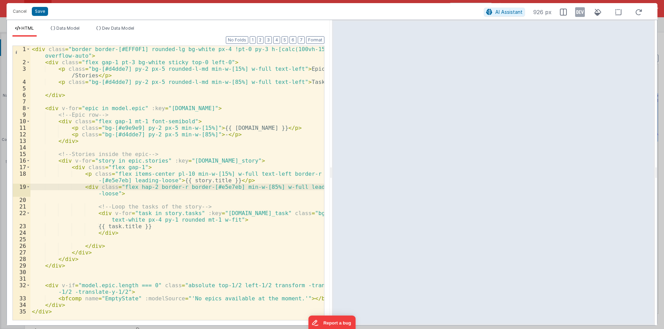
click at [134, 186] on div "< div class = "border border-[#EFF0F1] rounded-lg bg-white px-4 !pt-0 py-3 h-[c…" at bounding box center [176, 193] width 293 height 294
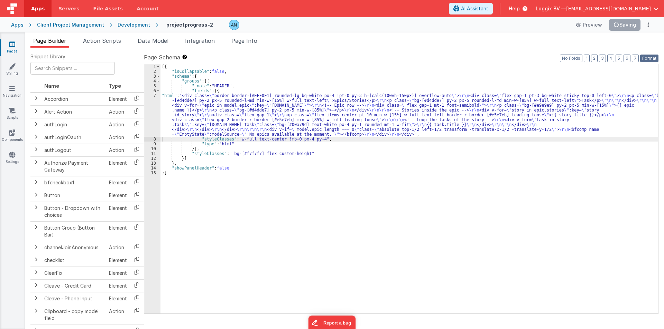
click at [648, 57] on button "Format" at bounding box center [649, 59] width 18 height 8
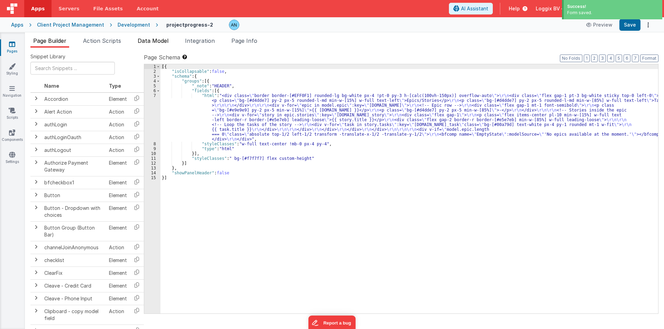
click at [149, 40] on span "Data Model" at bounding box center [153, 40] width 31 height 7
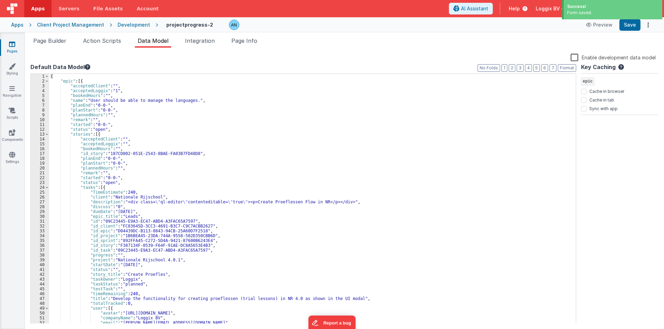
click at [79, 81] on div "{ "epic" : [{ "acceptedClient" : "" , "acceptedLoggix" : "1" , "bookedHours" : …" at bounding box center [309, 204] width 521 height 260
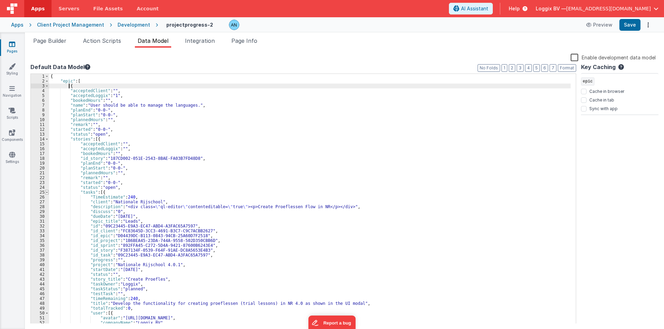
click at [48, 192] on span at bounding box center [47, 192] width 4 height 5
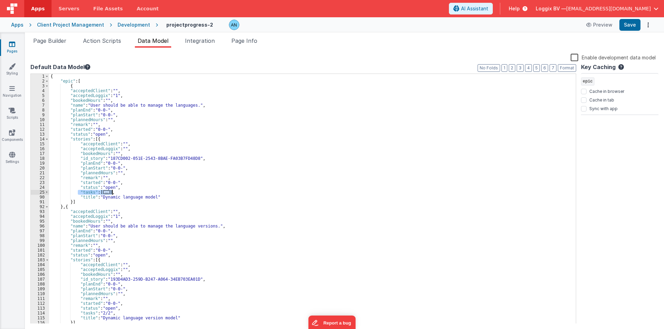
drag, startPoint x: 77, startPoint y: 191, endPoint x: 118, endPoint y: 191, distance: 41.1
click at [118, 191] on div "{ "epic" : [ { "acceptedClient" : "" , "acceptedLoggix" : "1" , "bookedHours" :…" at bounding box center [309, 204] width 521 height 260
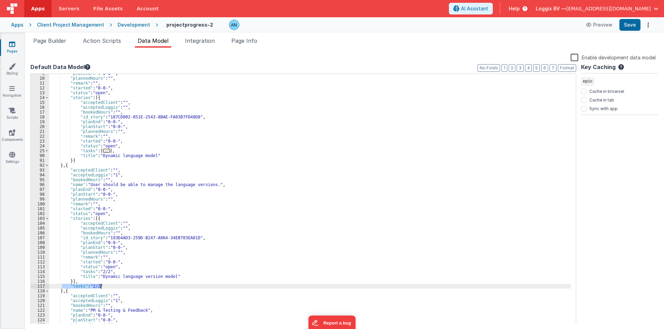
drag, startPoint x: 63, startPoint y: 285, endPoint x: 107, endPoint y: 287, distance: 44.6
click at [107, 287] on div ""planStart" : "0-0-" , "plannedHours" : "" , "remark" : "" , "started" : "0-0-"…" at bounding box center [309, 201] width 521 height 260
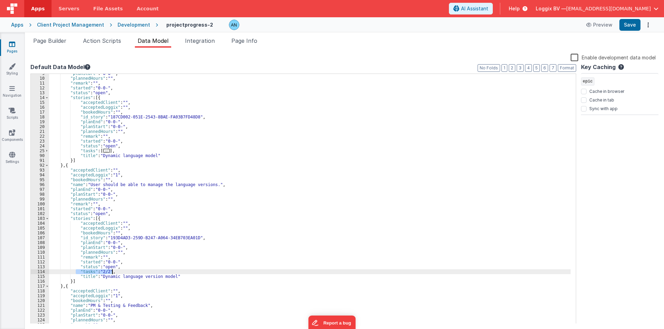
drag, startPoint x: 75, startPoint y: 272, endPoint x: 121, endPoint y: 271, distance: 46.0
click at [121, 271] on div ""planStart" : "0-0-" , "plannedHours" : "" , "remark" : "" , "started" : "0-0-"…" at bounding box center [309, 201] width 521 height 260
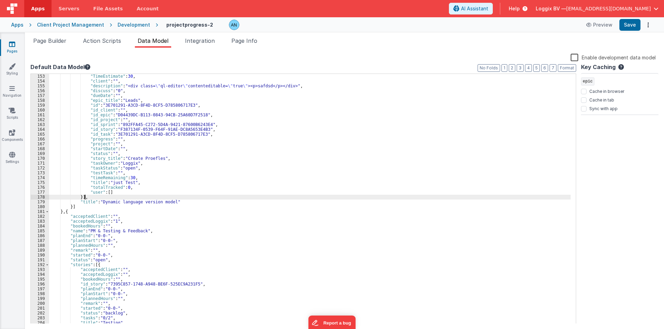
scroll to position [509, 0]
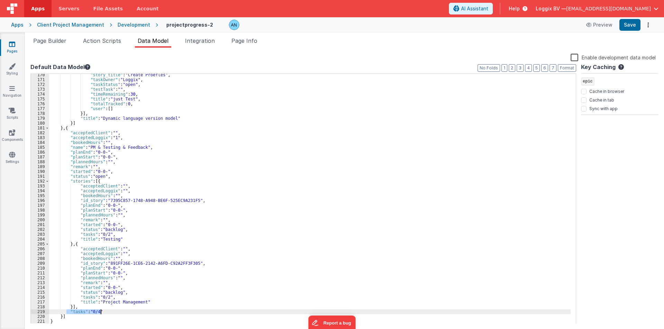
drag, startPoint x: 67, startPoint y: 312, endPoint x: 108, endPoint y: 313, distance: 40.4
click at [108, 313] on div ""story_title" : "Create Proefles" , "taskOwner" : "Loggix" , "taskStatus" : "op…" at bounding box center [309, 203] width 521 height 260
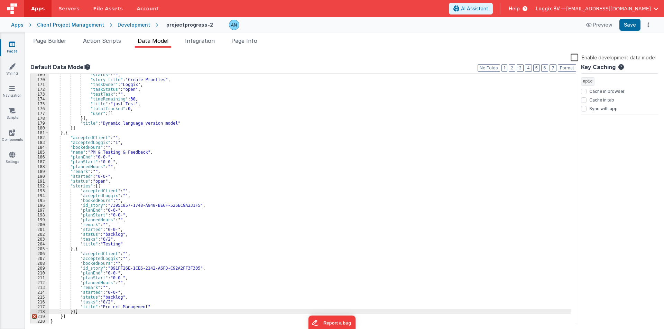
scroll to position [505, 0]
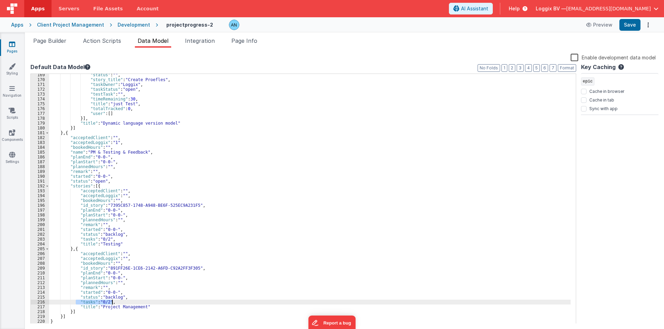
drag, startPoint x: 76, startPoint y: 301, endPoint x: 116, endPoint y: 303, distance: 39.8
click at [116, 303] on div ""status" : "" , "story_title" : "Create Proefles" , "taskOwner" : "Loggix" , "t…" at bounding box center [309, 203] width 521 height 260
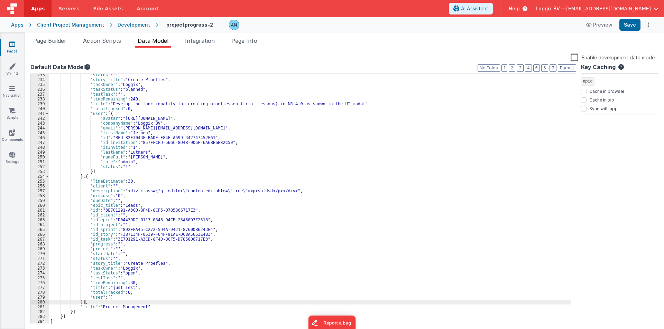
scroll to position [814, 0]
click at [624, 24] on button "Save" at bounding box center [629, 25] width 21 height 12
click at [570, 66] on button "Format" at bounding box center [567, 68] width 18 height 8
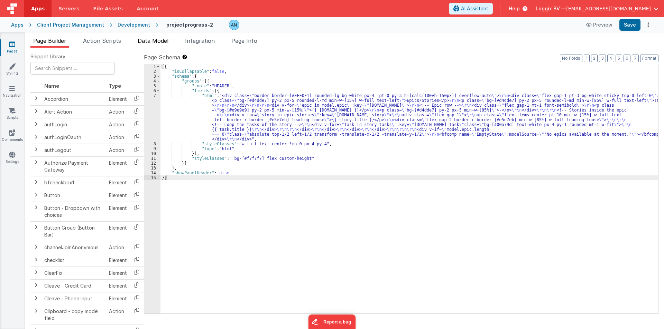
click at [151, 42] on span "Data Model" at bounding box center [153, 40] width 31 height 7
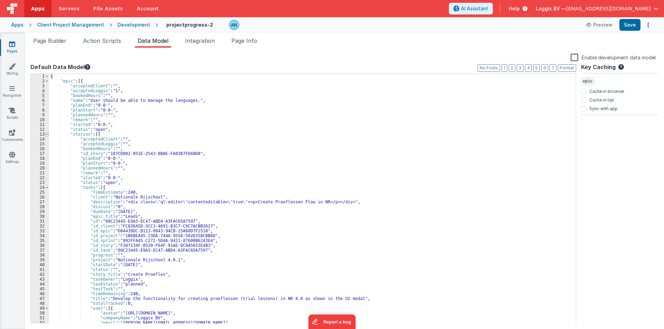
click at [47, 135] on span at bounding box center [47, 134] width 4 height 5
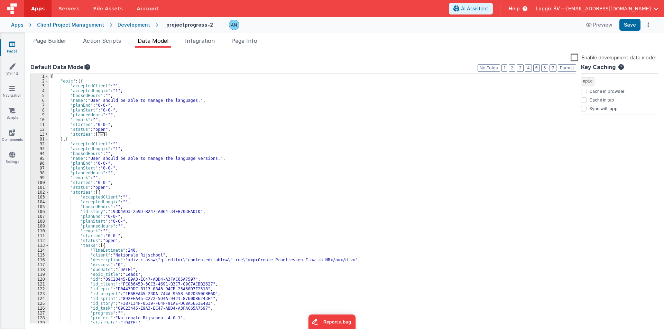
click at [49, 193] on div "102" at bounding box center [40, 192] width 18 height 5
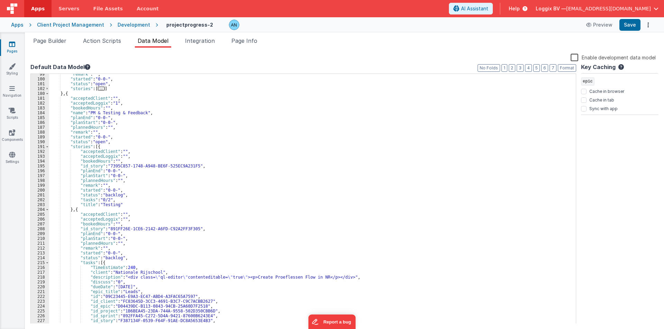
scroll to position [104, 0]
drag, startPoint x: 73, startPoint y: 199, endPoint x: 115, endPoint y: 198, distance: 41.5
click at [115, 198] on div ""remark" : "" , "started" : "0-0-" , "status" : "open" , "stories" : [ ... ] } …" at bounding box center [309, 202] width 521 height 260
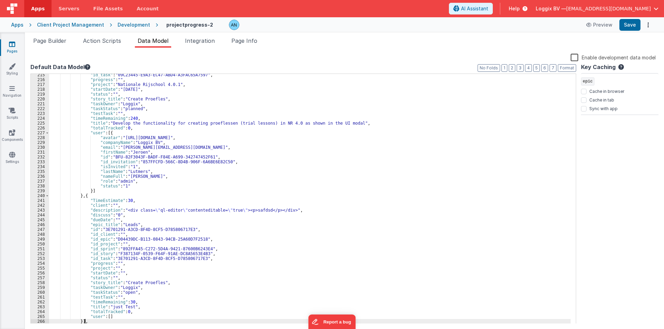
scroll to position [292, 0]
drag, startPoint x: 128, startPoint y: 123, endPoint x: 340, endPoint y: 122, distance: 212.9
click at [340, 122] on div ""id_task" : "09C23445-E9A3-EC47-ABD4-A3FAC65A7597" , "progress" : "" , "project…" at bounding box center [309, 203] width 521 height 260
click at [628, 27] on button "Save" at bounding box center [629, 25] width 21 height 12
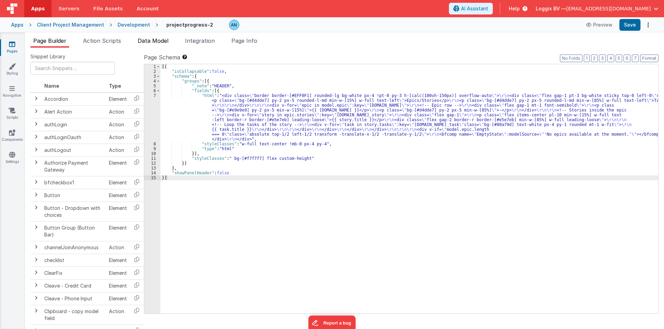
click at [150, 41] on span "Data Model" at bounding box center [153, 40] width 31 height 7
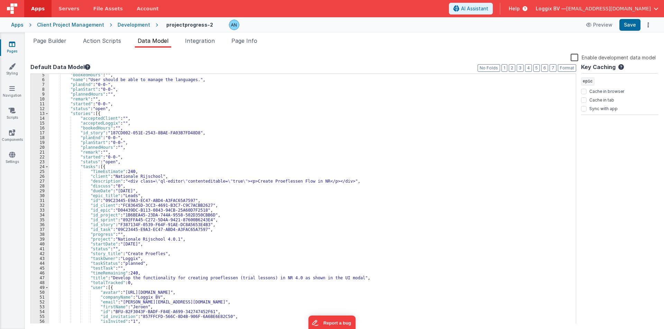
scroll to position [62, 0]
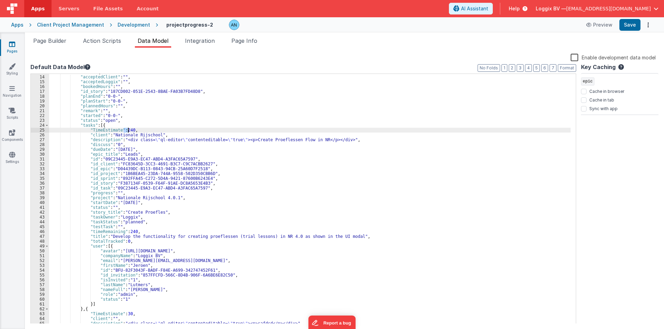
drag, startPoint x: 124, startPoint y: 131, endPoint x: 129, endPoint y: 130, distance: 5.2
click at [129, 130] on div ""stories" : [{ "acceptedClient" : "" , "acceptedLoggix" : "" , "bookedHours" : …" at bounding box center [309, 200] width 521 height 260
click at [635, 25] on button "Save" at bounding box center [629, 25] width 21 height 12
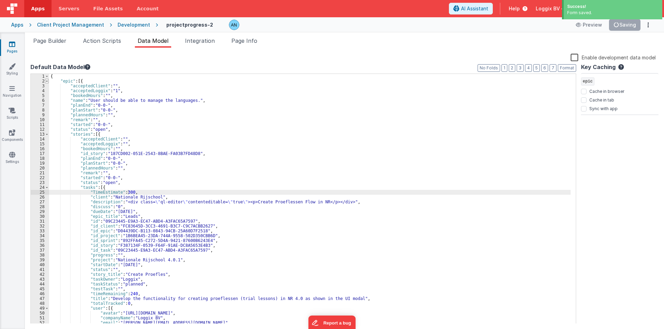
click at [45, 82] on span at bounding box center [47, 81] width 4 height 5
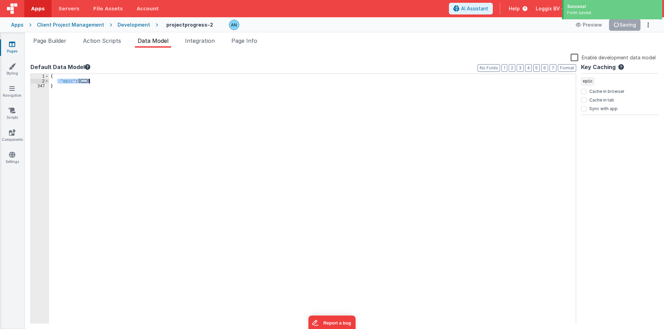
drag, startPoint x: 58, startPoint y: 82, endPoint x: 106, endPoint y: 81, distance: 48.7
click at [106, 81] on div "{ "epic" : [ ... ] }" at bounding box center [312, 204] width 526 height 260
click at [62, 39] on span "Page Builder" at bounding box center [49, 40] width 33 height 7
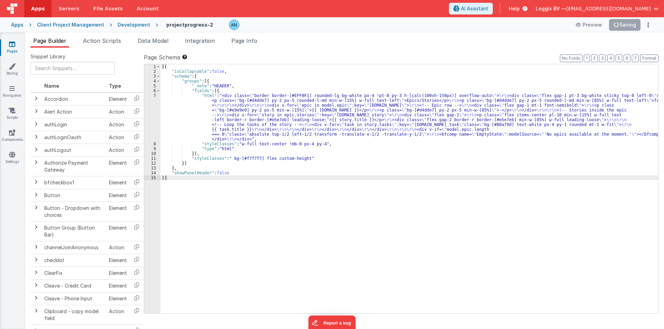
click at [172, 126] on div "[{ "isCollapsable" : false , "schema" : { "groups" : [{ "_note" : "HEADER" , "f…" at bounding box center [408, 193] width 497 height 259
click at [153, 116] on div "7" at bounding box center [152, 117] width 16 height 48
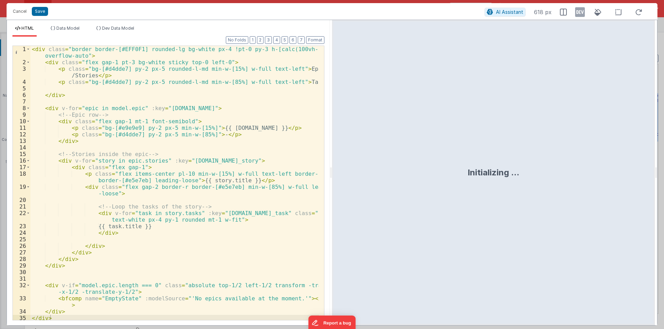
click at [118, 217] on div "< div class = "border border-[#EFF0F1] rounded-lg bg-white px-4 !pt-0 py-3 h-[c…" at bounding box center [174, 193] width 288 height 294
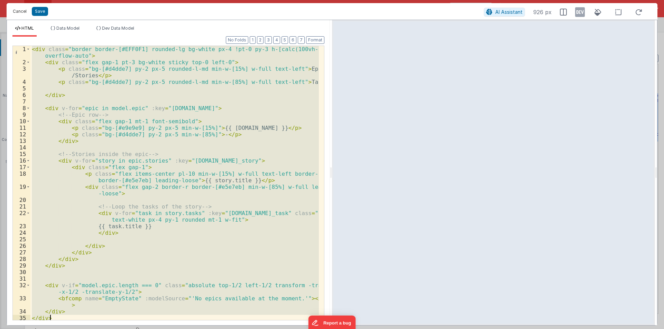
click at [22, 14] on button "Cancel" at bounding box center [19, 12] width 21 height 10
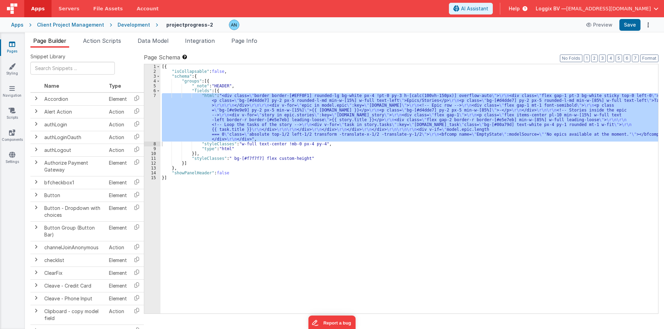
click at [123, 23] on div "Development" at bounding box center [134, 24] width 32 height 7
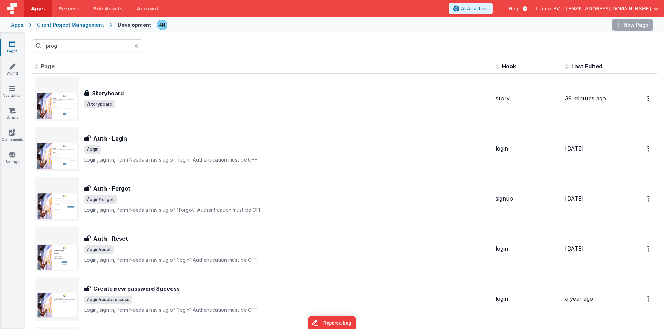
click at [78, 46] on input "prog" at bounding box center [87, 45] width 111 height 13
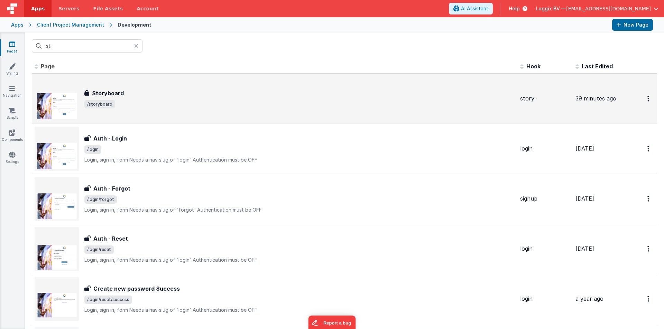
type input "st"
click at [119, 99] on div "Storyboard Storyboard /storyboard" at bounding box center [299, 98] width 430 height 19
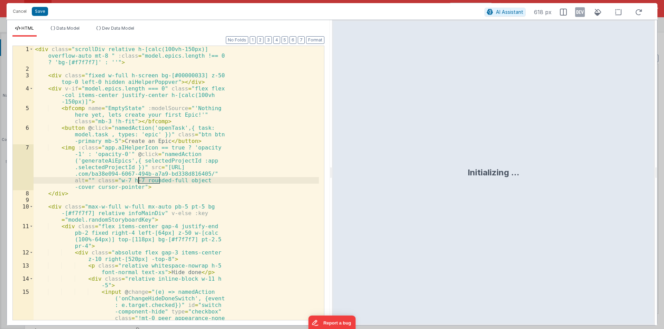
scroll to position [1575, 0]
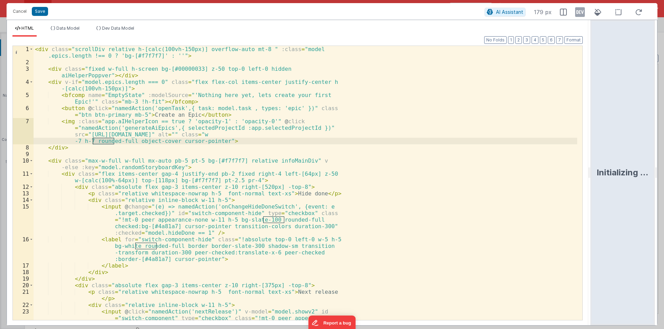
drag, startPoint x: 331, startPoint y: 171, endPoint x: 636, endPoint y: 161, distance: 305.1
click at [635, 161] on html "Cancel Save AI Assistant 179 px HTML Data Model Dev Data Model Format 7 6 5 4 3…" at bounding box center [332, 164] width 664 height 329
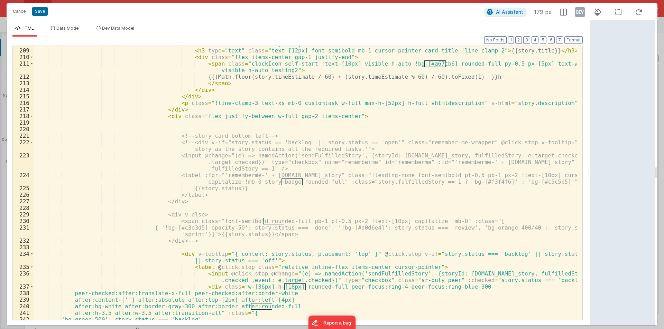
scroll to position [1680, 0]
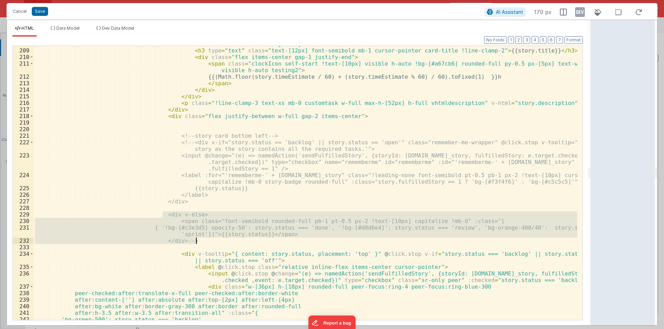
drag, startPoint x: 163, startPoint y: 214, endPoint x: 202, endPoint y: 238, distance: 45.7
click at [202, 238] on div "< div class = "flex items-start justify-between" > < h3 type = "text" class = "…" at bounding box center [305, 185] width 543 height 288
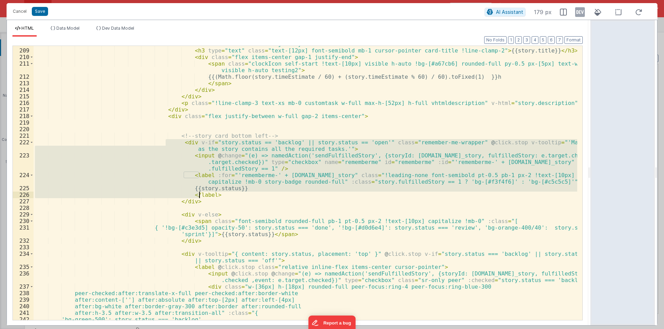
drag, startPoint x: 167, startPoint y: 143, endPoint x: 200, endPoint y: 201, distance: 66.6
click at [200, 201] on div "< div class = "flex items-start justify-between" > < h3 type = "text" class = "…" at bounding box center [305, 185] width 543 height 288
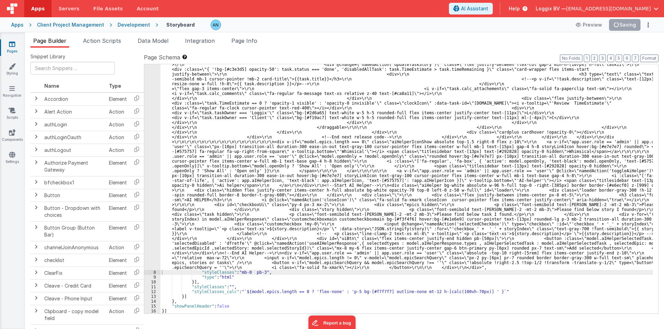
scroll to position [1473, 0]
click at [649, 55] on button "Format" at bounding box center [649, 59] width 18 height 8
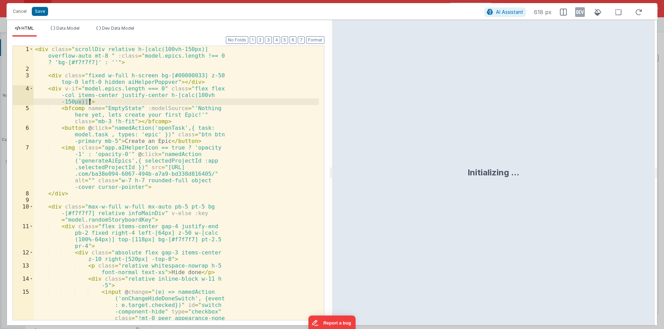
scroll to position [1575, 0]
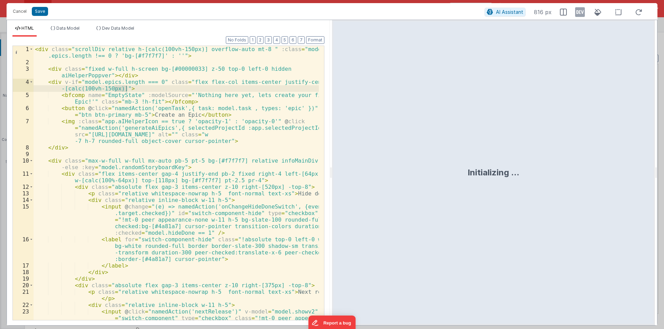
drag, startPoint x: 330, startPoint y: 171, endPoint x: 663, endPoint y: 161, distance: 333.3
click at [663, 161] on html "Cancel Save AI Assistant 816 px HTML Data Model Dev Data Model Format 7 6 5 4 3…" at bounding box center [332, 164] width 664 height 329
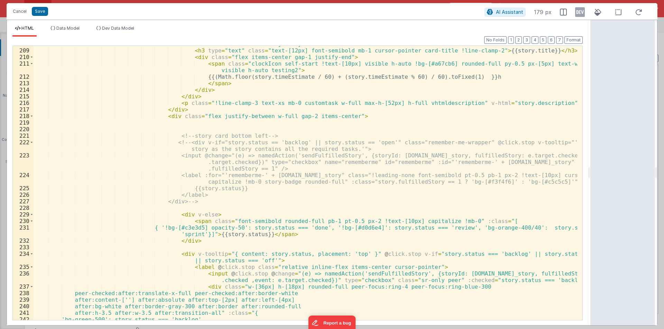
scroll to position [1680, 0]
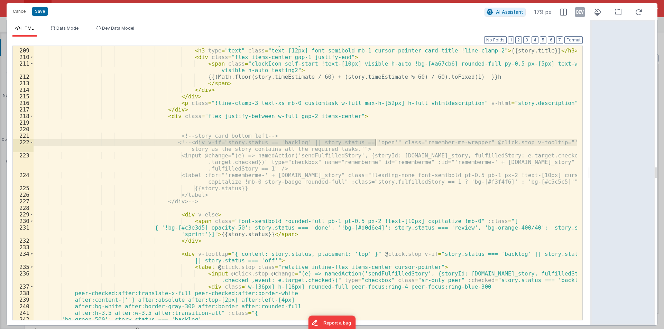
drag, startPoint x: 199, startPoint y: 143, endPoint x: 376, endPoint y: 141, distance: 177.0
click at [376, 141] on div "< div class = "flex items-start justify-between" > < h3 type = "text" class = "…" at bounding box center [305, 185] width 543 height 288
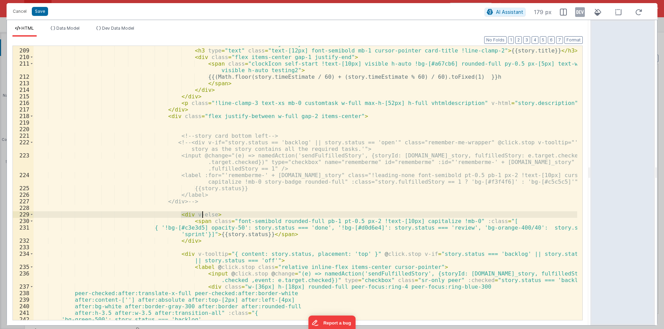
drag, startPoint x: 182, startPoint y: 216, endPoint x: 202, endPoint y: 215, distance: 19.4
click at [202, 215] on div "< div class = "flex items-start justify-between" > < h3 type = "text" class = "…" at bounding box center [305, 185] width 543 height 288
paste textarea
click at [240, 216] on div "< div class = "flex items-start justify-between" > < h3 type = "text" class = "…" at bounding box center [305, 185] width 543 height 288
click at [327, 215] on div "< div class = "flex items-start justify-between" > < h3 type = "text" class = "…" at bounding box center [305, 185] width 543 height 288
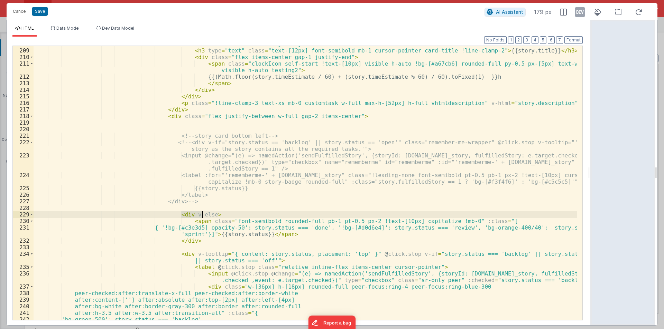
paste textarea
click at [181, 213] on div "< div class = "flex items-start justify-between" > < h3 type = "text" class = "…" at bounding box center [305, 185] width 543 height 288
click at [244, 215] on div "< div class = "flex items-start justify-between" > < h3 type = "text" class = "…" at bounding box center [305, 185] width 543 height 288
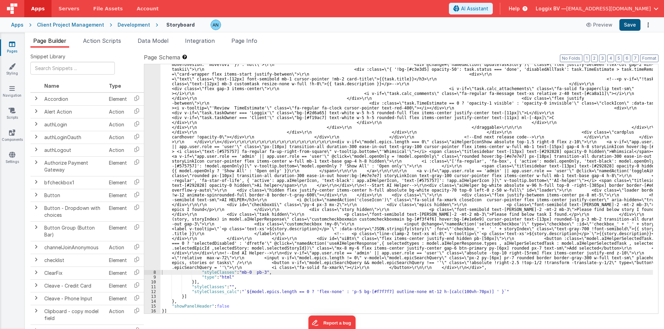
scroll to position [1473, 0]
click at [627, 28] on button "Save" at bounding box center [629, 25] width 21 height 12
click at [648, 57] on button "Format" at bounding box center [649, 59] width 18 height 8
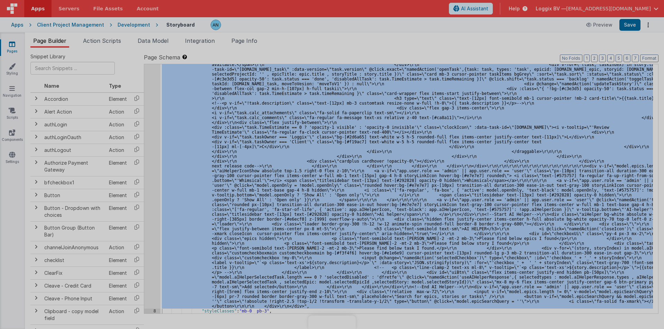
click at [153, 110] on div at bounding box center [332, 164] width 664 height 329
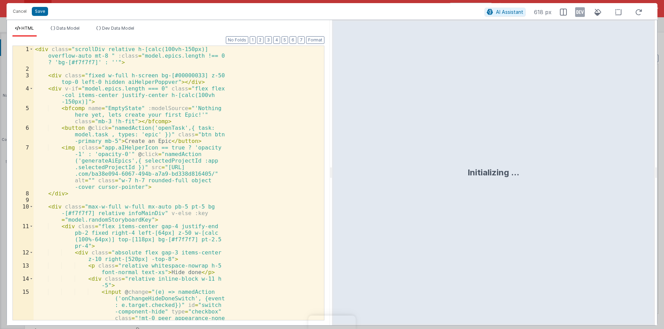
click at [274, 158] on div "< div class = "scrollDiv relative h-[calc(100vh-150px)] overflow-auto mt-8 " :c…" at bounding box center [176, 227] width 285 height 363
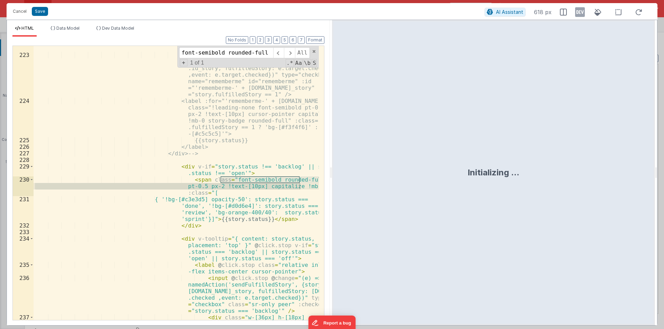
scroll to position [0, 132]
type input "font-semibold rounded-full pb-1 pt-0.5 px-2 !text-[10px] capitalize !mb-0"
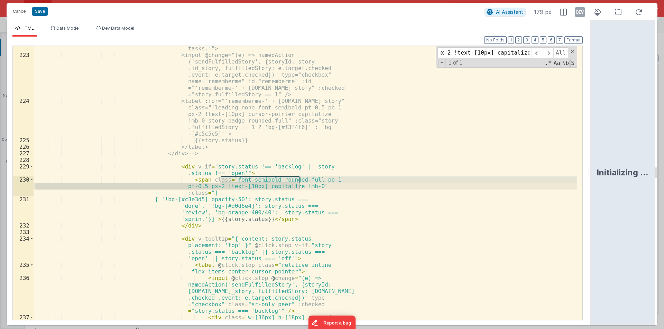
scroll to position [0, 0]
drag, startPoint x: 331, startPoint y: 169, endPoint x: 654, endPoint y: 170, distance: 323.5
click at [654, 170] on html "Cancel Save AI Assistant 179 px HTML Data Model Dev Data Model Format 7 6 5 4 3…" at bounding box center [332, 164] width 664 height 329
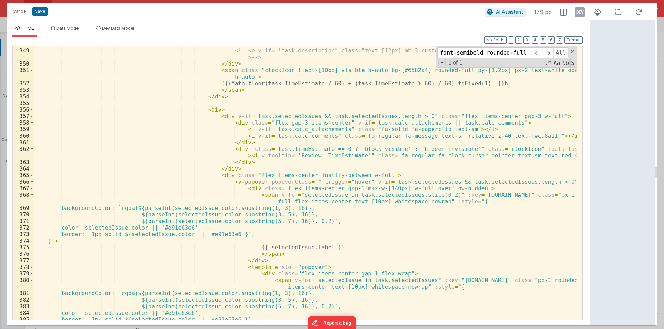
scroll to position [2796, 0]
click at [448, 55] on input "font-semibold rounded-full pb-1 pt-0.5 px-2 !text-[10px] capitalize !mb-0" at bounding box center [484, 52] width 94 height 11
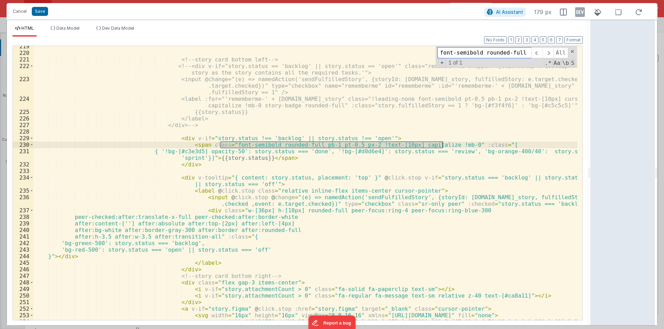
scroll to position [1756, 0]
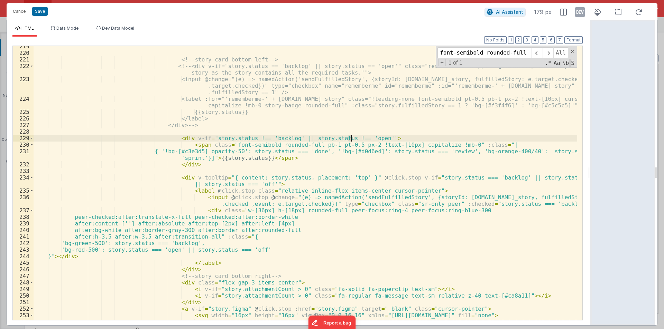
click at [351, 139] on div "<!-- story card bottom left --> <!-- <div v-if="story.status == 'backlog' || st…" at bounding box center [305, 190] width 543 height 294
click at [259, 137] on div "<!-- story card bottom left --> <!-- <div v-if="story.status == 'backlog' || st…" at bounding box center [305, 190] width 543 height 294
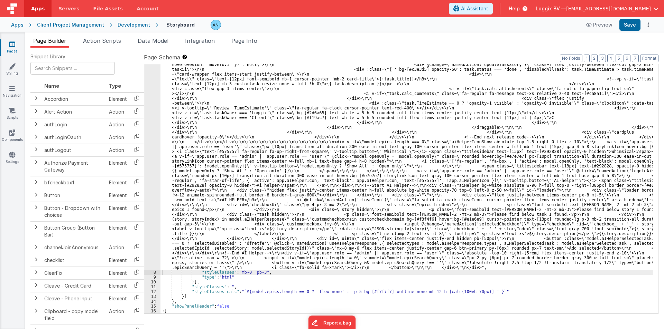
scroll to position [1473, 0]
click at [629, 26] on button "Save" at bounding box center [629, 25] width 21 height 12
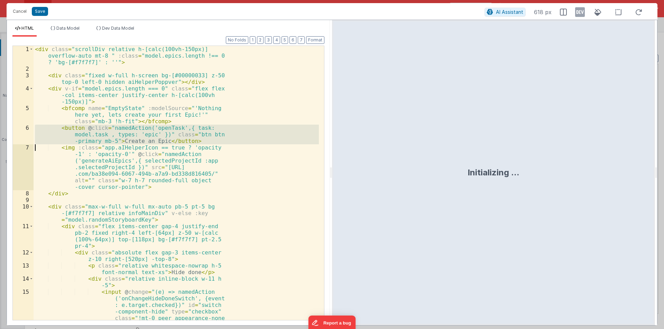
click at [148, 119] on div "< div class = "scrollDiv relative h-[calc(100vh-150px)] overflow-auto mt-8 " :c…" at bounding box center [176, 226] width 285 height 360
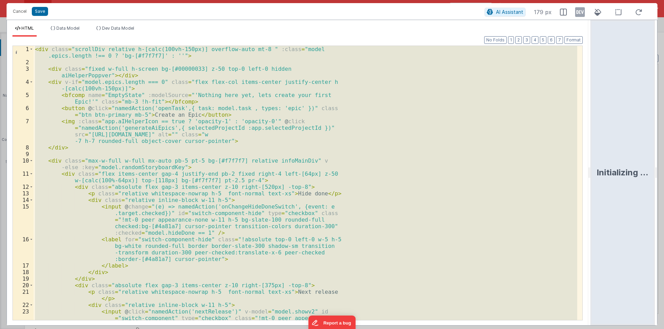
drag, startPoint x: 331, startPoint y: 173, endPoint x: 610, endPoint y: 191, distance: 279.9
click at [663, 172] on html "Cancel Save AI Assistant 179 px HTML Data Model Dev Data Model Format 7 6 5 4 3…" at bounding box center [332, 164] width 664 height 329
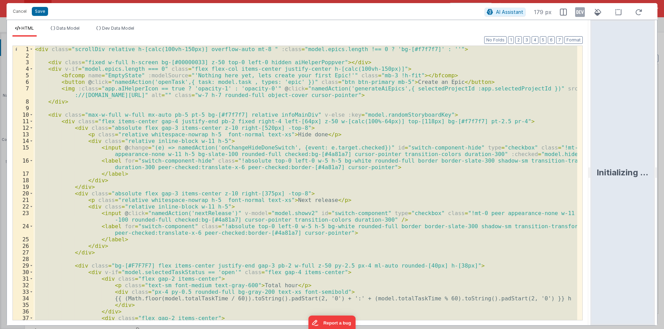
drag, startPoint x: 258, startPoint y: 205, endPoint x: 243, endPoint y: 216, distance: 18.8
click at [258, 205] on div "< div class = "scrollDiv relative h-[calc(100vh-150px)] overflow-auto mt-8 " :c…" at bounding box center [305, 183] width 543 height 274
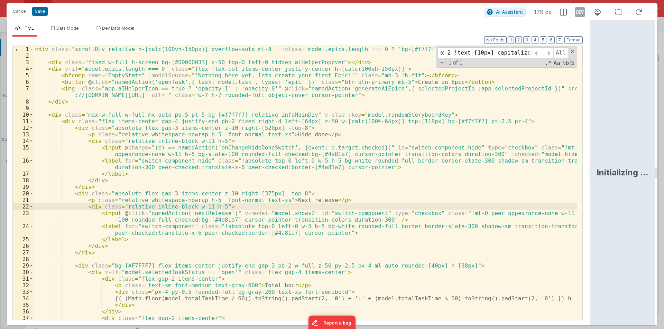
scroll to position [1721, 0]
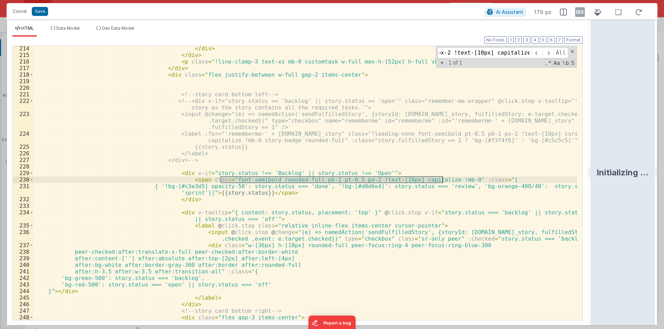
type input "font-semibold rounded-full pb-1 pt-0.5 px-2 !text-[10px] capitalize !mb-0"
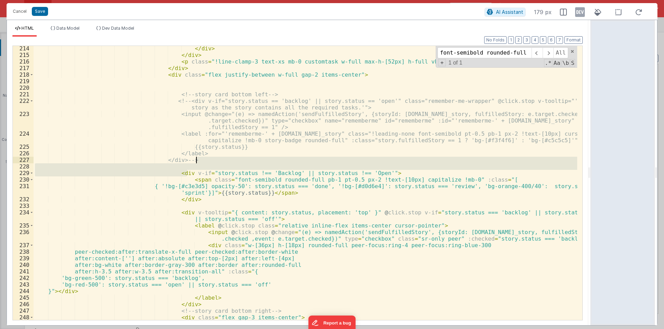
drag, startPoint x: 186, startPoint y: 172, endPoint x: 448, endPoint y: 149, distance: 263.1
click at [453, 143] on div "</ div > </ div > < p class = "!line-clamp-3 text-xs mb-0 customtask w-full max…" at bounding box center [305, 189] width 543 height 288
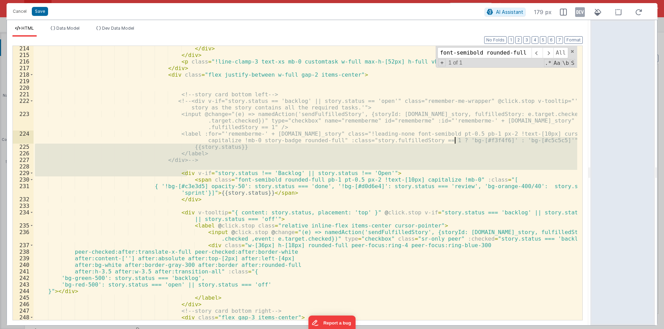
click at [219, 170] on div "</ div > </ div > < p class = "!line-clamp-3 text-xs mb-0 customtask w-full max…" at bounding box center [305, 189] width 543 height 288
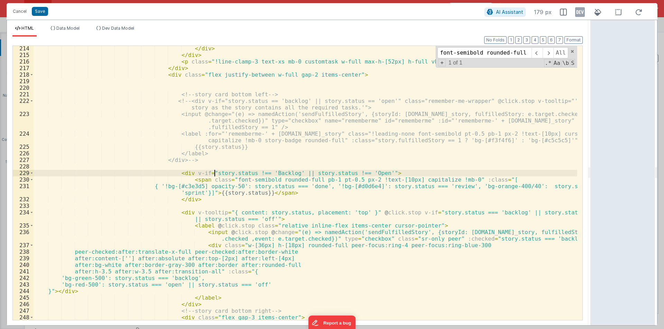
click at [215, 172] on div "</ div > </ div > < p class = "!line-clamp-3 text-xs mb-0 customtask w-full max…" at bounding box center [305, 189] width 543 height 288
click at [199, 167] on div "</ div > </ div > < p class = "!line-clamp-3 text-xs mb-0 customtask w-full max…" at bounding box center [305, 189] width 543 height 288
drag, startPoint x: 202, startPoint y: 174, endPoint x: 237, endPoint y: 174, distance: 35.9
click at [237, 174] on div "</ div > </ div > < p class = "!line-clamp-3 text-xs mb-0 customtask w-full max…" at bounding box center [305, 189] width 543 height 288
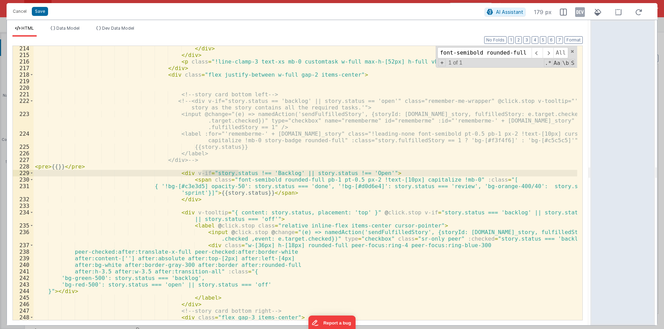
click at [57, 166] on div "</ div > </ div > < p class = "!line-clamp-3 text-xs mb-0 customtask w-full max…" at bounding box center [305, 189] width 543 height 288
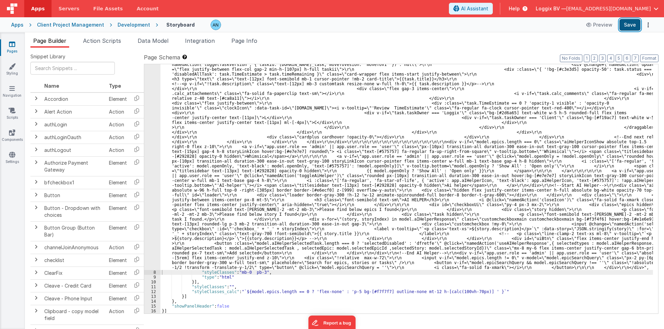
click at [628, 24] on button "Save" at bounding box center [629, 25] width 21 height 12
click at [654, 58] on button "Format" at bounding box center [649, 59] width 18 height 8
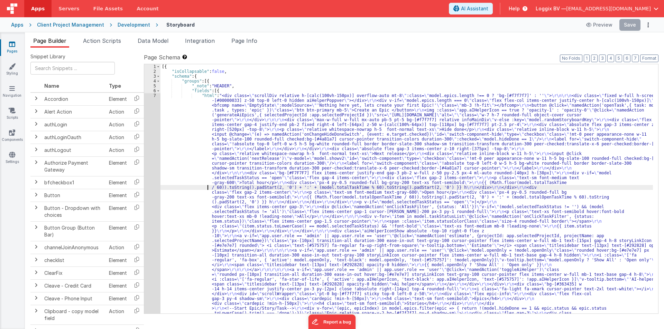
click at [152, 150] on div at bounding box center [332, 164] width 664 height 329
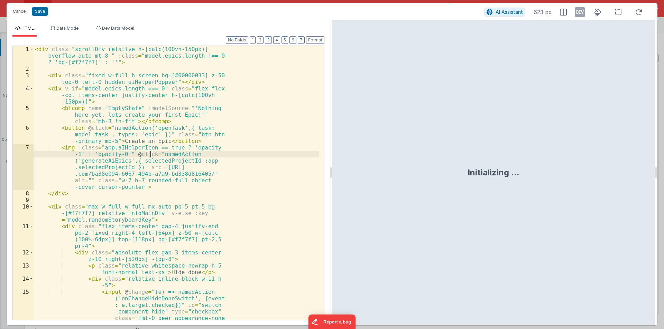
scroll to position [1575, 0]
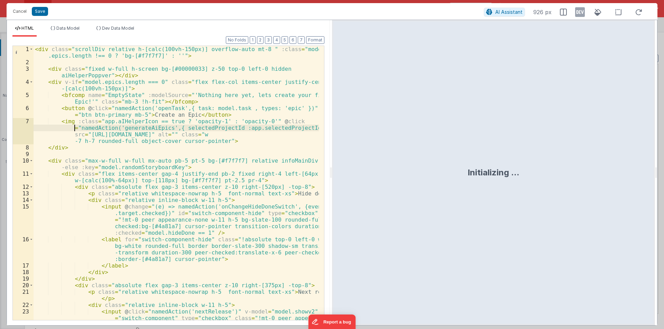
drag, startPoint x: 331, startPoint y: 171, endPoint x: 663, endPoint y: 172, distance: 332.2
click at [663, 172] on html "Cancel Save AI Assistant 926 px HTML Data Model Dev Data Model Format 7 6 5 4 3…" at bounding box center [332, 164] width 664 height 329
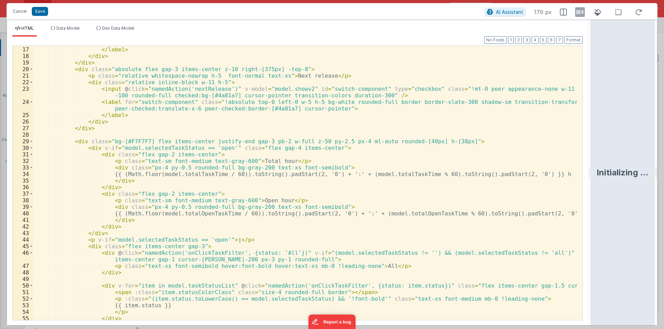
scroll to position [124, 0]
click at [155, 144] on div "< label for = "switch-component-hide" class = "!absolute top-0 left-0 w-5 h-5 b…" at bounding box center [305, 180] width 543 height 294
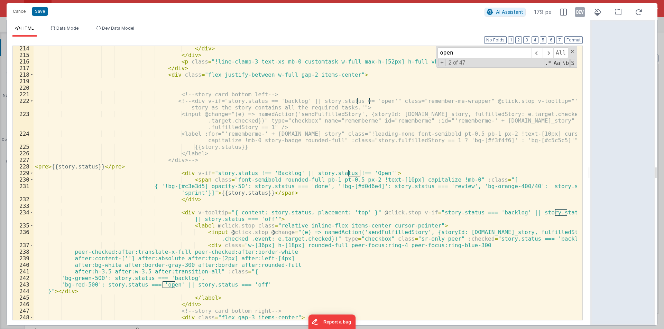
scroll to position [1742, 0]
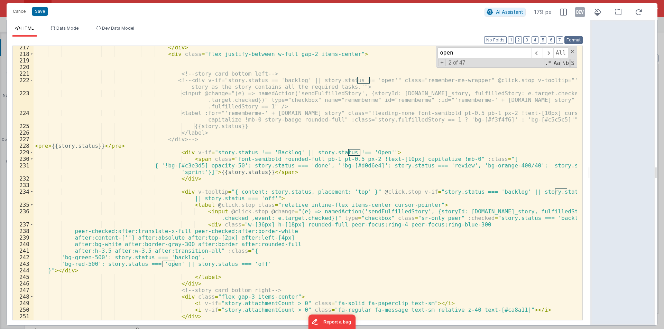
type input "open"
click at [578, 38] on button "Format" at bounding box center [573, 40] width 18 height 8
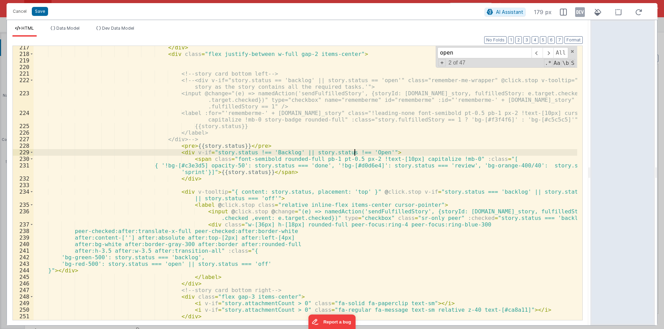
click at [354, 152] on div "</ div > < div class = "flex justify-between w-full gap-2 items-center" > <!-- …" at bounding box center [305, 188] width 543 height 288
paste textarea
click at [261, 152] on div "</ div > < div class = "flex justify-between w-full gap-2 items-center" > <!-- …" at bounding box center [305, 188] width 543 height 288
click at [38, 10] on button "Save" at bounding box center [40, 11] width 16 height 9
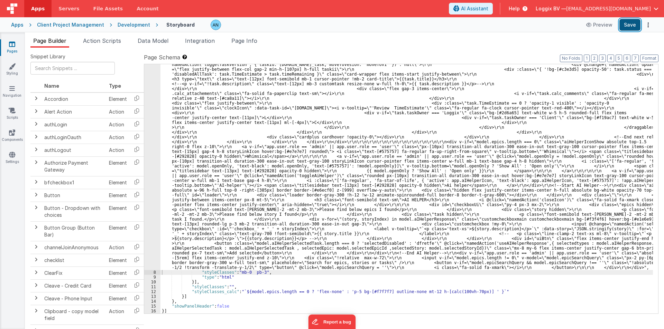
click at [628, 24] on button "Save" at bounding box center [629, 25] width 21 height 12
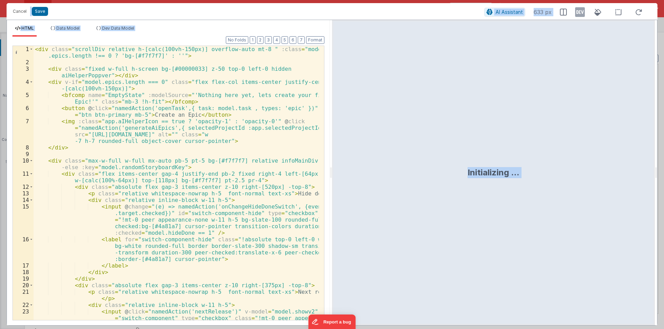
drag, startPoint x: 329, startPoint y: 169, endPoint x: 650, endPoint y: 190, distance: 321.5
click at [663, 188] on html "Cancel Save AI Assistant 633 px HTML Data Model Dev Data Model Format 7 6 5 4 3…" at bounding box center [332, 164] width 664 height 329
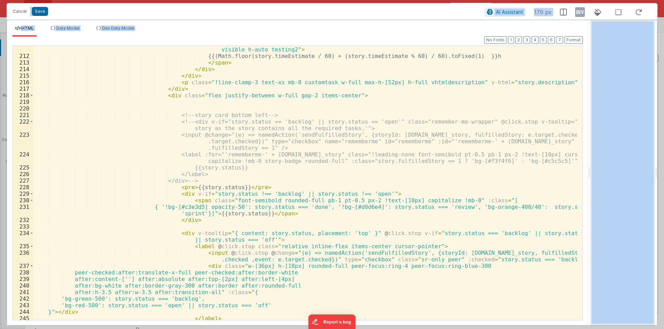
scroll to position [1721, 0]
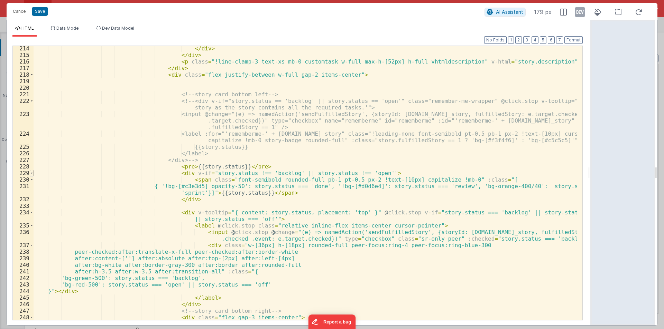
click at [33, 174] on span at bounding box center [32, 173] width 4 height 7
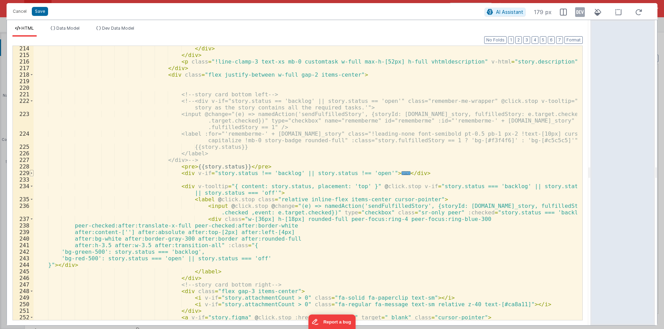
click at [33, 174] on span at bounding box center [32, 173] width 4 height 7
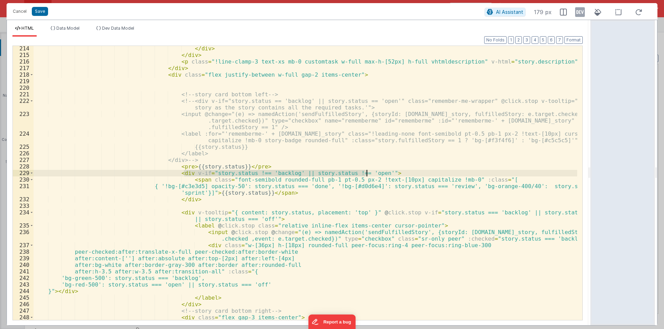
drag, startPoint x: 185, startPoint y: 173, endPoint x: 366, endPoint y: 172, distance: 181.1
click at [366, 172] on div "</ div > </ div > < p class = "!line-clamp-3 text-xs mb-0 customtask w-full max…" at bounding box center [305, 189] width 543 height 288
click at [198, 179] on div "</ div > </ div > < p class = "!line-clamp-3 text-xs mb-0 customtask w-full max…" at bounding box center [305, 189] width 543 height 288
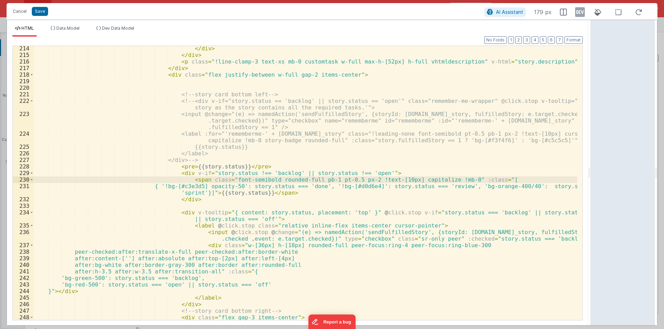
paste textarea
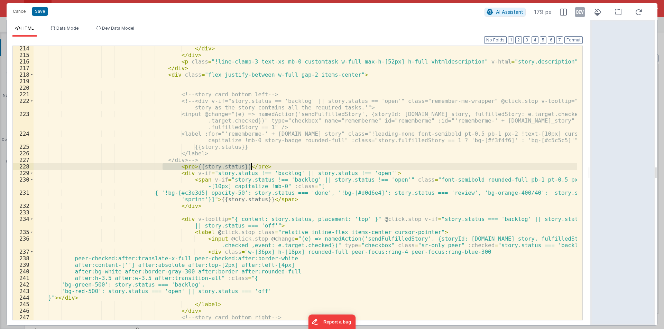
drag, startPoint x: 175, startPoint y: 165, endPoint x: 251, endPoint y: 165, distance: 76.4
click at [251, 165] on div "</ div > </ div > < p class = "!line-clamp-3 text-xs mb-0 customtask w-full max…" at bounding box center [305, 189] width 543 height 288
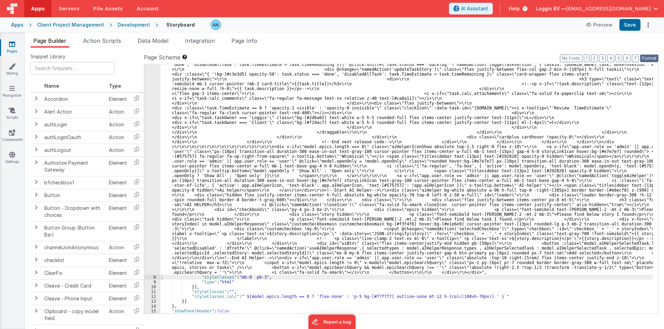
click at [650, 55] on button "Format" at bounding box center [649, 59] width 18 height 8
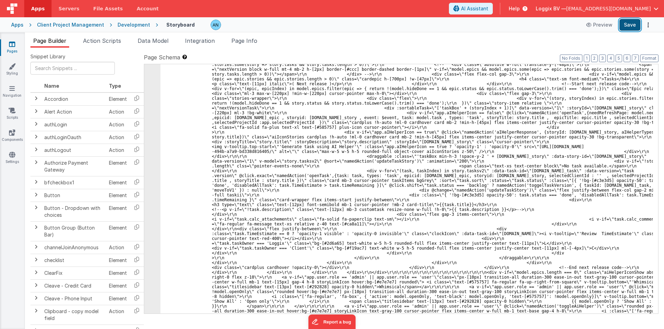
click at [630, 24] on button "Save" at bounding box center [629, 25] width 21 height 12
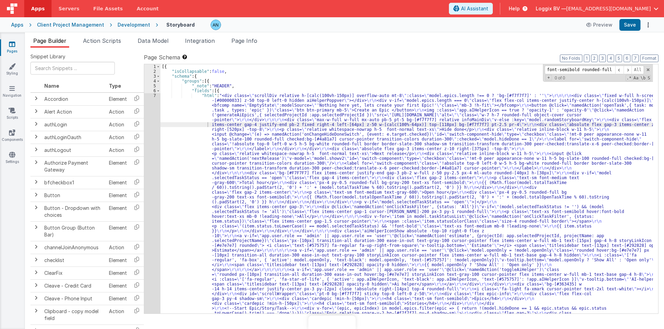
type input "font-semibold rounded-full pb-1 pt-0.5 px-2 !text-[10px] capitalize !mb-0"
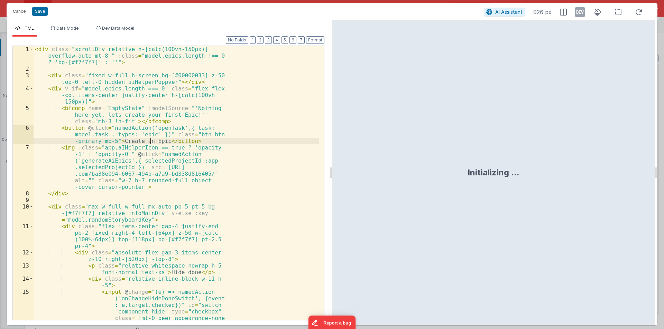
scroll to position [1580, 0]
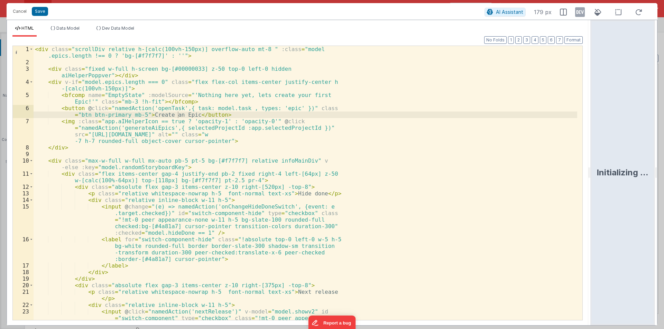
drag, startPoint x: 330, startPoint y: 172, endPoint x: 651, endPoint y: 178, distance: 321.5
click at [663, 175] on html "Cancel Save AI Assistant 179 px HTML Data Model Dev Data Model Format 7 6 5 4 3…" at bounding box center [332, 164] width 664 height 329
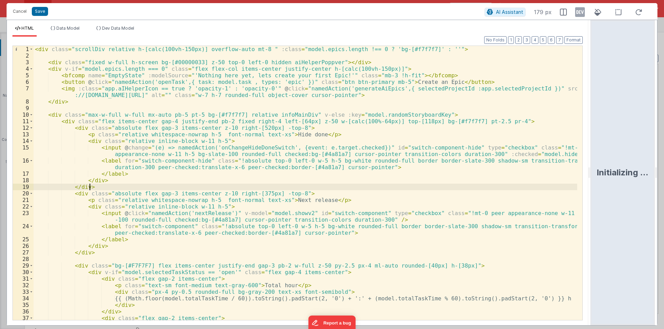
click at [376, 190] on div "< div class = "scrollDiv relative h-[calc(100vh-150px)] overflow-auto mt-8 " :c…" at bounding box center [305, 190] width 543 height 288
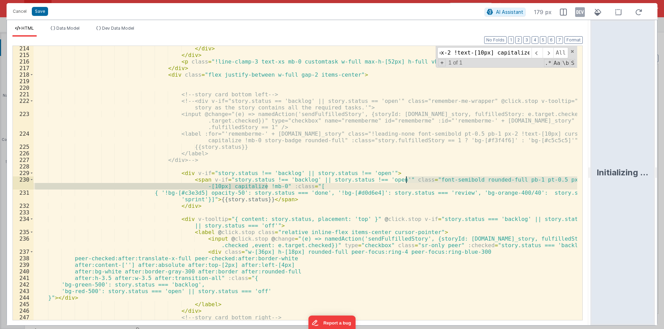
scroll to position [1721, 0]
type input "font-semibold rounded-full pb-1 pt-0.5 px-2 !text-[10px] capitalize !mb-0"
click at [572, 37] on button "Format" at bounding box center [573, 40] width 18 height 8
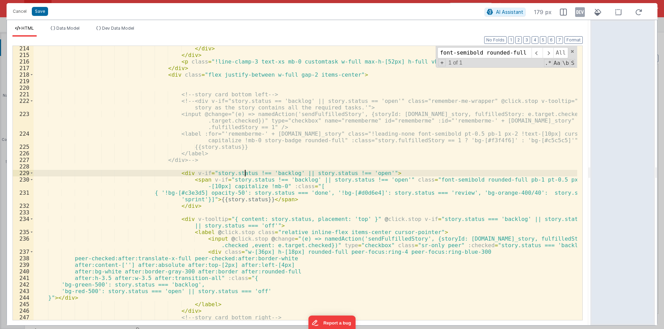
click at [244, 174] on div "</ div > </ div > < p class = "!line-clamp-3 text-xs mb-0 customtask w-full max…" at bounding box center [305, 189] width 543 height 288
click at [334, 172] on div "</ div > </ div > < p class = "!line-clamp-3 text-xs mb-0 customtask w-full max…" at bounding box center [305, 189] width 543 height 288
click at [39, 11] on button "Save" at bounding box center [40, 11] width 16 height 9
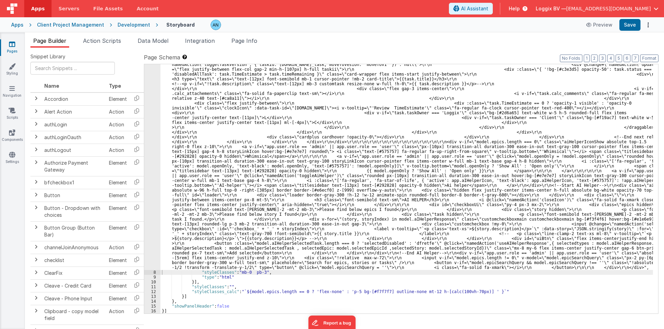
scroll to position [1473, 0]
click at [635, 24] on button "Save" at bounding box center [629, 25] width 21 height 12
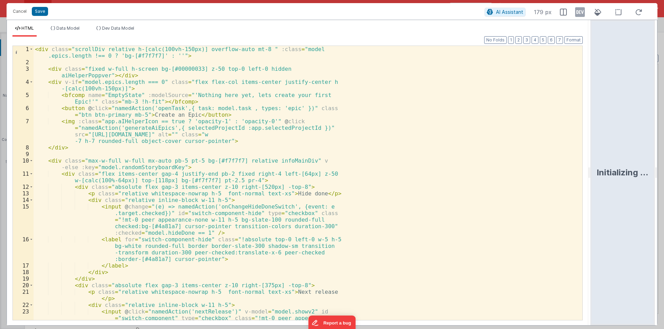
drag, startPoint x: 331, startPoint y: 170, endPoint x: 663, endPoint y: 163, distance: 332.2
click at [663, 163] on html "Cancel Save AI Assistant 179 px HTML Data Model Dev Data Model Format 7 6 5 4 3…" at bounding box center [332, 164] width 664 height 329
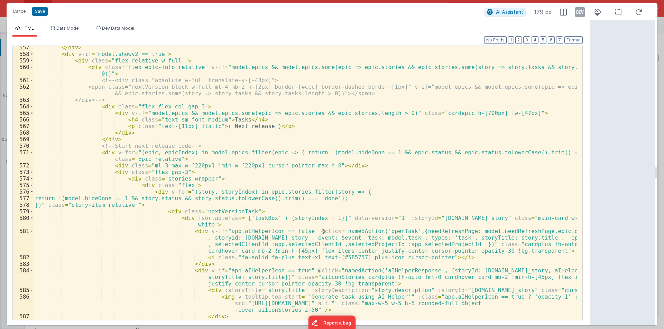
scroll to position [4382, 0]
click at [578, 39] on button "Format" at bounding box center [573, 40] width 18 height 8
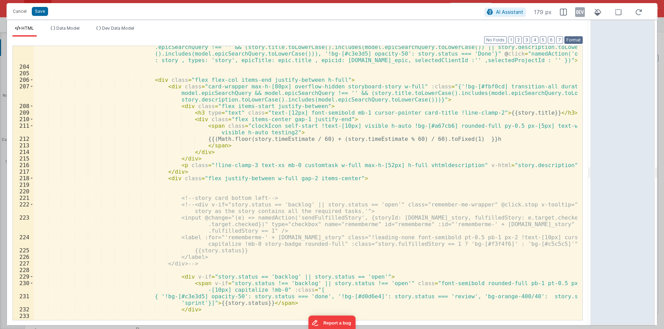
scroll to position [1680, 0]
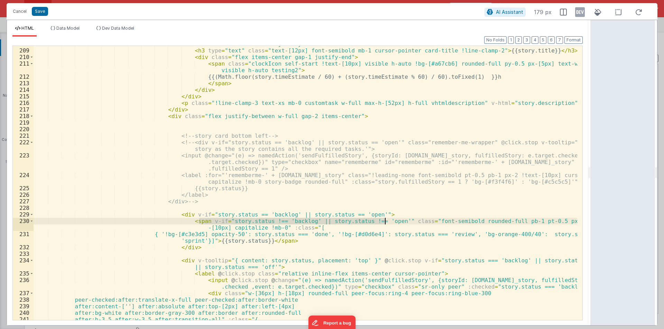
drag, startPoint x: 200, startPoint y: 221, endPoint x: 385, endPoint y: 219, distance: 184.6
click at [385, 219] on div "< div class = "flex items-start justify-between" > < h3 type = "text" class = "…" at bounding box center [305, 185] width 543 height 288
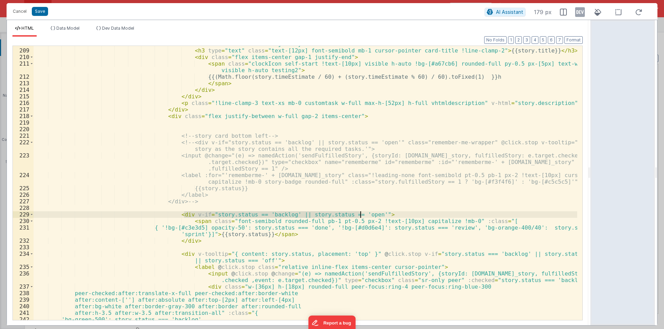
drag, startPoint x: 185, startPoint y: 214, endPoint x: 360, endPoint y: 214, distance: 175.2
click at [360, 214] on div "< div class = "flex items-start justify-between" > < h3 type = "text" class = "…" at bounding box center [305, 185] width 543 height 288
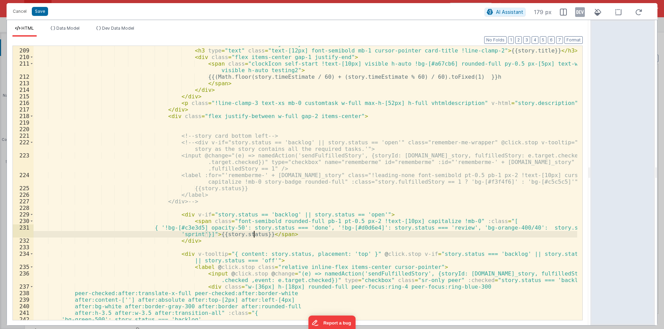
click at [255, 234] on div "< div class = "flex items-start justify-between" > < h3 type = "text" class = "…" at bounding box center [305, 185] width 543 height 288
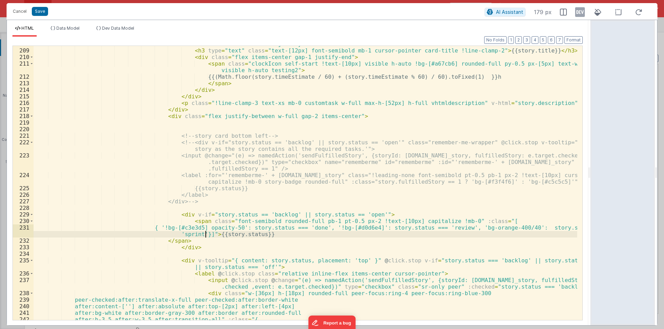
click at [206, 234] on div "< div class = "flex items-start justify-between" > < h3 type = "text" class = "…" at bounding box center [305, 185] width 543 height 288
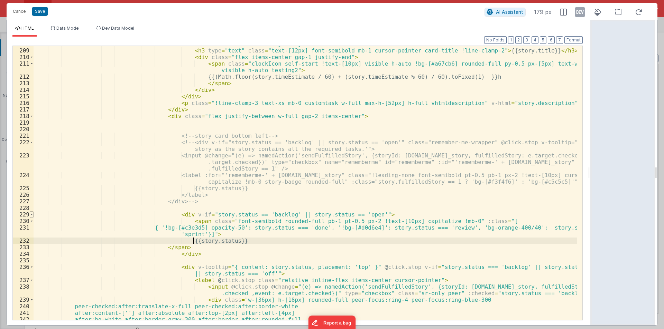
click at [32, 213] on span at bounding box center [32, 215] width 4 height 7
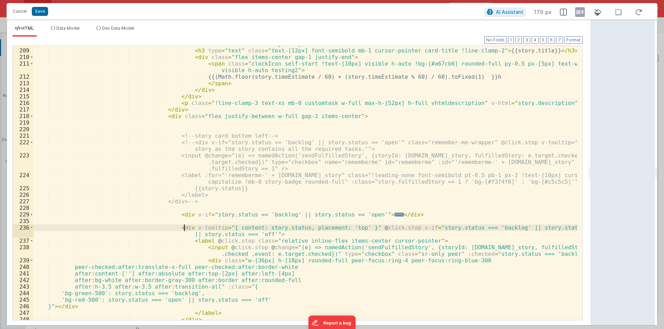
click at [185, 228] on div "< div class = "flex items-start justify-between" > < h3 type = "text" class = "…" at bounding box center [305, 185] width 543 height 288
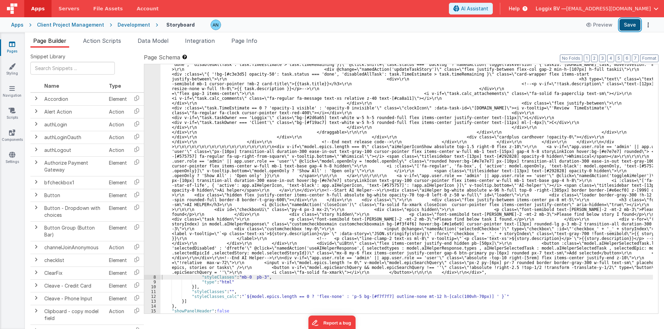
click at [633, 24] on button "Save" at bounding box center [629, 25] width 21 height 12
click at [648, 56] on button "Format" at bounding box center [649, 59] width 18 height 8
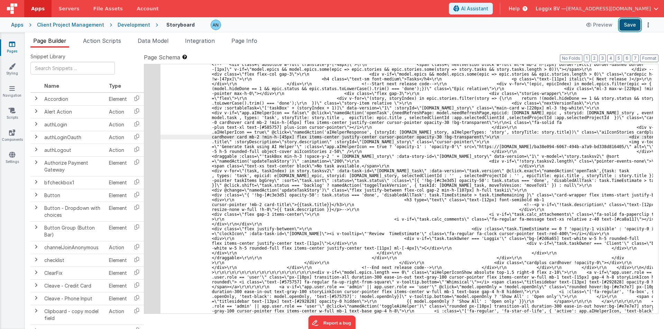
click at [627, 26] on button "Save" at bounding box center [629, 25] width 21 height 12
click at [651, 56] on button "Format" at bounding box center [649, 59] width 18 height 8
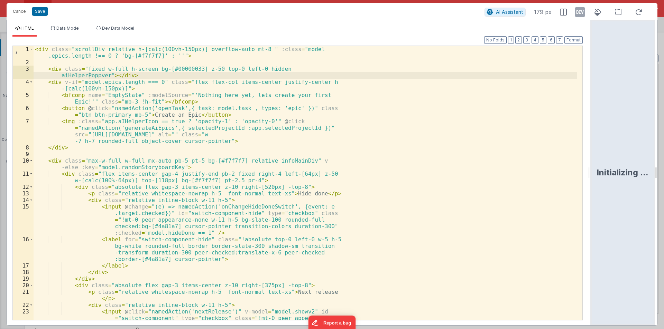
drag, startPoint x: 331, startPoint y: 171, endPoint x: 655, endPoint y: 171, distance: 323.5
click at [655, 171] on html "Cancel Save AI Assistant 179 px HTML Data Model Dev Data Model Format 7 6 5 4 3…" at bounding box center [332, 164] width 664 height 329
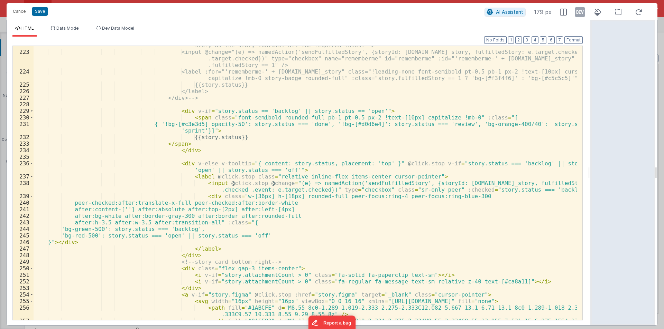
scroll to position [1763, 0]
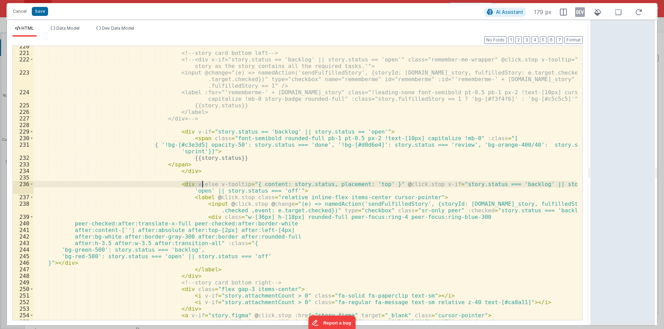
drag, startPoint x: 185, startPoint y: 184, endPoint x: 202, endPoint y: 185, distance: 17.6
click at [202, 185] on div "<!-- story card bottom left --> <!-- <div v-if="story.status == 'backlog' || st…" at bounding box center [305, 187] width 543 height 288
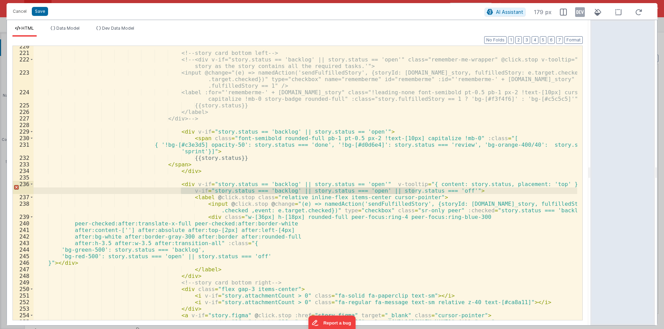
drag, startPoint x: 180, startPoint y: 190, endPoint x: 416, endPoint y: 190, distance: 235.7
click at [416, 190] on div "<!-- story card bottom left --> <!-- <div v-if="story.status == 'backlog' || st…" at bounding box center [305, 187] width 543 height 288
click at [442, 189] on div "<!-- story card bottom left --> <!-- <div v-if="story.status == 'backlog' || st…" at bounding box center [305, 187] width 543 height 288
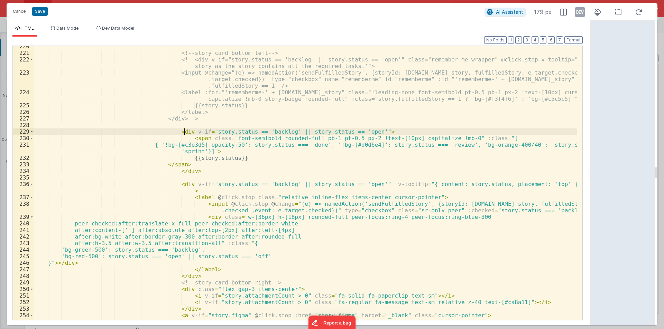
click at [184, 132] on div "<!-- story card bottom left --> <!-- <div v-if="story.status == 'backlog' || st…" at bounding box center [305, 187] width 543 height 288
click at [360, 130] on div "<!-- story card bottom left --> <!-- <div v-if="story.status == 'backlog' || st…" at bounding box center [305, 187] width 543 height 288
click at [31, 129] on span at bounding box center [32, 132] width 4 height 7
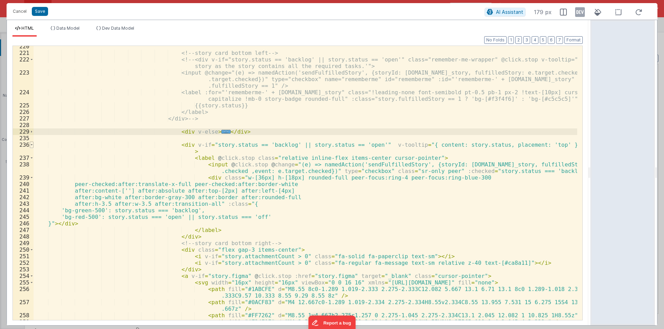
click at [33, 144] on span at bounding box center [32, 145] width 4 height 7
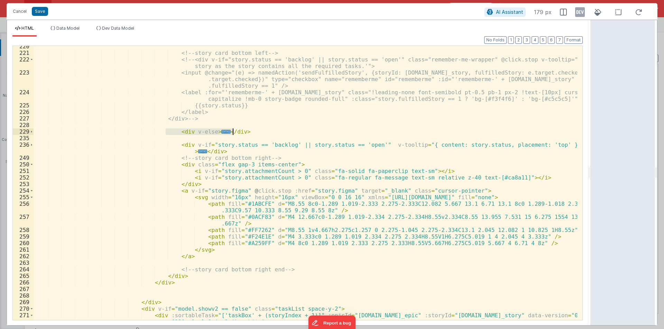
drag, startPoint x: 165, startPoint y: 129, endPoint x: 234, endPoint y: 129, distance: 69.1
click at [234, 129] on div "<!-- story card bottom left --> <!-- <div v-if="story.status == 'backlog' || st…" at bounding box center [305, 190] width 543 height 294
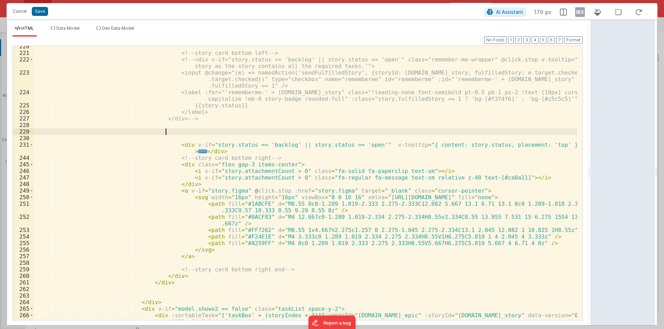
click at [218, 150] on div "<!-- story card bottom left --> <!-- <div v-if="story.status == 'backlog' || st…" at bounding box center [305, 190] width 543 height 294
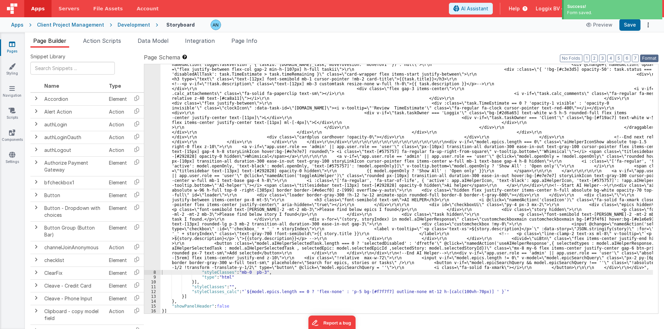
click at [648, 58] on button "Format" at bounding box center [649, 59] width 18 height 8
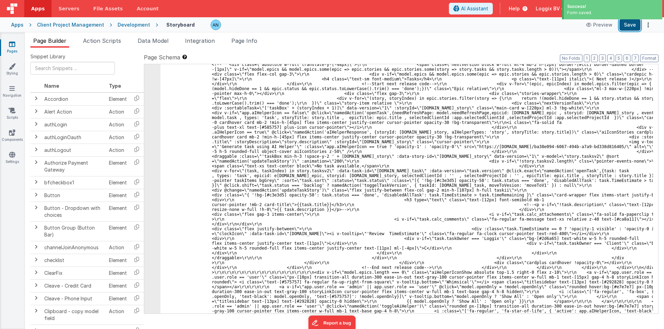
click at [634, 21] on button "Save" at bounding box center [629, 25] width 21 height 12
click at [632, 27] on button "Save" at bounding box center [629, 25] width 21 height 12
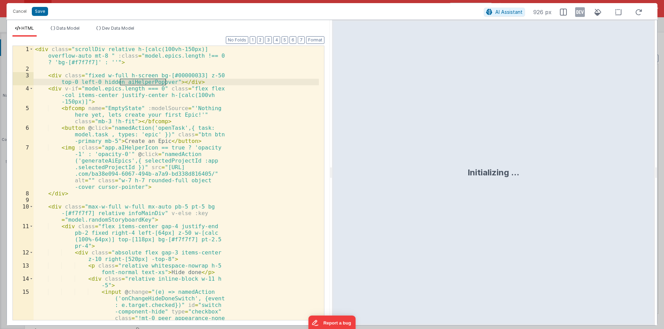
scroll to position [1575, 0]
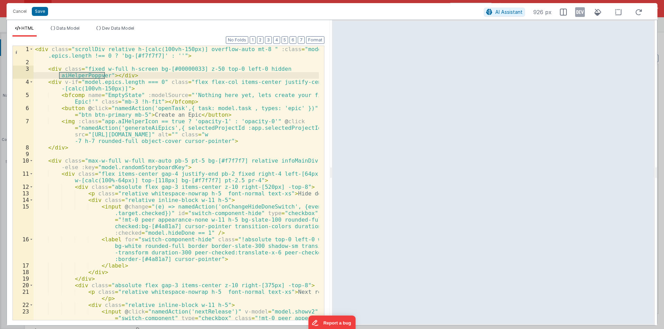
click at [150, 106] on div "< div class = "scrollDiv relative h-[calc(100vh-150px)] overflow-auto mt-8 " :c…" at bounding box center [176, 203] width 285 height 314
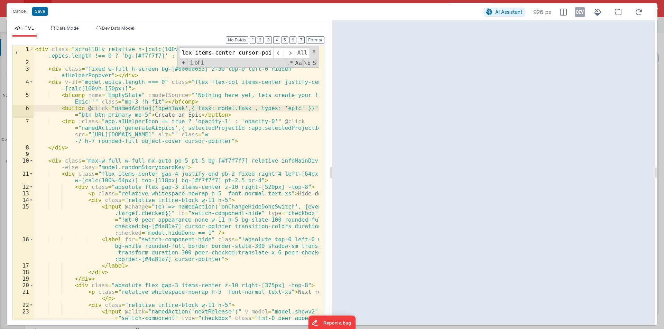
scroll to position [2864, 0]
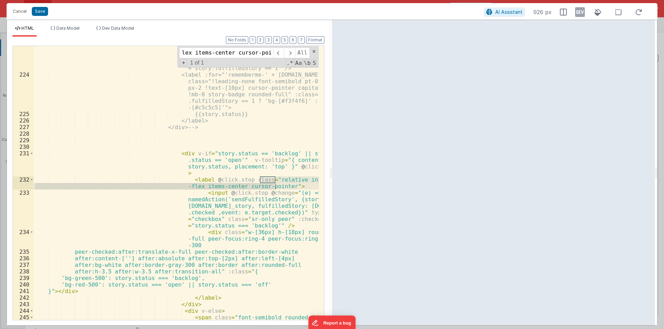
type input "relative inline-flex items-center cursor-pointer"
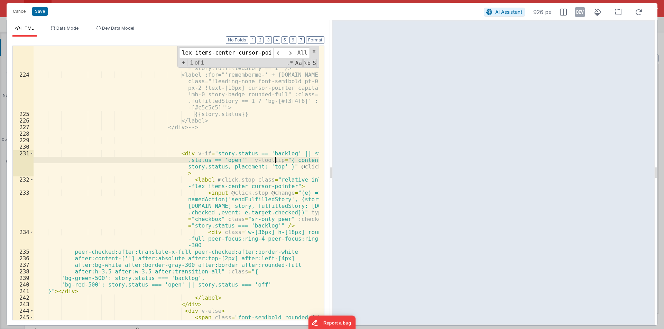
click at [276, 162] on div "<input @change="(e) => namedAction ('sendFulfilledStory', {storyId: story .id_s…" at bounding box center [176, 196] width 285 height 340
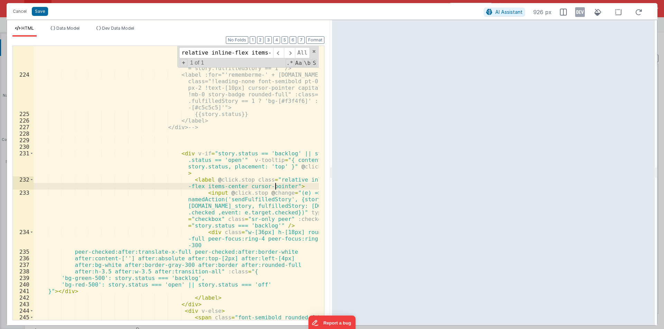
click at [275, 185] on div "<input @change="(e) => namedAction ('sendFulfilledStory', {storyId: story .id_s…" at bounding box center [176, 196] width 285 height 340
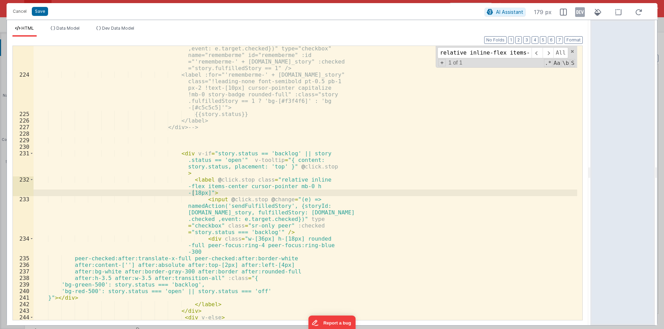
drag, startPoint x: 330, startPoint y: 169, endPoint x: 663, endPoint y: 169, distance: 332.9
click at [663, 169] on html "Cancel Save AI Assistant 179 px HTML Data Model Dev Data Model Format 7 6 5 4 3…" at bounding box center [332, 164] width 664 height 329
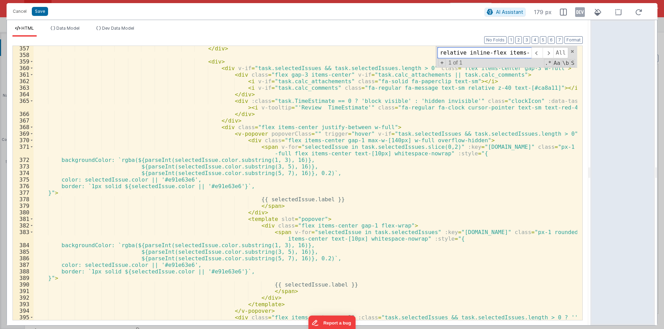
click at [466, 53] on input "relative inline-flex items-center cursor-pointer" at bounding box center [484, 52] width 94 height 11
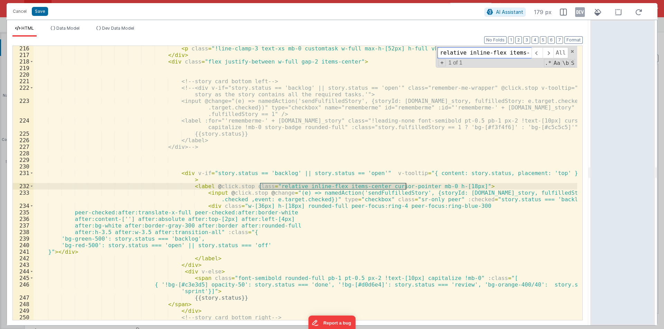
scroll to position [1734, 0]
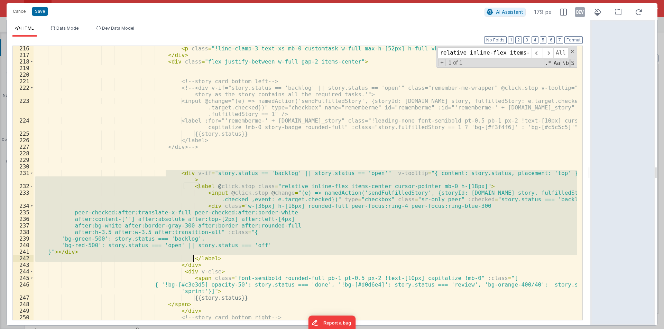
drag, startPoint x: 165, startPoint y: 172, endPoint x: 192, endPoint y: 263, distance: 94.6
click at [192, 263] on div "< p class = "!line-clamp-3 text-xs mb-0 customtask w-full max-h-[52px] h-full v…" at bounding box center [305, 189] width 543 height 288
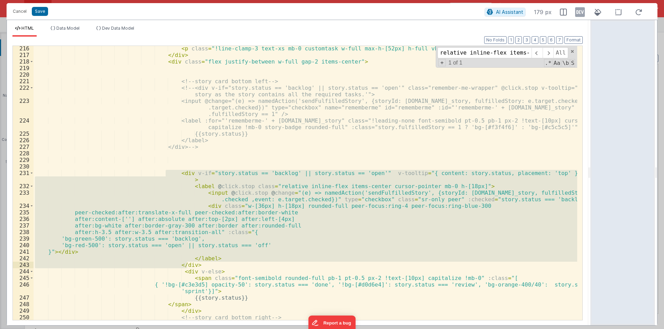
click at [219, 168] on div "< p class = "!line-clamp-3 text-xs mb-0 customtask w-full max-h-[52px] h-full v…" at bounding box center [305, 189] width 543 height 288
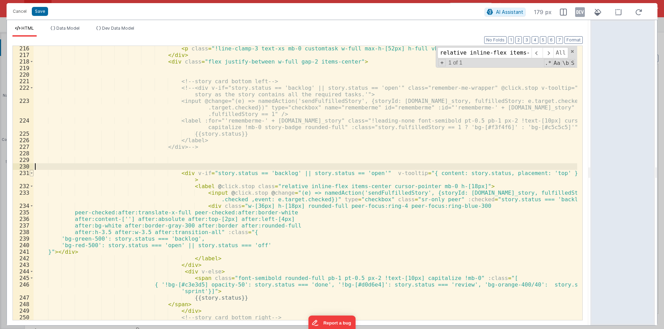
click at [31, 175] on span at bounding box center [32, 173] width 4 height 7
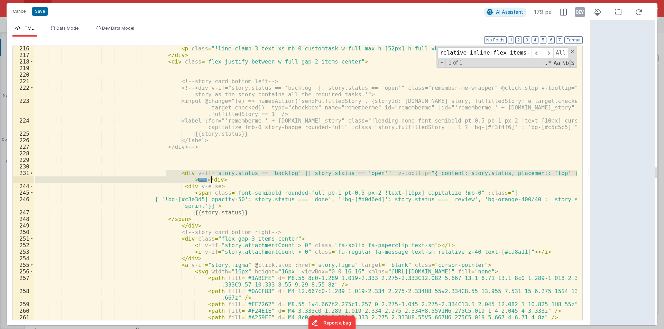
drag, startPoint x: 166, startPoint y: 171, endPoint x: 215, endPoint y: 181, distance: 49.6
click at [215, 181] on div "< p class = "!line-clamp-3 text-xs mb-0 customtask w-full max-h-[52px] h-full v…" at bounding box center [305, 189] width 543 height 288
click at [215, 181] on div "< p class = "!line-clamp-3 text-xs mb-0 customtask w-full max-h-[52px] h-full v…" at bounding box center [305, 183] width 543 height 274
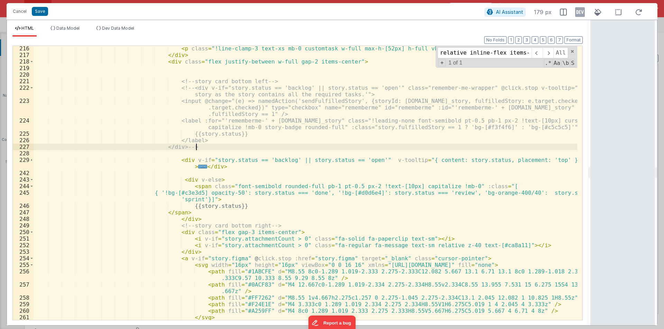
click at [207, 149] on div "< p class = "!line-clamp-3 text-xs mb-0 customtask w-full max-h-[52px] h-full v…" at bounding box center [305, 189] width 543 height 288
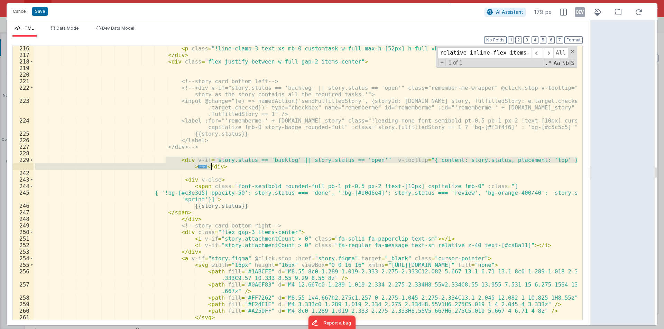
drag, startPoint x: 165, startPoint y: 159, endPoint x: 221, endPoint y: 165, distance: 55.9
click at [221, 165] on div "< p class = "!line-clamp-3 text-xs mb-0 customtask w-full max-h-[52px] h-full v…" at bounding box center [305, 189] width 543 height 288
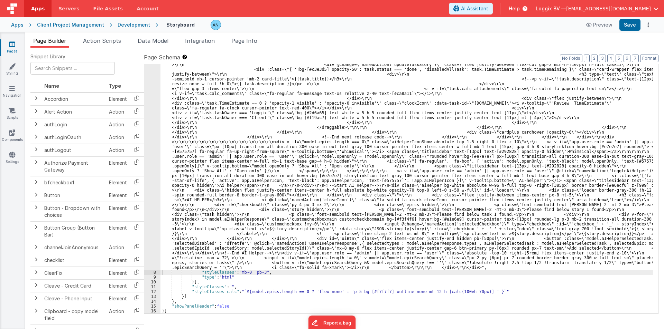
scroll to position [1473, 0]
click at [624, 22] on button "Save" at bounding box center [629, 25] width 21 height 12
click at [650, 57] on button "Format" at bounding box center [649, 59] width 18 height 8
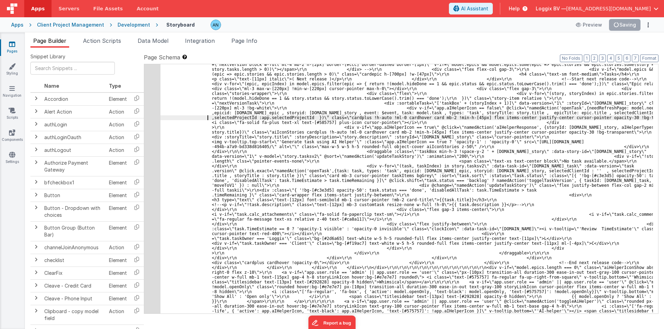
click at [633, 24] on button "Save" at bounding box center [629, 25] width 21 height 12
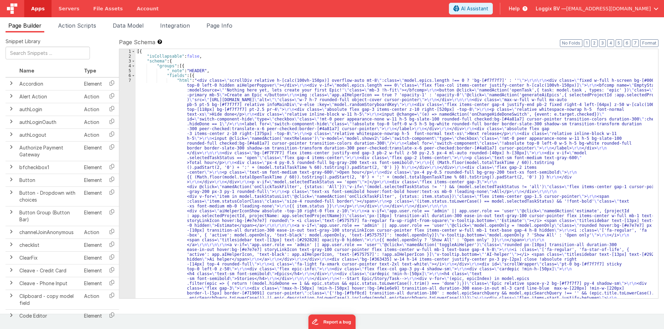
click at [31, 10] on span "Apps" at bounding box center [37, 8] width 13 height 7
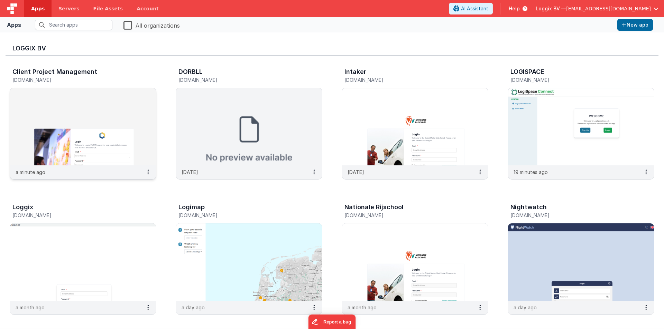
click at [90, 113] on img at bounding box center [83, 126] width 146 height 77
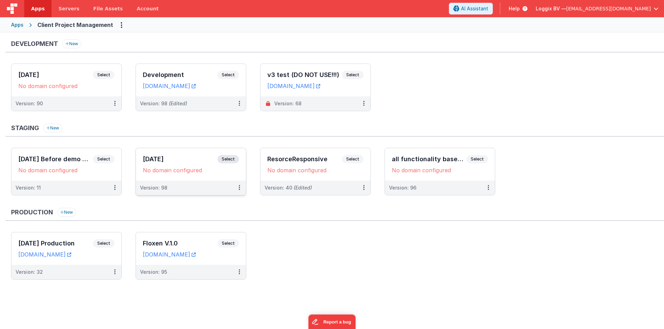
click at [162, 162] on h3 "[DATE]" at bounding box center [180, 159] width 75 height 7
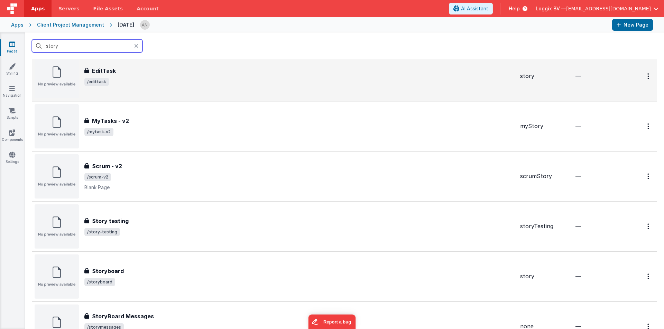
scroll to position [346, 0]
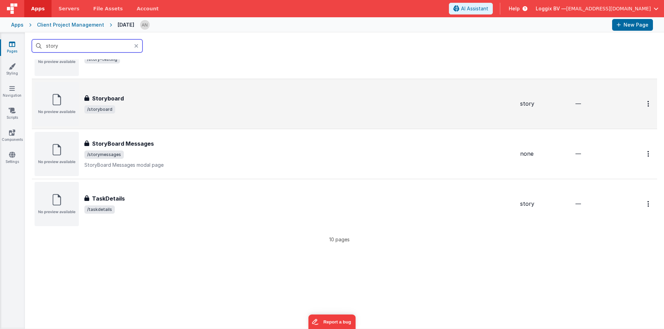
type input "story"
click at [105, 95] on h3 "Storyboard" at bounding box center [108, 98] width 32 height 8
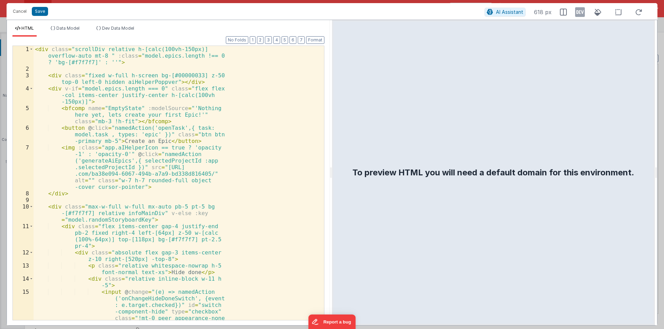
scroll to position [1560, 0]
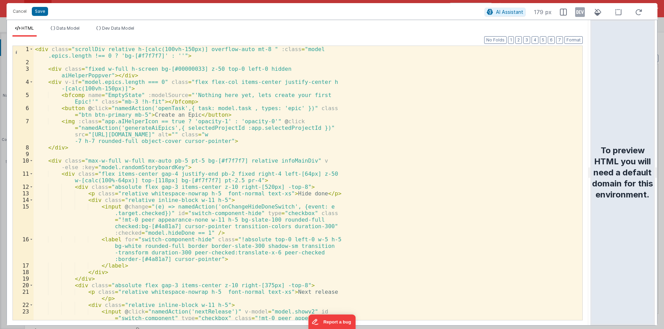
drag, startPoint x: 330, startPoint y: 172, endPoint x: 663, endPoint y: 200, distance: 334.4
click at [663, 200] on html "Cancel Save AI Assistant 179 px HTML Data Model Dev Data Model Format 7 6 5 4 3…" at bounding box center [332, 164] width 664 height 329
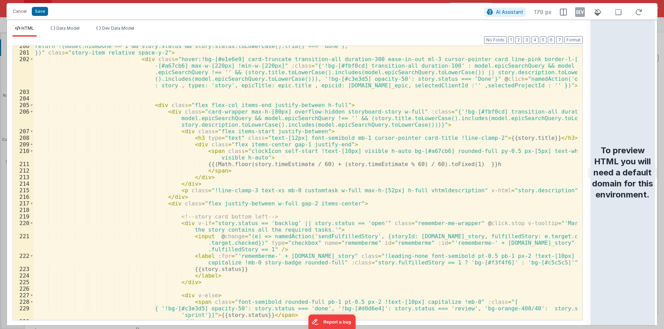
scroll to position [1655, 0]
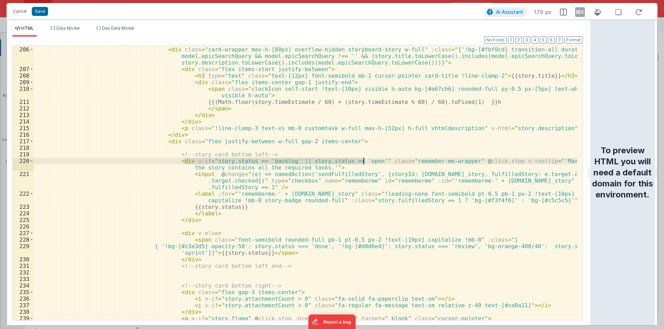
drag, startPoint x: 184, startPoint y: 160, endPoint x: 363, endPoint y: 158, distance: 178.7
click at [363, 158] on div "< div class = "flex flex-col items-end justify-between h-full" > < div class = …" at bounding box center [305, 184] width 543 height 288
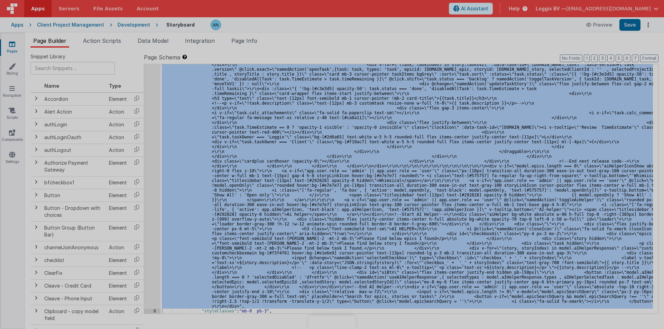
click at [149, 105] on div at bounding box center [332, 164] width 664 height 329
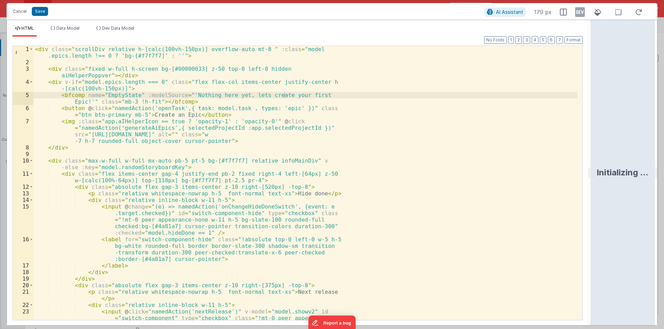
drag, startPoint x: 329, startPoint y: 172, endPoint x: 655, endPoint y: 177, distance: 325.6
click at [663, 179] on html "Cancel Save AI Assistant 179 px HTML Data Model Dev Data Model Format 7 6 5 4 3…" at bounding box center [332, 164] width 664 height 329
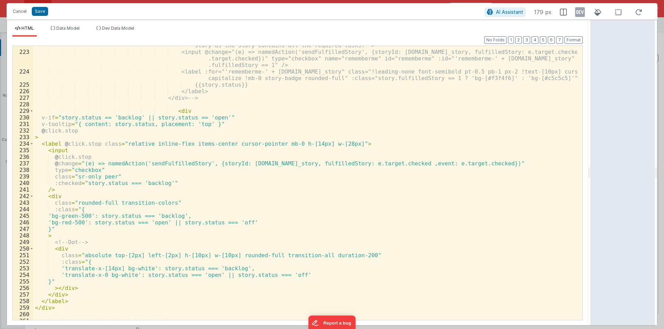
scroll to position [1784, 0]
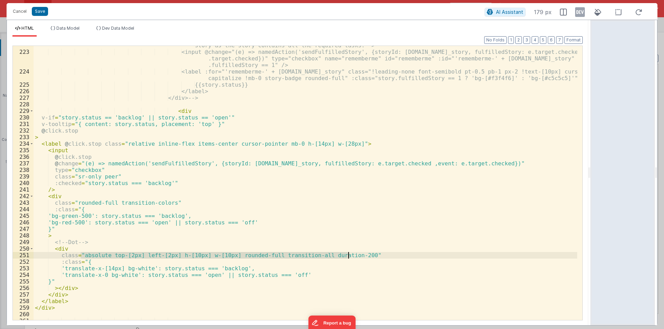
drag, startPoint x: 81, startPoint y: 256, endPoint x: 347, endPoint y: 255, distance: 266.2
click at [347, 255] on div "<!-- <div v-if="story.status == 'backlog' || story.status == 'open'" class="rem…" at bounding box center [305, 183] width 543 height 294
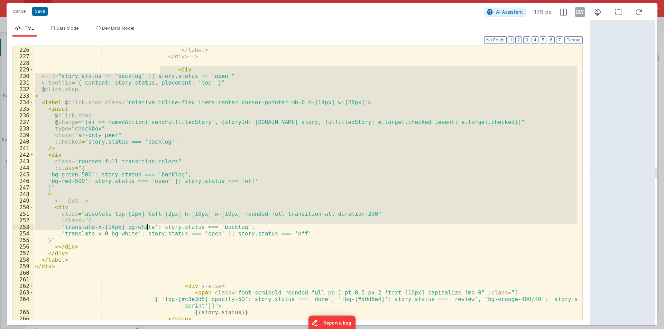
scroll to position [1846, 0]
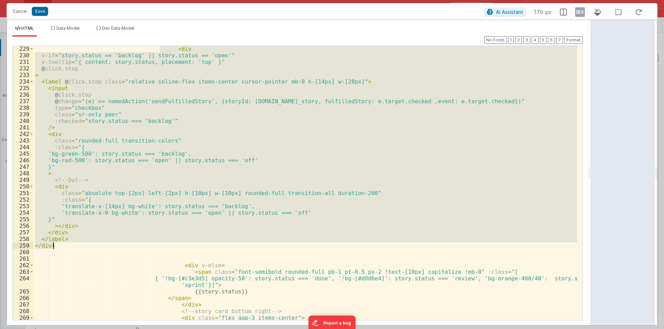
drag, startPoint x: 160, startPoint y: 110, endPoint x: 138, endPoint y: 243, distance: 135.3
click at [139, 245] on div "< div v-if = "story.status == 'backlog' || story.status == 'open'" v-tooltip = …" at bounding box center [305, 190] width 543 height 288
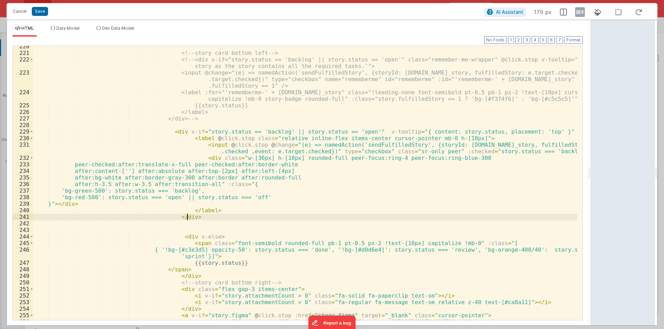
scroll to position [1763, 0]
click at [37, 8] on button "Save" at bounding box center [40, 11] width 16 height 9
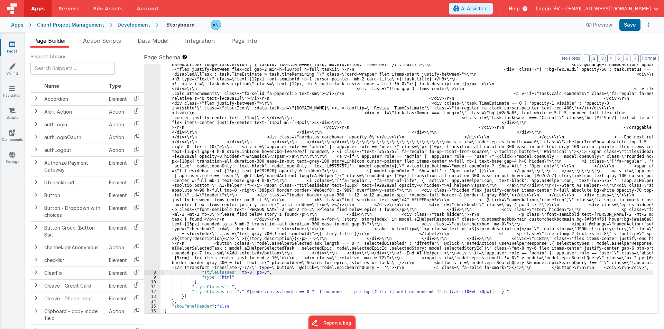
click at [628, 25] on div "Cancel Save AI Assistant 179 px HTML Data Model Dev Data Model Format 7 6 5 4 3…" at bounding box center [332, 164] width 664 height 329
click at [628, 25] on button "Save" at bounding box center [629, 25] width 21 height 12
click at [648, 57] on button "Format" at bounding box center [649, 59] width 18 height 8
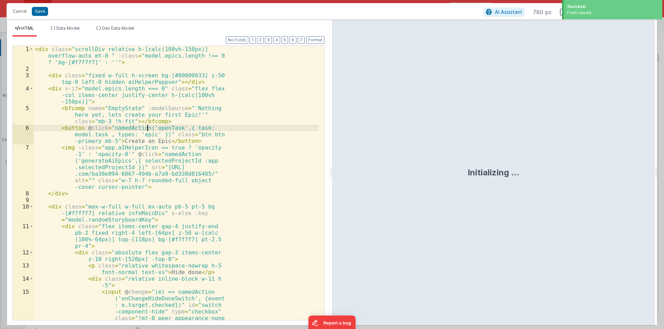
scroll to position [1575, 0]
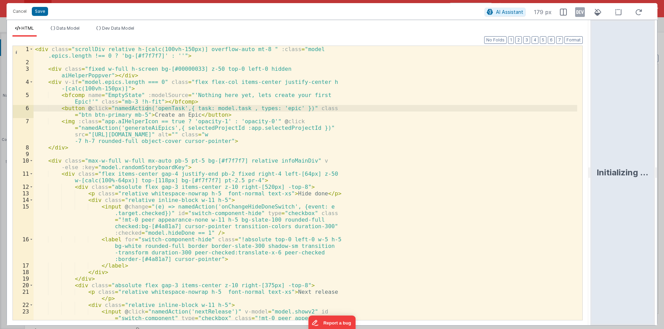
drag, startPoint x: 330, startPoint y: 169, endPoint x: 546, endPoint y: 142, distance: 218.4
click at [661, 103] on html "Cancel Save AI Assistant 179 px HTML Data Model Dev Data Model Format 7 6 5 4 3…" at bounding box center [332, 164] width 664 height 329
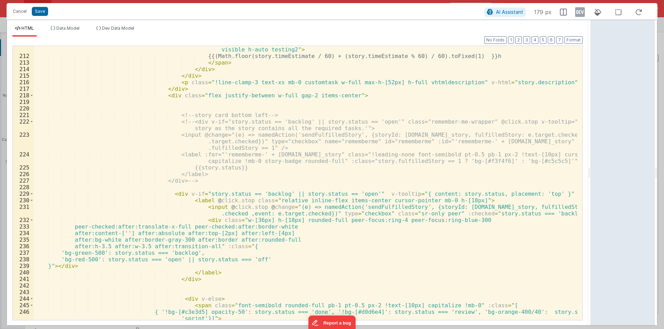
scroll to position [1721, 0]
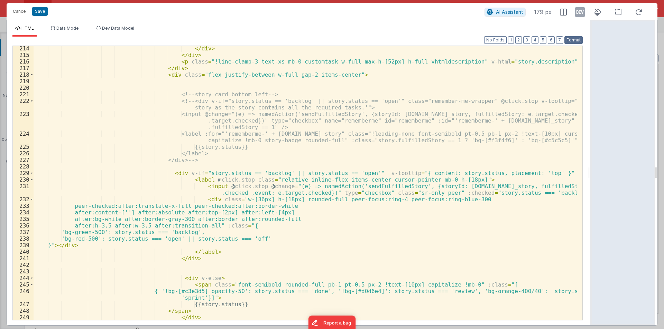
click at [573, 36] on button "Format" at bounding box center [573, 40] width 18 height 8
click at [229, 197] on div "</ div > </ div > < p class = "!line-clamp-3 text-xs mb-0 customtask w-full max…" at bounding box center [305, 189] width 543 height 288
paste textarea
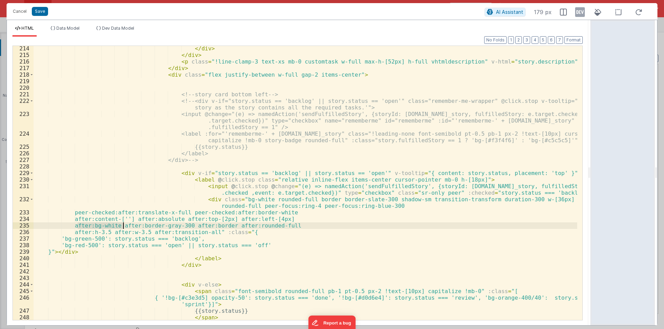
drag, startPoint x: 79, startPoint y: 225, endPoint x: 122, endPoint y: 225, distance: 43.6
click at [122, 225] on div "</ div > </ div > < p class = "!line-clamp-3 text-xs mb-0 customtask w-full max…" at bounding box center [305, 189] width 543 height 288
click at [89, 227] on div "</ div > </ div > < p class = "!line-clamp-3 text-xs mb-0 customtask w-full max…" at bounding box center [305, 183] width 543 height 274
click at [89, 227] on div "</ div > </ div > < p class = "!line-clamp-3 text-xs mb-0 customtask w-full max…" at bounding box center [305, 189] width 543 height 288
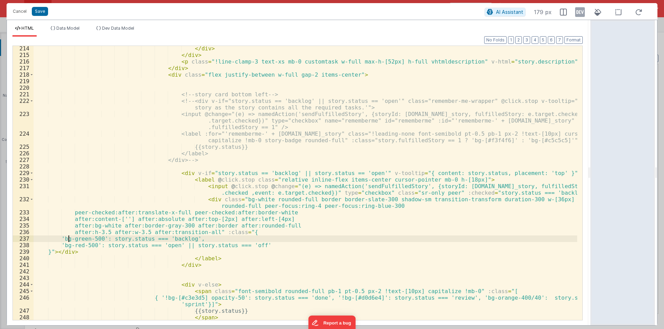
click at [68, 238] on div "</ div > </ div > < p class = "!line-clamp-3 text-xs mb-0 customtask w-full max…" at bounding box center [305, 189] width 543 height 288
paste textarea
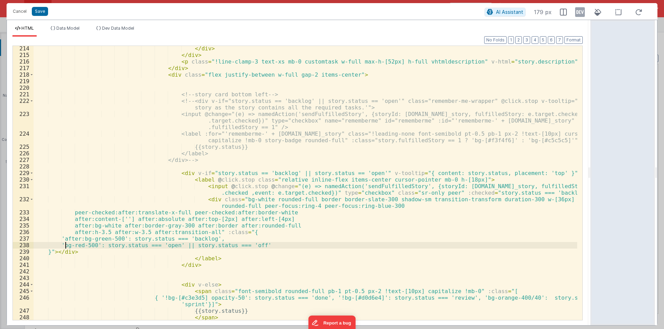
click at [66, 246] on div "</ div > </ div > < p class = "!line-clamp-3 text-xs mb-0 customtask w-full max…" at bounding box center [305, 189] width 543 height 288
click at [67, 245] on div "</ div > </ div > < p class = "!line-clamp-3 text-xs mb-0 customtask w-full max…" at bounding box center [305, 189] width 543 height 288
paste textarea
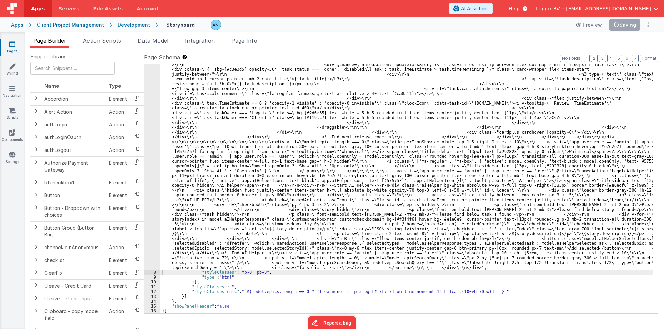
scroll to position [1478, 0]
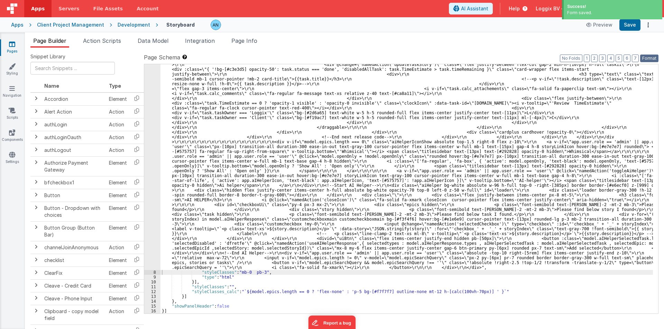
click at [646, 57] on button "Format" at bounding box center [649, 59] width 18 height 8
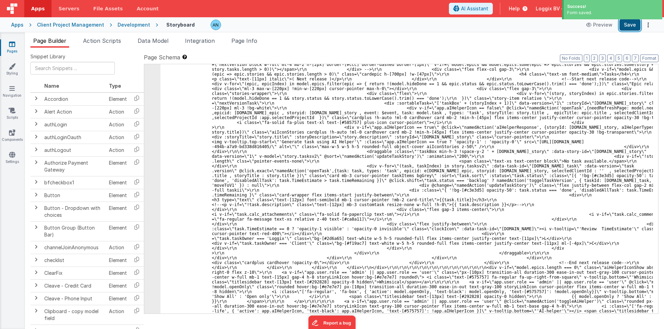
click at [634, 26] on button "Save" at bounding box center [629, 25] width 21 height 12
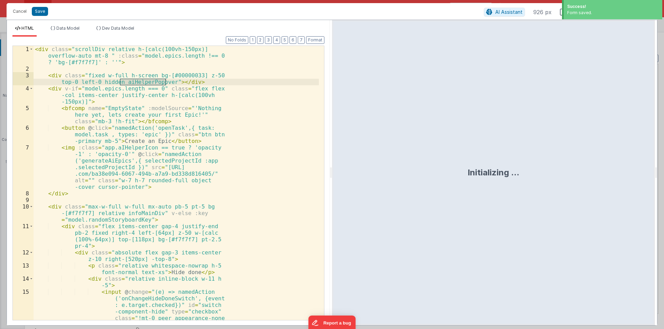
scroll to position [1580, 0]
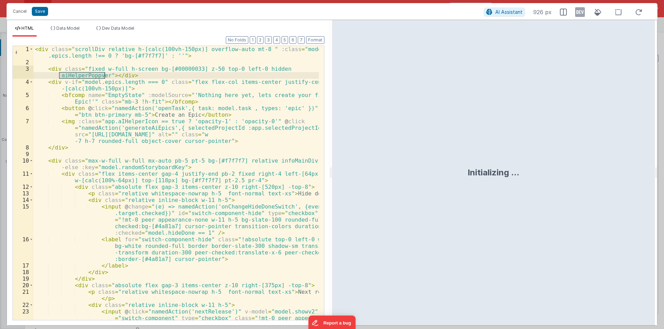
click at [328, 169] on div "Format 7 6 5 4 3 2 1 No Folds 1 2 3 4 5 6 7 8 9 10 11 12 13 14 15 16 17 18 19 2…" at bounding box center [168, 181] width 323 height 289
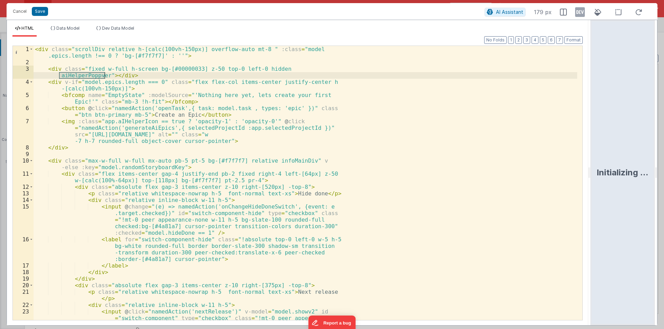
drag, startPoint x: 330, startPoint y: 171, endPoint x: 539, endPoint y: 189, distance: 209.2
click at [663, 169] on html "Cancel Save AI Assistant 179 px HTML Data Model Dev Data Model Format 7 6 5 4 3…" at bounding box center [332, 164] width 664 height 329
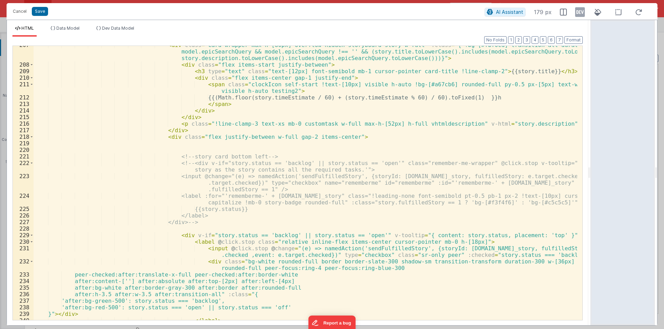
scroll to position [1721, 0]
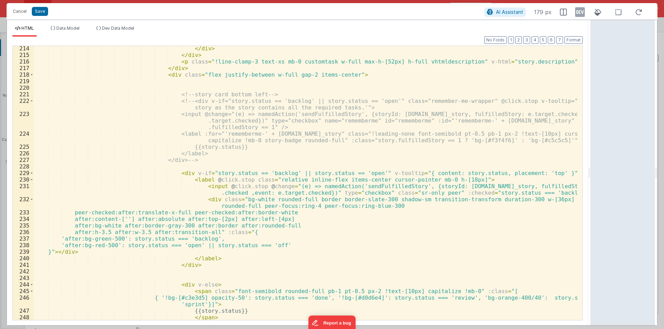
click at [137, 146] on div "</ div > </ div > < p class = "!line-clamp-3 text-xs mb-0 customtask w-full max…" at bounding box center [305, 189] width 543 height 288
drag, startPoint x: 515, startPoint y: 200, endPoint x: 520, endPoint y: 200, distance: 4.1
click at [520, 200] on div "</ div > </ div > < p class = "!line-clamp-3 text-xs mb-0 customtask w-full max…" at bounding box center [305, 189] width 543 height 288
click at [219, 219] on div "</ div > </ div > < p class = "!line-clamp-3 text-xs mb-0 customtask w-full max…" at bounding box center [305, 189] width 543 height 288
drag, startPoint x: 275, startPoint y: 219, endPoint x: 279, endPoint y: 218, distance: 3.6
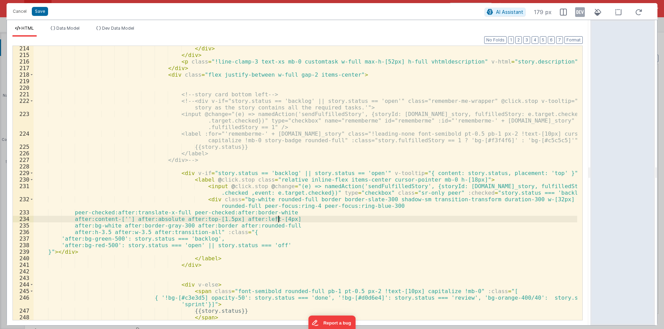
click at [279, 218] on div "</ div > </ div > < p class = "!line-clamp-3 text-xs mb-0 customtask w-full max…" at bounding box center [305, 189] width 543 height 288
click at [38, 8] on button "Save" at bounding box center [40, 11] width 16 height 9
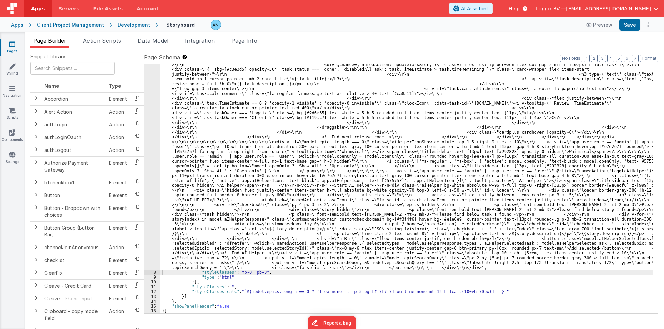
scroll to position [1478, 0]
click at [633, 27] on button "Save" at bounding box center [629, 25] width 21 height 12
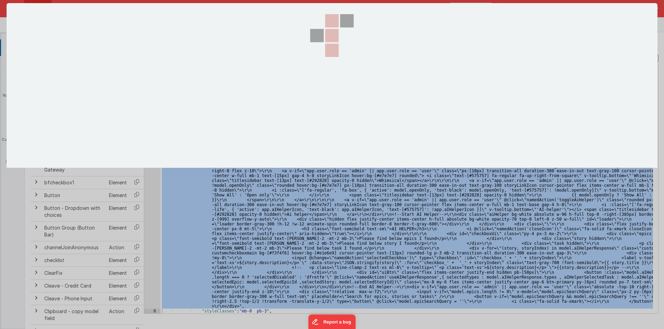
scroll to position [1580, 0]
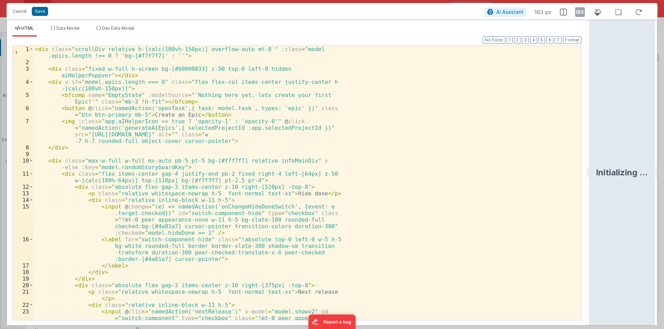
drag, startPoint x: 330, startPoint y: 172, endPoint x: 663, endPoint y: 159, distance: 333.8
click at [663, 159] on html "Cancel Save AI Assistant 183 px HTML Data Model Dev Data Model Format 7 6 5 4 3…" at bounding box center [332, 164] width 664 height 329
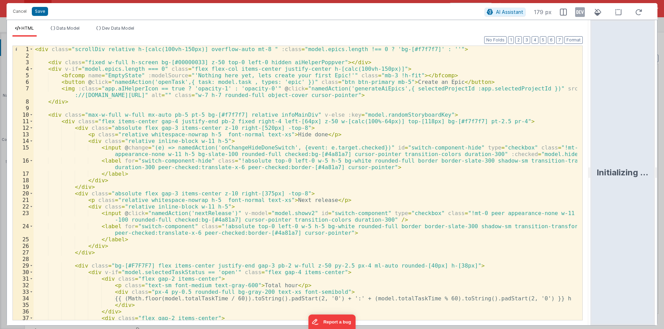
click at [461, 192] on div "< div class = "scrollDiv relative h-[calc(100vh-150px)] overflow-auto mt-8 " :c…" at bounding box center [305, 190] width 543 height 288
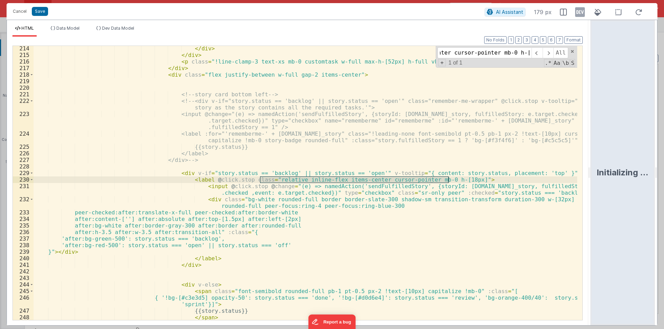
scroll to position [1721, 0]
type input "relative inline-flex items-center cursor-pointer mb-0 h-[18px]"
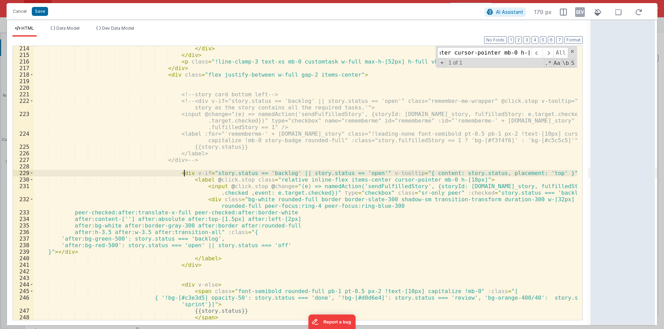
click at [184, 173] on div "</ div > </ div > < p class = "!line-clamp-3 text-xs mb-0 customtask w-full max…" at bounding box center [305, 189] width 543 height 288
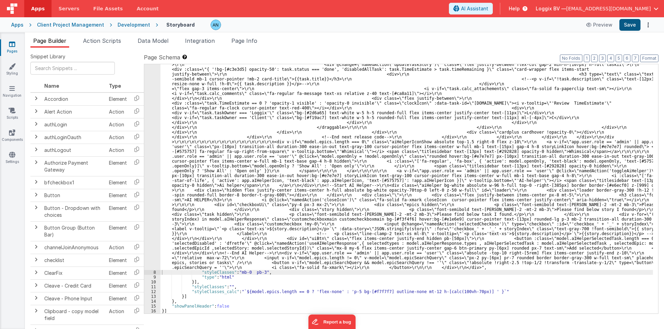
scroll to position [1478, 0]
click at [628, 27] on button "Save" at bounding box center [629, 25] width 21 height 12
click at [655, 58] on button "Format" at bounding box center [649, 59] width 18 height 8
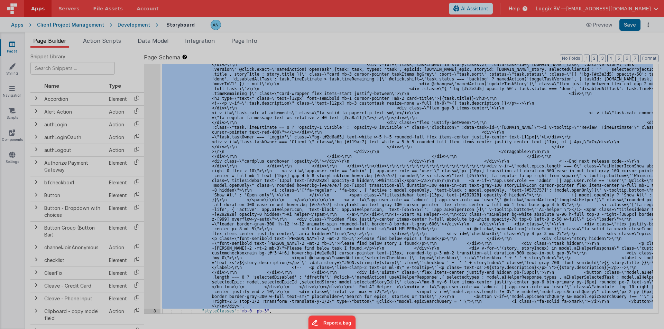
click at [147, 140] on div at bounding box center [332, 164] width 664 height 329
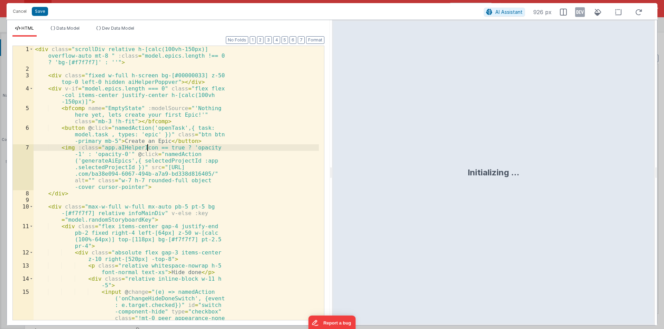
scroll to position [1580, 0]
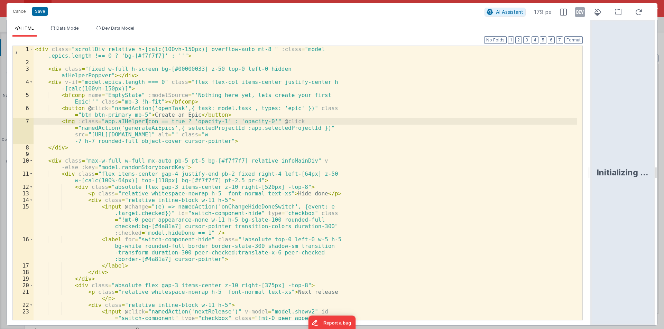
drag, startPoint x: 331, startPoint y: 172, endPoint x: 658, endPoint y: 191, distance: 326.8
click at [660, 191] on html "Cancel Save AI Assistant 179 px HTML Data Model Dev Data Model Format 7 6 5 4 3…" at bounding box center [332, 164] width 664 height 329
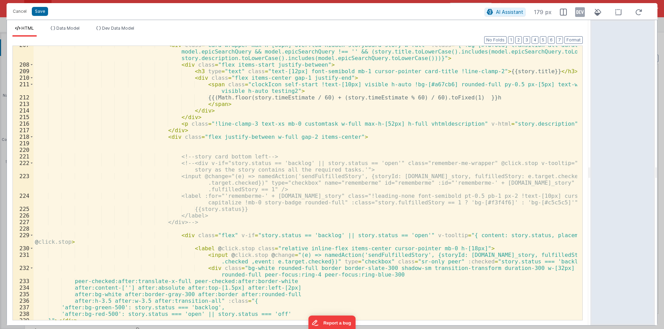
scroll to position [1680, 0]
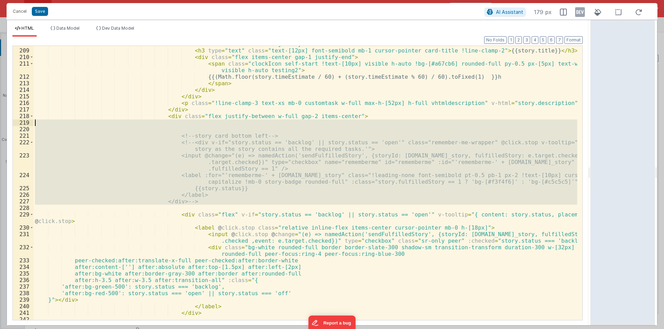
drag, startPoint x: 200, startPoint y: 205, endPoint x: 169, endPoint y: 121, distance: 89.2
click at [169, 121] on div "< div class = "flex items-start justify-between" > < h3 type = "text" class = "…" at bounding box center [305, 185] width 543 height 288
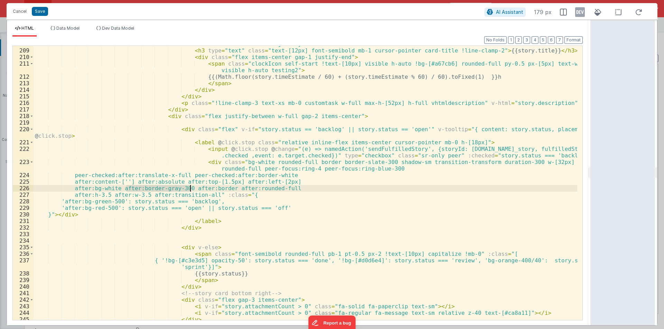
drag, startPoint x: 125, startPoint y: 189, endPoint x: 189, endPoint y: 188, distance: 63.9
click at [189, 188] on div "< div class = "flex items-start justify-between" > < h3 type = "text" class = "…" at bounding box center [305, 185] width 543 height 288
drag, startPoint x: 168, startPoint y: 188, endPoint x: 129, endPoint y: 188, distance: 39.1
click at [129, 188] on div "< div class = "flex items-start justify-between" > < h3 type = "text" class = "…" at bounding box center [305, 185] width 543 height 288
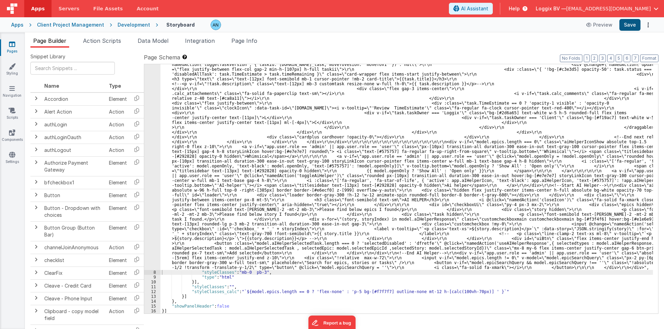
scroll to position [1449, 0]
click at [629, 26] on button "Save" at bounding box center [629, 25] width 21 height 12
click at [648, 60] on button "Format" at bounding box center [649, 59] width 18 height 8
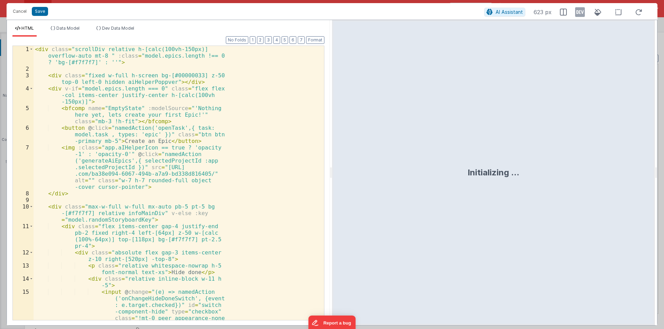
scroll to position [1551, 0]
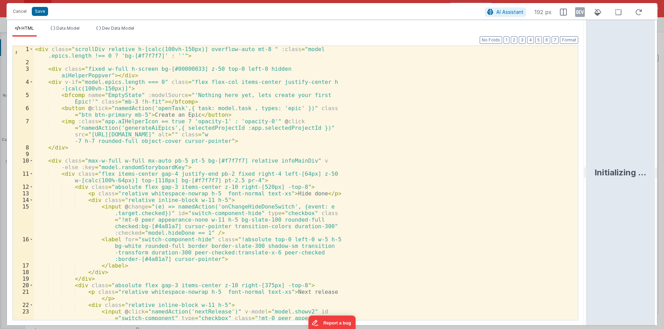
drag, startPoint x: 331, startPoint y: 170, endPoint x: 599, endPoint y: 173, distance: 267.9
click at [599, 173] on html "Cancel Save AI Assistant 192 px HTML Data Model Dev Data Model Format 7 6 5 4 3…" at bounding box center [332, 164] width 664 height 329
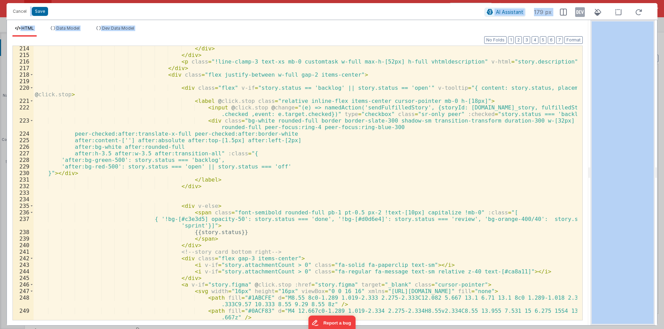
scroll to position [1721, 0]
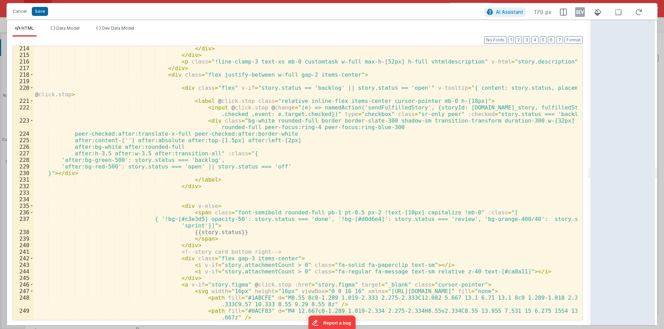
click at [277, 141] on div "</ div > </ div > < p class = "!line-clamp-3 text-xs mb-0 customtask w-full max…" at bounding box center [305, 189] width 543 height 288
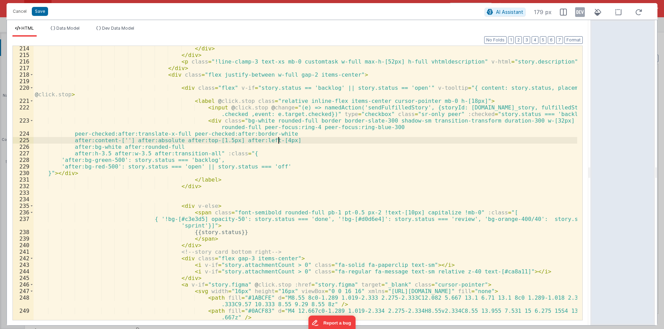
click at [221, 140] on div "</ div > </ div > < p class = "!line-clamp-3 text-xs mb-0 customtask w-full max…" at bounding box center [305, 189] width 543 height 288
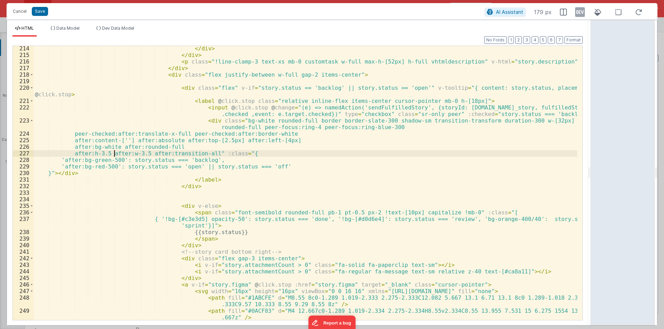
click at [113, 153] on div "</ div > </ div > < p class = "!line-clamp-3 text-xs mb-0 customtask w-full max…" at bounding box center [305, 189] width 543 height 288
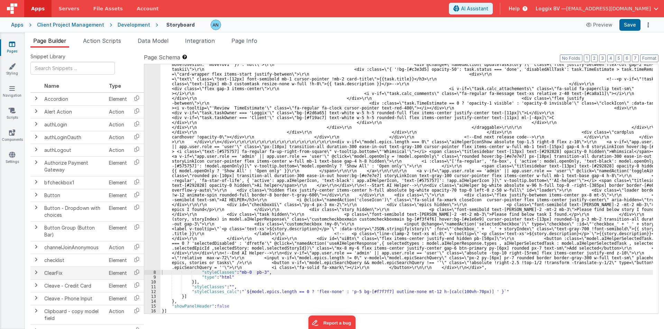
scroll to position [1449, 0]
click at [625, 22] on button "Save" at bounding box center [629, 25] width 21 height 12
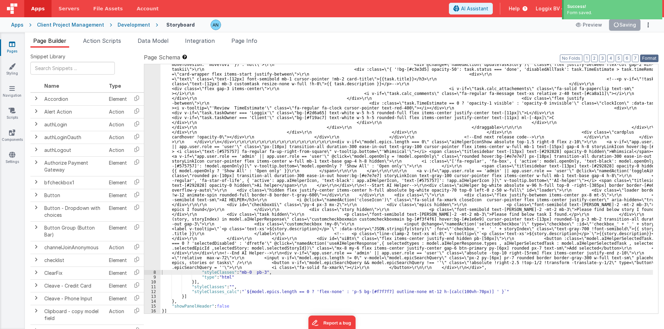
click at [651, 56] on button "Format" at bounding box center [649, 59] width 18 height 8
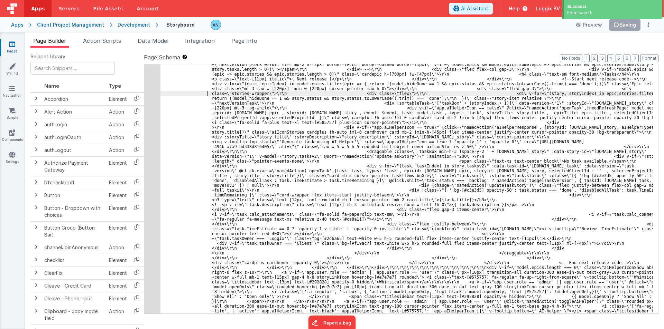
click at [630, 22] on button "Save" at bounding box center [629, 25] width 21 height 12
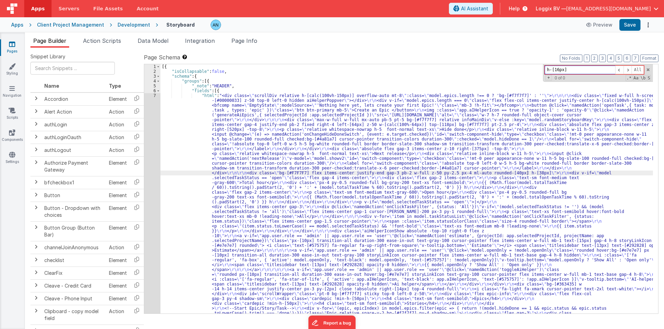
scroll to position [509, 0]
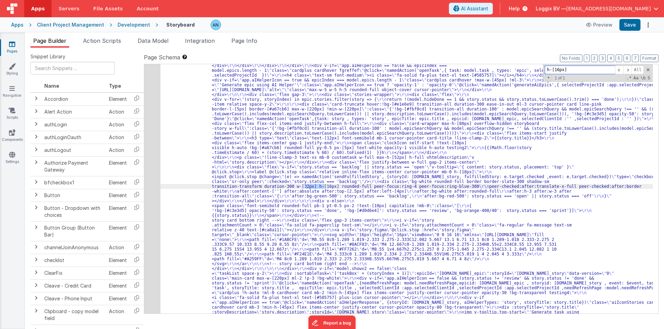
type input "h-[16px]"
click at [316, 185] on div ""html" : "<div class= \" scrollDiv relative h-[calc(100vh-150px)] overflow-auto…" at bounding box center [406, 189] width 492 height 250
click at [627, 25] on button "Save" at bounding box center [629, 25] width 21 height 12
click at [648, 69] on span at bounding box center [647, 69] width 5 height 5
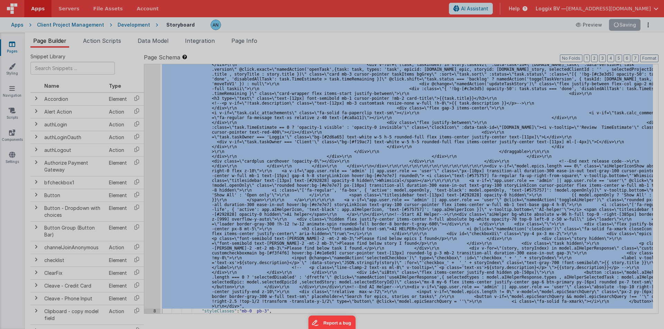
click at [151, 129] on div at bounding box center [332, 164] width 664 height 329
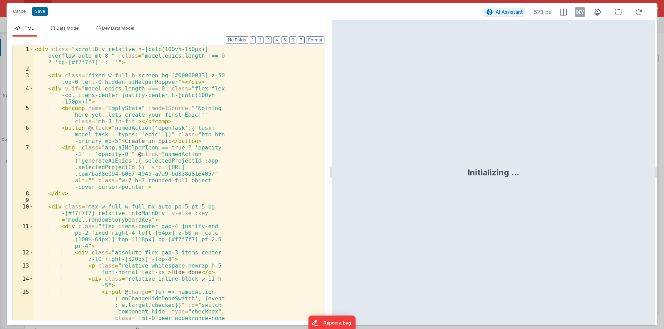
scroll to position [1551, 0]
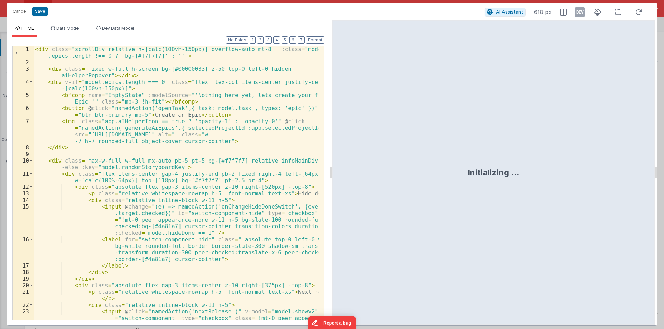
drag, startPoint x: 330, startPoint y: 172, endPoint x: 531, endPoint y: 115, distance: 209.1
click at [663, 181] on html "Cancel Save AI Assistant 618 px HTML Data Model Dev Data Model Format 7 6 5 4 3…" at bounding box center [332, 164] width 664 height 329
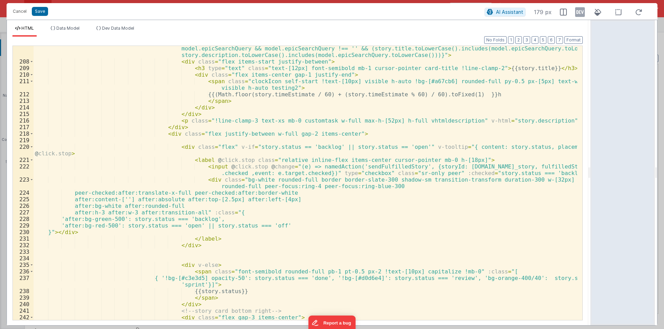
scroll to position [1662, 0]
drag, startPoint x: 104, startPoint y: 212, endPoint x: 109, endPoint y: 212, distance: 4.5
click at [109, 212] on div "< div class = "card-wrapper max-h-[80px] overflow-hidden storyboard-story w-ful…" at bounding box center [305, 189] width 543 height 301
click at [38, 8] on button "Save" at bounding box center [40, 11] width 16 height 9
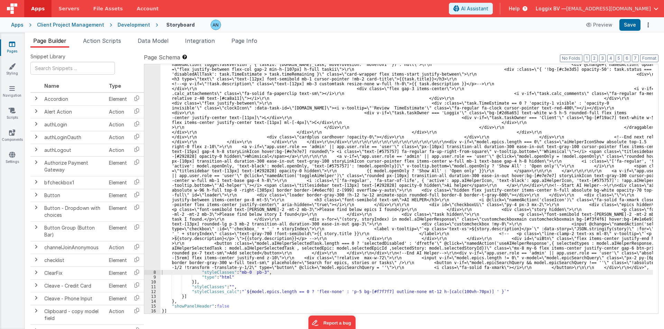
scroll to position [1449, 0]
click at [635, 26] on button "Save" at bounding box center [629, 25] width 21 height 12
click at [653, 57] on button "Format" at bounding box center [649, 59] width 18 height 8
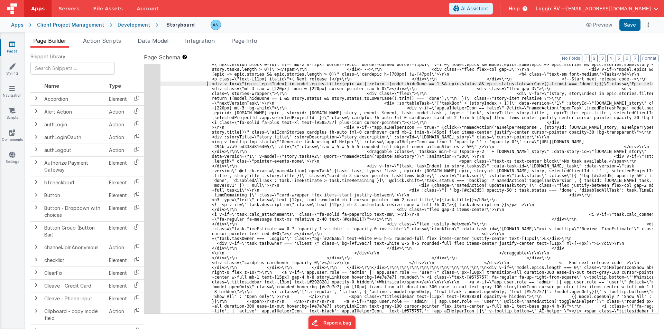
paste input "[14"
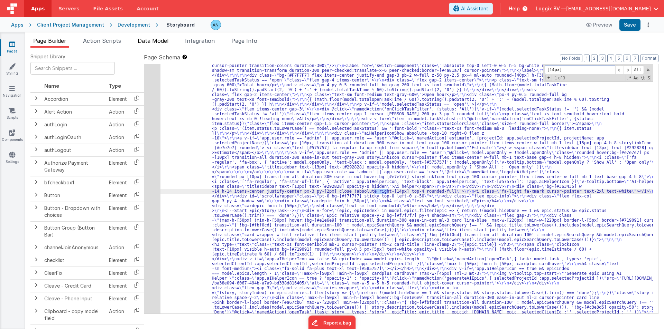
scroll to position [514, 0]
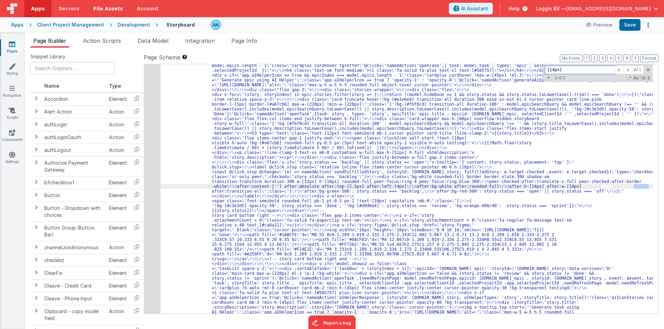
type input "[14px]"
click at [632, 23] on button "Save" at bounding box center [629, 25] width 21 height 12
click at [649, 68] on span at bounding box center [647, 69] width 5 height 5
click at [123, 24] on div "Development" at bounding box center [134, 24] width 32 height 7
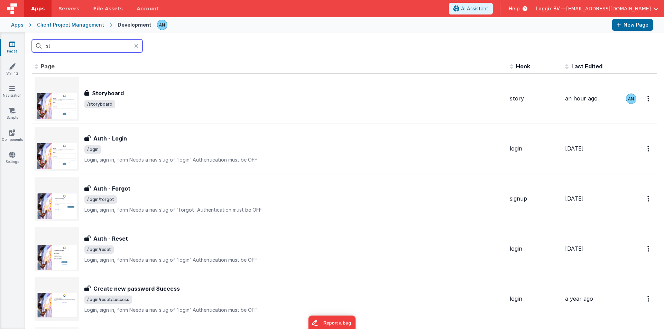
click at [59, 44] on input "st" at bounding box center [87, 45] width 111 height 13
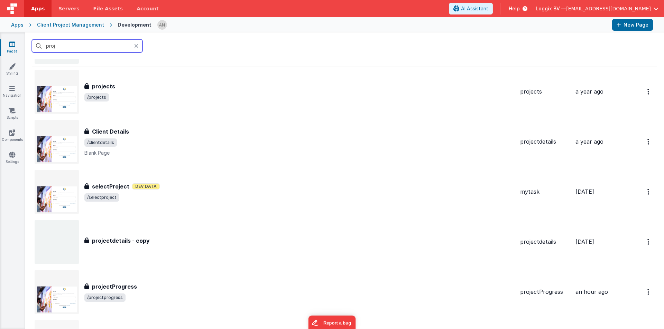
scroll to position [346, 0]
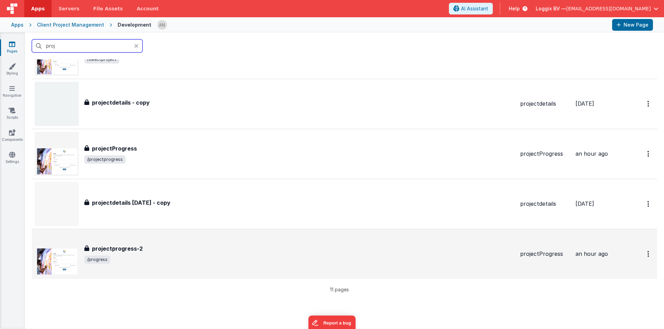
type input "proj"
click at [125, 246] on h3 "projectprogress-2" at bounding box center [117, 249] width 51 height 8
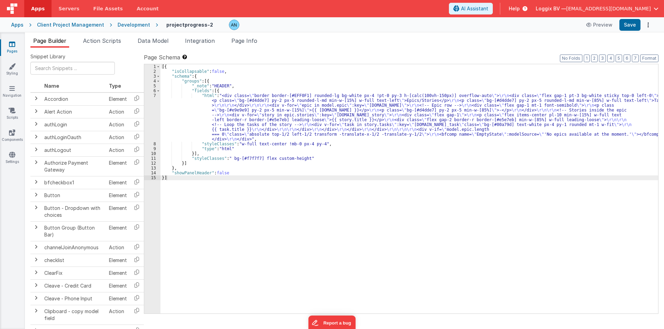
click at [200, 119] on div "[{ "isCollapsable" : false , "schema" : { "groups" : [{ "_note" : "HEADER" , "f…" at bounding box center [408, 193] width 497 height 259
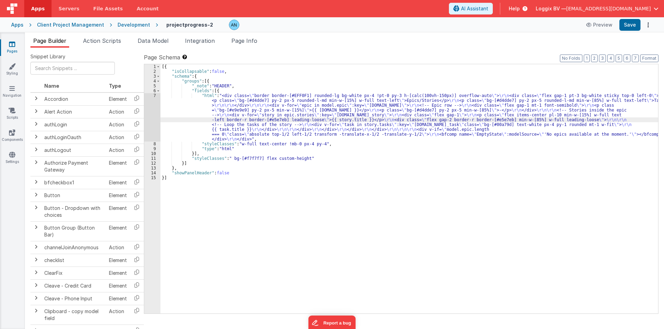
click at [148, 99] on div "7" at bounding box center [152, 117] width 16 height 48
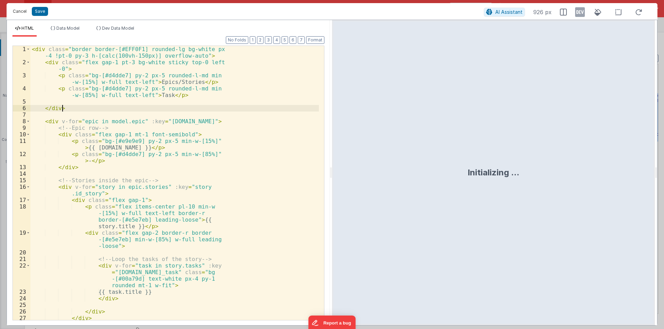
click at [19, 14] on button "Cancel" at bounding box center [19, 12] width 21 height 10
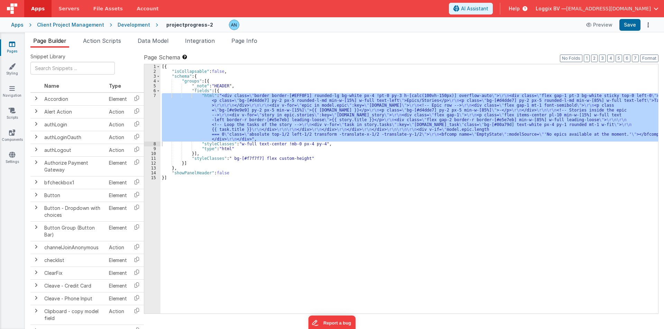
click at [153, 41] on span "Data Model" at bounding box center [153, 40] width 31 height 7
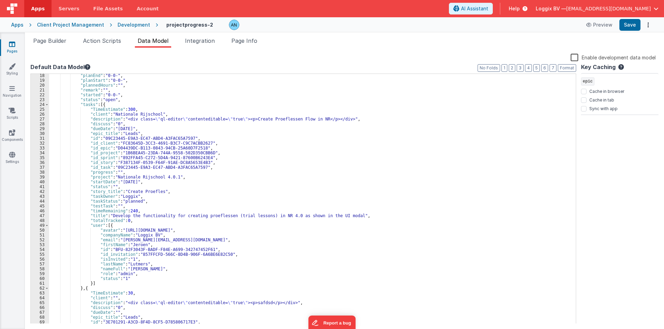
scroll to position [83, 0]
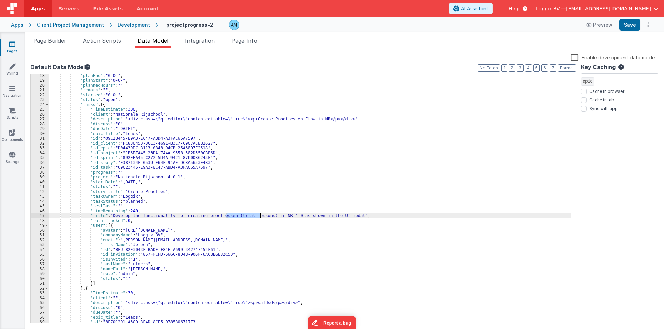
drag, startPoint x: 226, startPoint y: 215, endPoint x: 260, endPoint y: 215, distance: 34.2
click at [260, 215] on div ""planEnd" : "0-0-" , "planStart" : "0-0-" , "plannedHours" : "" , "remark" : ""…" at bounding box center [309, 203] width 521 height 260
click at [52, 41] on span "Page Builder" at bounding box center [49, 40] width 33 height 7
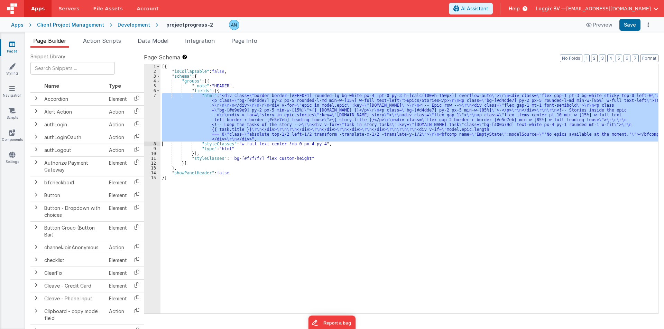
click at [149, 115] on div "7" at bounding box center [152, 117] width 16 height 48
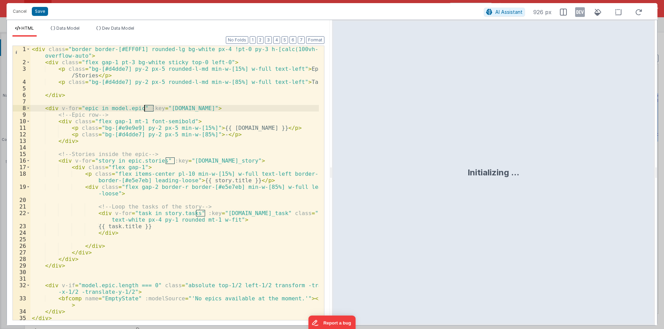
drag, startPoint x: 330, startPoint y: 173, endPoint x: 640, endPoint y: 178, distance: 310.4
click at [641, 178] on html "Cancel Save AI Assistant 926 px HTML Data Model Dev Data Model Format 7 6 5 4 3…" at bounding box center [332, 164] width 664 height 329
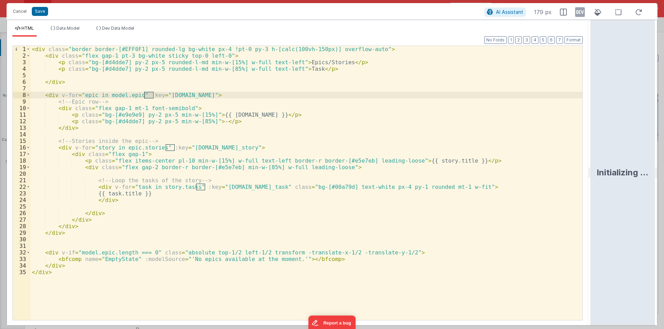
scroll to position [0, 0]
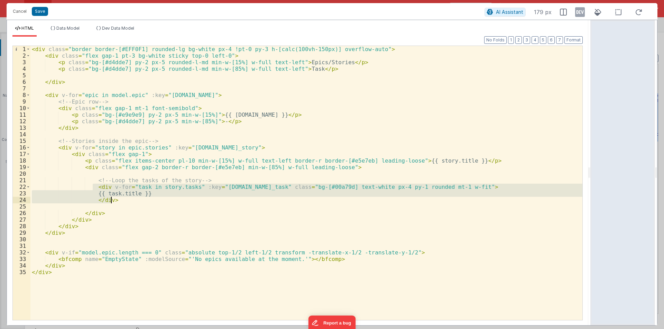
drag, startPoint x: 93, startPoint y: 188, endPoint x: 113, endPoint y: 199, distance: 22.9
click at [113, 199] on div "< div class = "border border-[#EFF0F1] rounded-lg bg-white px-4 !pt-0 py-3 h-[c…" at bounding box center [306, 190] width 552 height 288
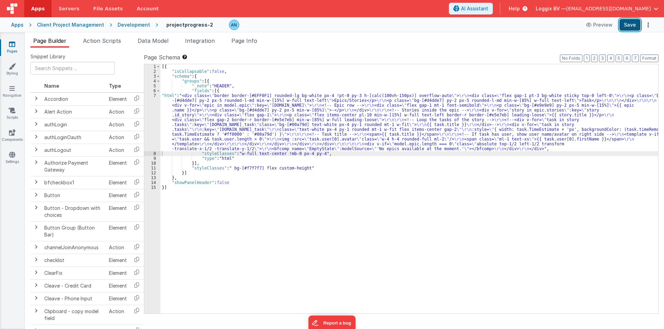
click at [632, 22] on button "Save" at bounding box center [629, 25] width 21 height 12
click at [651, 57] on button "Format" at bounding box center [649, 59] width 18 height 8
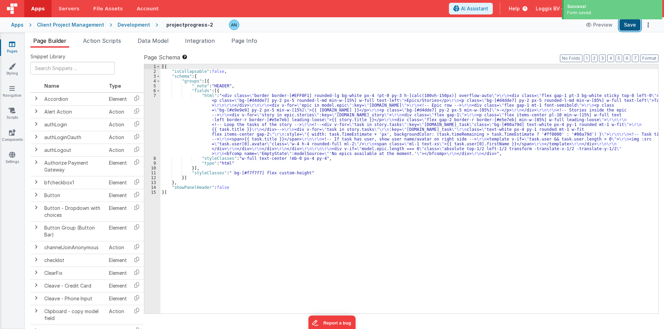
click at [628, 25] on button "Save" at bounding box center [629, 25] width 21 height 12
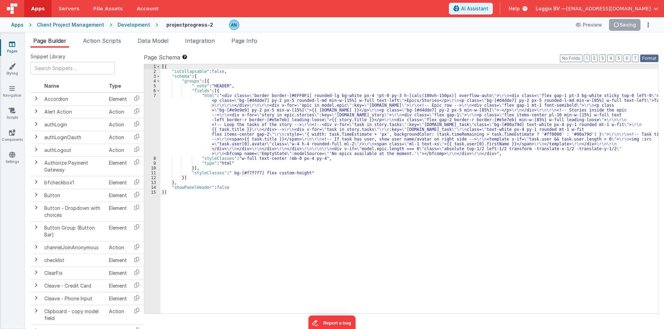
click at [647, 57] on button "Format" at bounding box center [649, 59] width 18 height 8
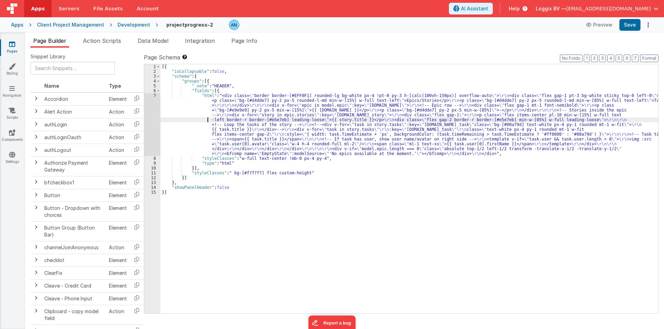
click at [184, 118] on div "[{ "isCollapsable" : false , "schema" : { "groups" : [{ "_note" : "HEADER" , "f…" at bounding box center [408, 193] width 497 height 259
click at [150, 110] on div "7" at bounding box center [152, 124] width 16 height 63
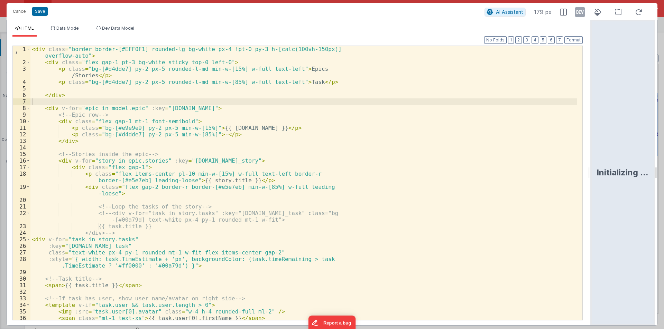
drag, startPoint x: 329, startPoint y: 171, endPoint x: 663, endPoint y: 170, distance: 333.9
click at [663, 170] on html "Cancel Save AI Assistant 179 px HTML Data Model Dev Data Model Format 7 6 5 4 3…" at bounding box center [332, 164] width 664 height 329
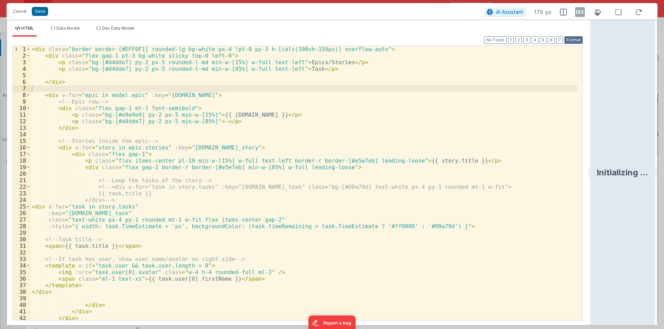
click at [573, 40] on button "Format" at bounding box center [573, 40] width 18 height 8
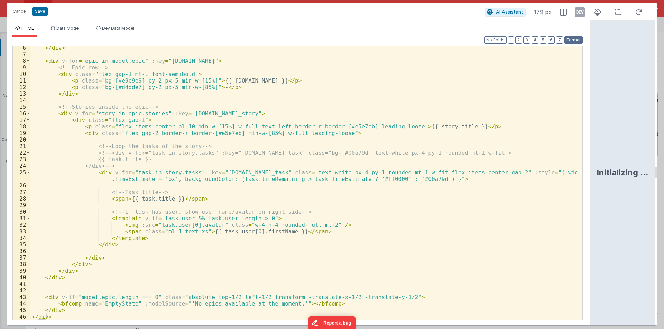
scroll to position [34, 0]
click at [119, 199] on div "</ div > < div v-for = "epic in model.epic" :key = "epic.name" > <!-- Epic row …" at bounding box center [303, 189] width 546 height 288
click at [243, 197] on div "</ div > < div v-for = "epic in model.epic" :key = "epic.name" > <!-- Epic row …" at bounding box center [303, 189] width 546 height 288
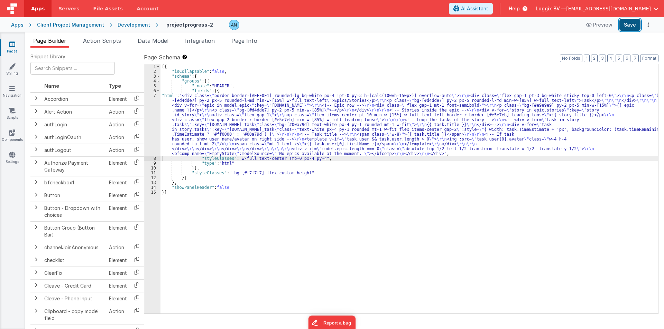
click at [625, 23] on button "Save" at bounding box center [629, 25] width 21 height 12
click at [656, 59] on button "Format" at bounding box center [649, 59] width 18 height 8
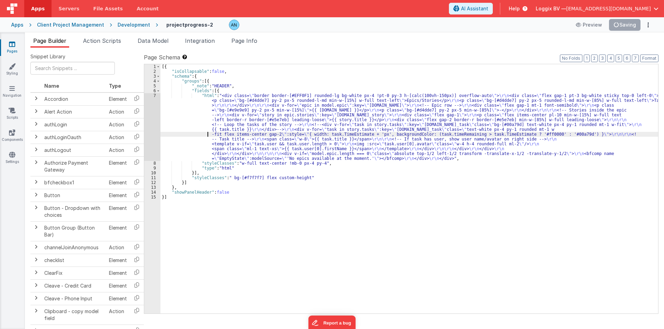
click at [186, 135] on div "[{ "isCollapsable" : false , "schema" : { "groups" : [{ "_note" : "HEADER" , "f…" at bounding box center [408, 193] width 497 height 259
click at [149, 115] on div "7" at bounding box center [152, 127] width 16 height 68
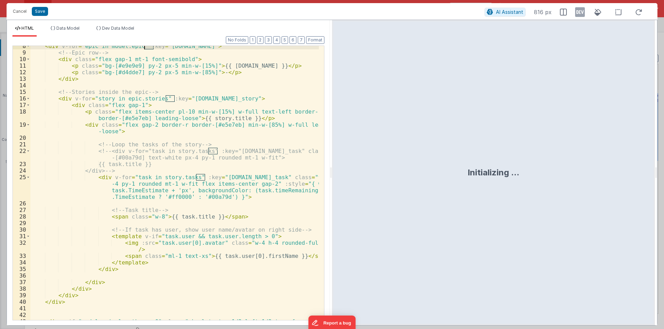
scroll to position [83, 0]
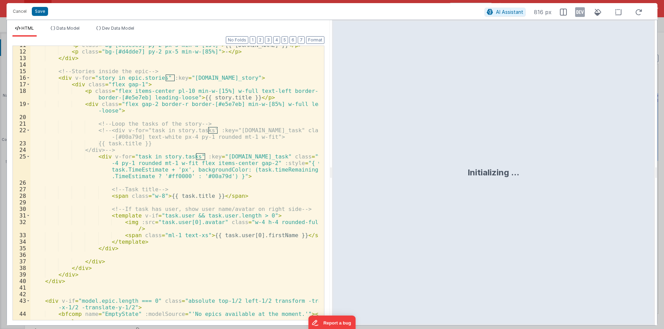
click at [332, 171] on div "Initializing ..." at bounding box center [493, 173] width 323 height 306
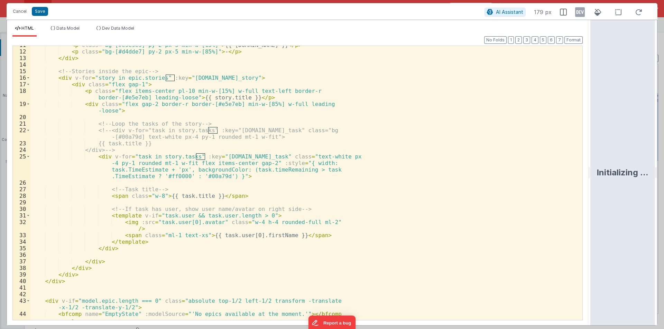
drag, startPoint x: 330, startPoint y: 171, endPoint x: 578, endPoint y: 187, distance: 248.4
click at [604, 179] on html "Cancel Save AI Assistant 179 px HTML Data Model Dev Data Model Format 7 6 5 4 3…" at bounding box center [332, 164] width 664 height 329
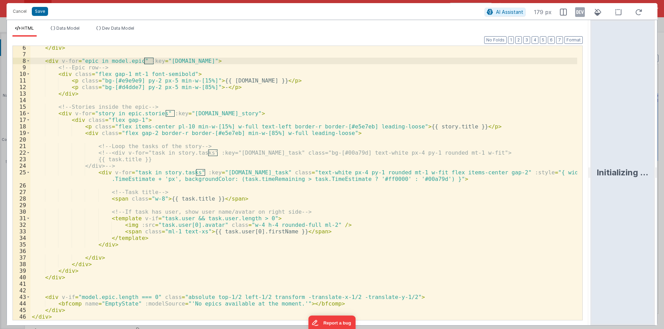
scroll to position [34, 0]
drag, startPoint x: 161, startPoint y: 201, endPoint x: 208, endPoint y: 198, distance: 47.4
click at [208, 198] on div "</ div > < div v-for = "epic in model.epic" :key = "epic.name" > <!-- Epic row …" at bounding box center [303, 189] width 546 height 288
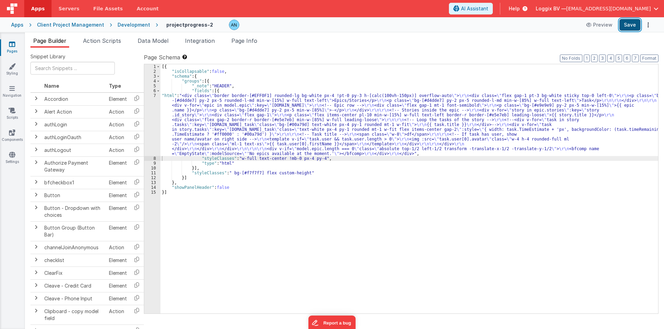
click at [632, 25] on button "Save" at bounding box center [629, 25] width 21 height 12
click at [648, 59] on button "Format" at bounding box center [649, 59] width 18 height 8
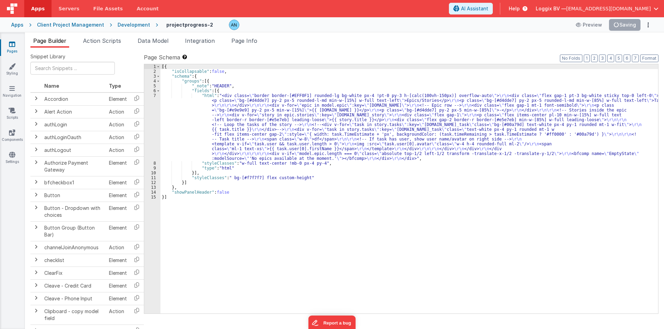
click at [184, 120] on div "[{ "isCollapsable" : false , "schema" : { "groups" : [{ "_note" : "HEADER" , "f…" at bounding box center [408, 193] width 497 height 259
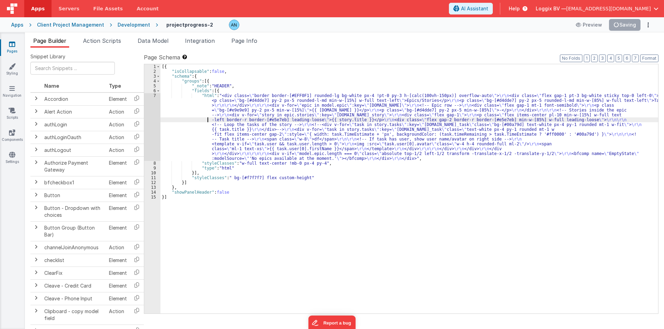
click at [169, 112] on div "[{ "isCollapsable" : false , "schema" : { "groups" : [{ "_note" : "HEADER" , "f…" at bounding box center [408, 193] width 497 height 259
click at [148, 103] on div "7" at bounding box center [152, 127] width 16 height 68
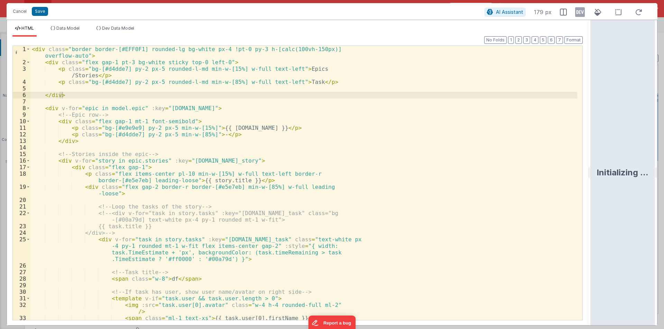
drag, startPoint x: 331, startPoint y: 173, endPoint x: 663, endPoint y: 156, distance: 332.3
click at [663, 156] on html "Cancel Save AI Assistant 179 px HTML Data Model Dev Data Model Format 7 6 5 4 3…" at bounding box center [332, 164] width 664 height 329
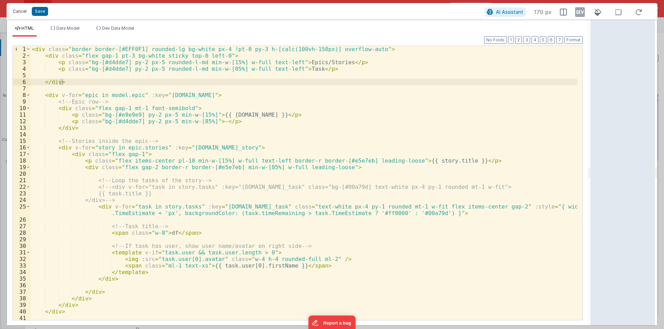
click at [22, 9] on button "Cancel" at bounding box center [19, 12] width 21 height 10
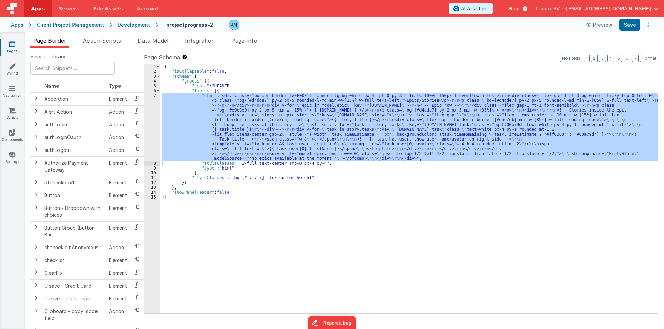
click at [155, 42] on span "Data Model" at bounding box center [153, 40] width 31 height 7
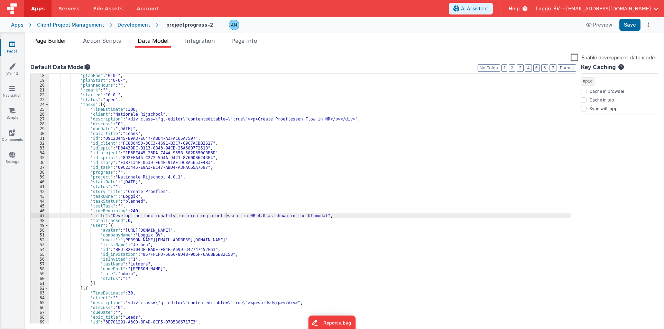
click at [56, 38] on span "Page Builder" at bounding box center [49, 40] width 33 height 7
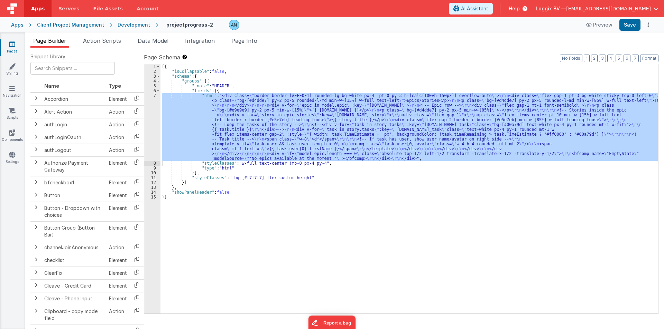
click at [152, 113] on div "7" at bounding box center [152, 127] width 16 height 68
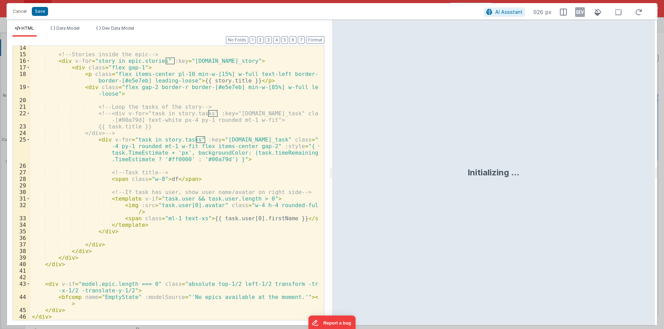
scroll to position [100, 0]
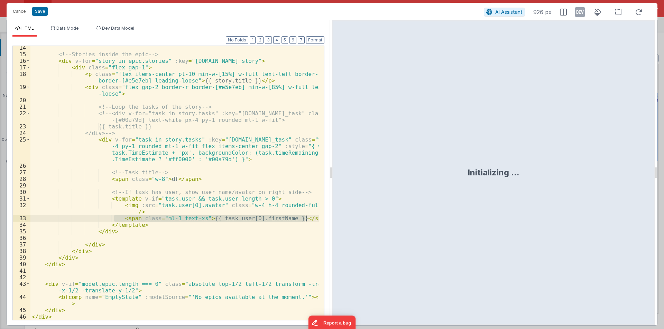
drag, startPoint x: 113, startPoint y: 217, endPoint x: 308, endPoint y: 220, distance: 194.6
click at [308, 220] on div "<!-- Stories inside the epic --> < div v-for = "story in epic.stories" :key = "…" at bounding box center [174, 189] width 288 height 288
click at [254, 220] on div "<!-- Stories inside the epic --> < div v-for = "story in epic.stories" :key = "…" at bounding box center [174, 183] width 288 height 274
click at [254, 220] on div "<!-- Stories inside the epic --> < div v-for = "story in epic.stories" :key = "…" at bounding box center [174, 189] width 288 height 288
drag, startPoint x: 308, startPoint y: 217, endPoint x: 100, endPoint y: 216, distance: 207.7
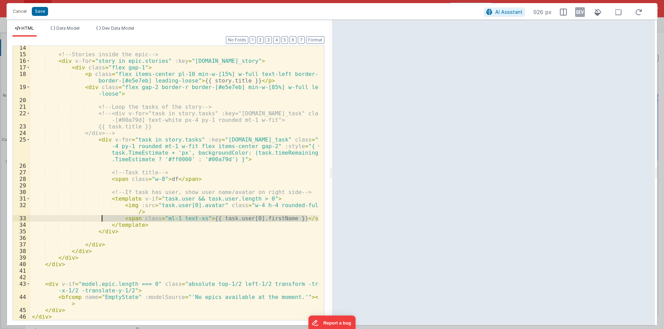
click at [100, 216] on div "<!-- Stories inside the epic --> < div v-for = "story in epic.stories" :key = "…" at bounding box center [174, 189] width 288 height 288
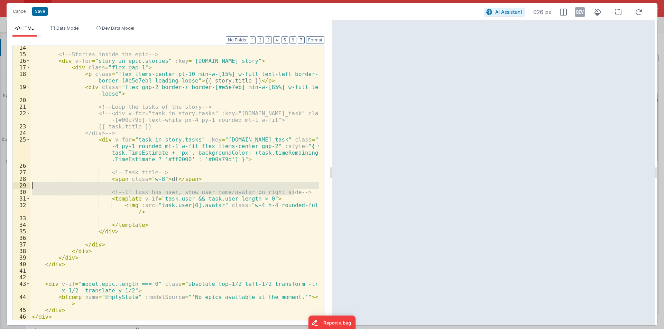
drag, startPoint x: 297, startPoint y: 192, endPoint x: 107, endPoint y: 185, distance: 190.6
click at [107, 185] on div "<!-- Stories inside the epic --> < div v-for = "story in epic.stories" :key = "…" at bounding box center [174, 189] width 288 height 288
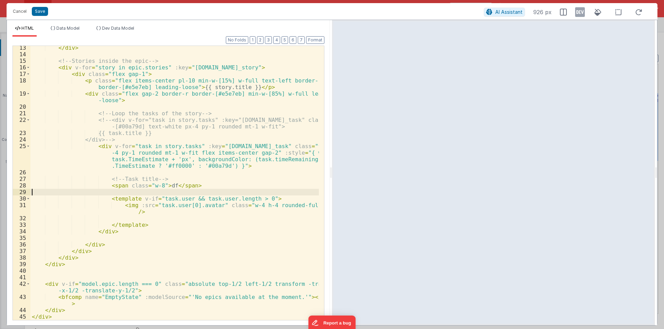
scroll to position [93, 0]
click at [115, 218] on div "</ div > <!-- Stories inside the epic --> < div v-for = "story in epic.stories"…" at bounding box center [174, 189] width 288 height 288
click at [127, 202] on div "</ div > <!-- Stories inside the epic --> < div v-for = "story in epic.stories"…" at bounding box center [174, 189] width 288 height 288
click at [120, 225] on div "</ div > <!-- Stories inside the epic --> < div v-for = "story in epic.stories"…" at bounding box center [174, 189] width 288 height 288
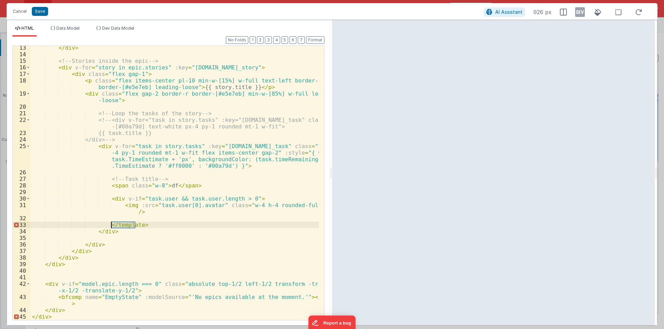
click at [120, 225] on div "</ div > <!-- Stories inside the epic --> < div v-for = "story in epic.stories"…" at bounding box center [174, 189] width 288 height 288
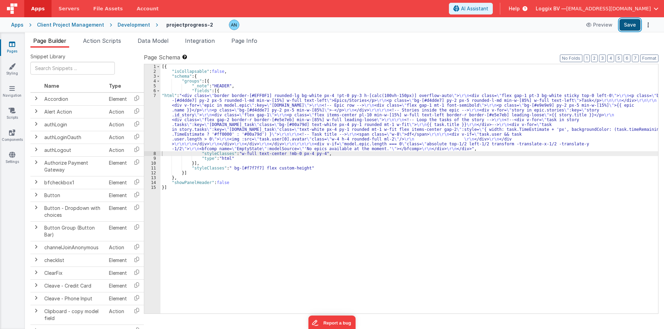
click at [625, 21] on button "Save" at bounding box center [629, 25] width 21 height 12
click at [650, 58] on button "Format" at bounding box center [649, 59] width 18 height 8
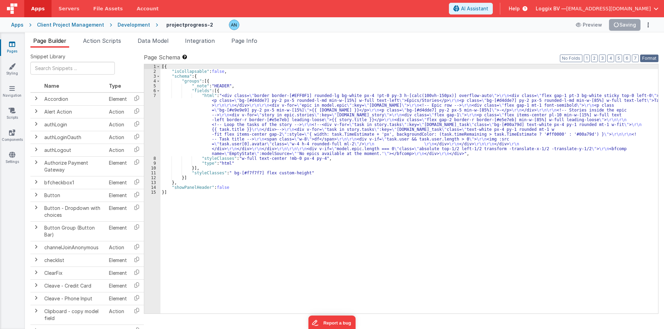
click at [654, 57] on button "Format" at bounding box center [649, 59] width 18 height 8
click at [396, 88] on div "[{ "isCollapsable" : false , "schema" : { "groups" : [{ "_note" : "HEADER" , "f…" at bounding box center [408, 193] width 497 height 259
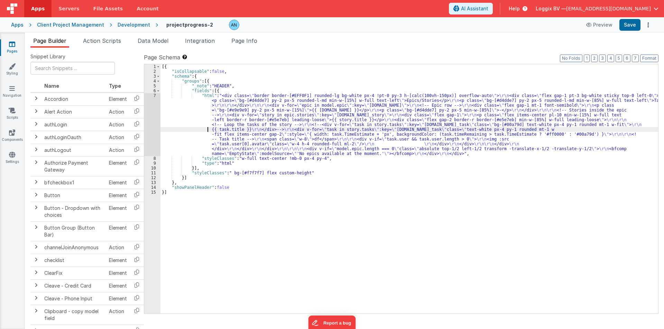
click at [171, 131] on div "[{ "isCollapsable" : false , "schema" : { "groups" : [{ "_note" : "HEADER" , "f…" at bounding box center [408, 193] width 497 height 259
click at [148, 39] on span "Data Model" at bounding box center [153, 40] width 31 height 7
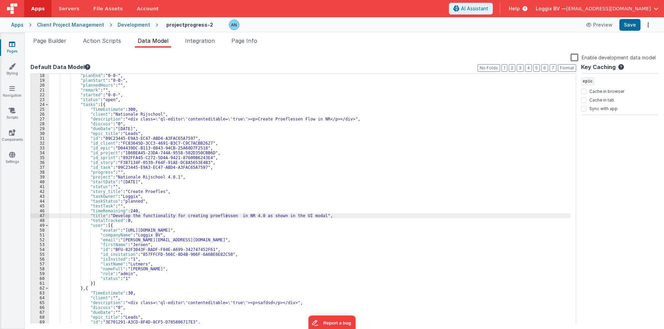
click at [125, 109] on div ""planEnd" : "0-0-" , "planStart" : "0-0-" , "plannedHours" : "" , "remark" : ""…" at bounding box center [309, 203] width 521 height 260
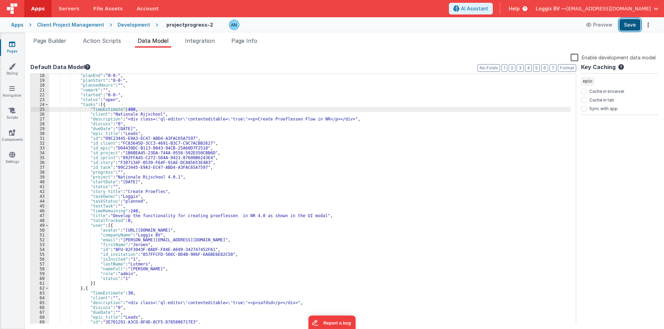
click at [632, 24] on button "Save" at bounding box center [629, 25] width 21 height 12
click at [48, 225] on span at bounding box center [47, 225] width 4 height 5
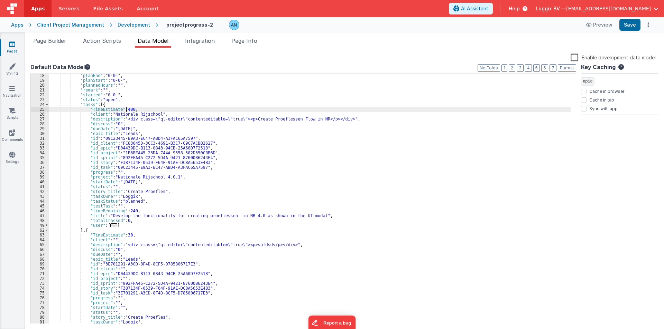
click at [105, 212] on div ""planEnd" : "0-0-" , "planStart" : "0-0-" , "plannedHours" : "" , "remark" : ""…" at bounding box center [309, 203] width 521 height 260
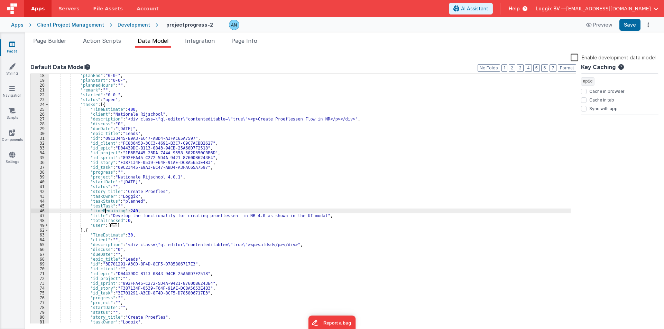
click at [105, 212] on div ""planEnd" : "0-0-" , "planStart" : "0-0-" , "plannedHours" : "" , "remark" : ""…" at bounding box center [309, 203] width 521 height 260
click at [627, 26] on button "Save" at bounding box center [629, 25] width 21 height 12
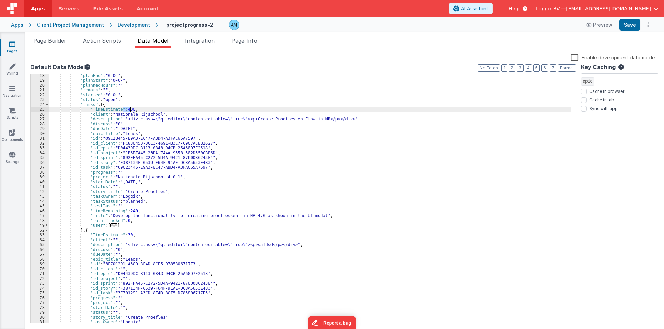
drag, startPoint x: 124, startPoint y: 109, endPoint x: 130, endPoint y: 109, distance: 5.9
click at [130, 109] on div ""planEnd" : "0-0-" , "planStart" : "0-0-" , "plannedHours" : "" , "remark" : ""…" at bounding box center [309, 203] width 521 height 260
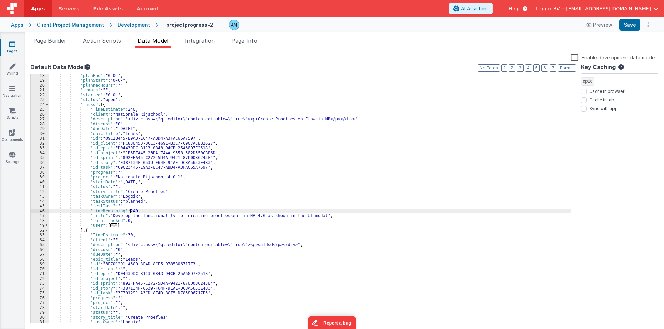
click at [131, 211] on div ""planEnd" : "0-0-" , "planStart" : "0-0-" , "plannedHours" : "" , "remark" : ""…" at bounding box center [309, 203] width 521 height 260
click at [628, 25] on button "Save" at bounding box center [629, 25] width 21 height 12
click at [628, 23] on button "Save" at bounding box center [629, 25] width 21 height 12
click at [40, 39] on span "Page Builder" at bounding box center [49, 40] width 33 height 7
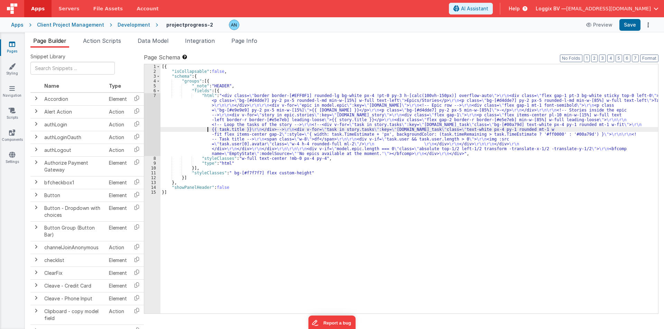
click at [150, 112] on div "7" at bounding box center [152, 124] width 16 height 63
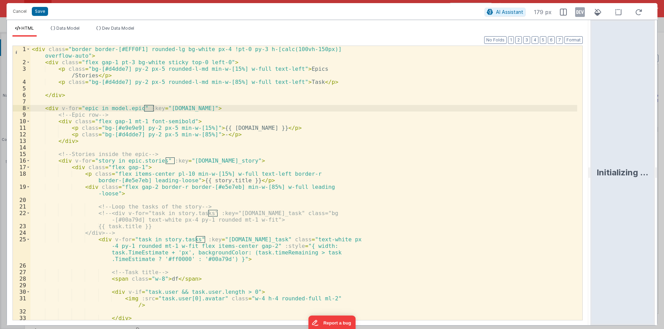
drag, startPoint x: 329, startPoint y: 168, endPoint x: 663, endPoint y: 166, distance: 333.9
click at [663, 166] on html "Cancel Save AI Assistant 179 px HTML Data Model Dev Data Model Format 7 6 5 4 3…" at bounding box center [332, 164] width 664 height 329
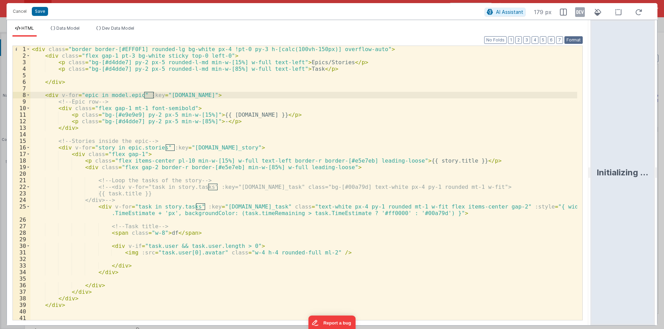
click at [571, 40] on button "Format" at bounding box center [573, 40] width 18 height 8
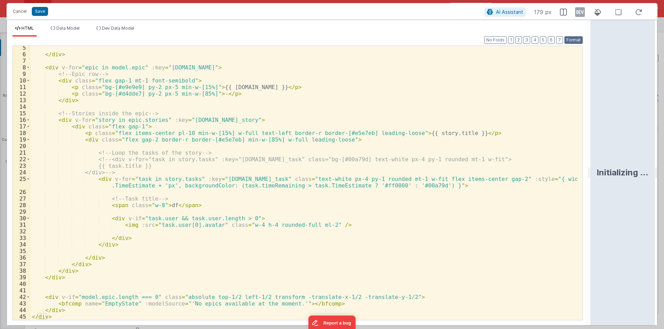
scroll to position [28, 0]
click at [369, 184] on div "</ div > < div v-for = "epic in model.epic" :key = "epic.name" > <!-- Epic row …" at bounding box center [303, 189] width 546 height 288
click at [246, 224] on div "</ div > < div v-for = "epic in model.epic" :key = "epic.name" > <!-- Epic row …" at bounding box center [303, 189] width 546 height 288
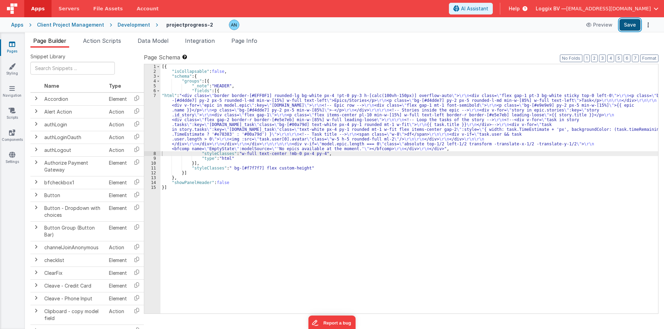
click at [633, 28] on button "Save" at bounding box center [629, 25] width 21 height 12
click at [651, 58] on button "Format" at bounding box center [649, 59] width 18 height 8
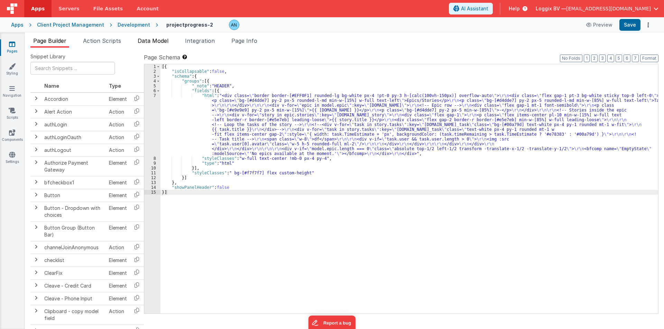
click at [156, 42] on span "Data Model" at bounding box center [153, 40] width 31 height 7
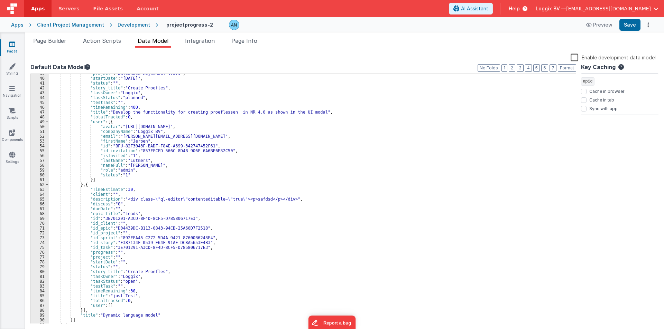
scroll to position [207, 0]
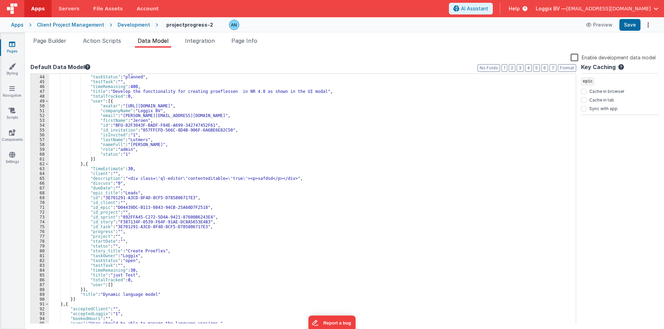
click at [125, 169] on div ""taskOwner" : "Loggix" , "taskStatus" : "planned" , "testTask" : "" , "timeRema…" at bounding box center [309, 200] width 521 height 260
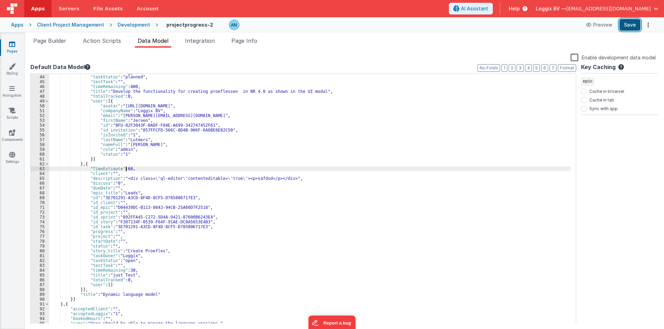
click at [634, 24] on button "Save" at bounding box center [629, 25] width 21 height 12
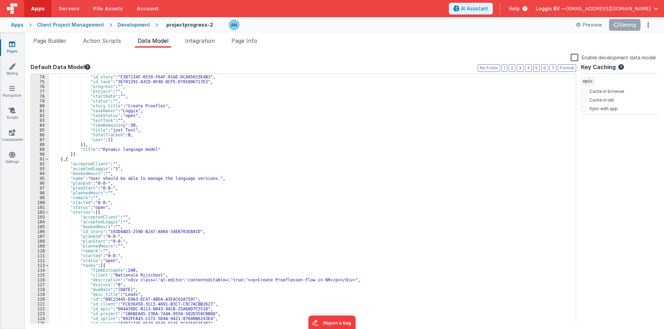
scroll to position [373, 0]
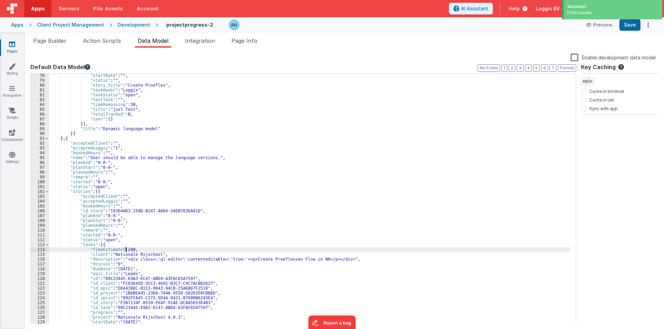
click at [127, 250] on div ""startDate" : "" , "status" : "" , "story_title" : "Create Proefles" , "taskOwn…" at bounding box center [309, 203] width 521 height 260
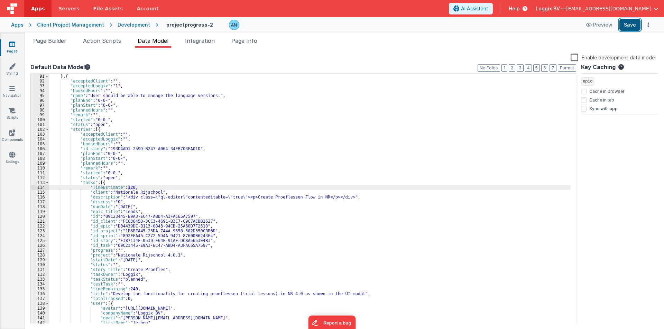
click at [632, 22] on button "Save" at bounding box center [629, 25] width 21 height 12
click at [54, 41] on span "Page Builder" at bounding box center [49, 40] width 33 height 7
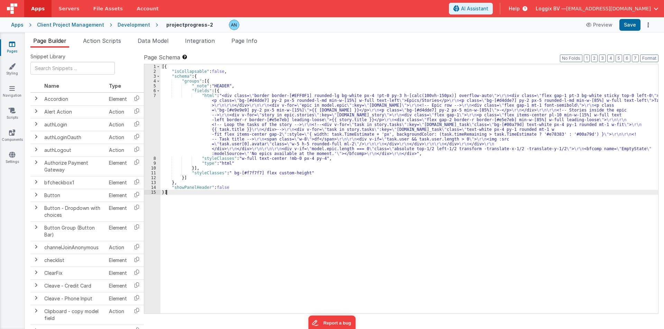
click at [150, 109] on div "7" at bounding box center [152, 124] width 16 height 63
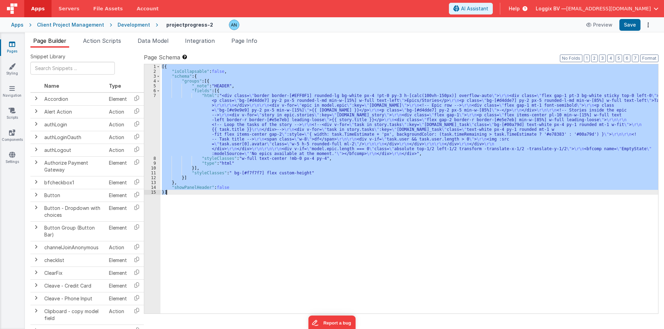
click at [150, 109] on div "7" at bounding box center [152, 124] width 16 height 63
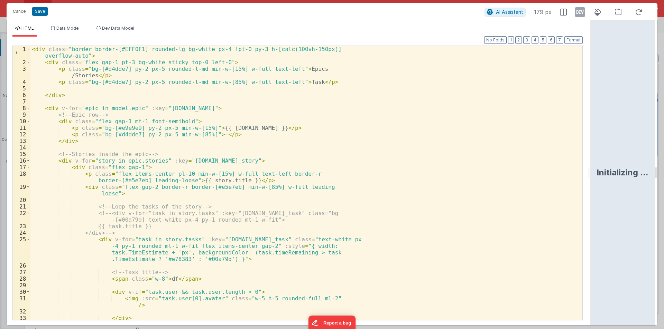
drag, startPoint x: 329, startPoint y: 171, endPoint x: 625, endPoint y: 180, distance: 296.4
click at [631, 178] on html "Cancel Save AI Assistant 179 px HTML Data Model Dev Data Model Format 7 6 5 4 3…" at bounding box center [332, 164] width 664 height 329
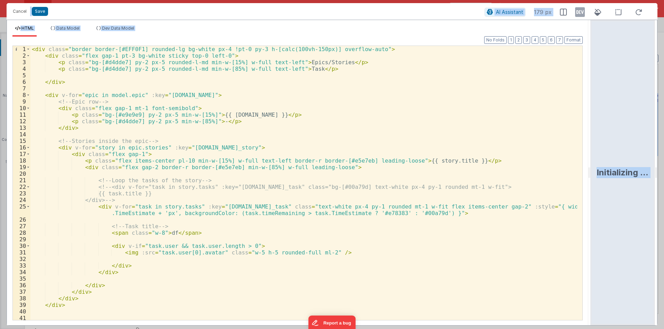
click at [238, 188] on div "< div class = "border border-[#EFF0F1] rounded-lg bg-white px-4 !pt-0 py-3 h-[c…" at bounding box center [303, 190] width 546 height 288
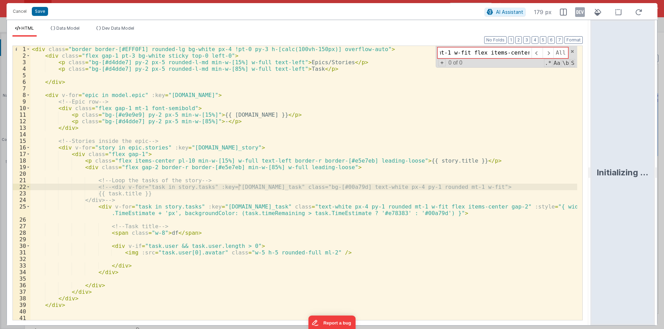
scroll to position [0, 96]
type input "text-white px-2 py-1 rounded mt-1 w-fit flex items-center gap"
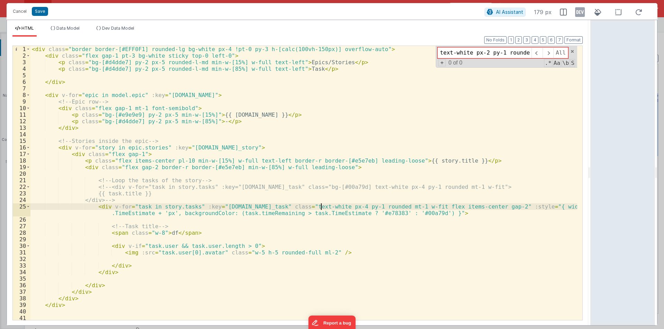
click at [320, 205] on div "< div class = "border border-[#EFF0F1] rounded-lg bg-white px-4 !pt-0 py-3 h-[c…" at bounding box center [303, 190] width 546 height 288
click at [452, 206] on div "< div class = "border border-[#EFF0F1] rounded-lg bg-white px-4 !pt-0 py-3 h-[c…" at bounding box center [303, 190] width 546 height 288
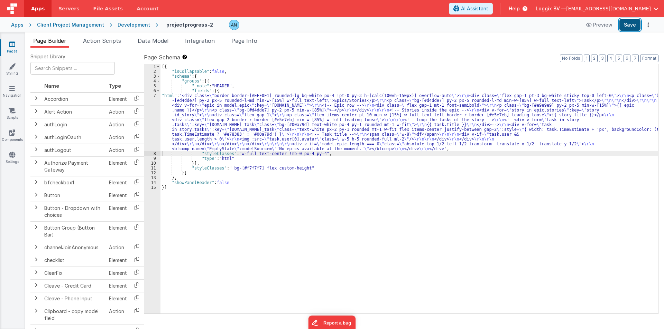
click at [633, 22] on button "Save" at bounding box center [629, 25] width 21 height 12
click at [647, 58] on button "Format" at bounding box center [649, 59] width 18 height 8
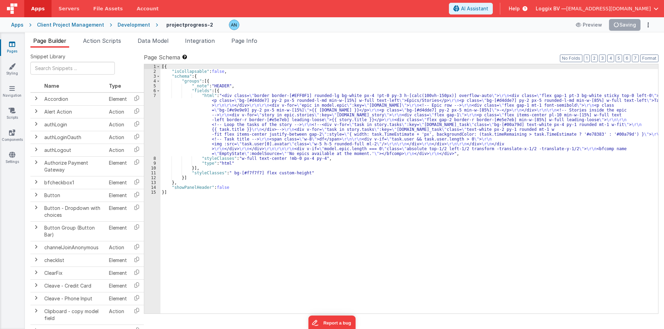
click at [444, 81] on div "[{ "isCollapsable" : false , "schema" : { "groups" : [{ "_note" : "HEADER" , "f…" at bounding box center [408, 193] width 497 height 259
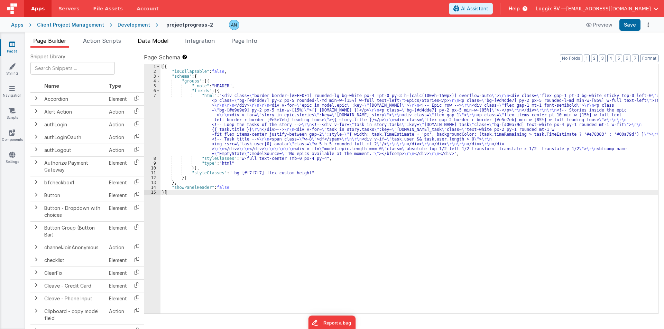
click at [154, 40] on span "Data Model" at bounding box center [153, 40] width 31 height 7
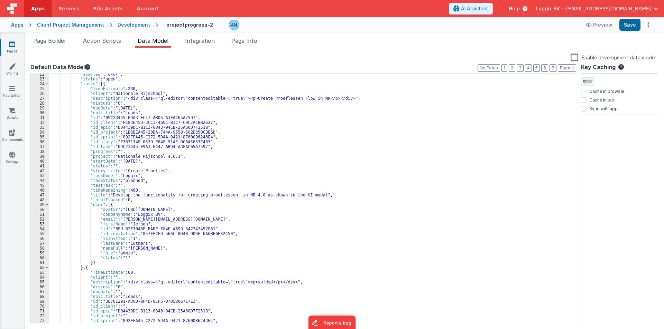
scroll to position [124, 0]
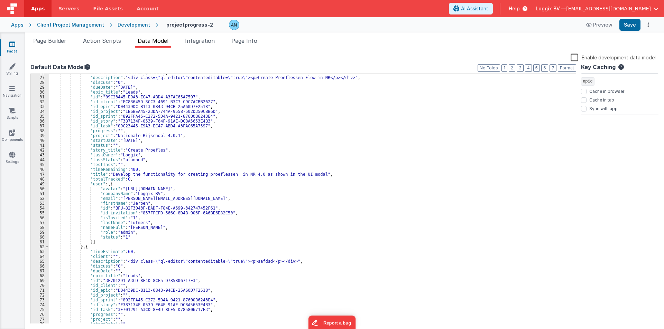
click at [89, 241] on div ""client" : "Nationale Rijschool" , "description" : "<div class= \" ql-editor \"…" at bounding box center [309, 201] width 521 height 260
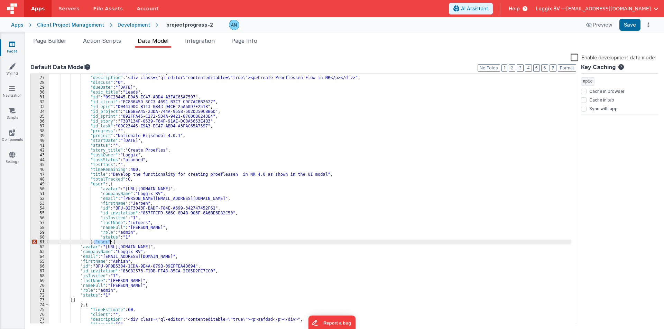
drag, startPoint x: 93, startPoint y: 242, endPoint x: 110, endPoint y: 242, distance: 16.9
click at [110, 242] on div ""client" : "Nationale Rijschool" , "description" : "<div class= \" ql-editor \"…" at bounding box center [309, 201] width 521 height 260
click at [630, 25] on button "Save" at bounding box center [629, 25] width 21 height 12
click at [565, 69] on button "Format" at bounding box center [567, 68] width 18 height 8
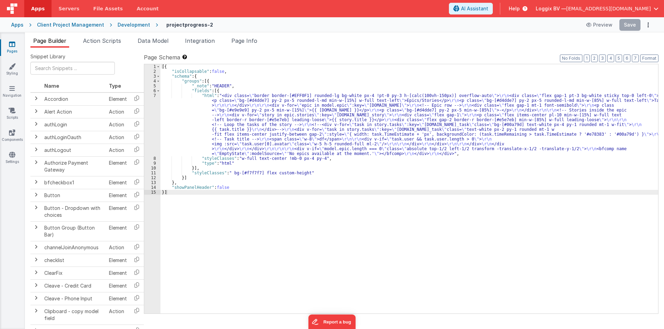
click at [186, 136] on div "[{ "isCollapsable" : false , "schema" : { "groups" : [{ "_note" : "HEADER" , "f…" at bounding box center [408, 193] width 497 height 259
click at [150, 102] on div "7" at bounding box center [152, 124] width 16 height 63
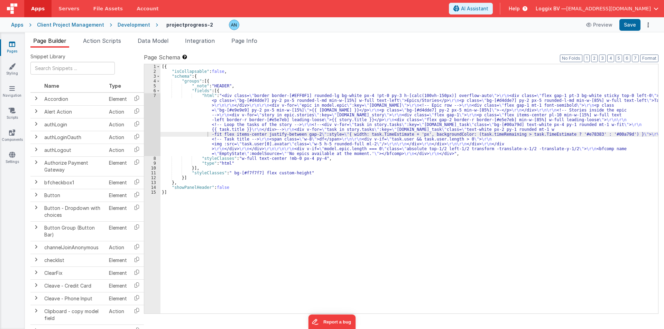
click at [150, 102] on div at bounding box center [332, 164] width 664 height 329
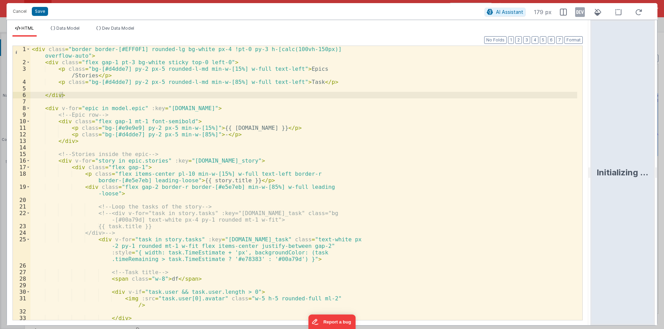
drag, startPoint x: 331, startPoint y: 170, endPoint x: 297, endPoint y: 103, distance: 75.0
click at [662, 163] on html "Cancel Save AI Assistant 179 px HTML Data Model Dev Data Model Format 7 6 5 4 3…" at bounding box center [332, 164] width 664 height 329
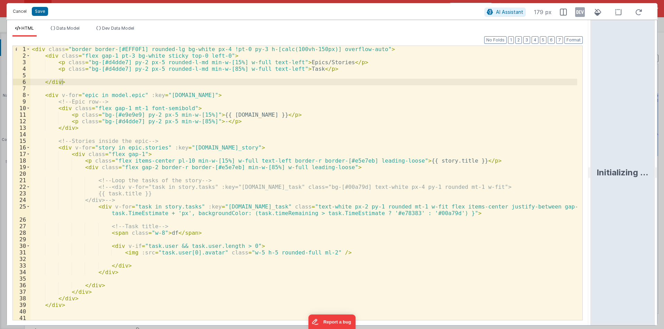
click at [22, 9] on button "Cancel" at bounding box center [19, 12] width 21 height 10
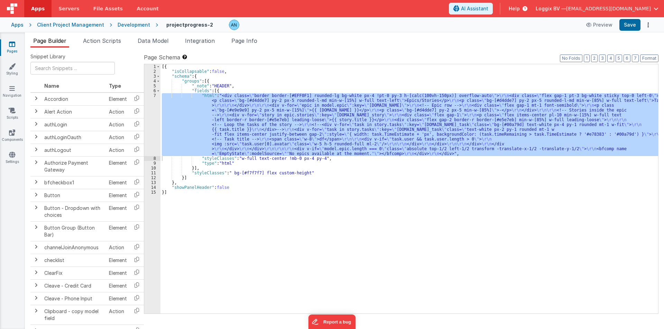
click at [108, 39] on span "Action Scripts" at bounding box center [102, 40] width 38 height 7
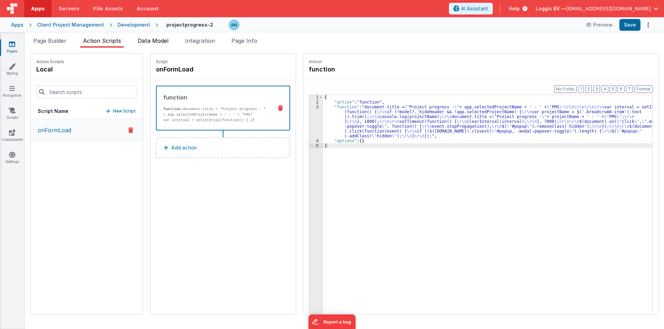
click at [153, 41] on span "Data Model" at bounding box center [153, 40] width 31 height 7
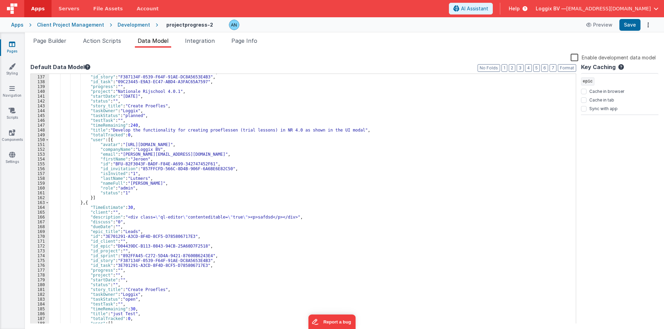
scroll to position [637, 0]
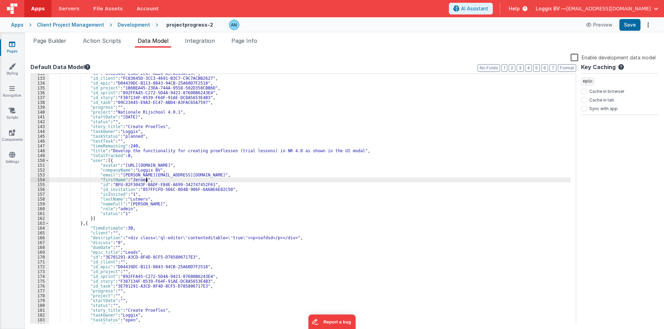
click at [221, 178] on div ""id" : "09C23445-E9A3-EC47-ABD4-A3FAC65A7597" , "id_client" : "FC83645D-3CC3-46…" at bounding box center [309, 201] width 521 height 260
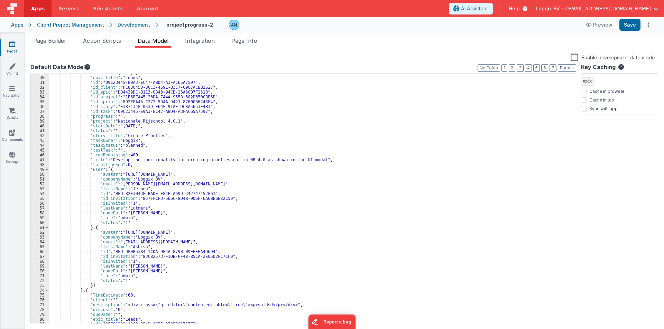
scroll to position [139, 0]
click at [61, 42] on span "Page Builder" at bounding box center [49, 40] width 33 height 7
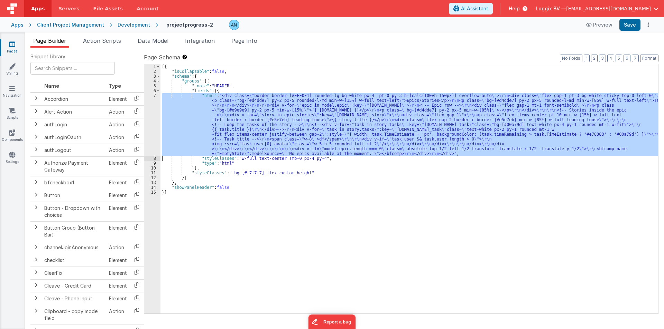
click at [150, 124] on div "7" at bounding box center [152, 124] width 16 height 63
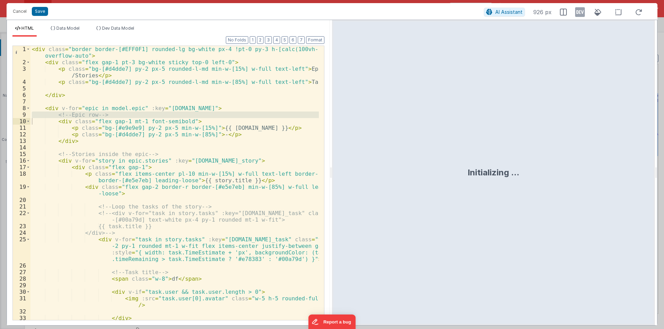
drag, startPoint x: 332, startPoint y: 172, endPoint x: 337, endPoint y: 172, distance: 5.2
click at [337, 172] on div "Initializing ..." at bounding box center [493, 173] width 323 height 306
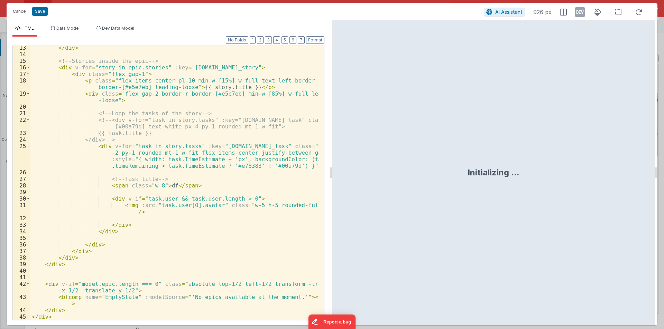
scroll to position [93, 0]
click at [187, 205] on div "</ div > <!-- Stories inside the epic --> < div v-for = "story in epic.stories"…" at bounding box center [174, 189] width 288 height 288
drag, startPoint x: 331, startPoint y: 175, endPoint x: 507, endPoint y: 174, distance: 176.3
click at [507, 174] on html "Cancel Save AI Assistant 926 px HTML Data Model Dev Data Model Format 7 6 5 4 3…" at bounding box center [332, 164] width 664 height 329
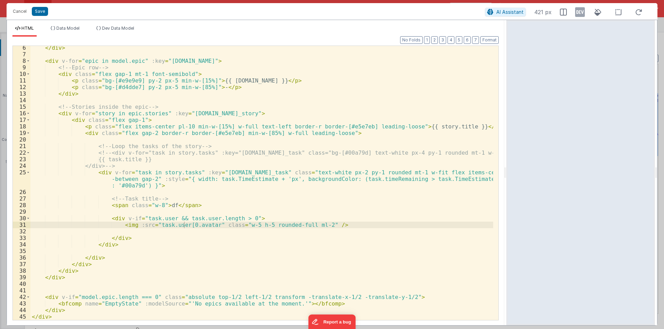
scroll to position [34, 0]
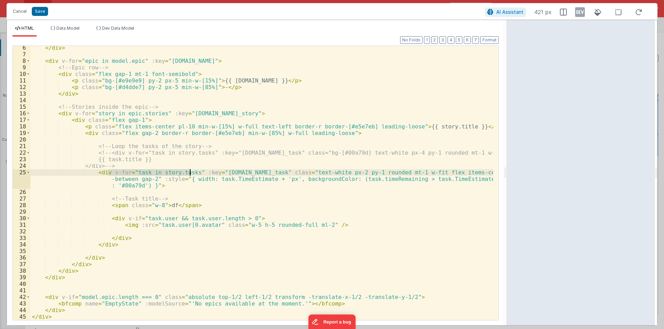
drag, startPoint x: 108, startPoint y: 173, endPoint x: 190, endPoint y: 170, distance: 82.3
click at [190, 170] on div "</ div > < div v-for = "epic in model.epic" :key = "[DOMAIN_NAME]" > <!-- Epic …" at bounding box center [261, 189] width 462 height 288
click at [121, 218] on div "</ div > < div v-for = "epic in model.epic" :key = "[DOMAIN_NAME]" > <!-- Epic …" at bounding box center [261, 189] width 462 height 288
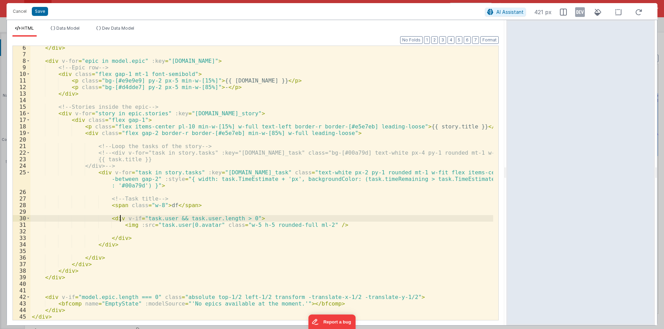
paste textarea
click at [192, 219] on div "</ div > < div v-for = "epic in model.epic" :key = "[DOMAIN_NAME]" > <!-- Epic …" at bounding box center [261, 189] width 462 height 288
click at [137, 173] on div "</ div > < div v-for = "epic in model.epic" :key = "[DOMAIN_NAME]" > <!-- Epic …" at bounding box center [261, 189] width 462 height 288
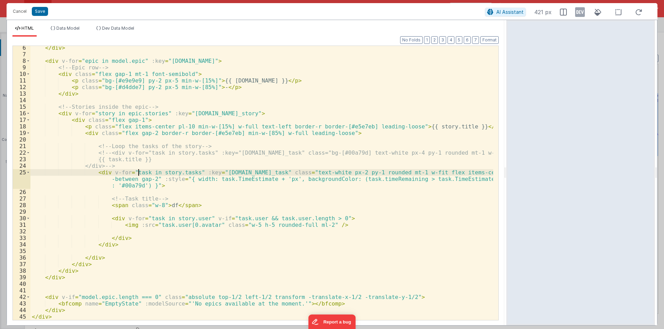
click at [137, 173] on div "</ div > < div v-for = "epic in model.epic" :key = "[DOMAIN_NAME]" > <!-- Epic …" at bounding box center [261, 189] width 462 height 288
click at [169, 218] on div "</ div > < div v-for = "epic in model.epic" :key = "[DOMAIN_NAME]" > <!-- Epic …" at bounding box center [261, 189] width 462 height 288
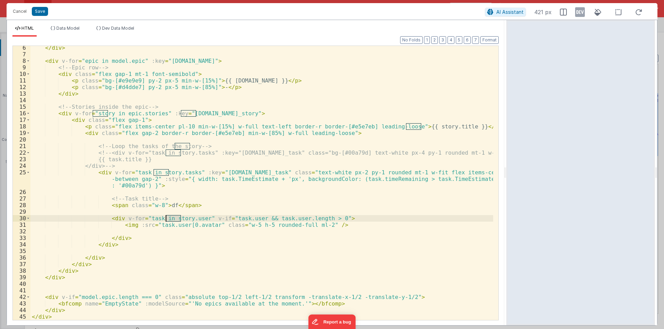
click at [169, 218] on div "</ div > < div v-for = "epic in model.epic" :key = "[DOMAIN_NAME]" > <!-- Epic …" at bounding box center [261, 189] width 462 height 288
click at [183, 217] on div "</ div > < div v-for = "epic in model.epic" :key = "[DOMAIN_NAME]" > <!-- Epic …" at bounding box center [261, 189] width 462 height 288
click at [147, 219] on div "</ div > < div v-for = "epic in model.epic" :key = "[DOMAIN_NAME]" > <!-- Epic …" at bounding box center [261, 189] width 462 height 288
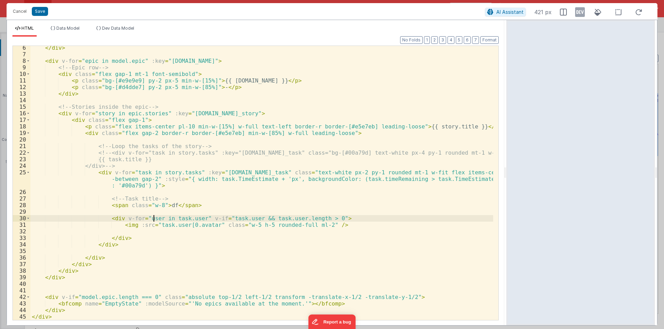
click at [153, 227] on div "</ div > < div v-for = "epic in model.epic" :key = "[DOMAIN_NAME]" > <!-- Epic …" at bounding box center [261, 189] width 462 height 288
click at [172, 227] on div "</ div > < div v-for = "epic in model.epic" :key = "[DOMAIN_NAME]" > <!-- Epic …" at bounding box center [261, 189] width 462 height 288
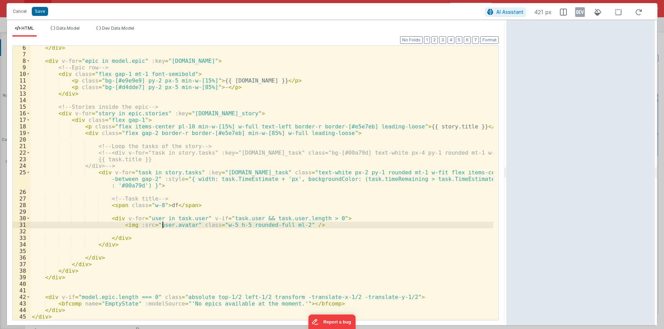
click at [144, 218] on div "</ div > < div v-for = "epic in model.epic" :key = "[DOMAIN_NAME]" > <!-- Epic …" at bounding box center [261, 189] width 462 height 288
drag, startPoint x: 199, startPoint y: 219, endPoint x: 320, endPoint y: 218, distance: 121.7
click at [320, 218] on div "</ div > < div v-for = "epic in model.epic" :key = "[DOMAIN_NAME]" > <!-- Epic …" at bounding box center [261, 189] width 462 height 288
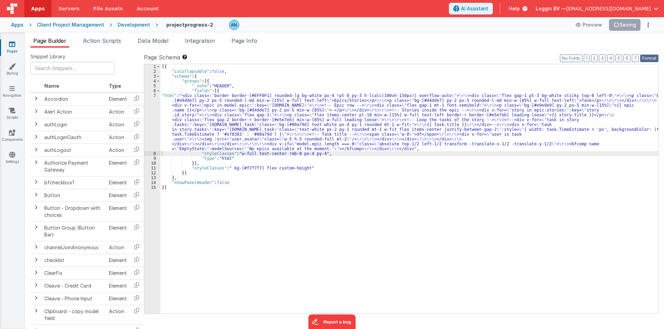
click at [647, 58] on button "Format" at bounding box center [649, 59] width 18 height 8
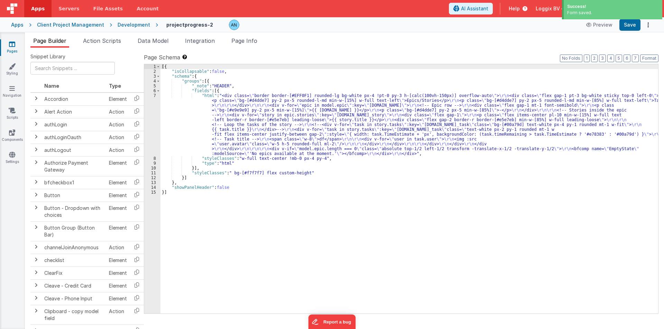
click at [186, 116] on div "[{ "isCollapsable" : false , "schema" : { "groups" : [{ "_note" : "HEADER" , "f…" at bounding box center [408, 193] width 497 height 259
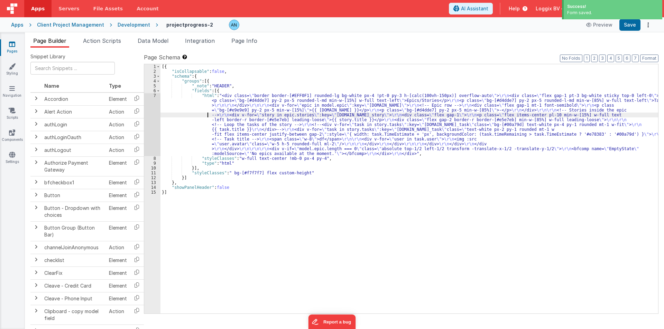
click at [152, 106] on div "7" at bounding box center [152, 124] width 16 height 63
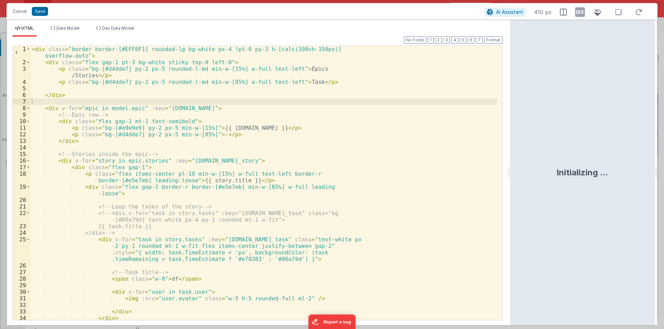
drag, startPoint x: 329, startPoint y: 171, endPoint x: 601, endPoint y: 149, distance: 272.9
click at [620, 149] on html "Cancel Save AI Assistant 410 px HTML Data Model Dev Data Model Format 7 6 5 4 3…" at bounding box center [332, 164] width 664 height 329
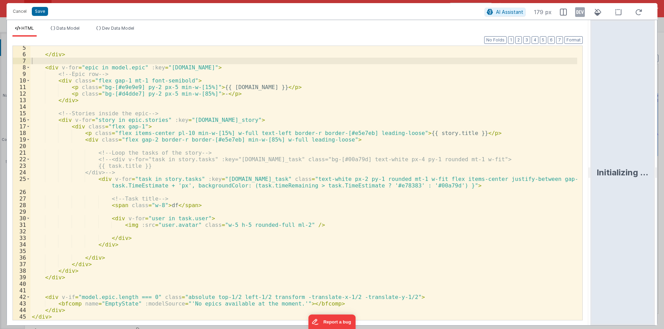
scroll to position [28, 0]
click at [121, 212] on div "</ div > < div v-for = "epic in model.epic" :key = "[DOMAIN_NAME]" > <!-- Epic …" at bounding box center [303, 189] width 546 height 288
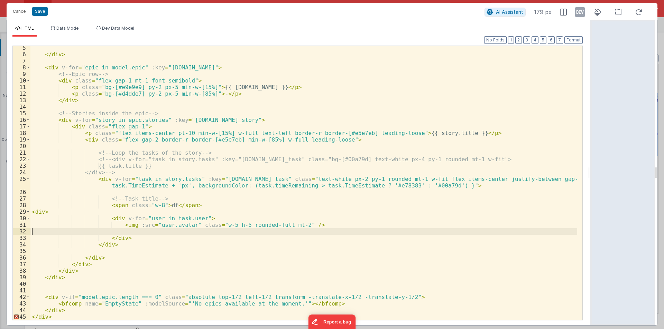
click at [123, 234] on div "</ div > < div v-for = "epic in model.epic" :key = "[DOMAIN_NAME]" > <!-- Epic …" at bounding box center [303, 189] width 546 height 288
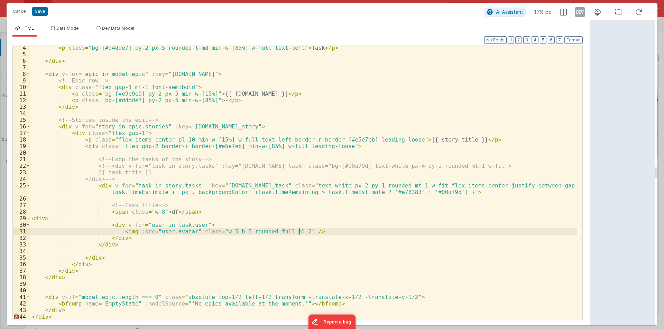
scroll to position [21, 0]
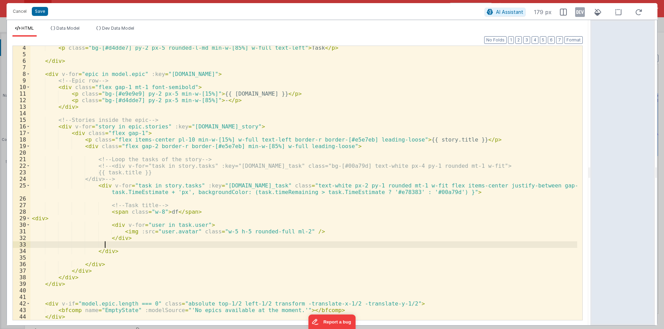
paste textarea
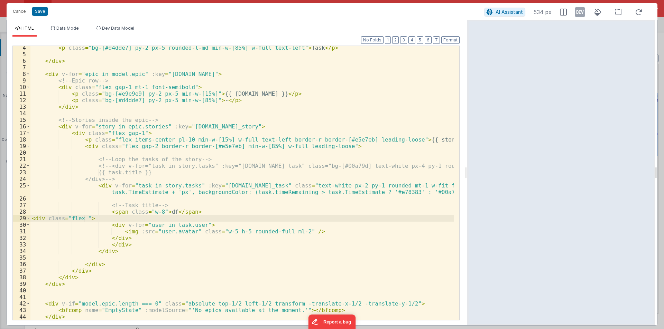
drag, startPoint x: 590, startPoint y: 172, endPoint x: 468, endPoint y: 159, distance: 122.8
click at [468, 159] on html "Cancel Save AI Assistant 534 px HTML Data Model Dev Data Model Format 7 6 5 4 3…" at bounding box center [332, 164] width 664 height 329
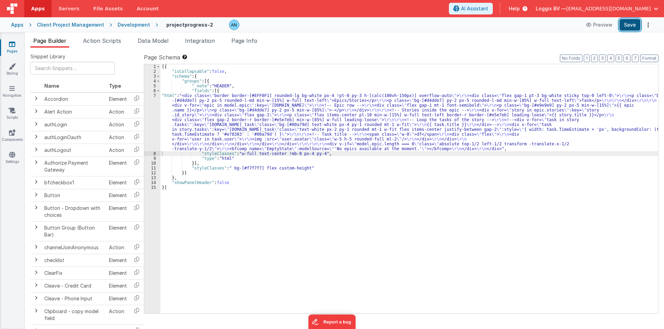
click at [636, 25] on button "Save" at bounding box center [629, 25] width 21 height 12
click at [151, 115] on div "7" at bounding box center [152, 122] width 16 height 58
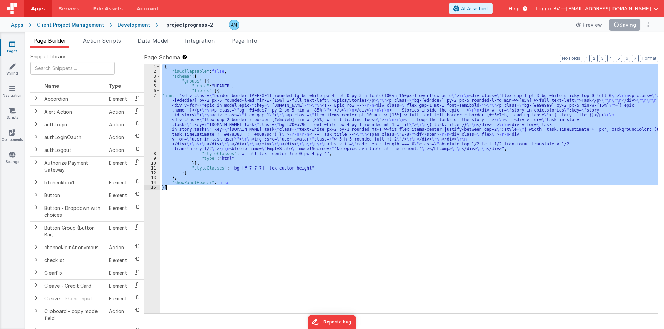
click at [151, 115] on div "7" at bounding box center [152, 122] width 16 height 58
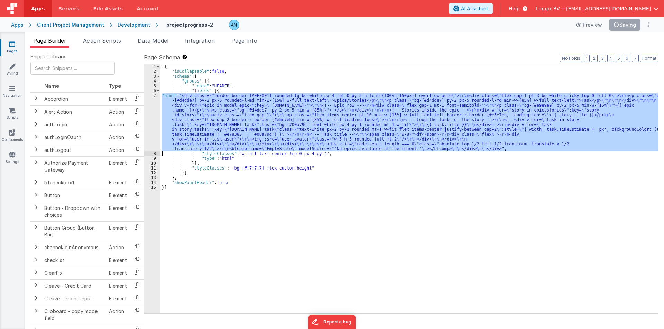
click at [151, 115] on div "7" at bounding box center [152, 122] width 16 height 58
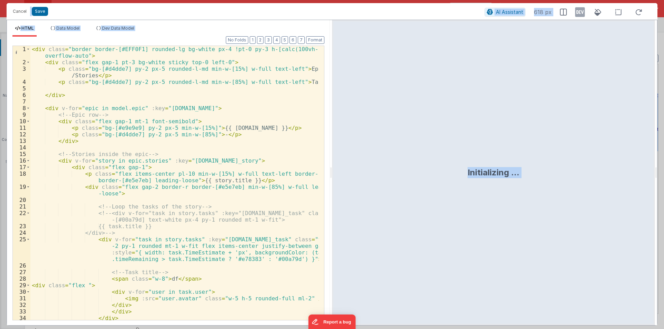
drag, startPoint x: 331, startPoint y: 172, endPoint x: 642, endPoint y: 177, distance: 311.5
click at [642, 177] on html "Cancel Save AI Assistant 618 px HTML Data Model Dev Data Model Format 7 6 5 4 3…" at bounding box center [332, 164] width 664 height 329
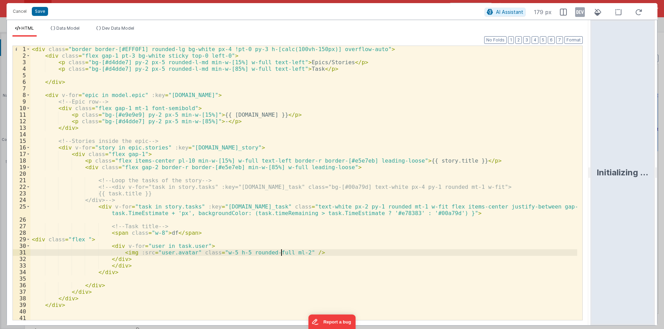
click at [281, 252] on div "< div class = "border border-[#EFF0F1] rounded-lg bg-white px-4 !pt-0 py-3 h-[c…" at bounding box center [303, 190] width 546 height 288
click at [211, 252] on div "< div class = "border border-[#EFF0F1] rounded-lg bg-white px-4 !pt-0 py-3 h-[c…" at bounding box center [303, 190] width 546 height 288
click at [84, 237] on div "< div class = "border border-[#EFF0F1] rounded-lg bg-white px-4 !pt-0 py-3 h-[c…" at bounding box center [303, 190] width 546 height 288
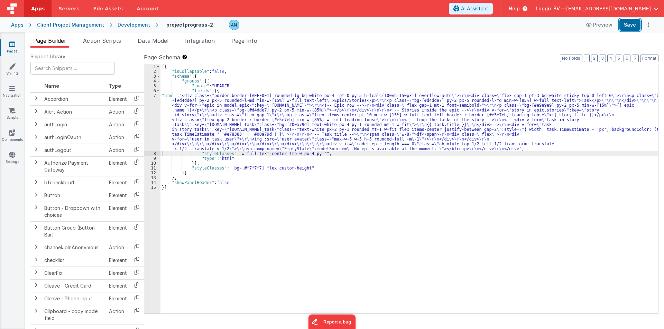
click at [628, 27] on button "Save" at bounding box center [629, 25] width 21 height 12
click at [651, 57] on button "Format" at bounding box center [649, 59] width 18 height 8
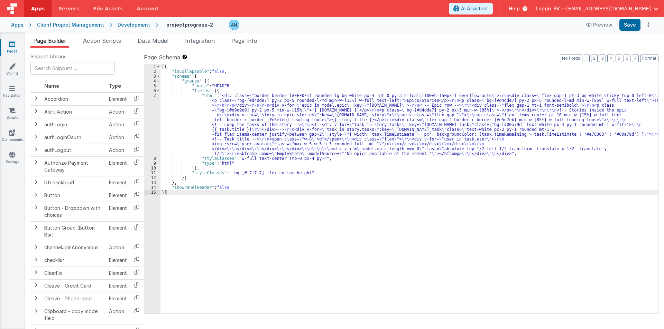
click at [175, 73] on div "[{ "isCollapsable" : false , "schema" : { "groups" : [{ "_note" : "HEADER" , "f…" at bounding box center [408, 193] width 497 height 259
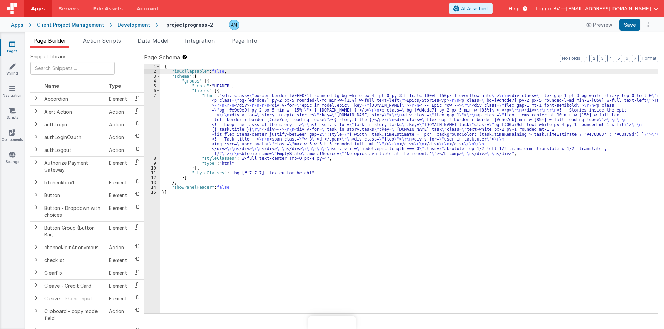
click at [174, 112] on div "[{ "isCollapsable" : false , "schema" : { "groups" : [{ "_note" : "HEADER" , "f…" at bounding box center [408, 193] width 497 height 259
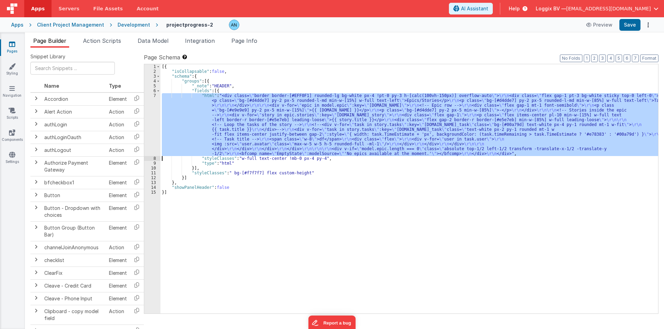
click at [149, 99] on div "7" at bounding box center [152, 124] width 16 height 63
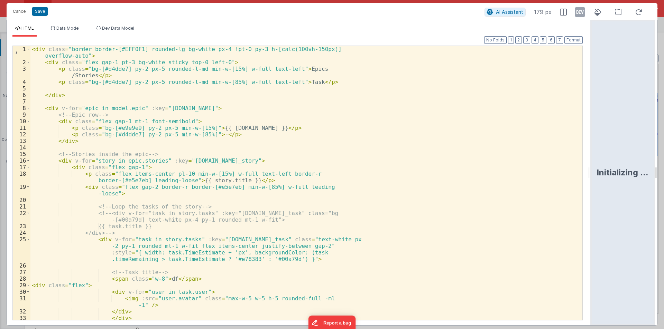
drag, startPoint x: 331, startPoint y: 169, endPoint x: 663, endPoint y: 185, distance: 332.5
click at [663, 185] on html "Cancel Save AI Assistant 179 px HTML Data Model Dev Data Model Format 7 6 5 4 3…" at bounding box center [332, 164] width 664 height 329
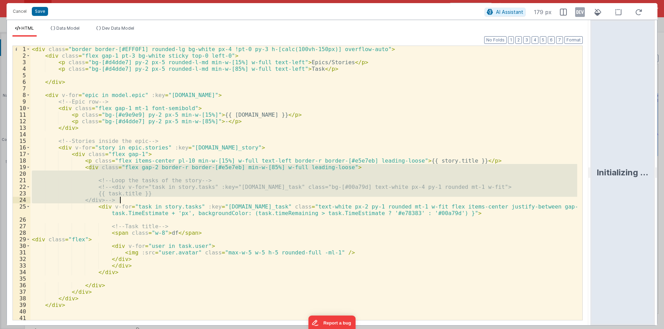
drag, startPoint x: 88, startPoint y: 170, endPoint x: 147, endPoint y: 200, distance: 66.0
click at [147, 200] on div "< div class = "border border-[#EFF0F1] rounded-lg bg-white px-4 !pt-0 py-3 h-[c…" at bounding box center [303, 190] width 546 height 288
click at [160, 190] on div "< div class = "border border-[#EFF0F1] rounded-lg bg-white px-4 !pt-0 py-3 h-[c…" at bounding box center [303, 183] width 546 height 274
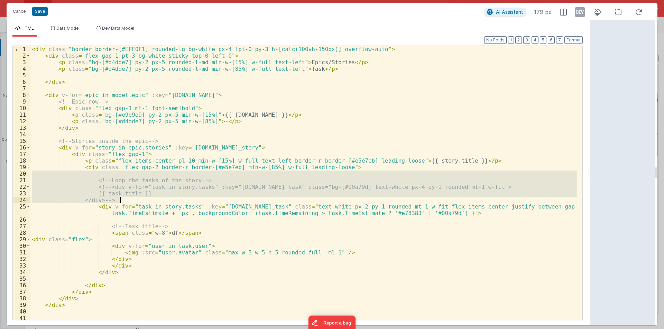
drag, startPoint x: 91, startPoint y: 174, endPoint x: 163, endPoint y: 199, distance: 76.5
click at [163, 199] on div "< div class = "border border-[#EFF0F1] rounded-lg bg-white px-4 !pt-0 py-3 h-[c…" at bounding box center [303, 190] width 546 height 288
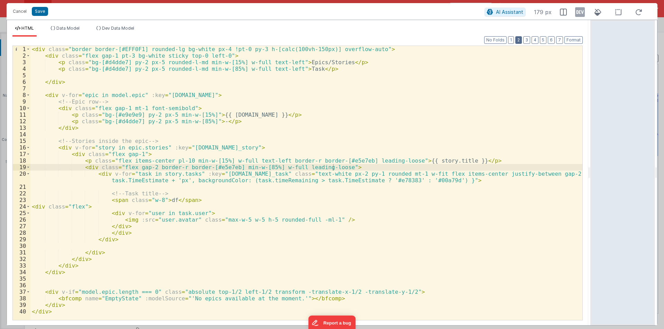
click at [519, 40] on button "2" at bounding box center [518, 40] width 7 height 8
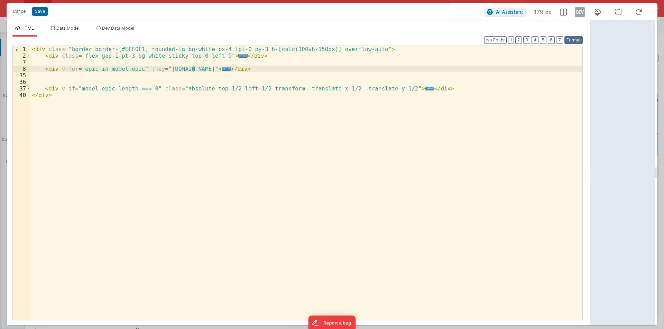
click at [569, 40] on button "Format" at bounding box center [573, 40] width 18 height 8
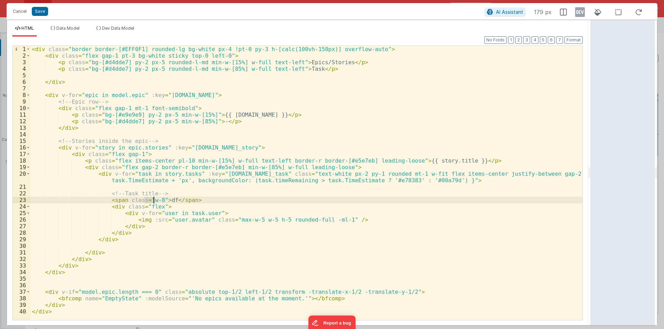
drag, startPoint x: 145, startPoint y: 199, endPoint x: 153, endPoint y: 199, distance: 7.9
click at [153, 199] on div "< div class = "border border-[#EFF0F1] rounded-lg bg-white px-4 !pt-0 py-3 h-[c…" at bounding box center [306, 190] width 552 height 288
click at [246, 201] on div "< div class = "border border-[#EFF0F1] rounded-lg bg-white px-4 !pt-0 py-3 h-[c…" at bounding box center [306, 190] width 552 height 288
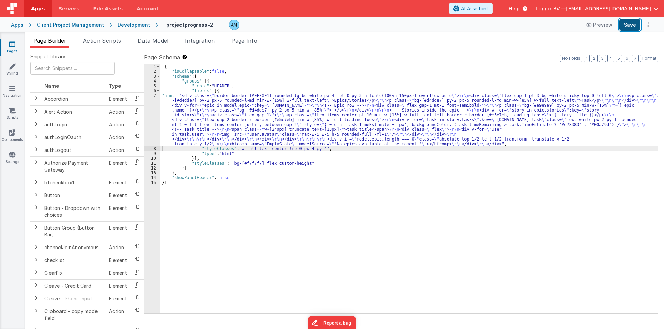
click at [631, 28] on button "Save" at bounding box center [629, 25] width 21 height 12
click at [648, 57] on button "Format" at bounding box center [649, 59] width 18 height 8
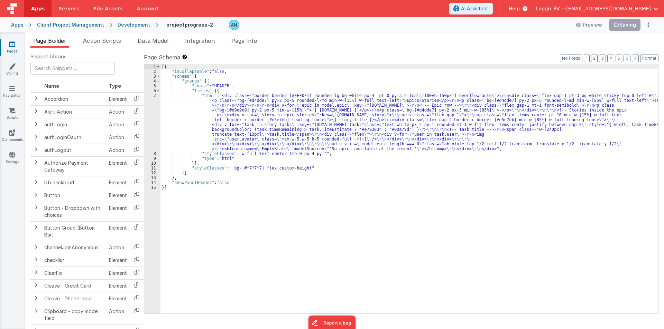
click at [231, 87] on div "[{ "isCollapsable" : false , "schema" : { "groups" : [{ "_note" : "HEADER" , "f…" at bounding box center [408, 193] width 497 height 259
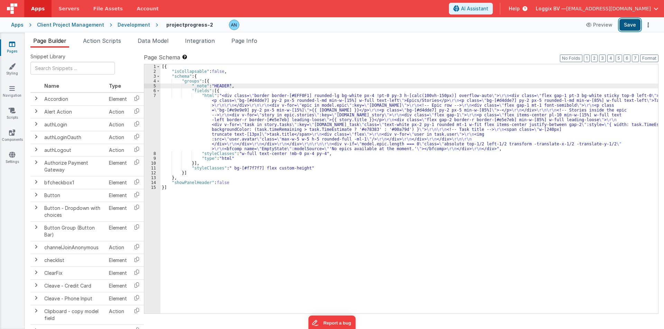
click at [633, 21] on button "Save" at bounding box center [629, 25] width 21 height 12
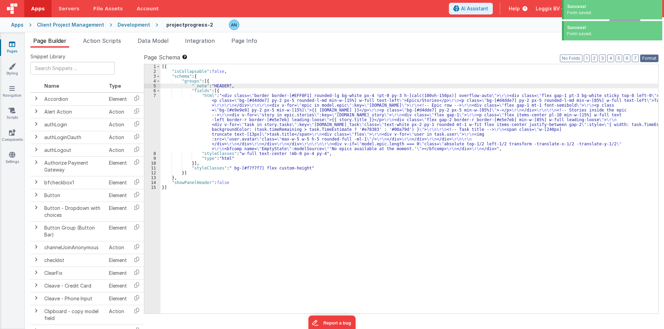
click at [649, 57] on button "Format" at bounding box center [649, 59] width 18 height 8
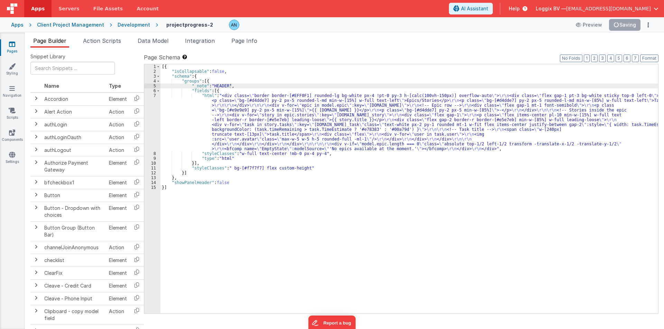
click at [191, 121] on div "[{ "isCollapsable" : false , "schema" : { "groups" : [{ "_note" : "HEADER" , "f…" at bounding box center [408, 193] width 497 height 259
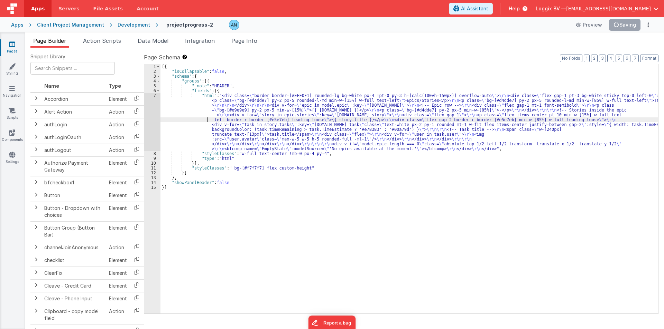
click at [148, 104] on div "7" at bounding box center [152, 122] width 16 height 58
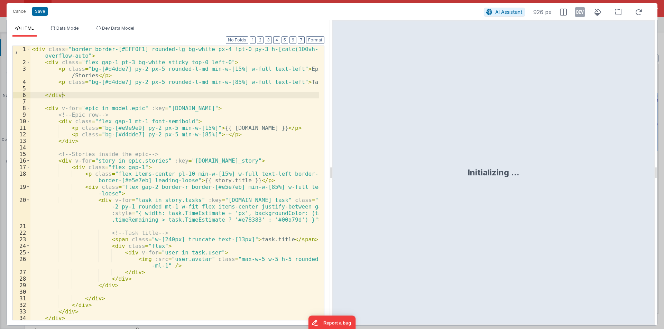
drag, startPoint x: 330, startPoint y: 170, endPoint x: 510, endPoint y: 159, distance: 179.8
click at [497, 160] on html "Cancel Save AI Assistant 926 px HTML Data Model Dev Data Model Format 7 6 5 4 3…" at bounding box center [332, 164] width 664 height 329
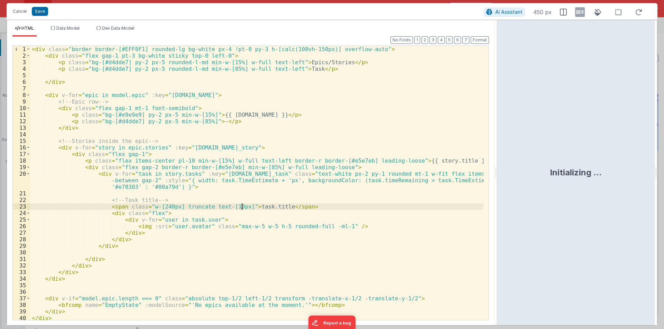
click at [241, 206] on div "< div class = "border border-[#EFF0F1] rounded-lg bg-white px-4 !pt-0 py-3 h-[c…" at bounding box center [256, 190] width 453 height 288
click at [39, 11] on button "Save" at bounding box center [40, 11] width 16 height 9
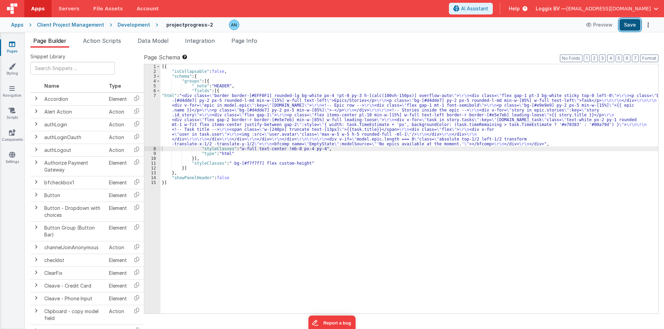
click at [623, 25] on button "Save" at bounding box center [629, 25] width 21 height 12
click at [649, 56] on button "Format" at bounding box center [649, 59] width 18 height 8
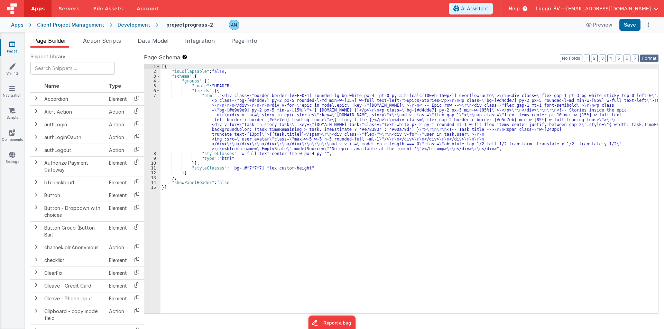
click at [651, 57] on button "Format" at bounding box center [649, 59] width 18 height 8
click at [626, 20] on button "Save" at bounding box center [629, 25] width 21 height 12
click at [626, 25] on button "Save" at bounding box center [629, 25] width 21 height 12
click at [648, 56] on button "Format" at bounding box center [649, 59] width 18 height 8
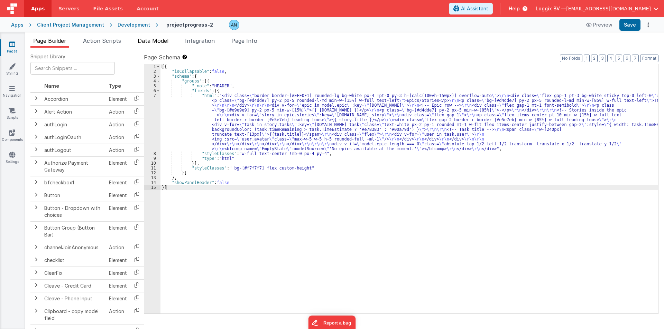
click at [153, 37] on li "Data Model" at bounding box center [153, 42] width 36 height 11
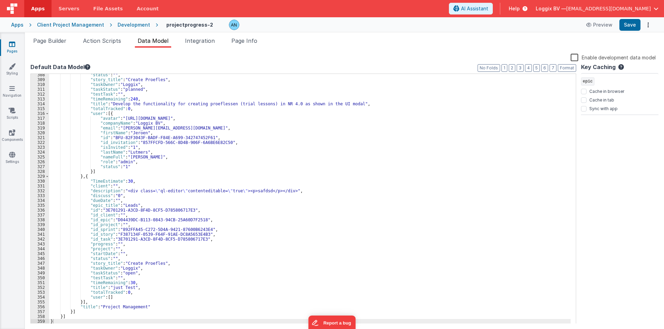
scroll to position [1487, 0]
click at [124, 181] on div ""status" : "" , "story_title" : "Create Proefles" , "taskOwner" : "Loggix" , "t…" at bounding box center [309, 203] width 521 height 260
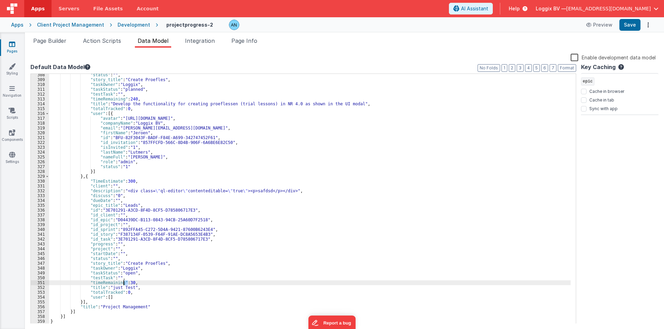
drag, startPoint x: 128, startPoint y: 283, endPoint x: 124, endPoint y: 282, distance: 3.9
click at [124, 282] on div ""status" : "" , "story_title" : "Create Proefles" , "taskOwner" : "Loggix" , "t…" at bounding box center [309, 203] width 521 height 260
click at [625, 26] on button "Save" at bounding box center [629, 25] width 21 height 12
click at [569, 68] on button "Format" at bounding box center [567, 68] width 18 height 8
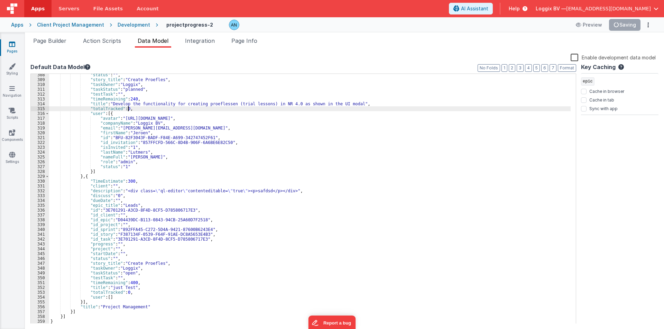
click at [434, 111] on div ""status" : "" , "story_title" : "Create Proefles" , "taskOwner" : "Loggix" , "t…" at bounding box center [309, 203] width 521 height 260
click at [630, 25] on button "Save" at bounding box center [629, 25] width 21 height 12
click at [59, 37] on li "Page Builder" at bounding box center [49, 42] width 39 height 11
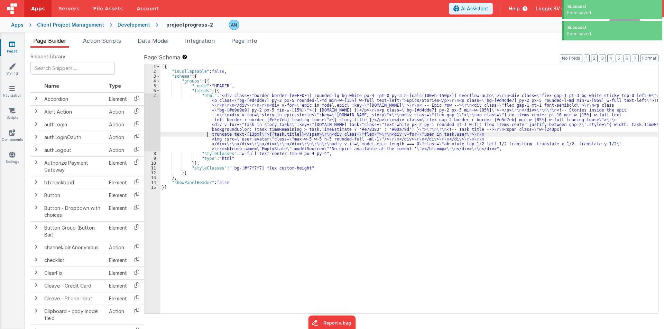
click at [199, 135] on div "[{ "isCollapsable" : false , "schema" : { "groups" : [{ "_note" : "HEADER" , "f…" at bounding box center [408, 193] width 497 height 259
click at [148, 111] on div "7" at bounding box center [152, 122] width 16 height 58
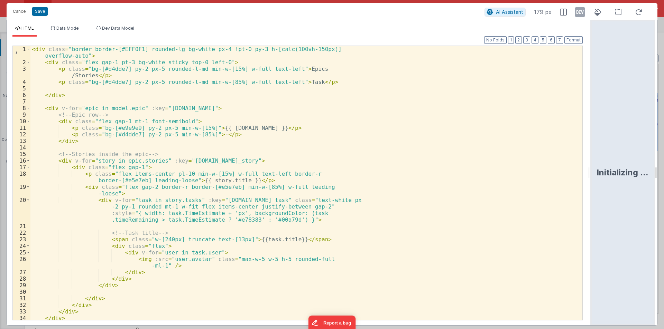
drag, startPoint x: 329, startPoint y: 170, endPoint x: 663, endPoint y: 179, distance: 334.4
click at [663, 179] on html "Cancel Save AI Assistant 179 px HTML Data Model Dev Data Model Format 7 6 5 4 3…" at bounding box center [332, 164] width 664 height 329
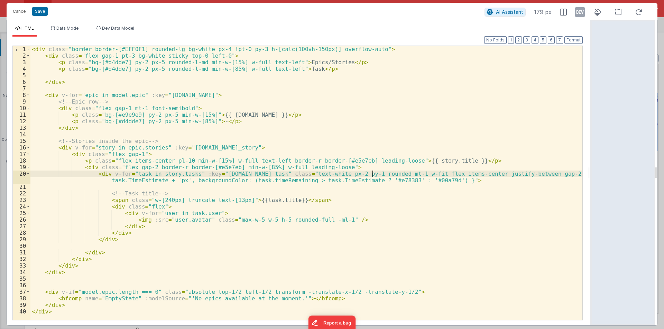
click at [371, 173] on div "< div class = "border border-[#EFF0F1] rounded-lg bg-white px-4 !pt-0 py-3 h-[c…" at bounding box center [306, 190] width 552 height 288
click at [123, 199] on div "< div class = "border border-[#EFF0F1] rounded-lg bg-white px-4 !pt-0 py-3 h-[c…" at bounding box center [306, 190] width 552 height 288
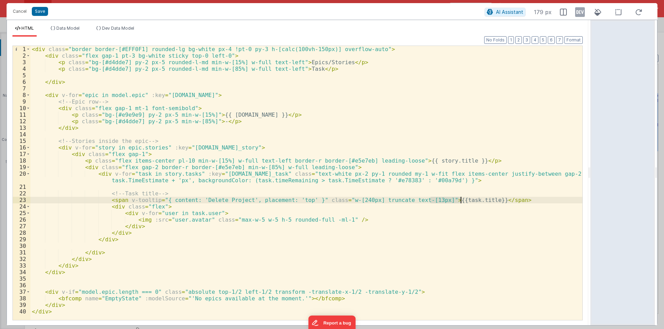
drag, startPoint x: 431, startPoint y: 200, endPoint x: 461, endPoint y: 200, distance: 29.7
click at [461, 200] on div "< div class = "border border-[#EFF0F1] rounded-lg bg-white px-4 !pt-0 py-3 h-[c…" at bounding box center [306, 190] width 552 height 288
drag, startPoint x: 190, startPoint y: 198, endPoint x: 240, endPoint y: 198, distance: 49.4
click at [240, 198] on div "< div class = "border border-[#EFF0F1] rounded-lg bg-white px-4 !pt-0 py-3 h-[c…" at bounding box center [306, 190] width 552 height 288
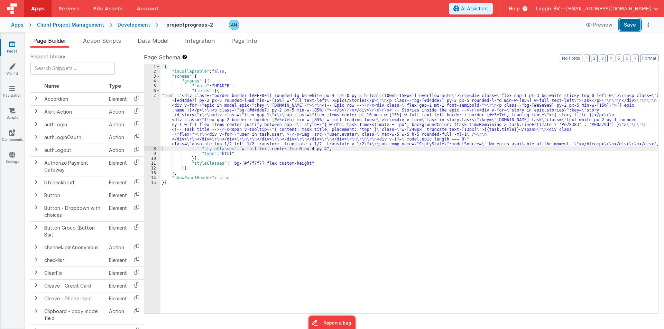
click at [630, 28] on button "Save" at bounding box center [629, 25] width 21 height 12
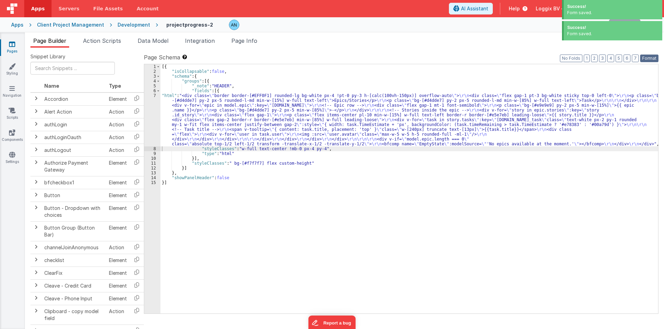
click at [650, 56] on button "Format" at bounding box center [649, 59] width 18 height 8
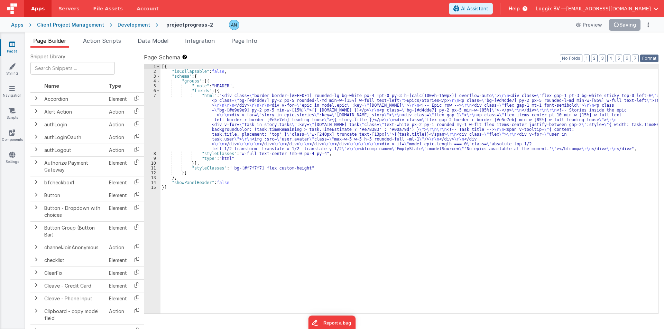
click at [651, 56] on button "Format" at bounding box center [649, 59] width 18 height 8
click at [638, 18] on div "Apps Client Project Management Development projectprogress-2 Preview Save" at bounding box center [332, 24] width 664 height 15
click at [635, 21] on button "Save" at bounding box center [629, 25] width 21 height 12
click at [162, 36] on div "Page Builder Action Scripts Data Model Integration Page Info Snippet Library Na…" at bounding box center [344, 180] width 639 height 297
click at [162, 38] on span "Data Model" at bounding box center [153, 40] width 31 height 7
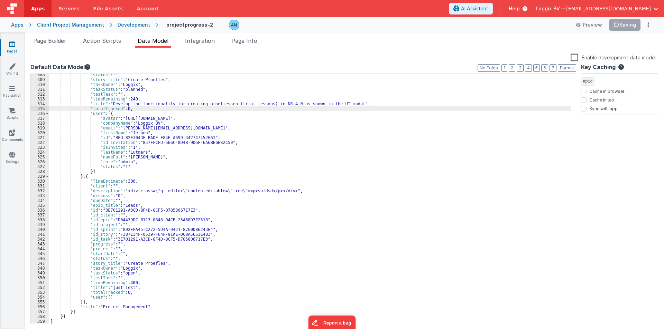
click at [204, 155] on div ""status" : "" , "story_title" : "Create Proefles" , "taskOwner" : "Loggix" , "t…" at bounding box center [309, 203] width 521 height 260
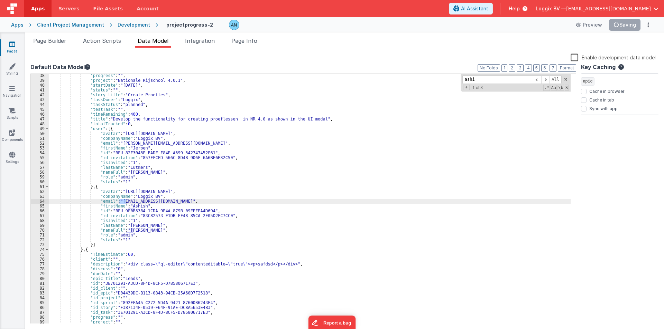
scroll to position [180, 0]
type input "ashish"
click at [45, 128] on span at bounding box center [47, 129] width 4 height 5
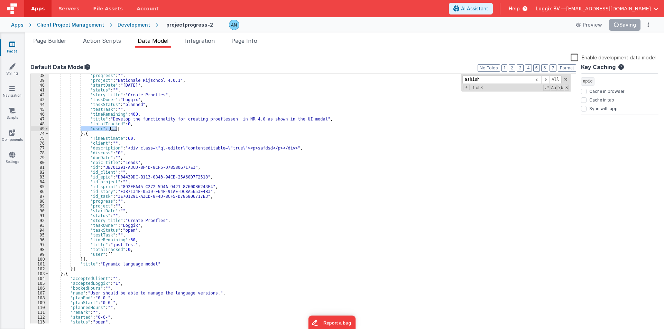
drag, startPoint x: 80, startPoint y: 128, endPoint x: 122, endPoint y: 128, distance: 41.5
click at [122, 128] on div ""progress" : "" , "project" : "Nationale Rijschool 4.0.1" , "startDate" : "[DAT…" at bounding box center [309, 203] width 521 height 260
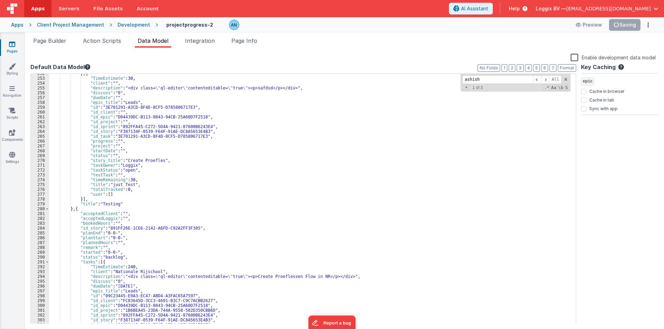
scroll to position [1101, 0]
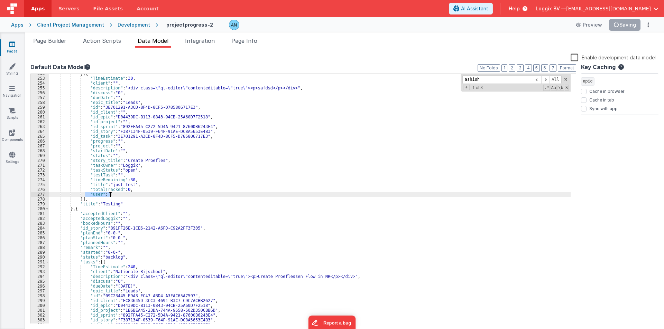
drag, startPoint x: 85, startPoint y: 193, endPoint x: 116, endPoint y: 193, distance: 31.1
click at [116, 193] on div "} , { "TimeEstimate" : 30 , "client" : "" , "description" : "<div class= \" ql-…" at bounding box center [309, 201] width 521 height 260
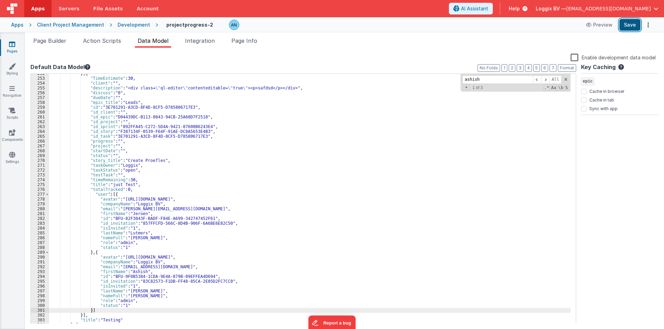
click at [629, 20] on button "Save" at bounding box center [629, 25] width 21 height 12
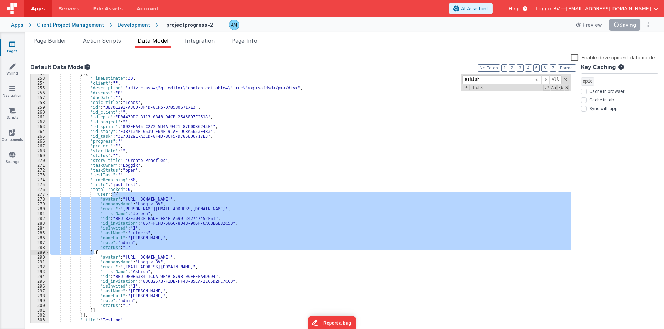
drag, startPoint x: 111, startPoint y: 194, endPoint x: 93, endPoint y: 253, distance: 62.1
click at [93, 253] on div "} , { "TimeEstimate" : 30 , "client" : "" , "description" : "<div class= \" ql-…" at bounding box center [309, 201] width 521 height 260
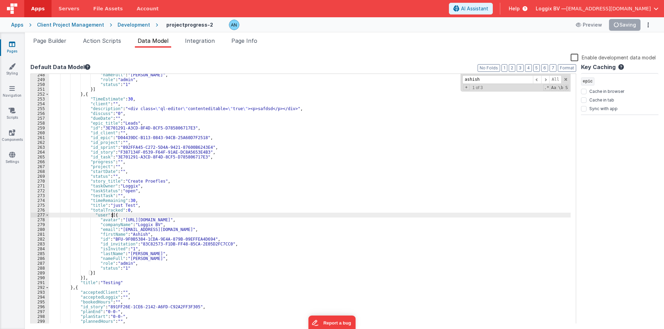
scroll to position [1081, 0]
click at [124, 99] on div ""nameFull" : "[PERSON_NAME]" , "role" : "admin" , "status" : "1" }] } , { "Time…" at bounding box center [309, 203] width 521 height 260
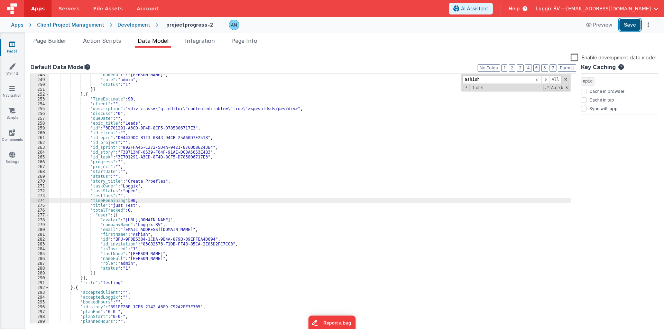
click at [633, 25] on button "Save" at bounding box center [629, 25] width 21 height 12
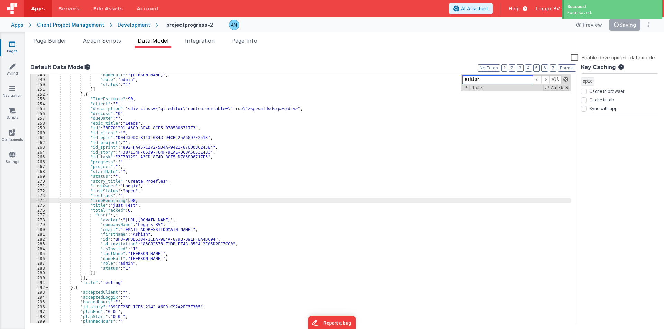
click at [565, 80] on span at bounding box center [565, 79] width 5 height 5
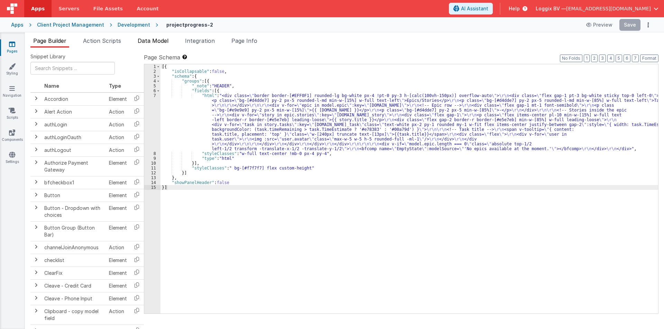
click at [141, 43] on span "Data Model" at bounding box center [153, 40] width 31 height 7
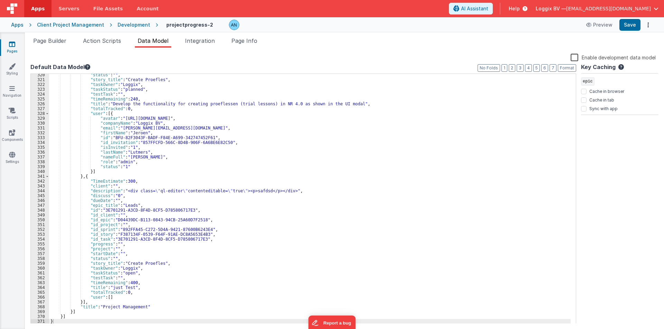
scroll to position [1545, 0]
click at [57, 37] on span "Page Builder" at bounding box center [49, 40] width 33 height 7
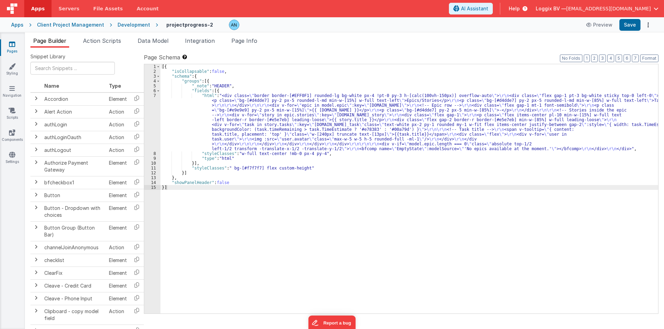
click at [162, 123] on div "[{ "isCollapsable" : false , "schema" : { "groups" : [{ "_note" : "HEADER" , "f…" at bounding box center [408, 193] width 497 height 259
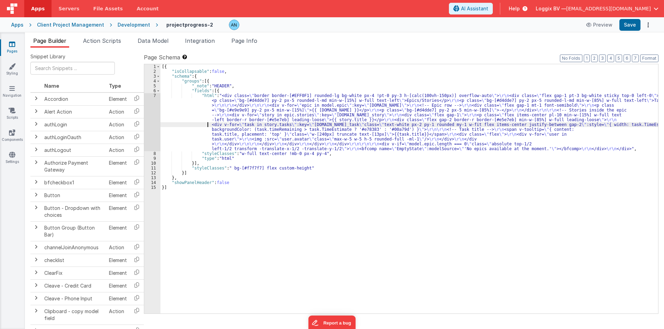
click at [149, 106] on div "7" at bounding box center [152, 122] width 16 height 58
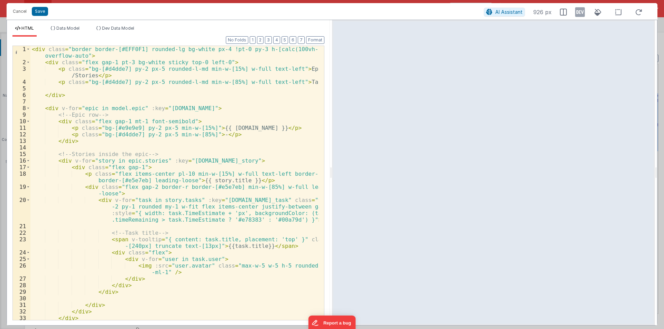
click at [227, 160] on div "< div class = "border border-[#EFF0F1] rounded-lg bg-white px-4 !pt-0 py-3 h-[c…" at bounding box center [174, 193] width 288 height 294
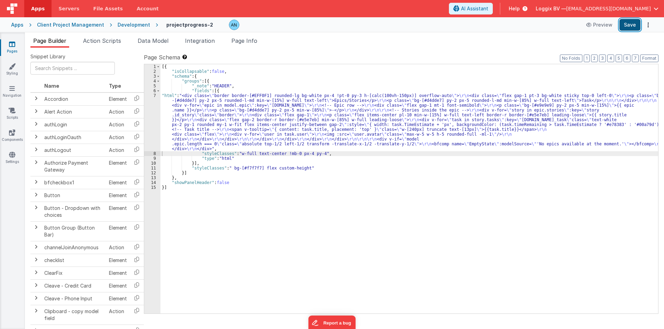
click at [628, 25] on button "Save" at bounding box center [629, 25] width 21 height 12
click at [649, 59] on button "Format" at bounding box center [649, 59] width 18 height 8
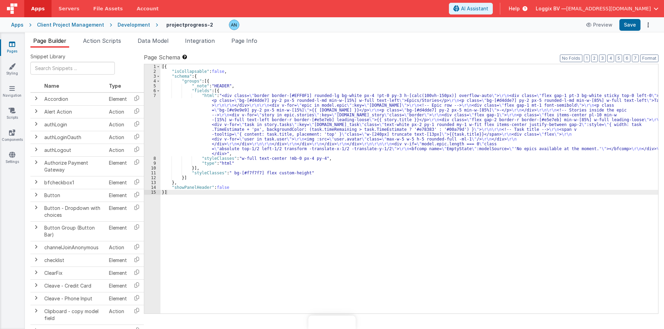
click at [175, 115] on div "[{ "isCollapsable" : false , "schema" : { "groups" : [{ "_note" : "HEADER" , "f…" at bounding box center [408, 193] width 497 height 259
click at [146, 115] on div "7" at bounding box center [152, 124] width 16 height 63
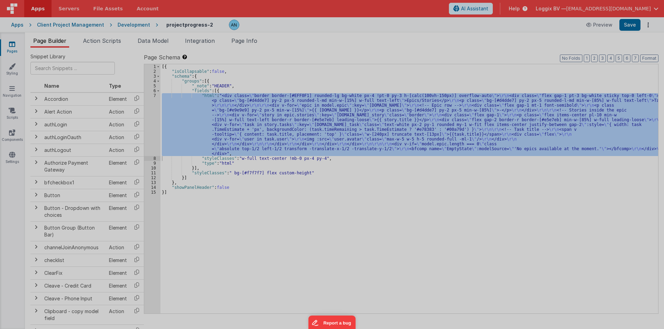
click at [146, 115] on div at bounding box center [332, 164] width 664 height 329
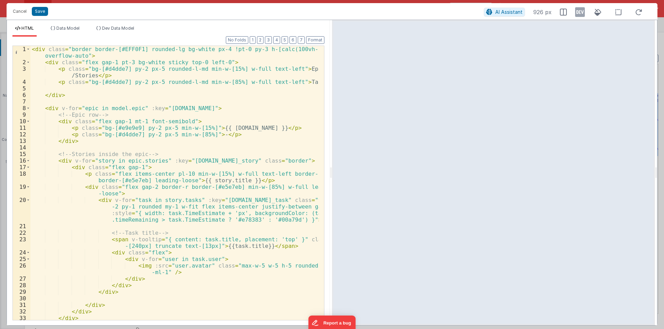
click at [269, 160] on div "< div class = "border border-[#EFF0F1] rounded-lg bg-white px-4 !pt-0 py-3 h-[c…" at bounding box center [174, 193] width 288 height 294
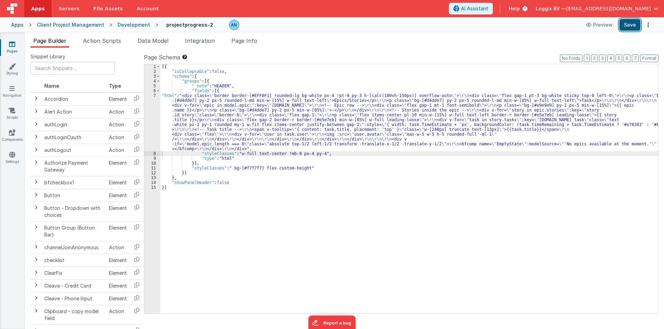
click at [629, 24] on button "Save" at bounding box center [629, 25] width 21 height 12
click at [647, 56] on button "Format" at bounding box center [649, 59] width 18 height 8
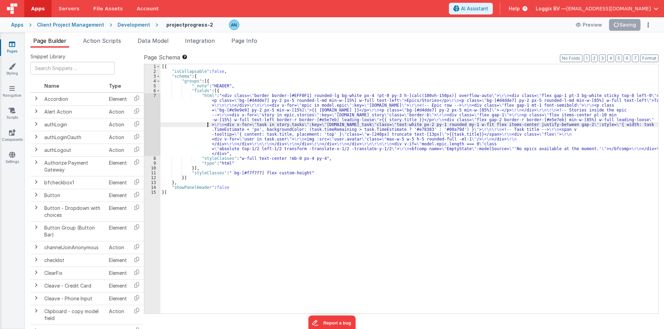
click at [180, 124] on div "[{ "isCollapsable" : false , "schema" : { "groups" : [{ "_note" : "HEADER" , "f…" at bounding box center [408, 193] width 497 height 259
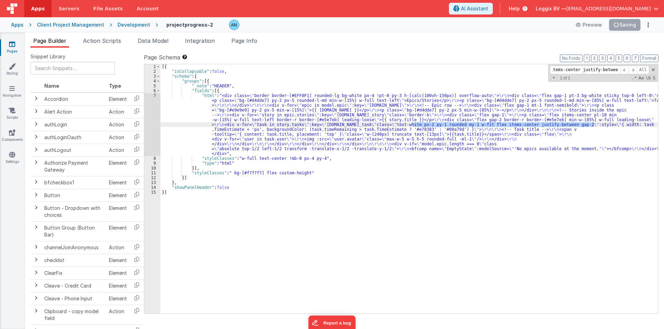
type input "text-white px-2 py-1 rounded my-1 w-fit flex items-center justify-between gap-2"
click at [457, 124] on div "[{ "isCollapsable" : false , "schema" : { "groups" : [{ "_note" : "HEADER" , "f…" at bounding box center [408, 189] width 497 height 250
click at [654, 71] on span at bounding box center [653, 69] width 5 height 5
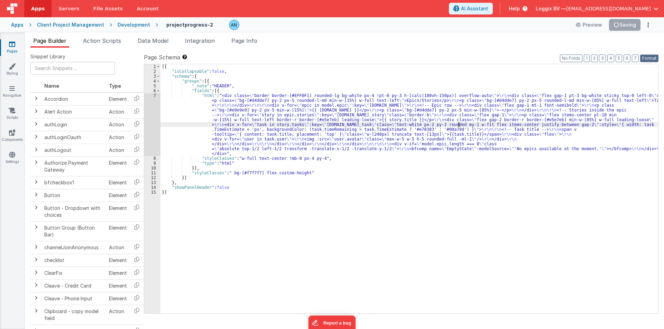
click at [644, 57] on button "Format" at bounding box center [649, 59] width 18 height 8
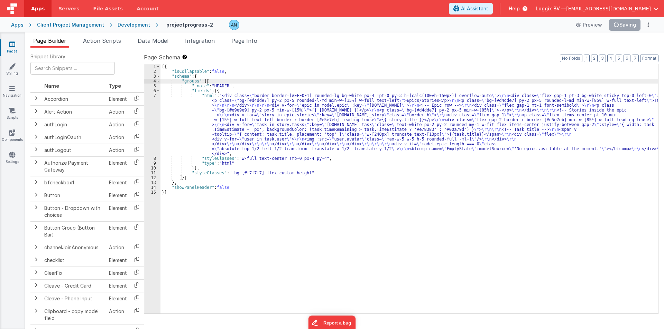
click at [246, 83] on div "[{ "isCollapsable" : false , "schema" : { "groups" : [{ "_note" : "HEADER" , "f…" at bounding box center [408, 193] width 497 height 259
click at [630, 28] on button "Save" at bounding box center [629, 25] width 21 height 12
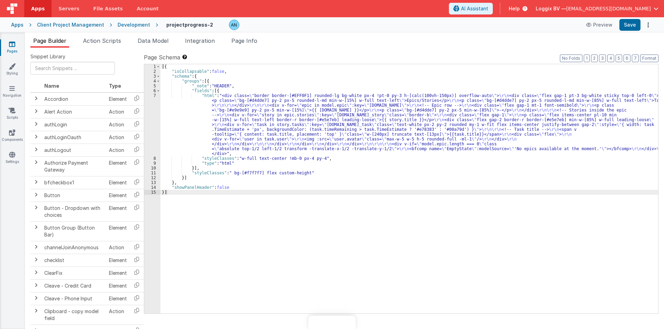
click at [172, 123] on div "[{ "isCollapsable" : false , "schema" : { "groups" : [{ "_note" : "HEADER" , "f…" at bounding box center [408, 193] width 497 height 259
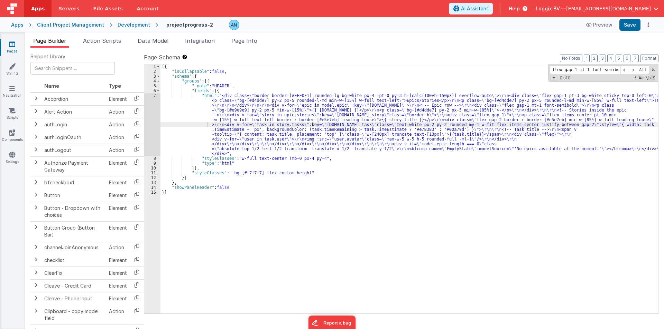
scroll to position [0, 32]
type input "flex gap-1 mt-1 font-semibold border-b pb-1"
click at [147, 110] on div "7" at bounding box center [152, 124] width 16 height 63
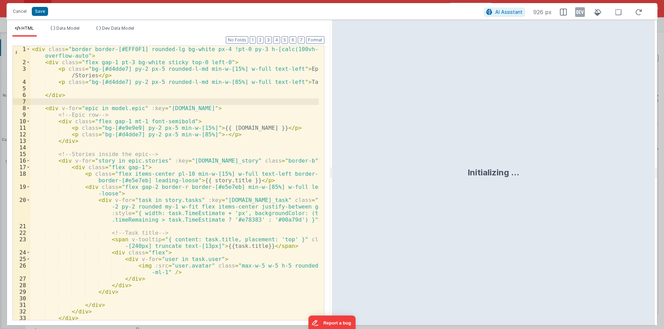
drag, startPoint x: 330, startPoint y: 171, endPoint x: 626, endPoint y: 172, distance: 296.6
click at [628, 171] on html "Cancel Save AI Assistant 926 px HTML Data Model Dev Data Model Format 7 6 5 4 3…" at bounding box center [332, 164] width 664 height 329
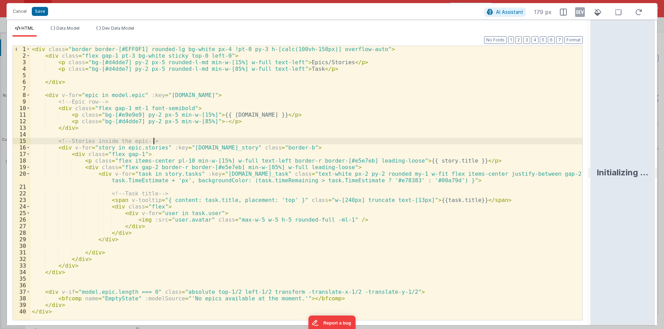
click at [238, 143] on div "< div class = "border border-[#EFF0F1] rounded-lg bg-white px-4 !pt-0 py-3 h-[c…" at bounding box center [306, 190] width 552 height 288
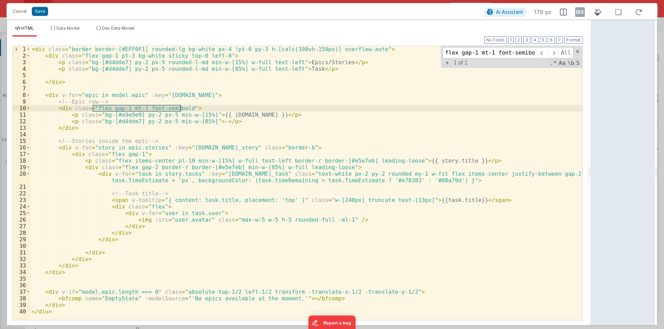
type input "flex gap-1 mt-1 font-semibold"
click at [189, 107] on div "< div class = "border border-[#EFF0F1] rounded-lg bg-white px-4 !pt-0 py-3 h-[c…" at bounding box center [306, 190] width 552 height 288
click at [181, 108] on div "< div class = "border border-[#EFF0F1] rounded-lg bg-white px-4 !pt-0 py-3 h-[c…" at bounding box center [306, 190] width 552 height 288
click at [182, 108] on div "< div class = "border border-[#EFF0F1] rounded-lg bg-white px-4 !pt-0 py-3 h-[c…" at bounding box center [306, 190] width 552 height 288
click at [185, 109] on div "< div class = "border border-[#EFF0F1] rounded-lg bg-white px-4 !pt-0 py-3 h-[c…" at bounding box center [306, 190] width 552 height 288
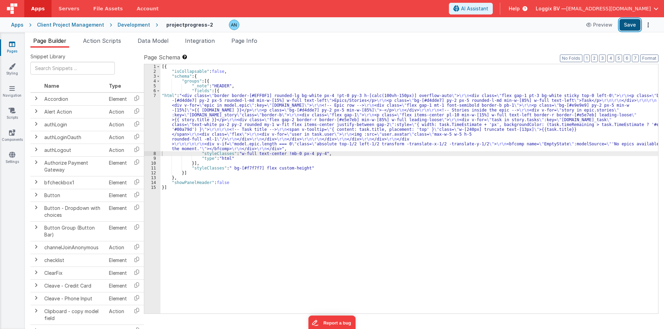
click at [631, 25] on button "Save" at bounding box center [629, 25] width 21 height 12
click at [644, 57] on button "Format" at bounding box center [649, 59] width 18 height 8
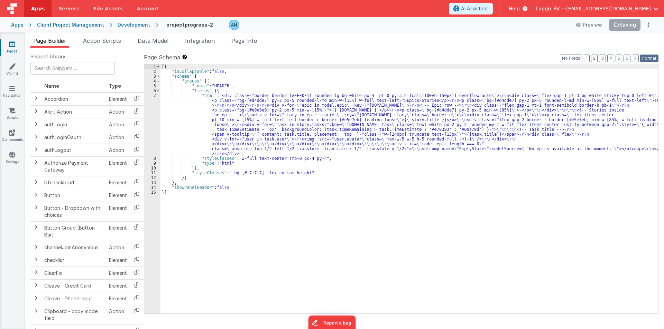
click at [655, 58] on button "Format" at bounding box center [649, 59] width 18 height 8
click at [271, 81] on div "[{ "isCollapsable" : false , "schema" : { "groups" : [{ "_note" : "HEADER" , "f…" at bounding box center [408, 193] width 497 height 259
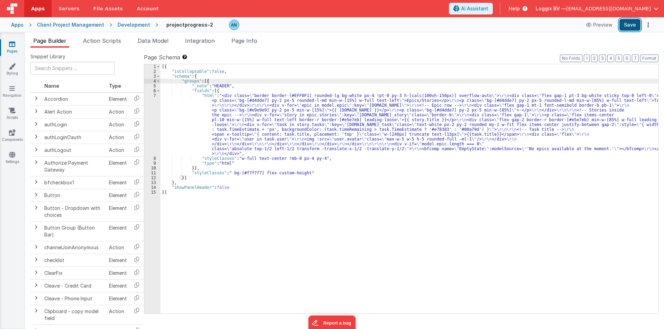
click at [624, 26] on button "Save" at bounding box center [629, 25] width 21 height 12
click at [656, 57] on button "Format" at bounding box center [649, 59] width 18 height 8
click at [154, 35] on div "Page Builder Action Scripts Data Model Integration Page Info Snippet Library Na…" at bounding box center [344, 180] width 639 height 297
click at [153, 38] on span "Data Model" at bounding box center [153, 40] width 31 height 7
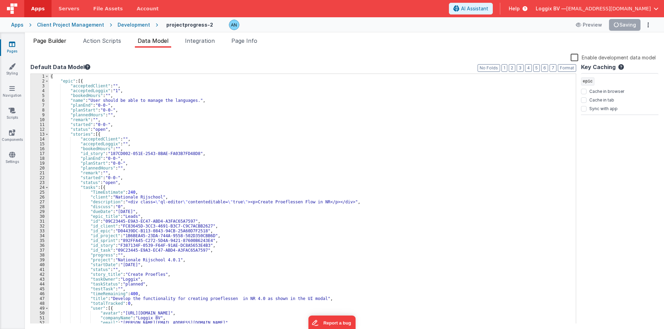
click at [57, 39] on span "Page Builder" at bounding box center [49, 40] width 33 height 7
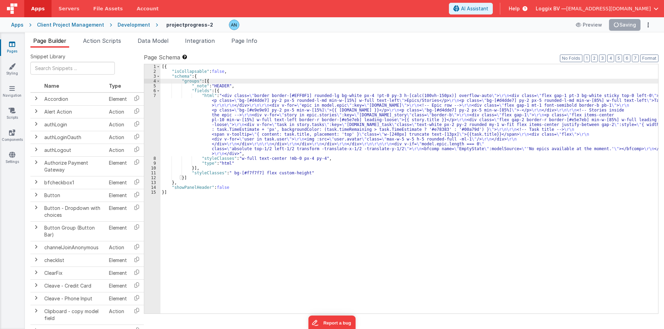
click at [195, 128] on div "[{ "isCollapsable" : false , "schema" : { "groups" : [{ "_note" : "HEADER" , "f…" at bounding box center [408, 193] width 497 height 259
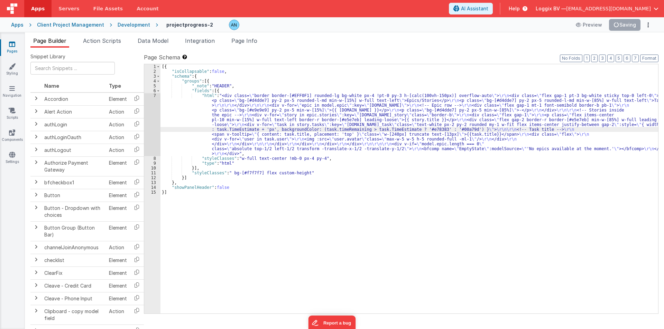
click at [147, 110] on div "7" at bounding box center [152, 124] width 16 height 63
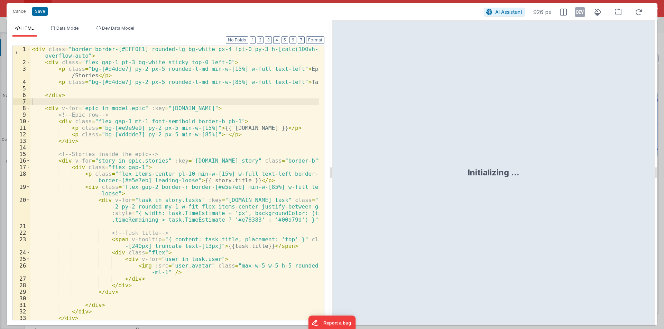
click at [332, 171] on div "Initializing ..." at bounding box center [493, 173] width 323 height 306
drag, startPoint x: 329, startPoint y: 172, endPoint x: 619, endPoint y: 174, distance: 289.7
click at [627, 172] on html "Cancel Save AI Assistant 926 px HTML Data Model Dev Data Model Format 7 6 5 4 3…" at bounding box center [332, 164] width 664 height 329
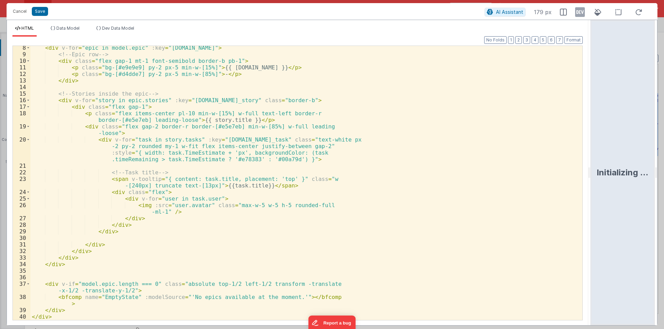
scroll to position [60, 0]
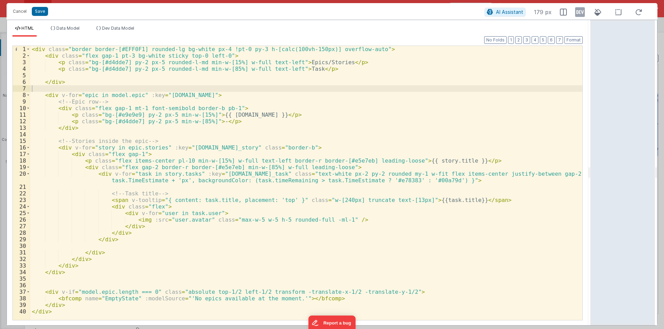
click at [198, 183] on div "< div class = "border border-[#EFF0F1] rounded-lg bg-white px-4 !pt-0 py-3 h-[c…" at bounding box center [306, 190] width 552 height 288
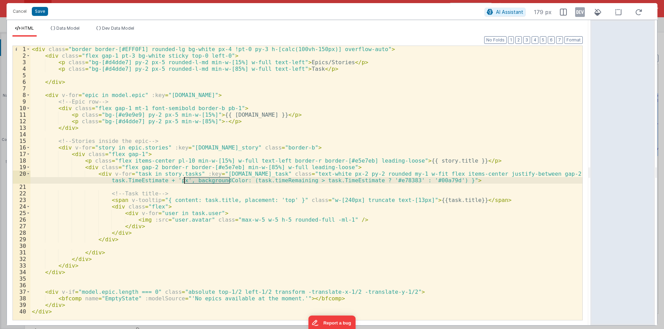
click at [198, 183] on div "< div class = "border border-[#EFF0F1] rounded-lg bg-white px-4 !pt-0 py-3 h-[c…" at bounding box center [306, 190] width 552 height 288
click at [24, 12] on button "Cancel" at bounding box center [19, 12] width 21 height 10
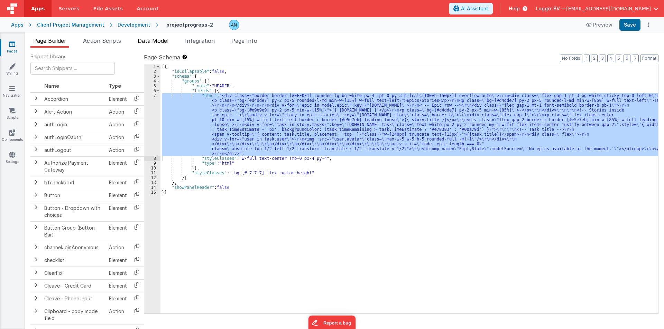
click at [147, 41] on span "Data Model" at bounding box center [153, 40] width 31 height 7
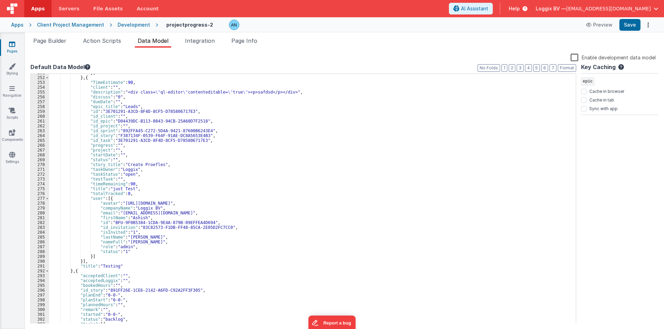
scroll to position [1213, 0]
drag, startPoint x: 124, startPoint y: 183, endPoint x: 130, endPoint y: 183, distance: 5.5
click at [130, 183] on div "}] } , { "TimeEstimate" : 90 , "client" : "" , "description" : "<div class= \" …" at bounding box center [309, 201] width 521 height 260
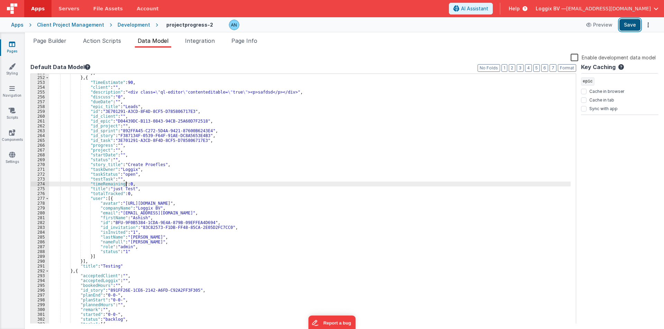
click at [637, 22] on button "Save" at bounding box center [629, 25] width 21 height 12
click at [626, 26] on button "Save" at bounding box center [629, 25] width 21 height 12
click at [126, 82] on div "}] } , { "TimeEstimate" : 90 , "client" : "" , "description" : "<div class= \" …" at bounding box center [309, 201] width 521 height 260
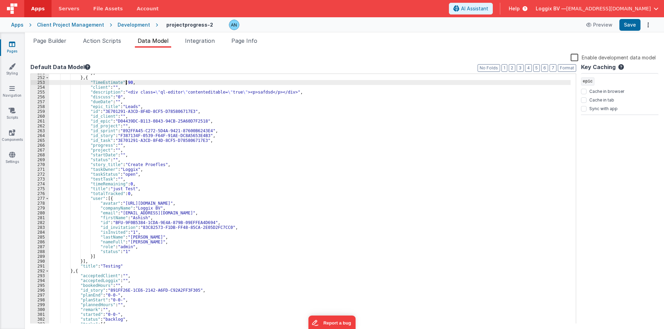
click at [126, 82] on div "}] } , { "TimeEstimate" : 90 , "client" : "" , "description" : "<div class= \" …" at bounding box center [309, 201] width 521 height 260
click at [126, 186] on div "}] } , { "TimeEstimate" : 90 , "client" : "" , "description" : "<div class= \" …" at bounding box center [309, 201] width 521 height 260
click at [125, 80] on div "}] } , { "TimeEstimate" : 90 , "client" : "" , "description" : "<div class= \" …" at bounding box center [309, 201] width 521 height 260
click at [632, 21] on button "Save" at bounding box center [629, 25] width 21 height 12
click at [126, 82] on div "}] } , { "TimeEstimate" : 90 , "client" : "" , "description" : "<div class= \" …" at bounding box center [309, 201] width 521 height 260
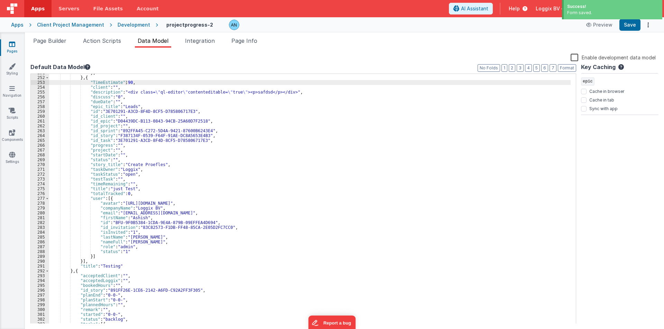
click at [126, 82] on div "}] } , { "TimeEstimate" : 90 , "client" : "" , "description" : "<div class= \" …" at bounding box center [309, 201] width 521 height 260
click at [625, 22] on button "Save" at bounding box center [629, 25] width 21 height 12
click at [93, 84] on div "}] } , { "TimeEstimate" : "" , "client" : "" , "description" : "<div class= \" …" at bounding box center [309, 201] width 521 height 260
click at [163, 154] on div "}] } , { "TimeEstimate" : "" , "client" : "" , "description" : "<div class= \" …" at bounding box center [309, 201] width 521 height 260
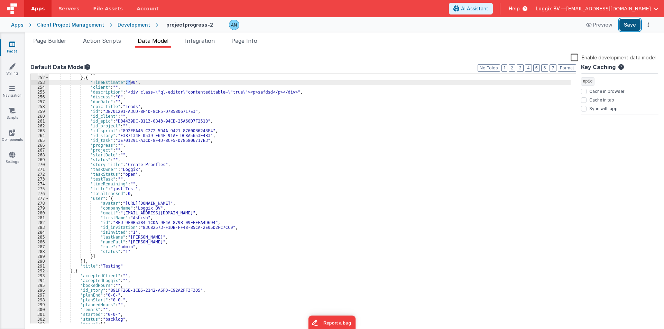
click at [626, 24] on button "Save" at bounding box center [629, 25] width 21 height 12
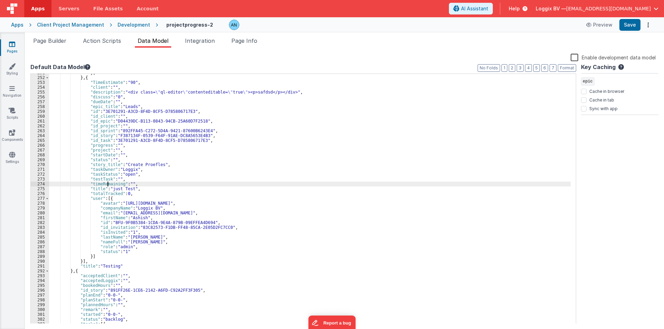
click at [107, 185] on div "}] } , { "TimeEstimate" : "90" , "client" : "" , "description" : "<div class= \…" at bounding box center [309, 201] width 521 height 260
click at [107, 185] on div "}] } , { "TimeEstimate" : "90" , "client" : "" , "description" : "<div class= \…" at bounding box center [309, 199] width 521 height 250
click at [107, 185] on div "}] } , { "TimeEstimate" : "90" , "client" : "" , "description" : "<div class= \…" at bounding box center [309, 201] width 521 height 260
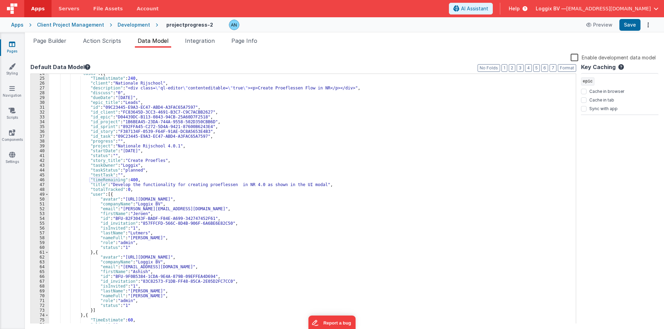
scroll to position [0, 0]
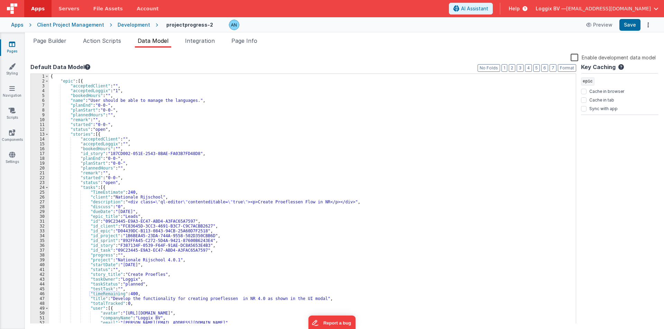
click at [83, 187] on div "{ "epic" : [{ "acceptedClient" : "" , "acceptedLoggix" : "1" , "bookedHours" : …" at bounding box center [309, 204] width 521 height 260
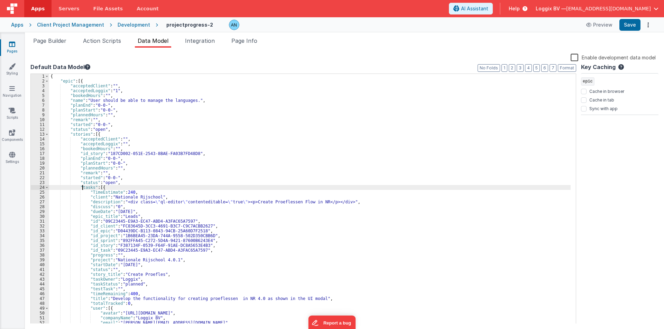
click at [83, 187] on div "{ "epic" : [{ "acceptedClient" : "" , "acceptedLoggix" : "1" , "bookedHours" : …" at bounding box center [309, 204] width 521 height 260
click at [106, 189] on div "{ "epic" : [{ "acceptedClient" : "" , "acceptedLoggix" : "1" , "bookedHours" : …" at bounding box center [309, 204] width 521 height 260
click at [106, 192] on div "{ "epic" : [{ "acceptedClient" : "" , "acceptedLoggix" : "1" , "bookedHours" : …" at bounding box center [309, 204] width 521 height 260
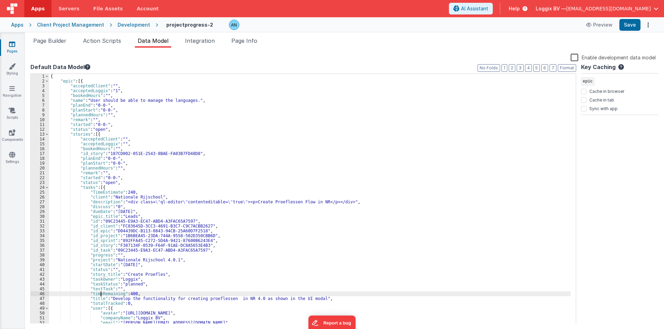
click at [101, 294] on div "{ "epic" : [{ "acceptedClient" : "" , "acceptedLoggix" : "1" , "bookedHours" : …" at bounding box center [309, 204] width 521 height 260
click at [65, 41] on span "Page Builder" at bounding box center [49, 40] width 33 height 7
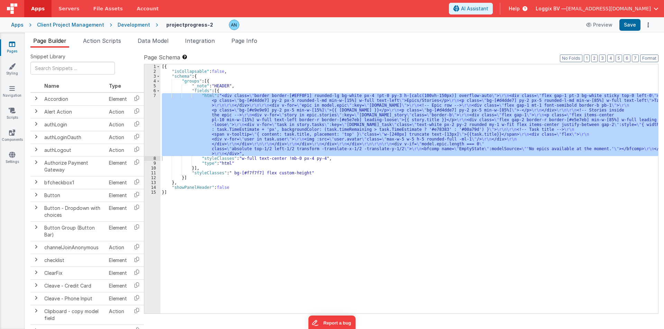
click at [152, 111] on div "7" at bounding box center [152, 124] width 16 height 63
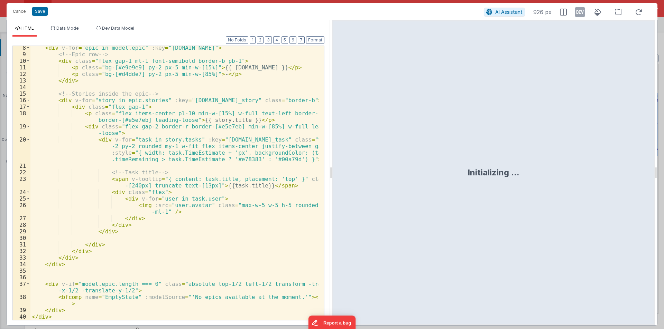
scroll to position [60, 0]
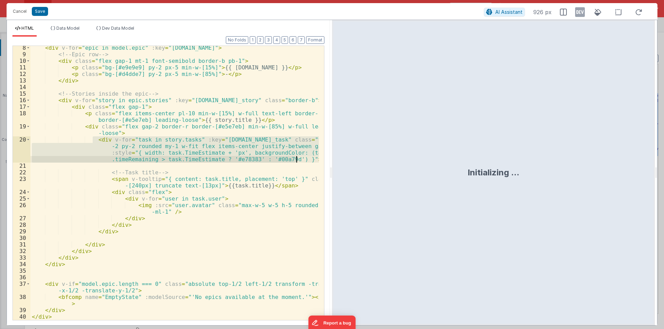
drag, startPoint x: 91, startPoint y: 141, endPoint x: 300, endPoint y: 158, distance: 209.9
click at [300, 158] on div "< div v-for = "epic in model.epic" :key = "[DOMAIN_NAME]" > <!-- Epic row --> <…" at bounding box center [174, 189] width 288 height 288
click at [137, 175] on div "< div v-for = "epic in model.epic" :key = "[DOMAIN_NAME]" > <!-- Epic row --> <…" at bounding box center [174, 189] width 288 height 288
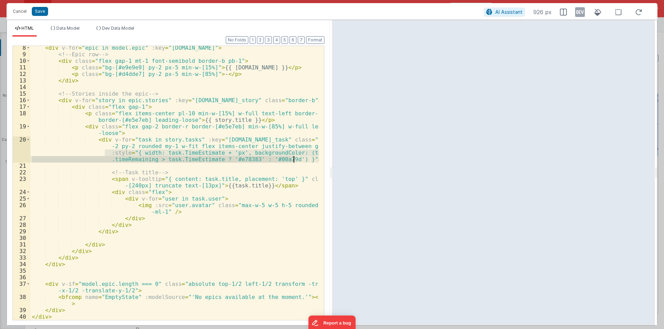
drag, startPoint x: 104, startPoint y: 153, endPoint x: 293, endPoint y: 160, distance: 189.5
click at [293, 160] on div "< div v-for = "epic in model.epic" :key = "[DOMAIN_NAME]" > <!-- Epic row --> <…" at bounding box center [174, 189] width 288 height 288
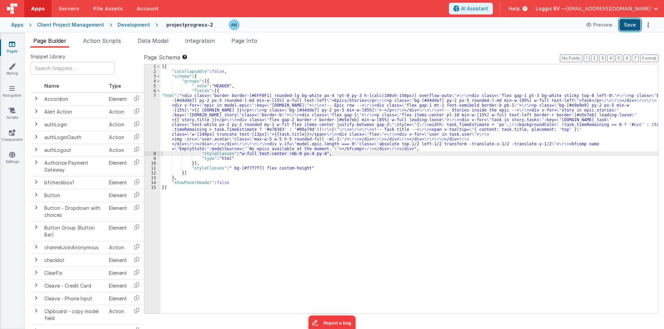
click at [633, 23] on button "Save" at bounding box center [629, 25] width 21 height 12
click at [647, 57] on button "Format" at bounding box center [649, 59] width 18 height 8
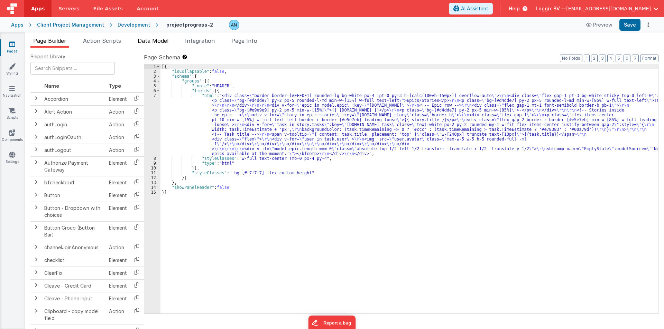
click at [147, 38] on span "Data Model" at bounding box center [153, 40] width 31 height 7
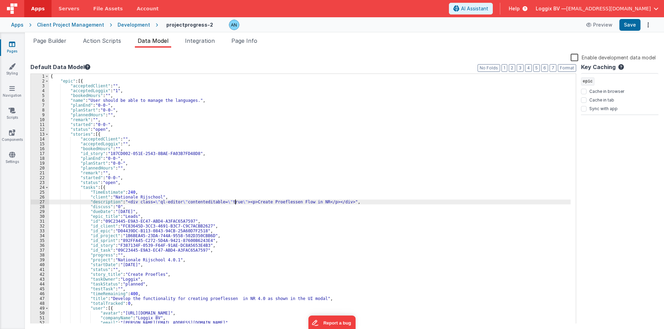
click at [236, 200] on div "{ "epic" : [{ "acceptedClient" : "" , "acceptedLoggix" : "1" , "bookedHours" : …" at bounding box center [309, 204] width 521 height 260
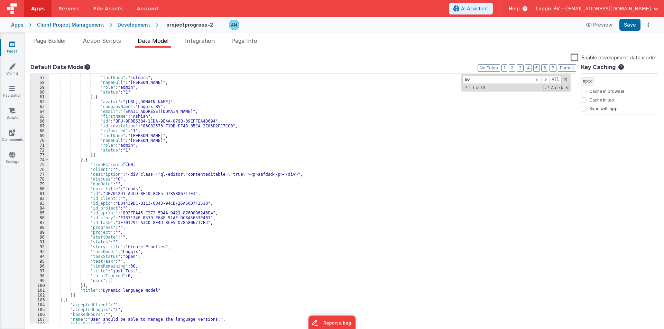
scroll to position [270, 0]
type input "60"
click at [126, 164] on div ""isInvited" : "1" , "lastName" : "Lutmers" , "nameFull" : "[PERSON_NAME]" , "ro…" at bounding box center [309, 201] width 521 height 260
click at [128, 266] on div ""isInvited" : "1" , "lastName" : "Lutmers" , "nameFull" : "[PERSON_NAME]" , "ro…" at bounding box center [309, 201] width 521 height 260
click at [626, 25] on button "Save" at bounding box center [629, 25] width 21 height 12
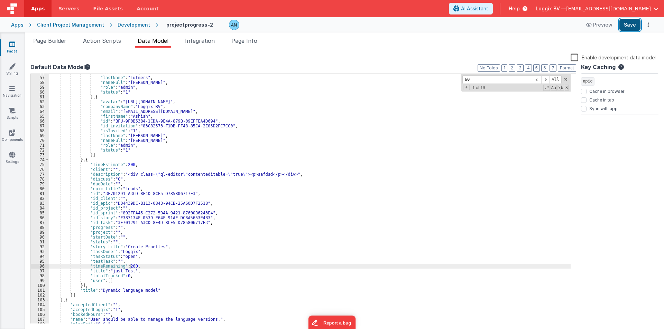
click at [626, 26] on button "Save" at bounding box center [629, 25] width 21 height 12
drag, startPoint x: 110, startPoint y: 271, endPoint x: 130, endPoint y: 271, distance: 19.7
click at [130, 271] on div ""isInvited" : "1" , "lastName" : "Lutmers" , "nameFull" : "[PERSON_NAME]" , "ro…" at bounding box center [309, 201] width 521 height 260
click at [130, 266] on div ""isInvited" : "1" , "lastName" : "Lutmers" , "nameFull" : "[PERSON_NAME]" , "ro…" at bounding box center [309, 201] width 521 height 260
click at [632, 23] on button "Save" at bounding box center [629, 25] width 21 height 12
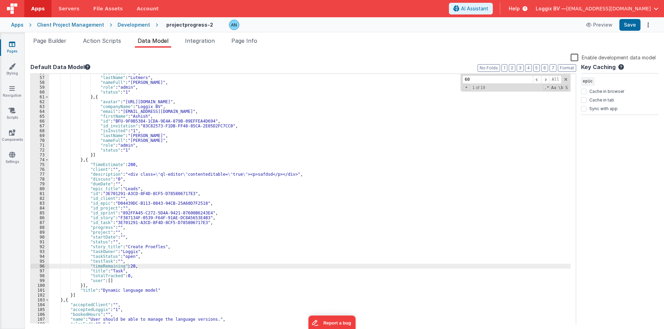
click at [141, 266] on div ""isInvited" : "1" , "lastName" : "Lutmers" , "nameFull" : "[PERSON_NAME]" , "ro…" at bounding box center [309, 201] width 521 height 260
click at [127, 165] on div ""isInvited" : "1" , "lastName" : "Lutmers" , "nameFull" : "[PERSON_NAME]" , "ro…" at bounding box center [309, 201] width 521 height 260
click at [635, 26] on button "Save" at bounding box center [629, 25] width 21 height 12
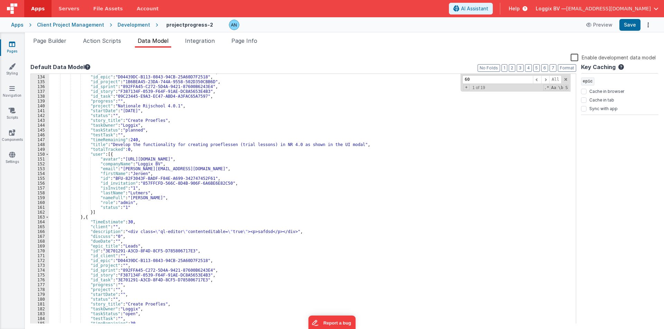
scroll to position [643, 0]
click at [125, 221] on div ""id_client" : "FC83645D-3CC3-4691-B3C7-C9C7ACBB2627" , "id_epic" : "D04439DC-B1…" at bounding box center [309, 200] width 521 height 260
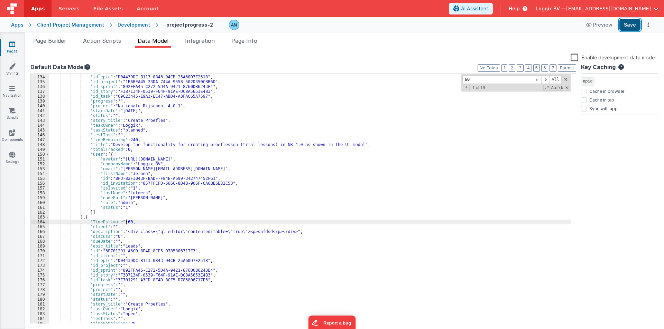
click at [630, 23] on button "Save" at bounding box center [629, 25] width 21 height 12
click at [633, 19] on button "Save" at bounding box center [629, 25] width 21 height 12
click at [567, 81] on span at bounding box center [565, 79] width 5 height 5
click at [50, 37] on span "Page Builder" at bounding box center [49, 40] width 33 height 7
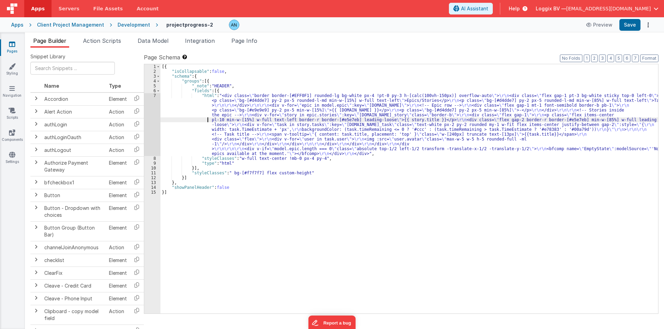
click at [194, 121] on div "[{ "isCollapsable" : false , "schema" : { "groups" : [{ "_note" : "HEADER" , "f…" at bounding box center [408, 193] width 497 height 259
click at [148, 106] on div "7" at bounding box center [152, 124] width 16 height 63
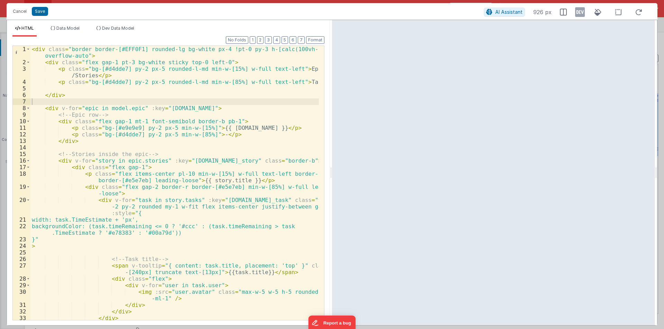
click at [82, 25] on div "HTML Data Model Dev Data Model Format 7 6 5 4 3 2 1 No Folds 1 2 3 4 5 6 7 8 9 …" at bounding box center [168, 173] width 323 height 306
click at [79, 25] on div "HTML Data Model Dev Data Model Format 7 6 5 4 3 2 1 No Folds 1 2 3 4 5 6 7 8 9 …" at bounding box center [168, 173] width 323 height 306
click at [77, 27] on span "Data Model" at bounding box center [67, 28] width 23 height 5
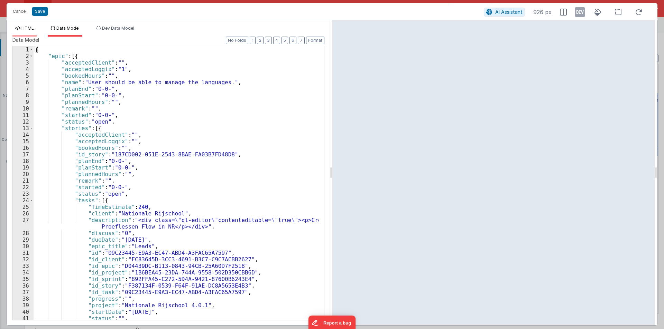
click at [19, 29] on icon at bounding box center [17, 28] width 5 height 4
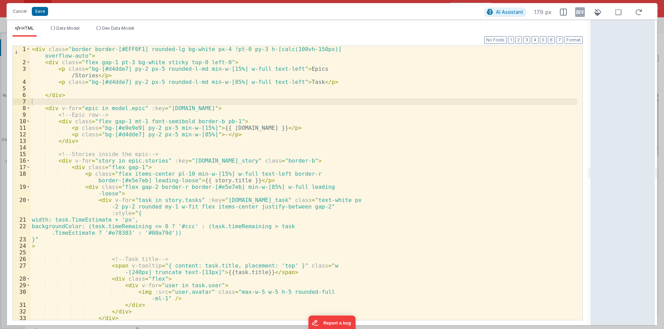
drag, startPoint x: 329, startPoint y: 174, endPoint x: 653, endPoint y: 170, distance: 323.6
click at [653, 170] on html "Cancel Save AI Assistant 179 px HTML Data Model Dev Data Model Format 7 6 5 4 3…" at bounding box center [332, 164] width 664 height 329
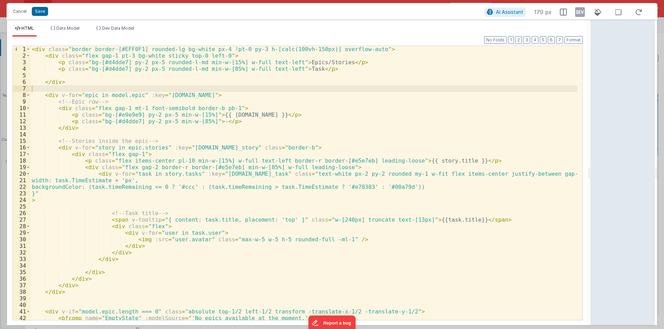
scroll to position [15, 0]
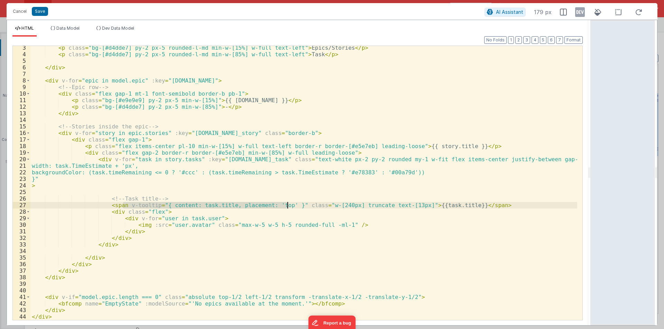
drag, startPoint x: 123, startPoint y: 204, endPoint x: 286, endPoint y: 204, distance: 162.5
click at [286, 204] on div "< p class = "bg-[#d4dde7] py-2 px-5 rounded-l-md min-w-[15%] w-full text-left" …" at bounding box center [303, 189] width 546 height 288
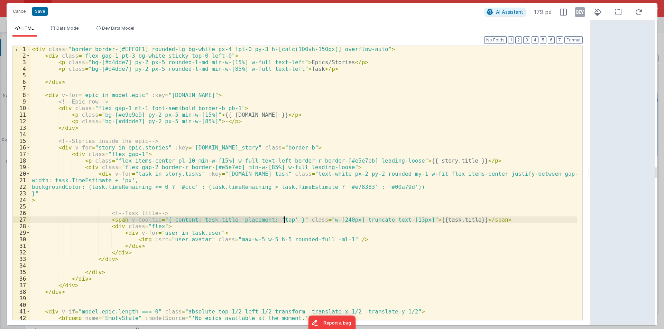
scroll to position [0, 0]
click at [77, 115] on div "< div class = "border border-[#EFF0F1] rounded-lg bg-white px-4 !pt-0 py-3 h-[c…" at bounding box center [303, 190] width 546 height 288
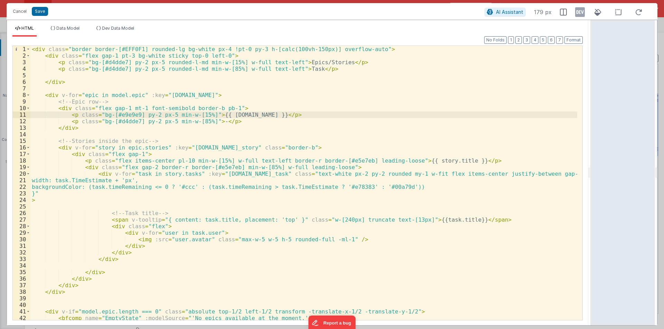
paste textarea
click at [387, 115] on div "< div class = "border border-[#EFF0F1] rounded-lg bg-white px-4 !pt-0 py-3 h-[c…" at bounding box center [303, 190] width 546 height 288
drag, startPoint x: 408, startPoint y: 116, endPoint x: 382, endPoint y: 115, distance: 25.9
click at [382, 115] on div "< div class = "border border-[#EFF0F1] rounded-lg bg-white px-4 !pt-0 py-3 h-[c…" at bounding box center [303, 190] width 546 height 288
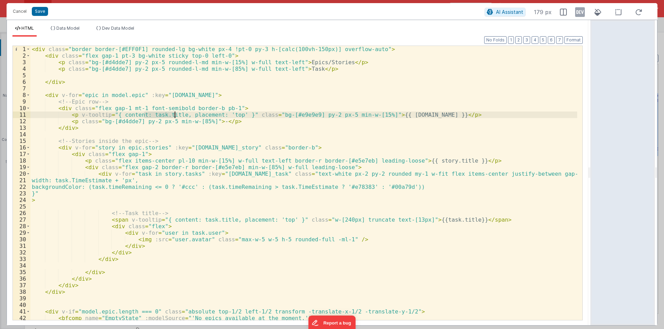
drag, startPoint x: 146, startPoint y: 114, endPoint x: 174, endPoint y: 113, distance: 28.0
click at [174, 113] on div "< div class = "border border-[#EFF0F1] rounded-lg bg-white px-4 !pt-0 py-3 h-[c…" at bounding box center [303, 190] width 546 height 288
drag, startPoint x: 78, startPoint y: 114, endPoint x: 235, endPoint y: 114, distance: 156.6
click at [235, 114] on div "< div class = "border border-[#EFF0F1] rounded-lg bg-white px-4 !pt-0 py-3 h-[c…" at bounding box center [303, 190] width 546 height 288
click at [39, 12] on button "Save" at bounding box center [40, 11] width 16 height 9
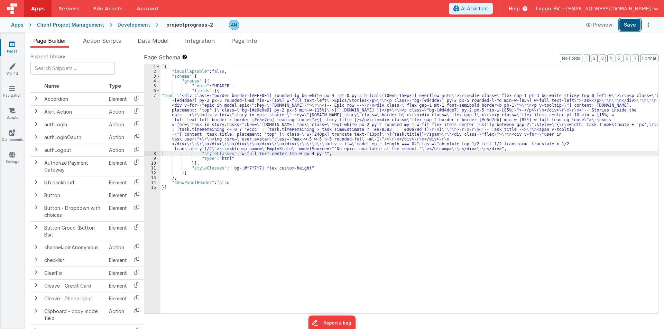
click at [627, 26] on button "Save" at bounding box center [629, 25] width 21 height 12
click at [650, 57] on button "Format" at bounding box center [649, 59] width 18 height 8
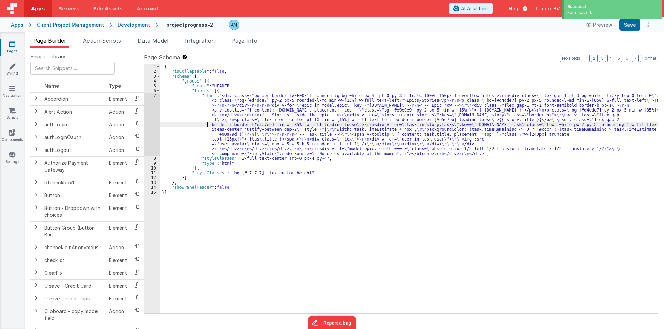
click at [202, 123] on div "[{ "isCollapsable" : false , "schema" : { "groups" : [{ "_note" : "HEADER" , "f…" at bounding box center [408, 193] width 497 height 259
click at [146, 111] on div "7" at bounding box center [152, 124] width 16 height 63
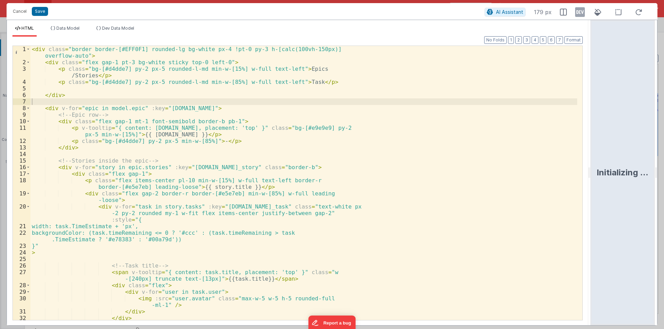
drag, startPoint x: 330, startPoint y: 171, endPoint x: 663, endPoint y: 163, distance: 333.6
click at [663, 163] on html "Cancel Save AI Assistant 179 px HTML Data Model Dev Data Model Format 7 6 5 4 3…" at bounding box center [332, 164] width 664 height 329
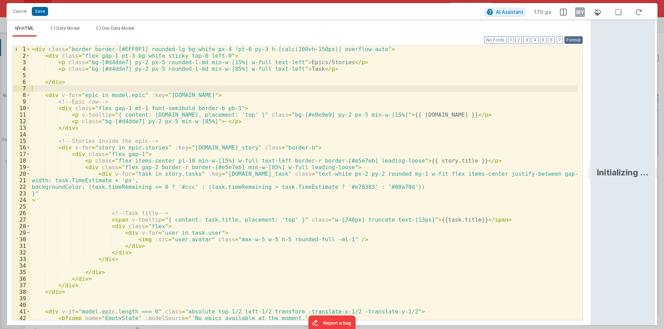
click at [579, 40] on button "Format" at bounding box center [573, 40] width 18 height 8
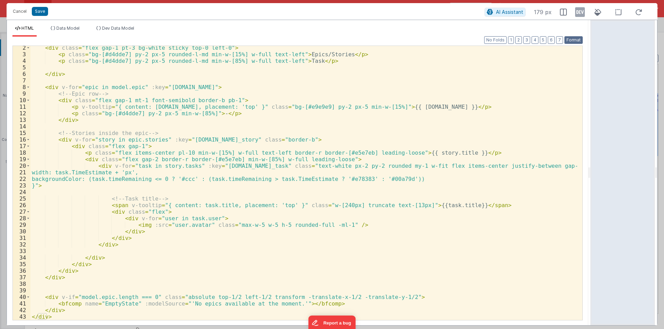
scroll to position [8, 0]
click at [90, 152] on div "< div class = "flex gap-1 pt-3 bg-white sticky top-0 left-0" > < p class = "bg-…" at bounding box center [303, 189] width 546 height 288
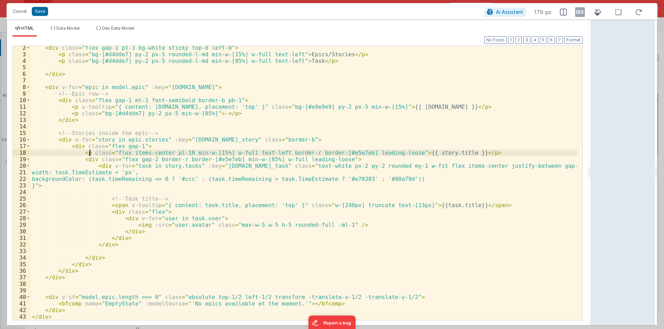
paste textarea
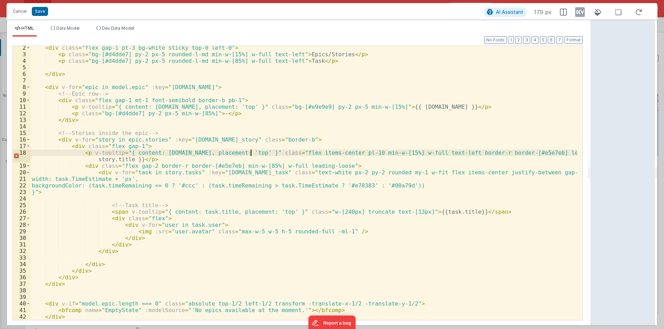
click at [100, 161] on div "< div class = "flex gap-1 pt-3 bg-white sticky top-0 left-0" > < p class = "bg-…" at bounding box center [303, 189] width 546 height 288
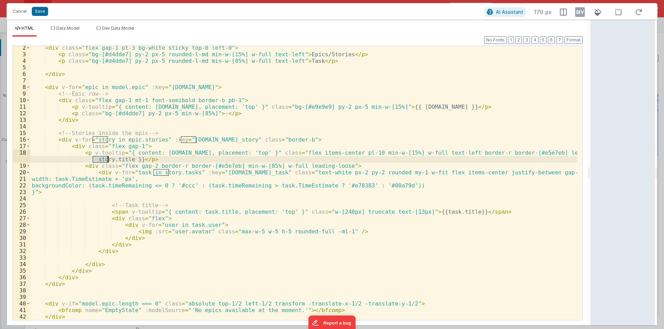
click at [100, 161] on div "< div class = "flex gap-1 pt-3 bg-white sticky top-0 left-0" > < p class = "bg-…" at bounding box center [303, 189] width 546 height 288
click at [161, 154] on div "< div class = "flex gap-1 pt-3 bg-white sticky top-0 left-0" > < p class = "bg-…" at bounding box center [303, 189] width 546 height 288
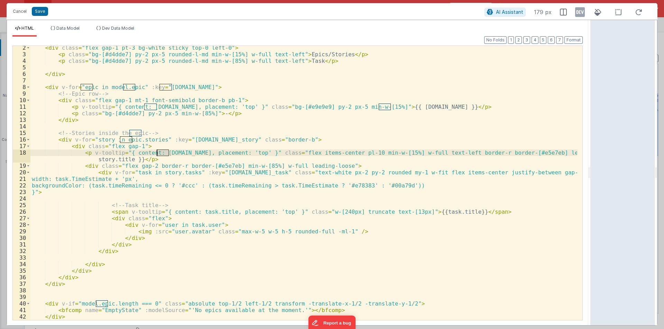
click at [161, 154] on div "< div class = "flex gap-1 pt-3 bg-white sticky top-0 left-0" > < p class = "bg-…" at bounding box center [303, 189] width 546 height 288
click at [119, 159] on div "< div class = "flex gap-1 pt-3 bg-white sticky top-0 left-0" > < p class = "bg-…" at bounding box center [303, 189] width 546 height 288
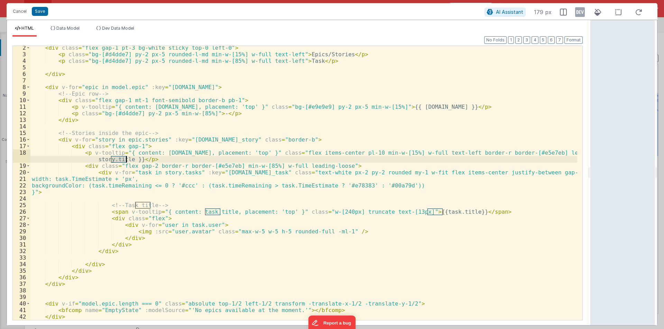
click at [119, 159] on div "< div class = "flex gap-1 pt-3 bg-white sticky top-0 left-0" > < p class = "bg-…" at bounding box center [303, 189] width 546 height 288
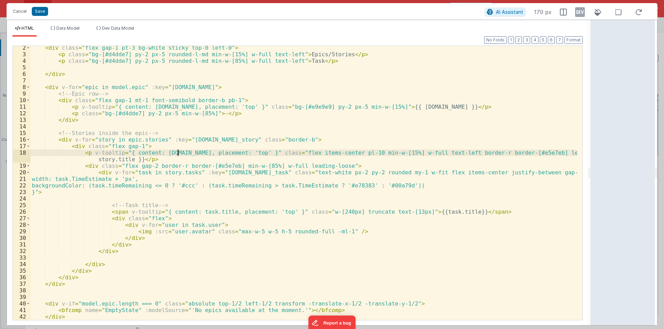
click at [177, 153] on div "< div class = "flex gap-1 pt-3 bg-white sticky top-0 left-0" > < p class = "bg-…" at bounding box center [303, 189] width 546 height 288
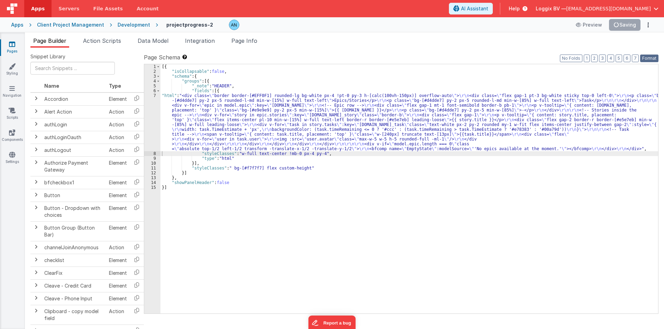
click at [645, 56] on button "Format" at bounding box center [649, 59] width 18 height 8
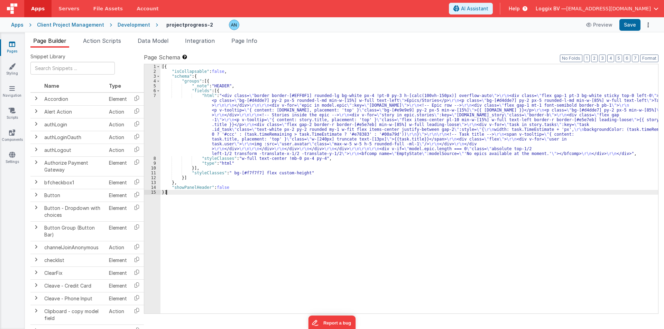
click at [152, 110] on div "7" at bounding box center [152, 124] width 16 height 63
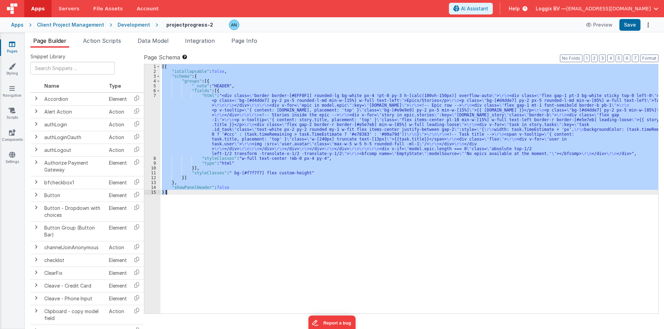
click at [152, 110] on div "7" at bounding box center [152, 124] width 16 height 63
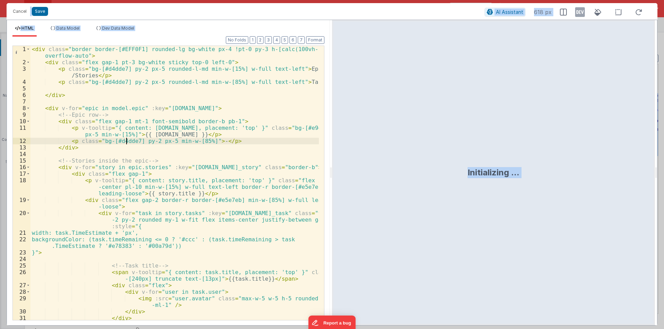
click at [127, 141] on div "< div class = "border border-[#EFF0F1] rounded-lg bg-white px-4 !pt-0 py-3 h-[c…" at bounding box center [174, 193] width 288 height 294
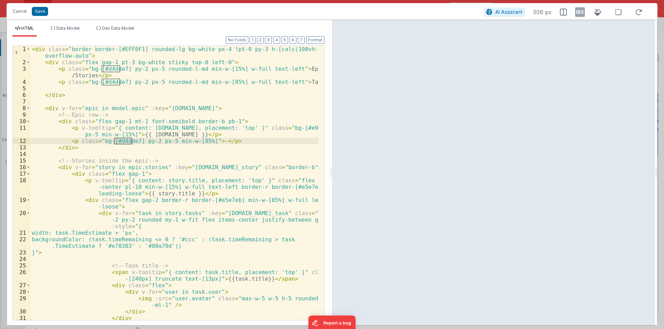
click at [124, 142] on div "< div class = "border border-[#EFF0F1] rounded-lg bg-white px-4 !pt-0 py-3 h-[c…" at bounding box center [174, 183] width 288 height 274
click at [124, 142] on div "< div class = "border border-[#EFF0F1] rounded-lg bg-white px-4 !pt-0 py-3 h-[c…" at bounding box center [174, 193] width 288 height 294
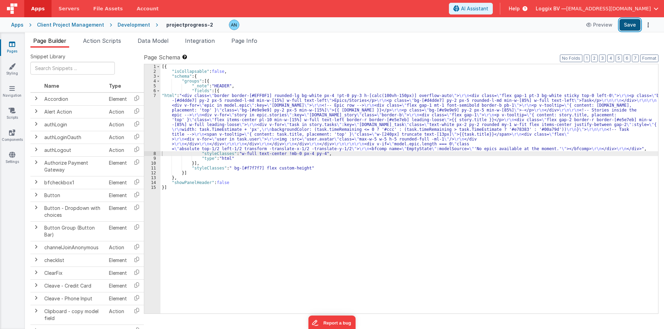
click at [630, 22] on button "Save" at bounding box center [629, 25] width 21 height 12
click at [645, 56] on button "Format" at bounding box center [649, 59] width 18 height 8
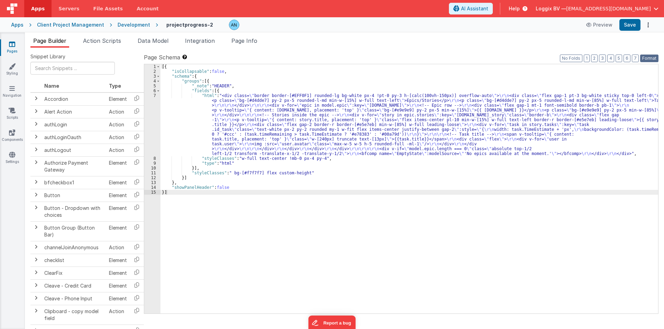
click at [653, 60] on button "Format" at bounding box center [649, 59] width 18 height 8
